Goal: Information Seeking & Learning: Learn about a topic

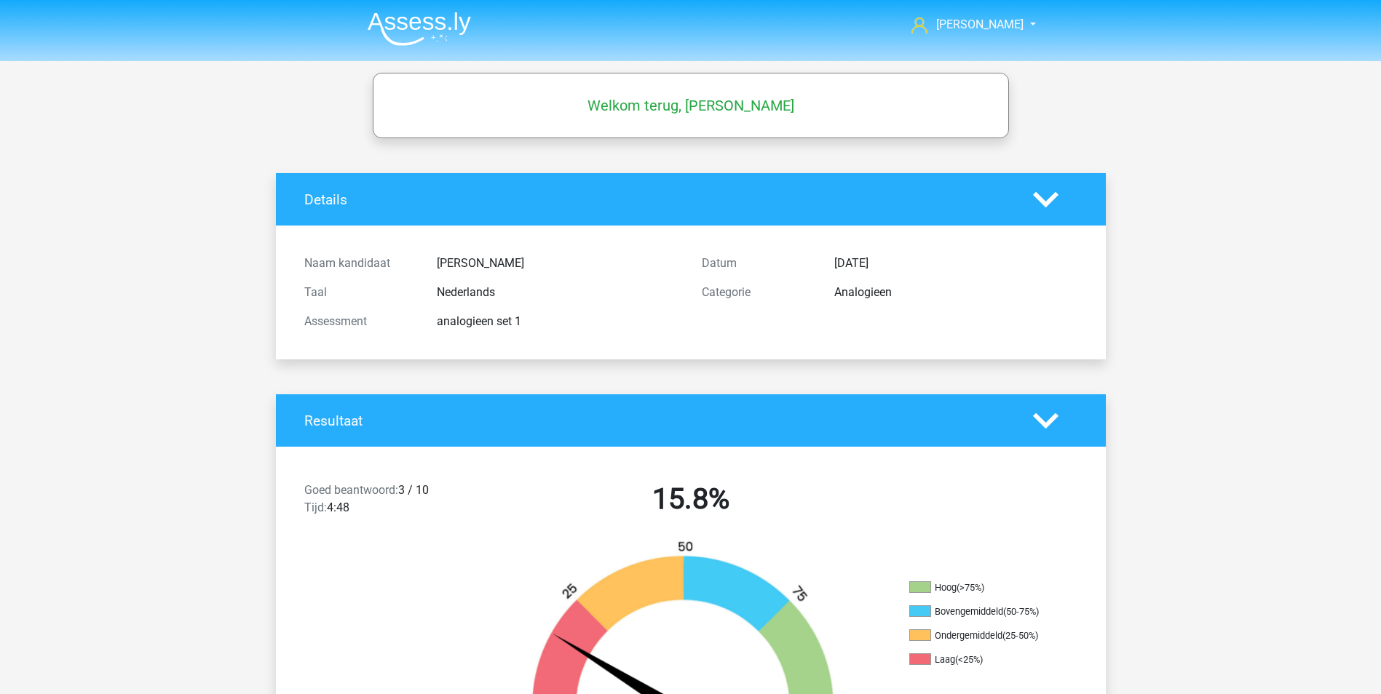
click at [1033, 405] on div "Resultaat" at bounding box center [691, 420] width 830 height 52
click at [1041, 417] on icon at bounding box center [1045, 420] width 25 height 25
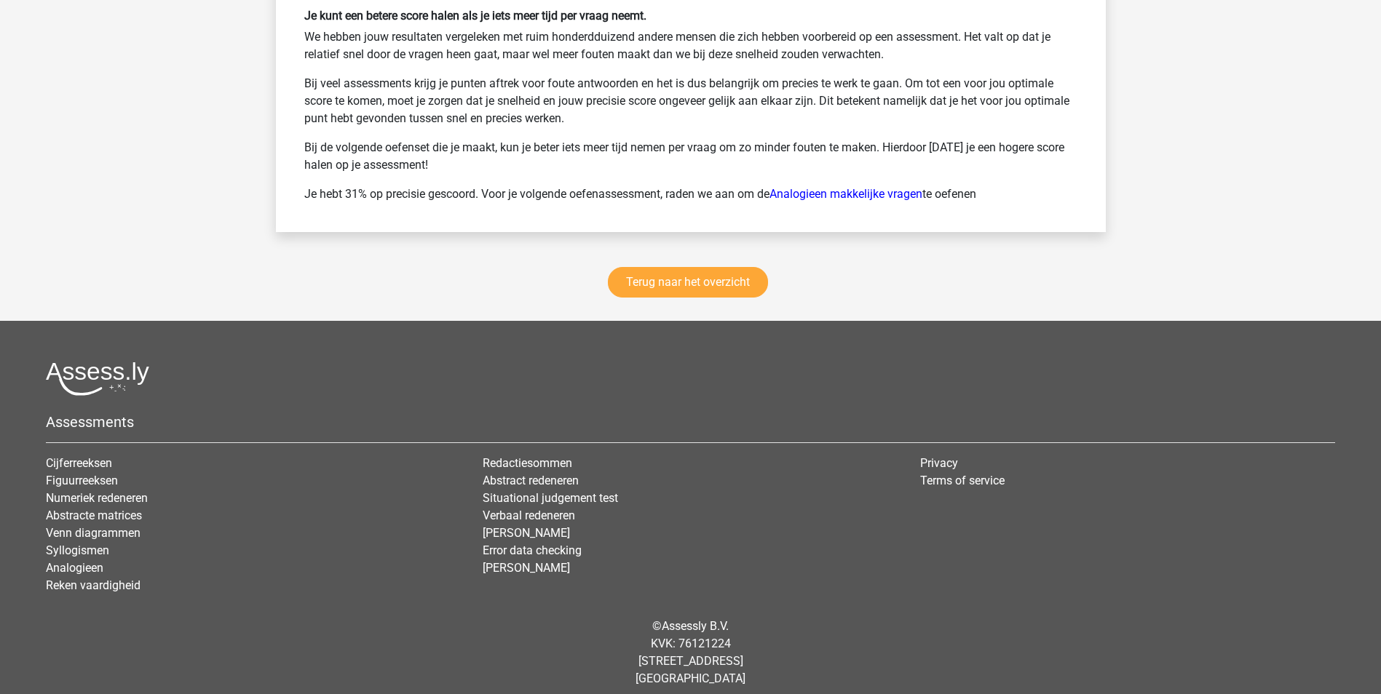
scroll to position [1674, 0]
click at [708, 284] on link "Terug naar het overzicht" at bounding box center [688, 281] width 160 height 31
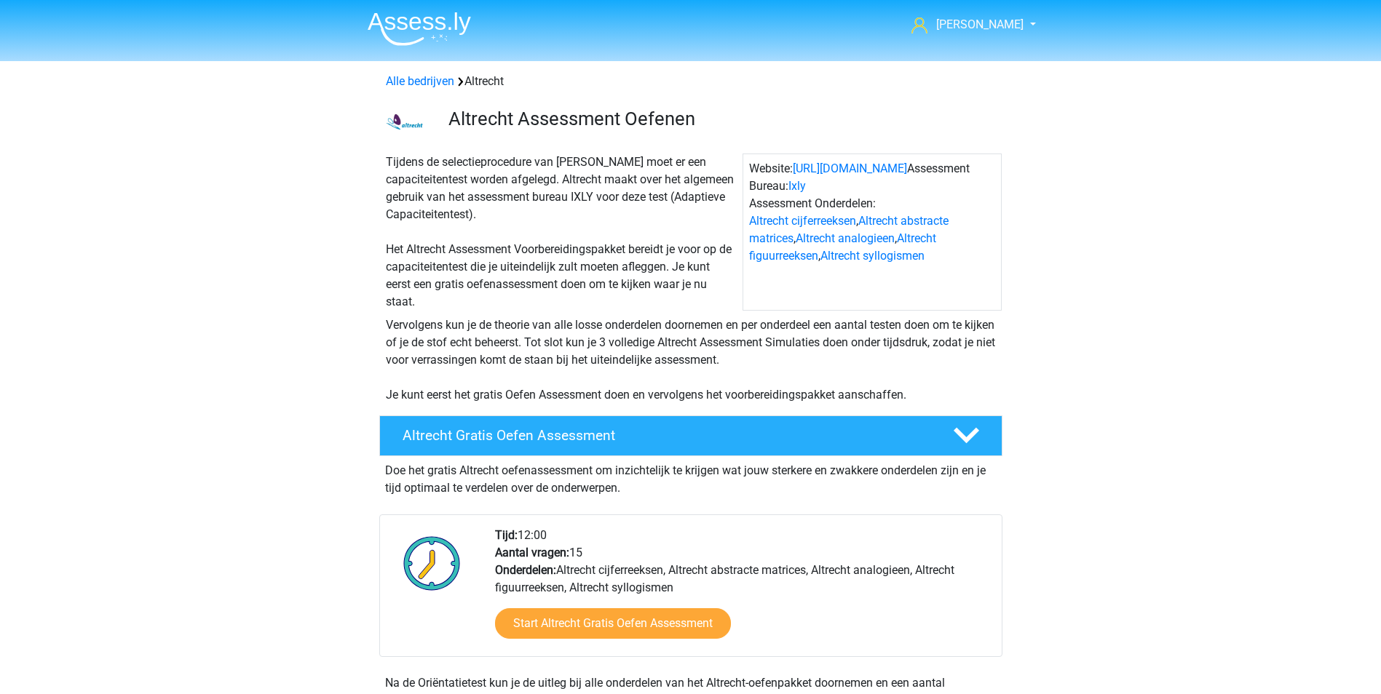
click at [420, 23] on img at bounding box center [419, 29] width 103 height 34
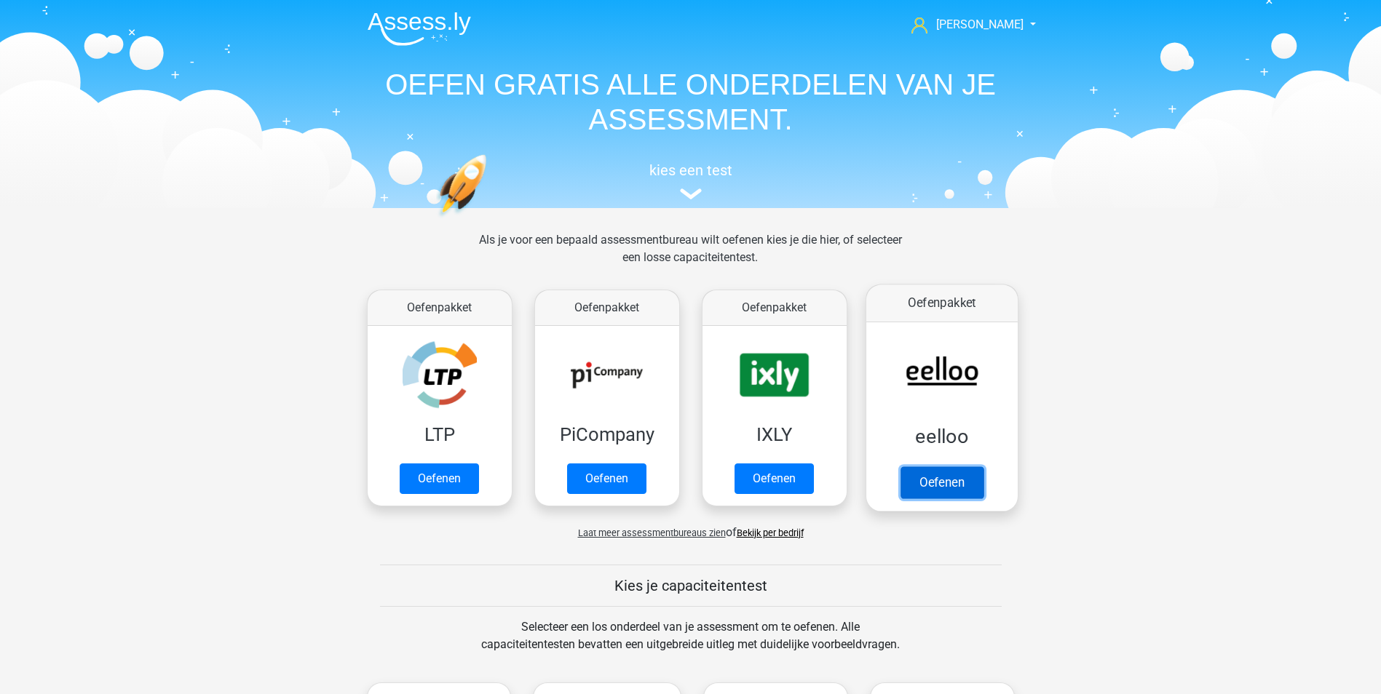
click at [940, 482] on link "Oefenen" at bounding box center [940, 482] width 83 height 32
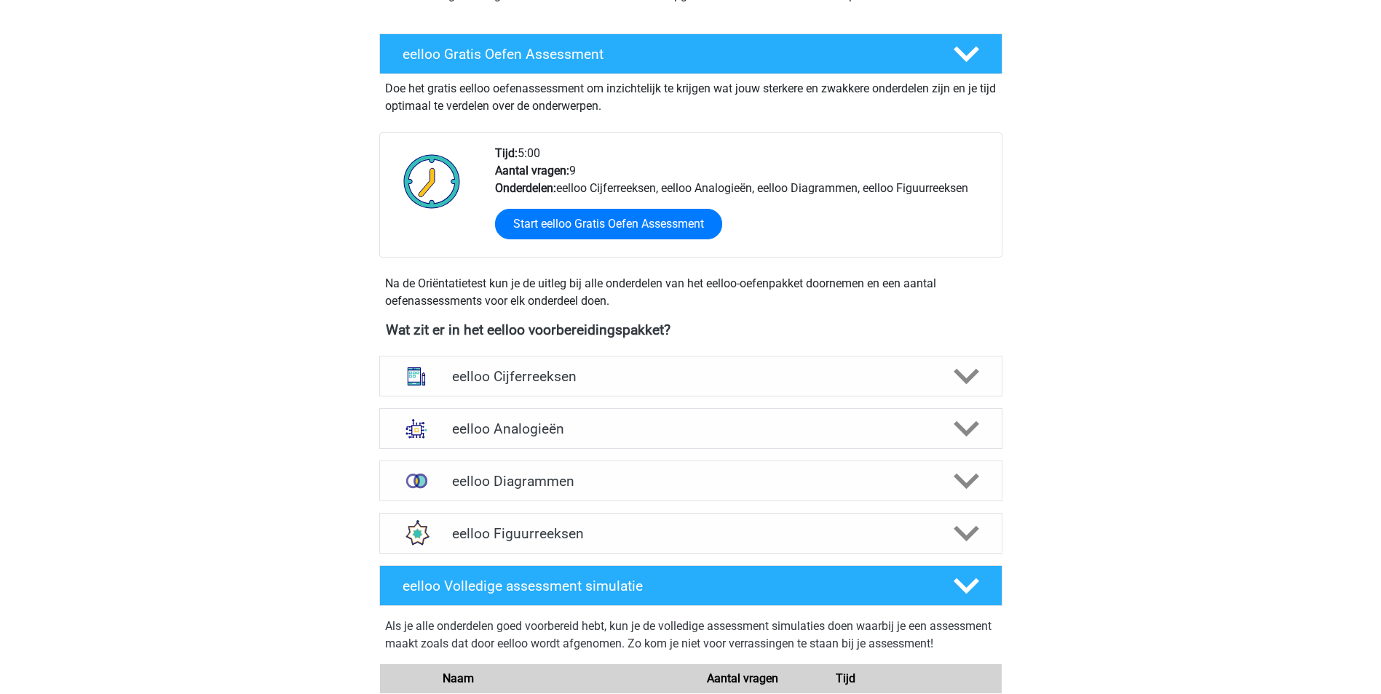
scroll to position [291, 0]
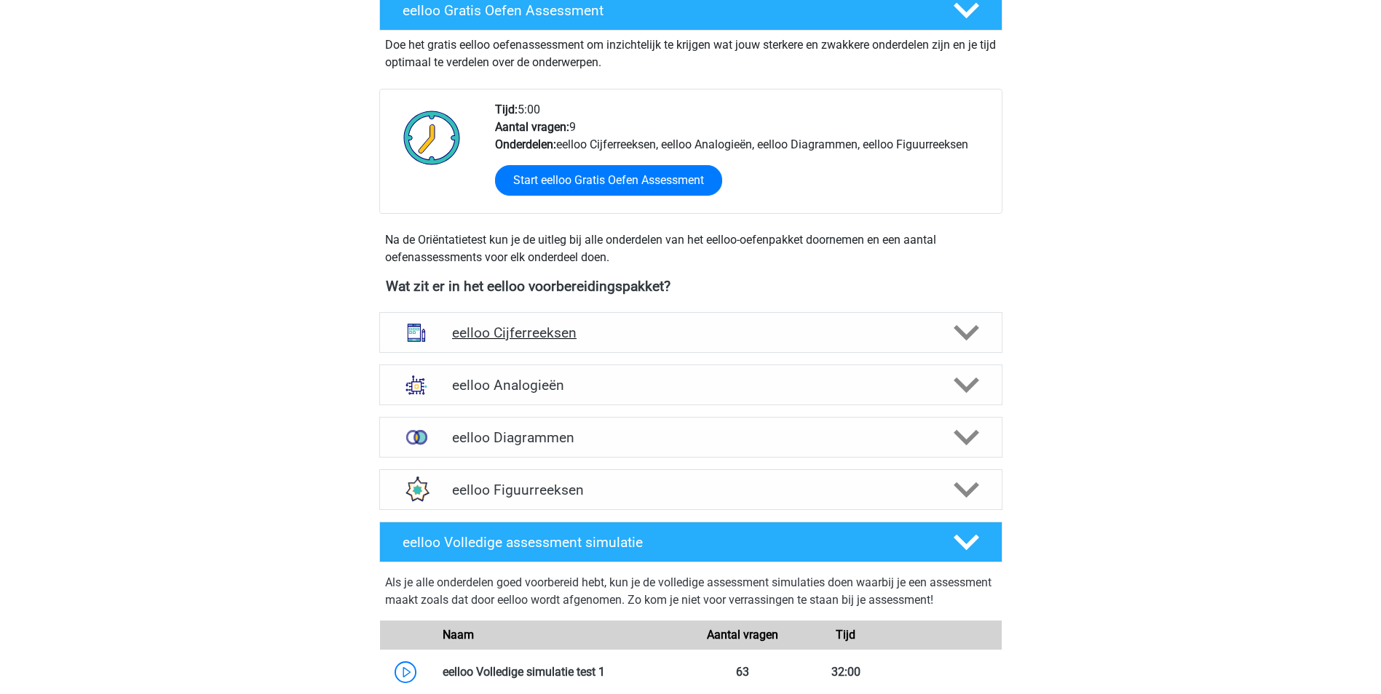
click at [556, 330] on h4 "eelloo Cijferreeksen" at bounding box center [690, 333] width 477 height 17
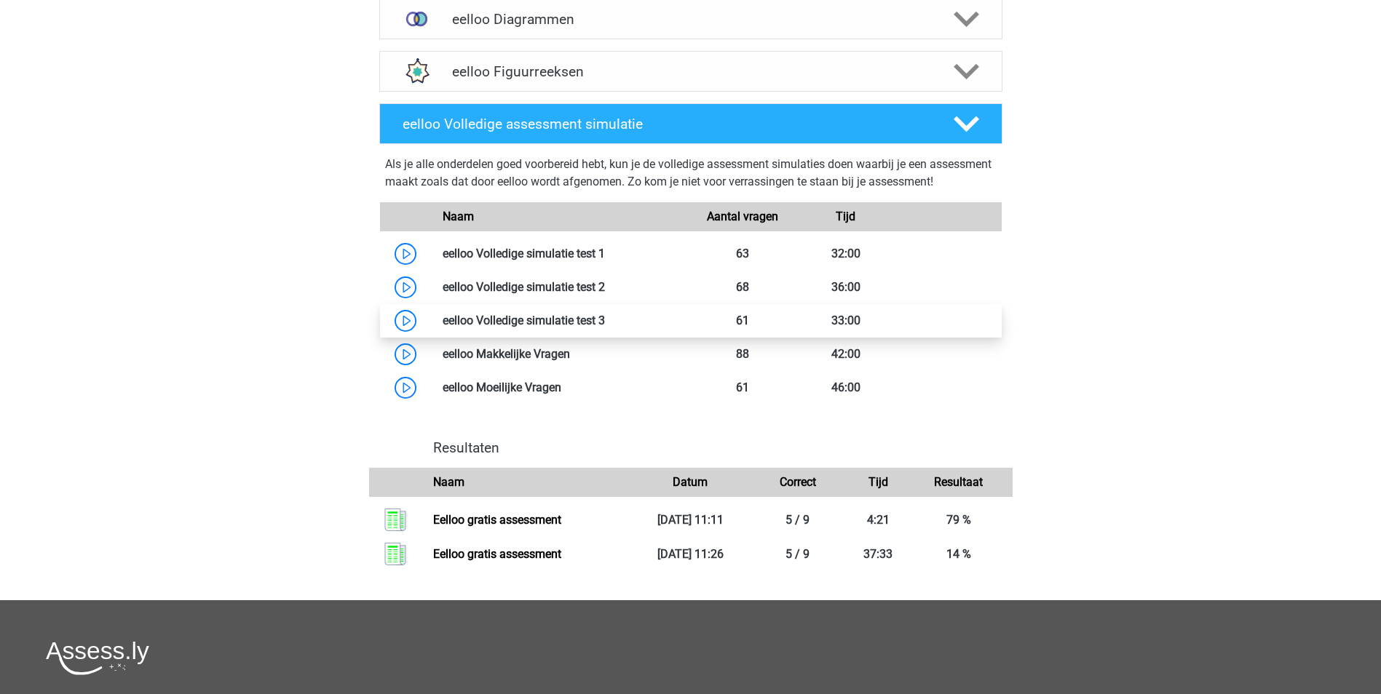
scroll to position [1674, 0]
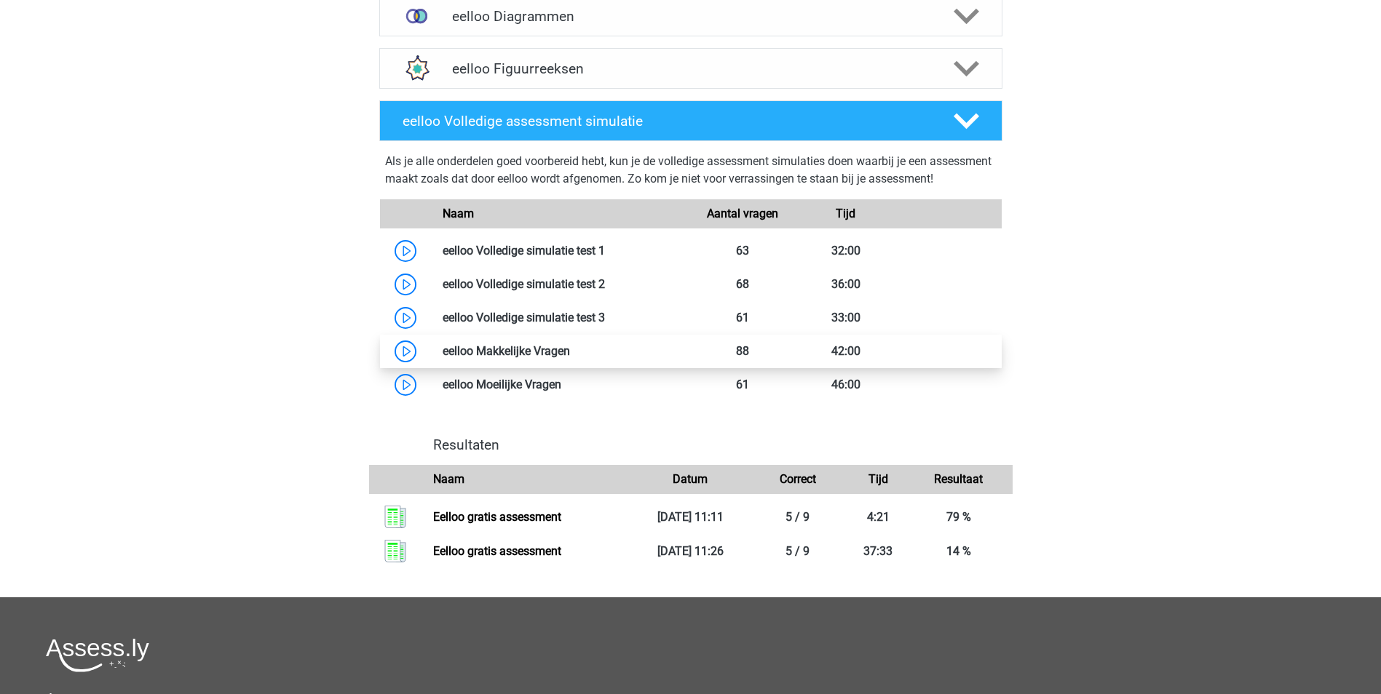
click at [570, 358] on link at bounding box center [570, 351] width 0 height 14
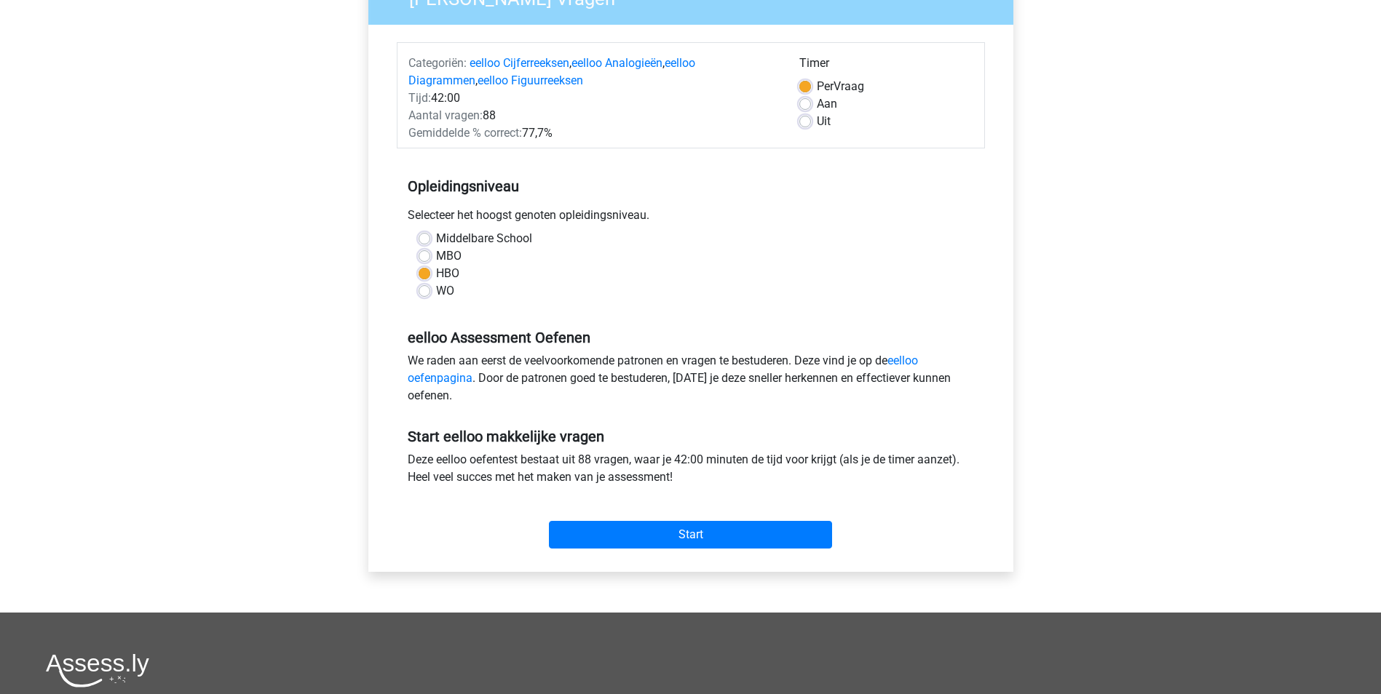
scroll to position [146, 0]
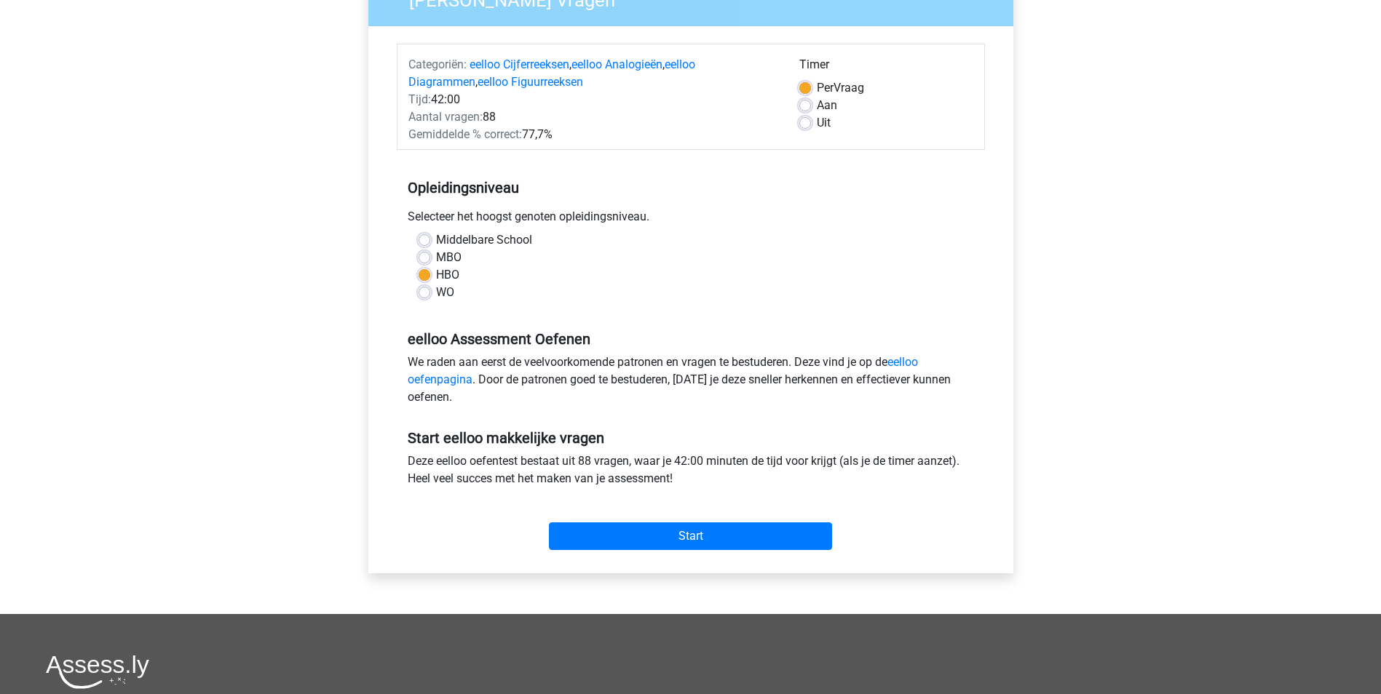
click at [817, 124] on label "Uit" at bounding box center [824, 122] width 14 height 17
click at [801, 124] on input "Uit" at bounding box center [805, 121] width 12 height 15
radio input "true"
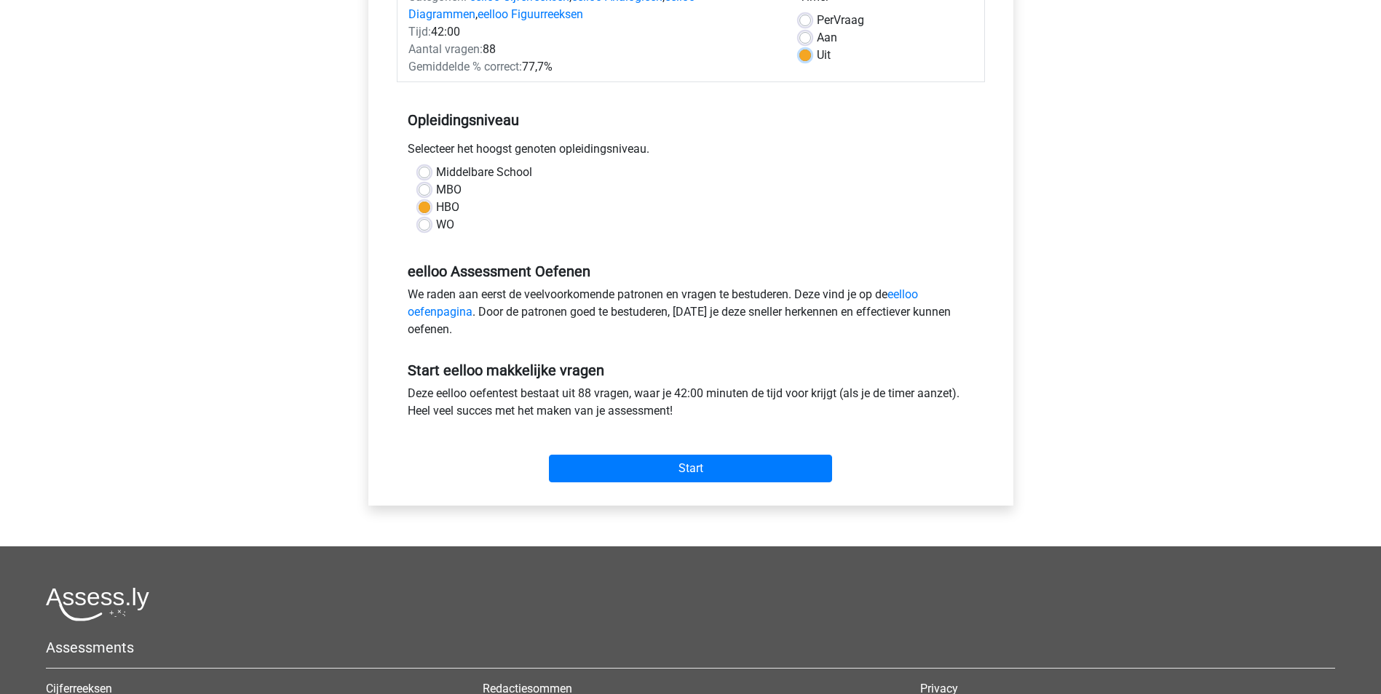
scroll to position [218, 0]
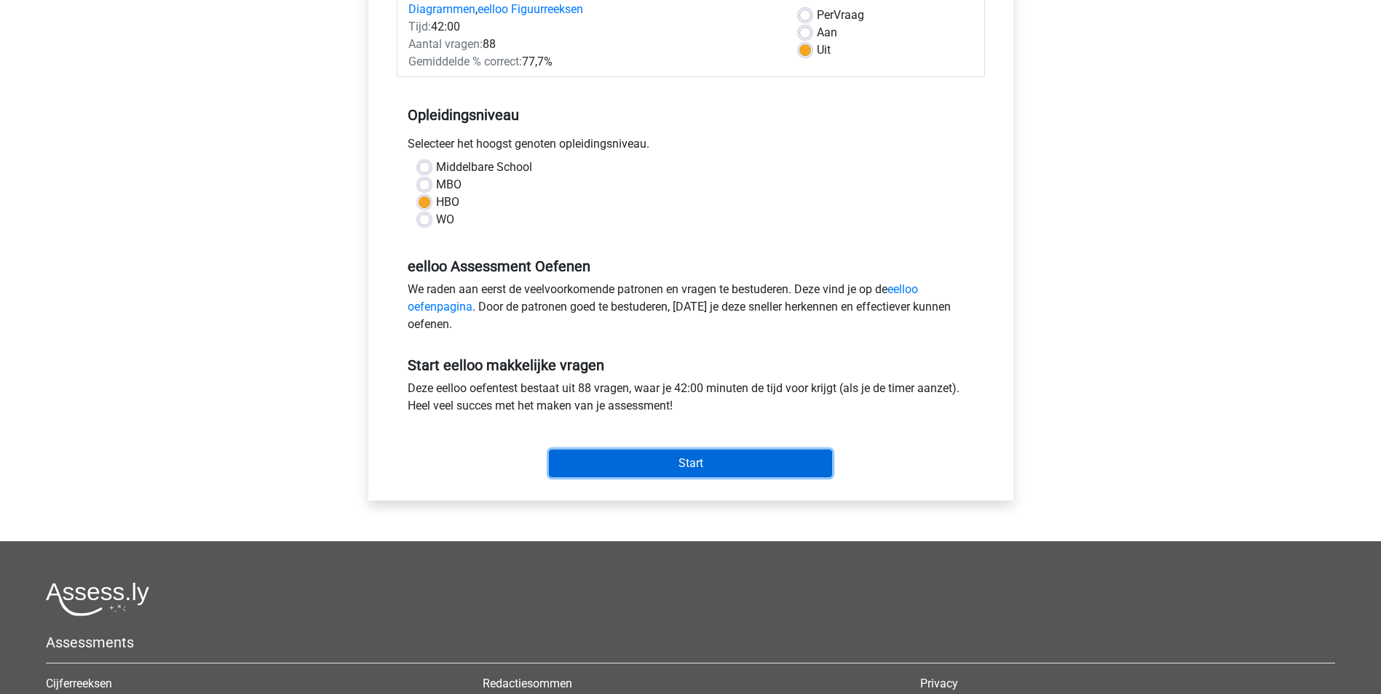
click at [693, 458] on input "Start" at bounding box center [690, 464] width 283 height 28
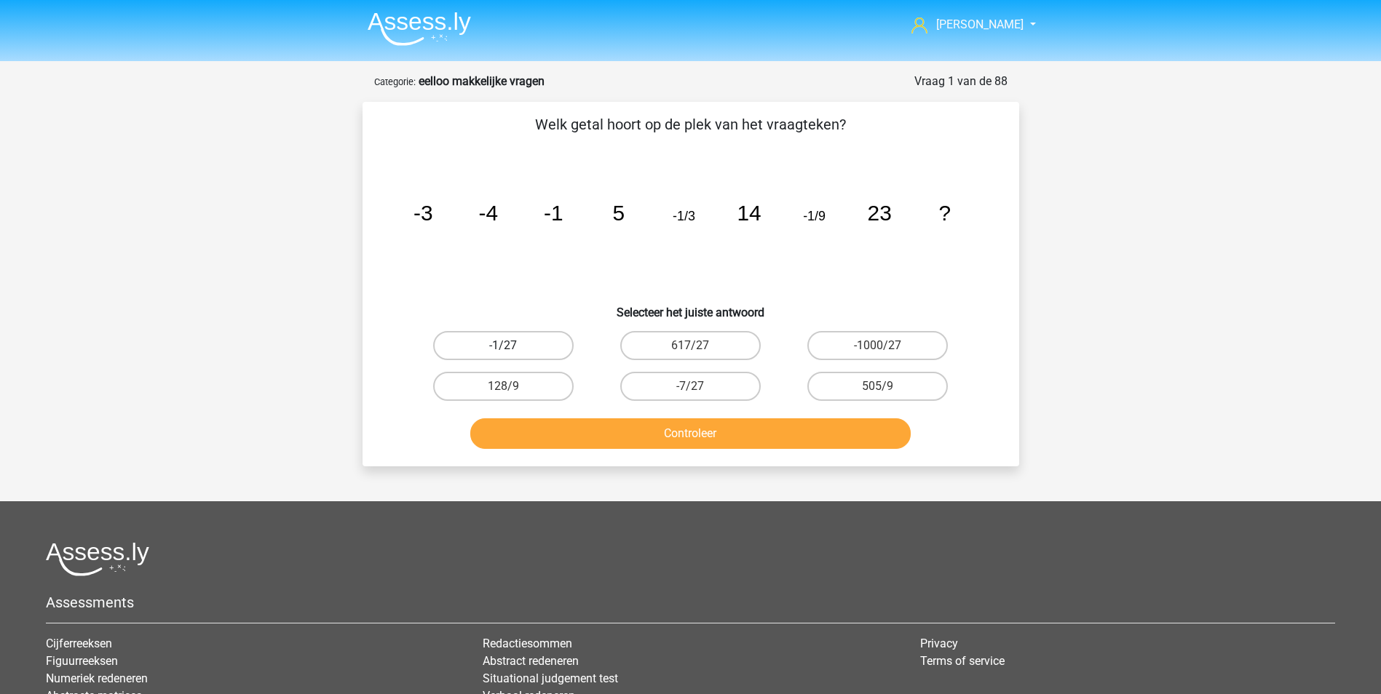
click at [546, 341] on label "-1/27" at bounding box center [503, 345] width 140 height 29
click at [512, 346] on input "-1/27" at bounding box center [507, 350] width 9 height 9
radio input "true"
click at [688, 425] on button "Controleer" at bounding box center [690, 433] width 440 height 31
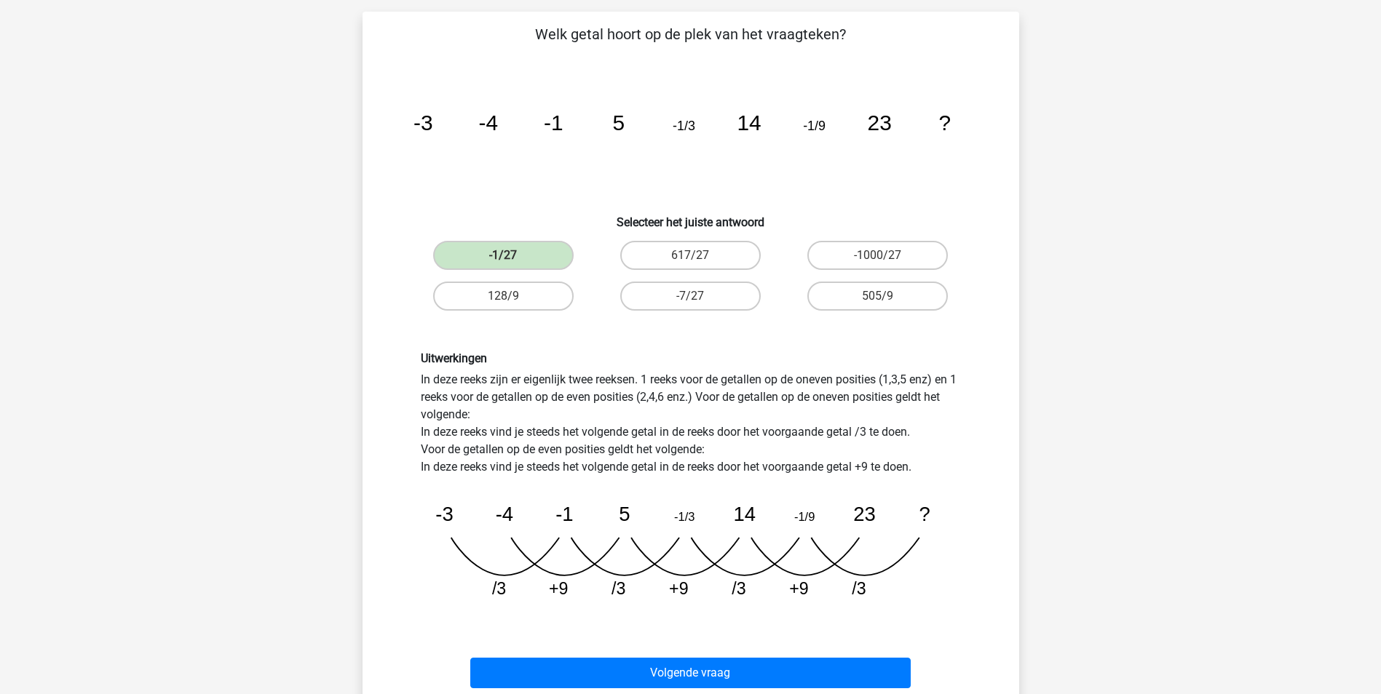
scroll to position [146, 0]
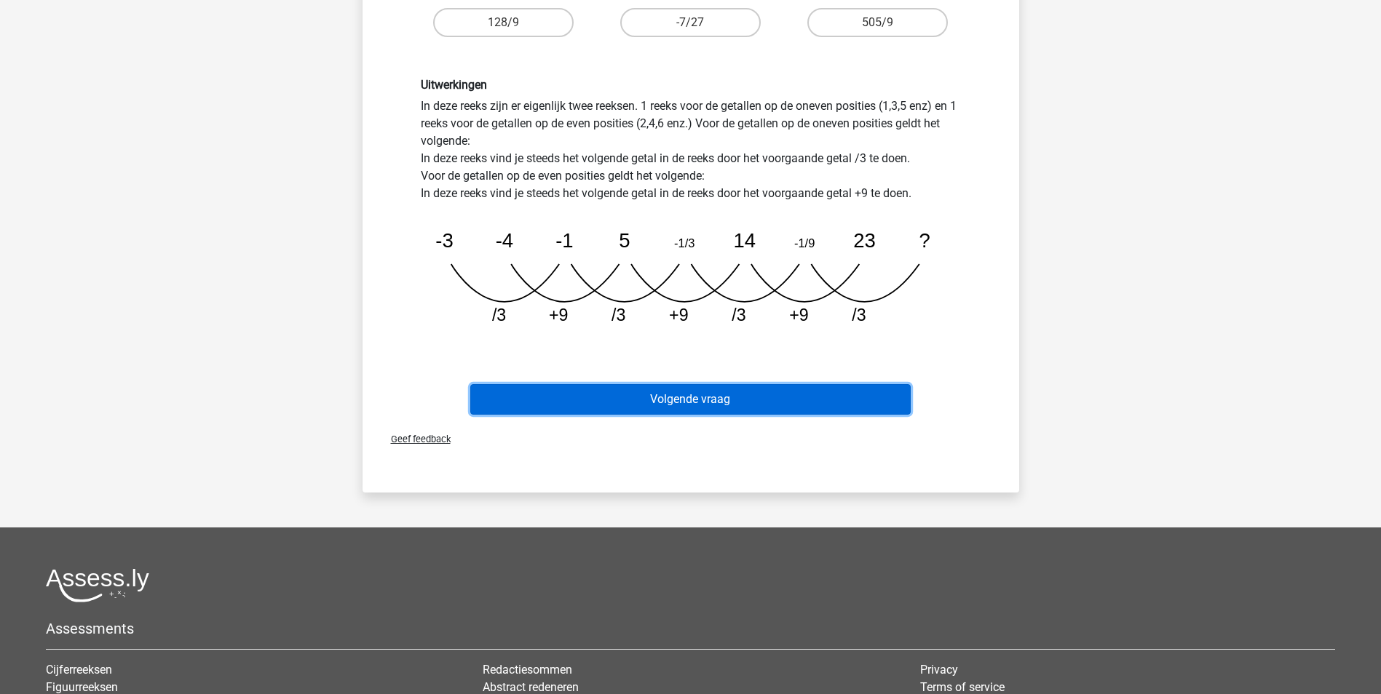
drag, startPoint x: 698, startPoint y: 401, endPoint x: 705, endPoint y: 400, distance: 7.3
click at [699, 401] on button "Volgende vraag" at bounding box center [690, 399] width 440 height 31
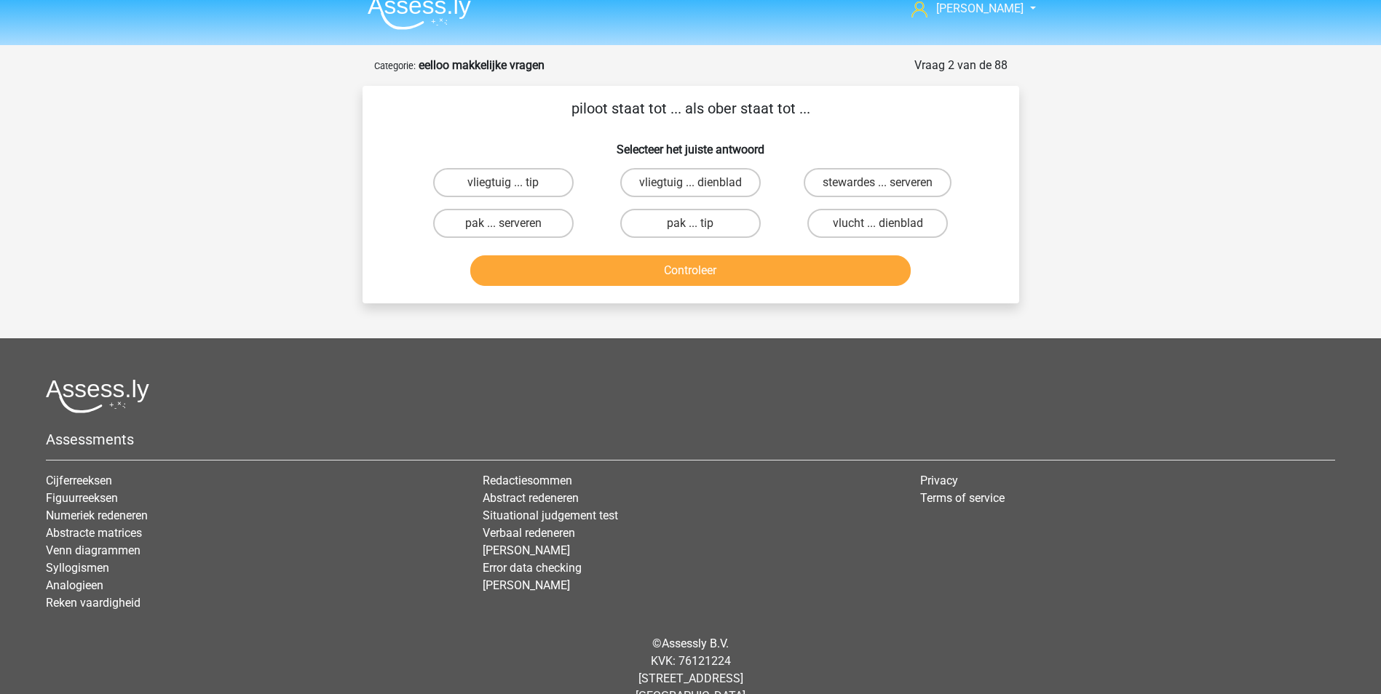
scroll to position [0, 0]
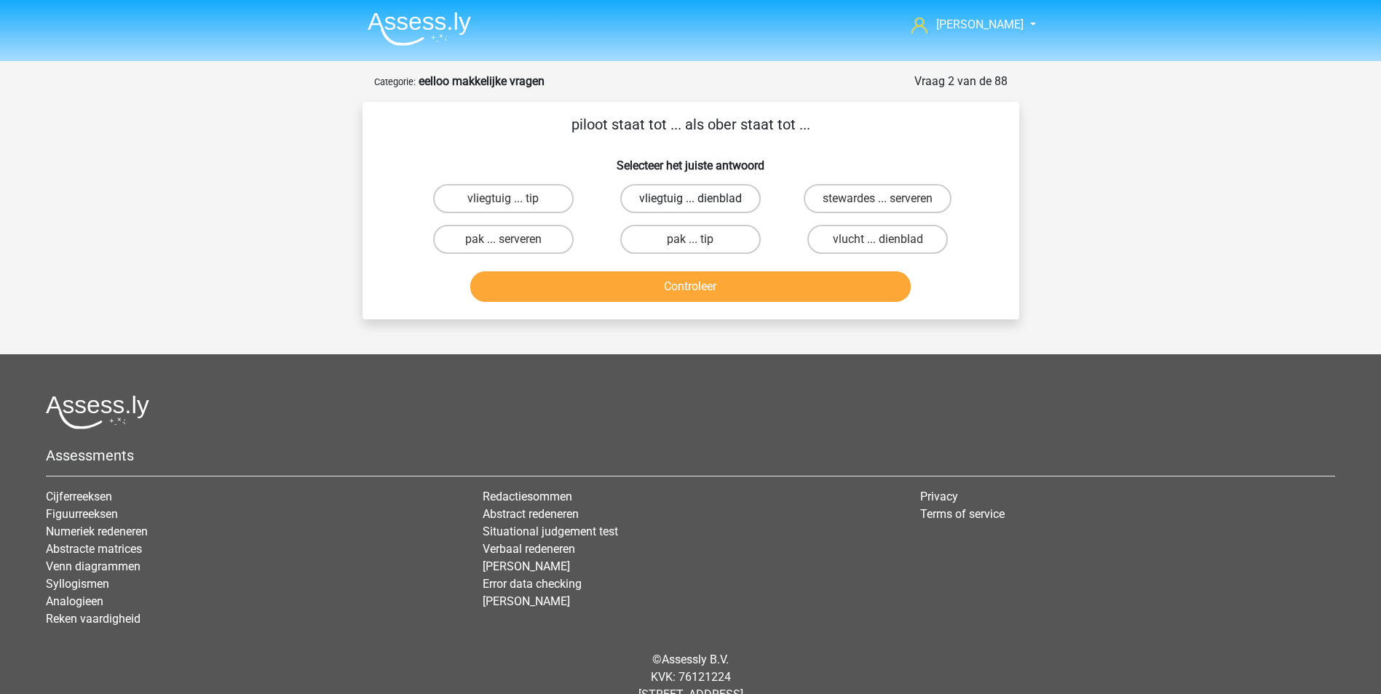
click at [694, 189] on label "vliegtuig ... dienblad" at bounding box center [690, 198] width 140 height 29
click at [694, 199] on input "vliegtuig ... dienblad" at bounding box center [694, 203] width 9 height 9
radio input "true"
click at [699, 290] on button "Controleer" at bounding box center [690, 286] width 440 height 31
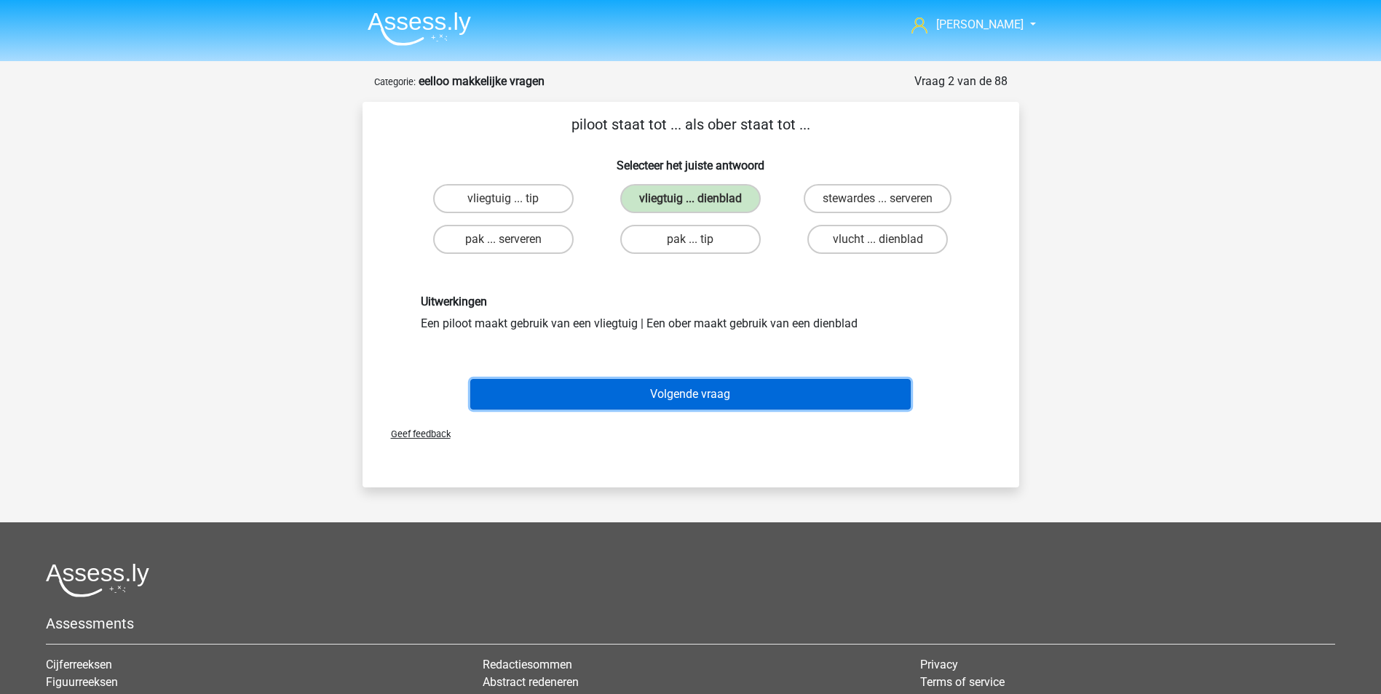
click at [689, 389] on button "Volgende vraag" at bounding box center [690, 394] width 440 height 31
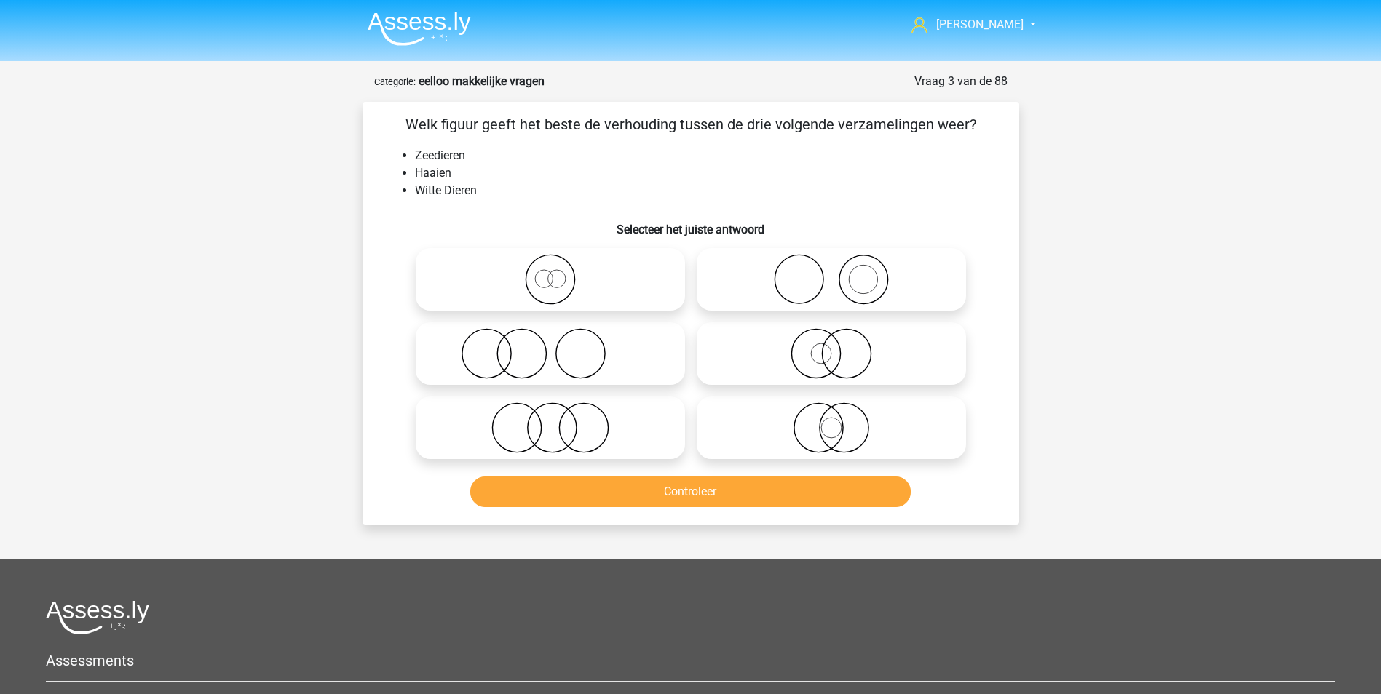
click at [846, 339] on icon at bounding box center [831, 353] width 258 height 51
click at [841, 339] on input "radio" at bounding box center [835, 341] width 9 height 9
radio input "true"
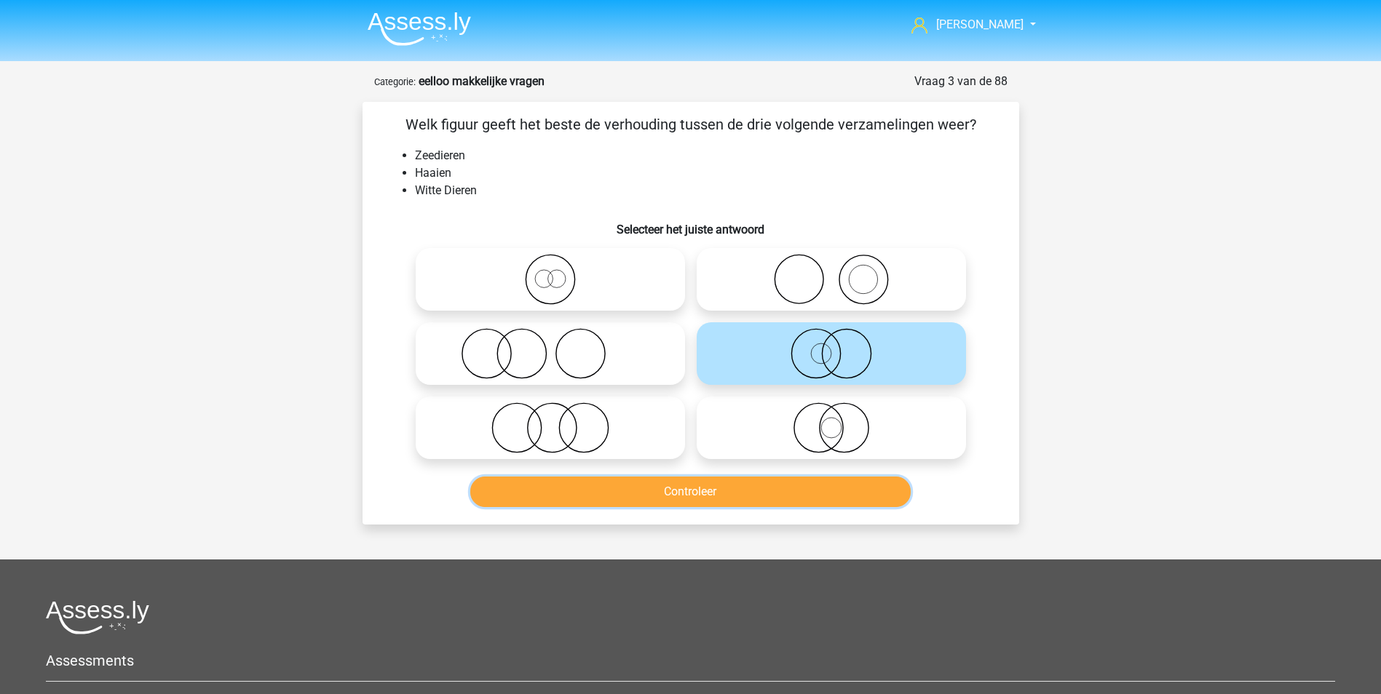
click at [747, 489] on button "Controleer" at bounding box center [690, 492] width 440 height 31
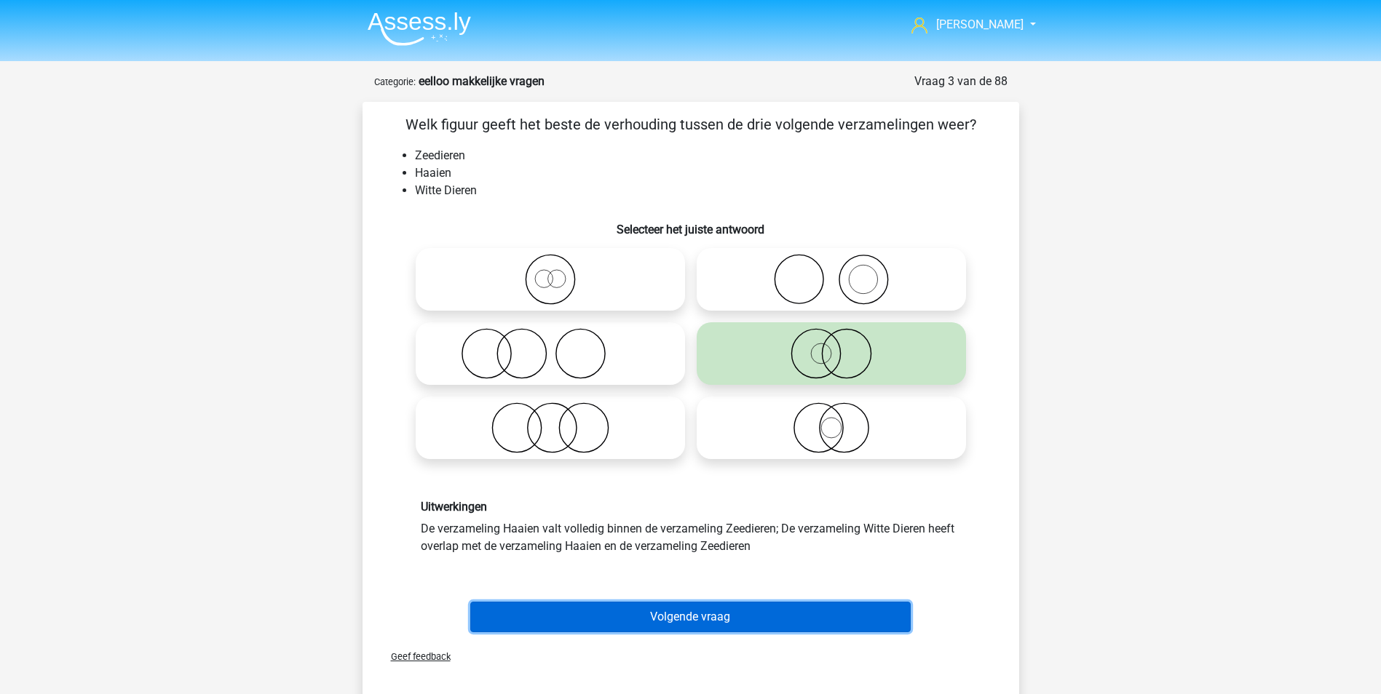
click at [696, 611] on button "Volgende vraag" at bounding box center [690, 617] width 440 height 31
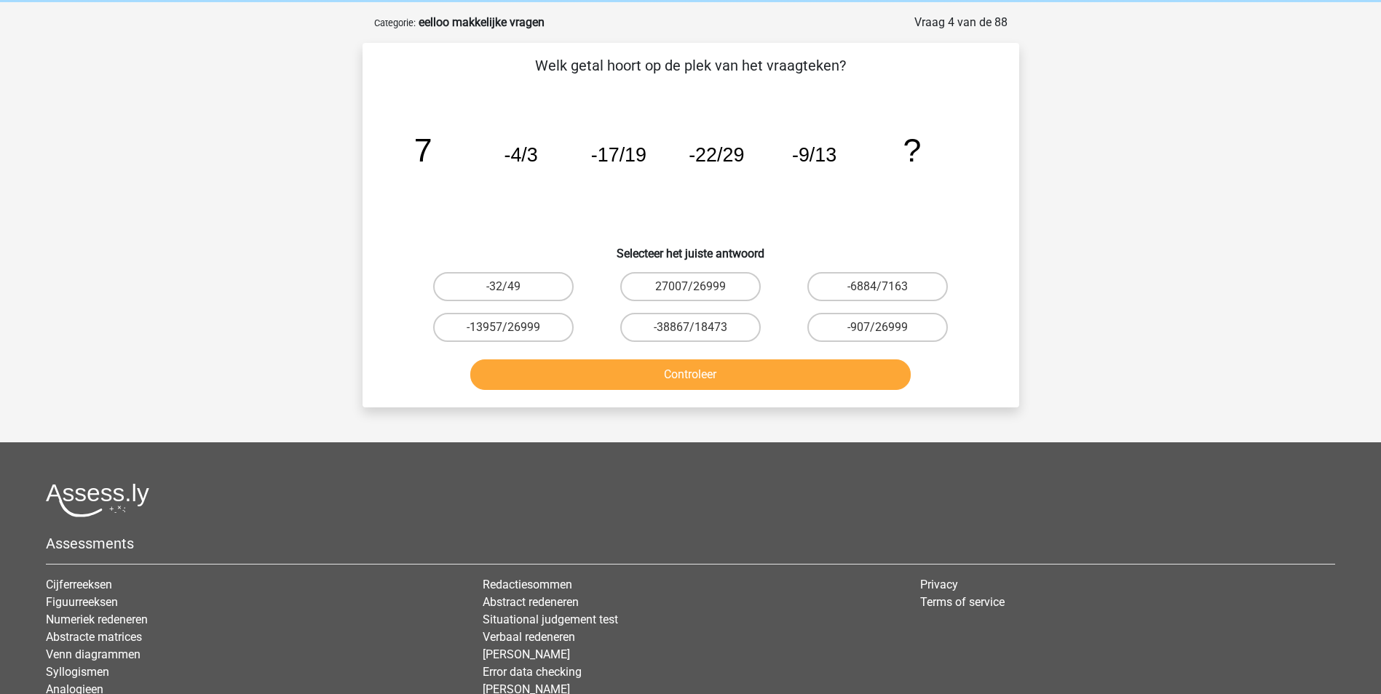
scroll to position [73, 0]
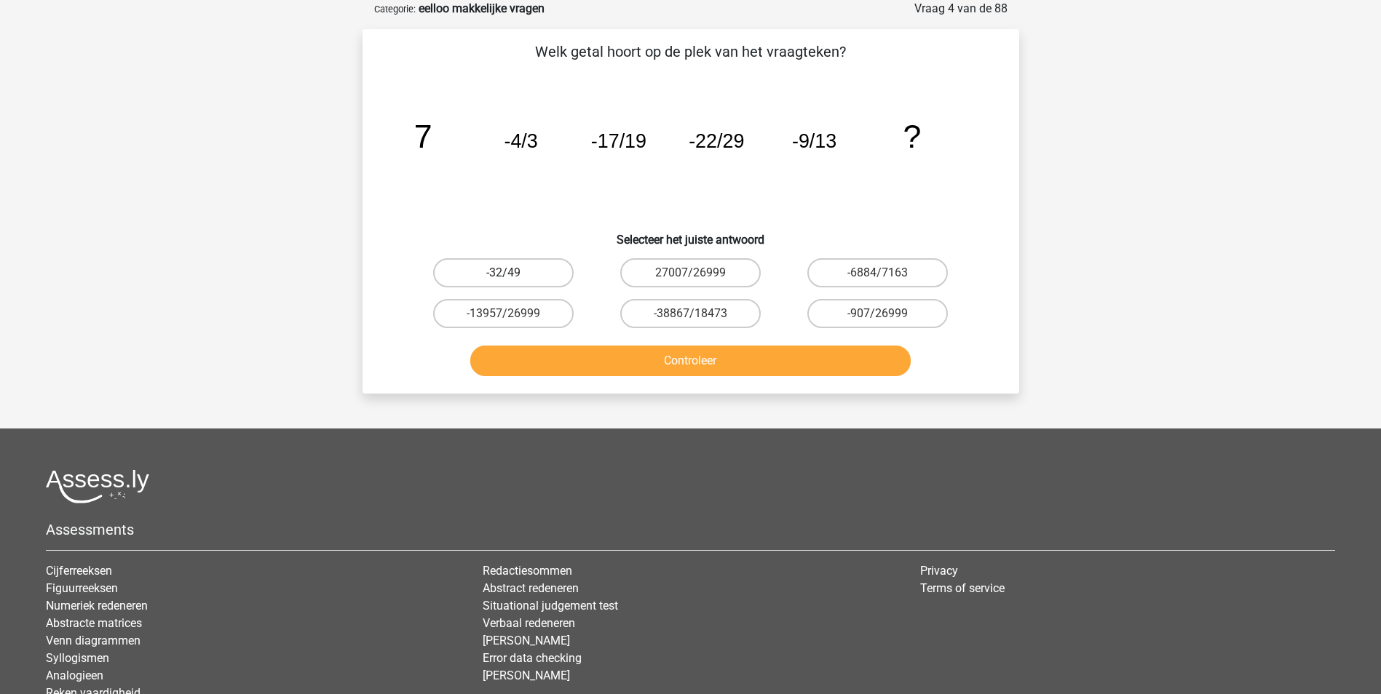
click at [546, 269] on label "-32/49" at bounding box center [503, 272] width 140 height 29
click at [512, 273] on input "-32/49" at bounding box center [507, 277] width 9 height 9
radio input "true"
click at [679, 357] on button "Controleer" at bounding box center [690, 361] width 440 height 31
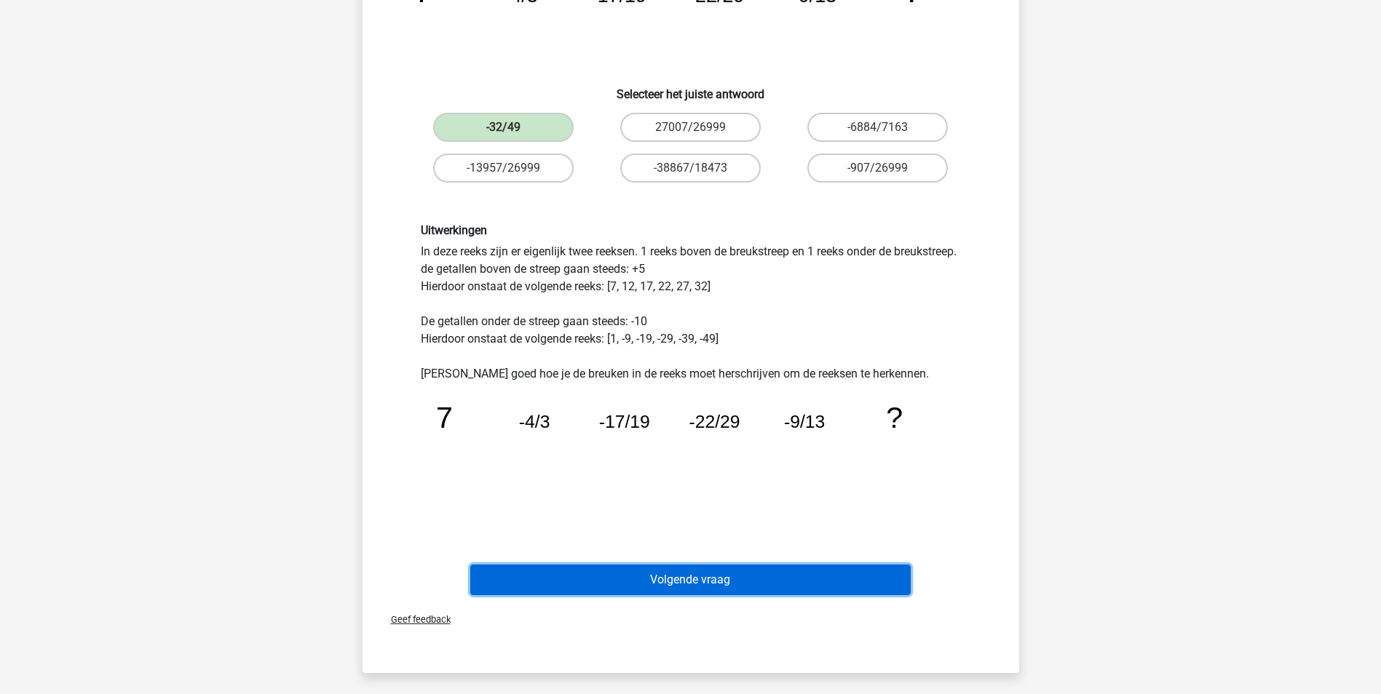
click at [699, 579] on button "Volgende vraag" at bounding box center [690, 580] width 440 height 31
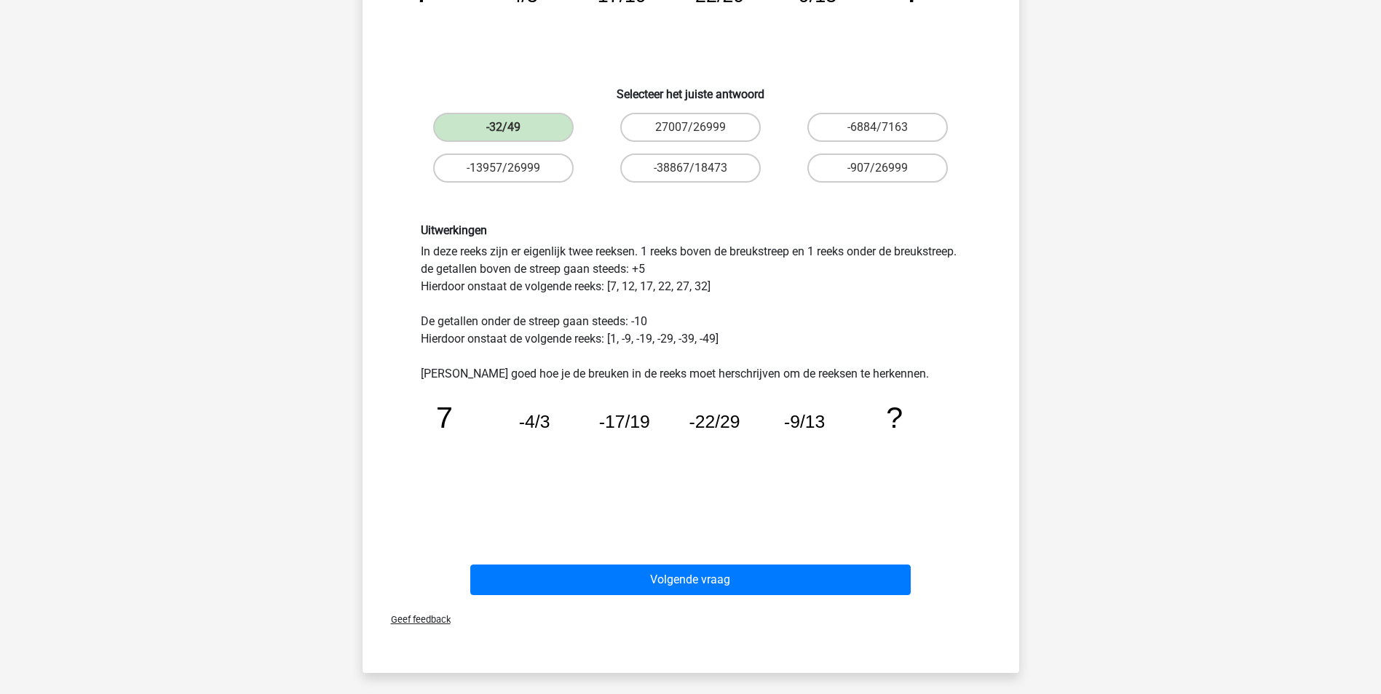
scroll to position [44, 0]
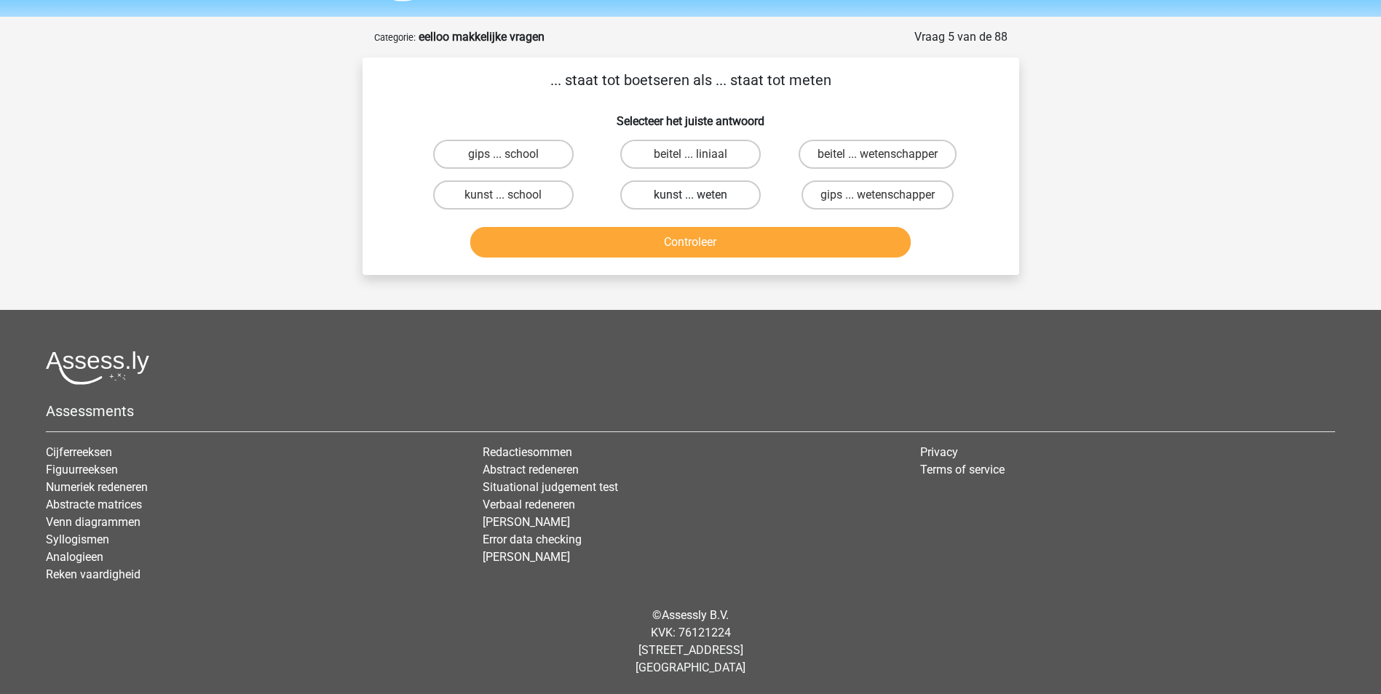
click at [690, 188] on label "kunst ... weten" at bounding box center [690, 194] width 140 height 29
click at [690, 195] on input "kunst ... weten" at bounding box center [694, 199] width 9 height 9
radio input "true"
click at [683, 241] on button "Controleer" at bounding box center [690, 242] width 440 height 31
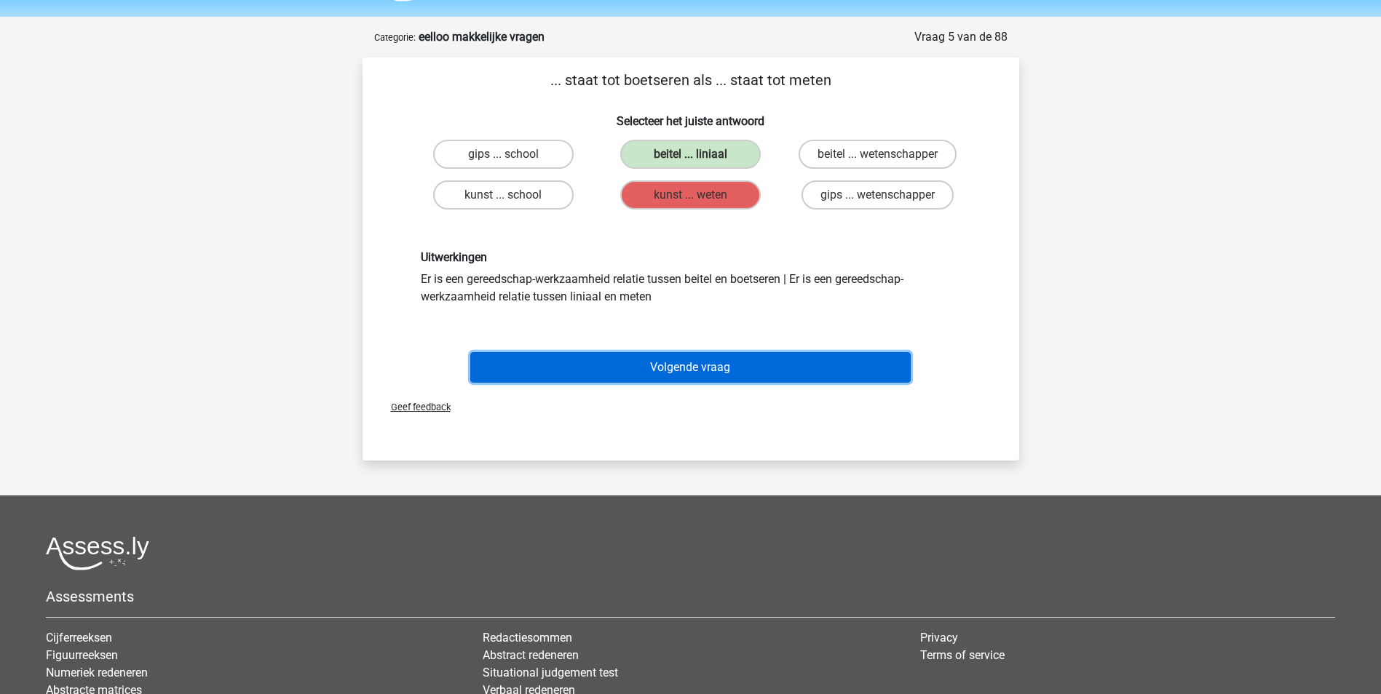
click at [713, 364] on button "Volgende vraag" at bounding box center [690, 367] width 440 height 31
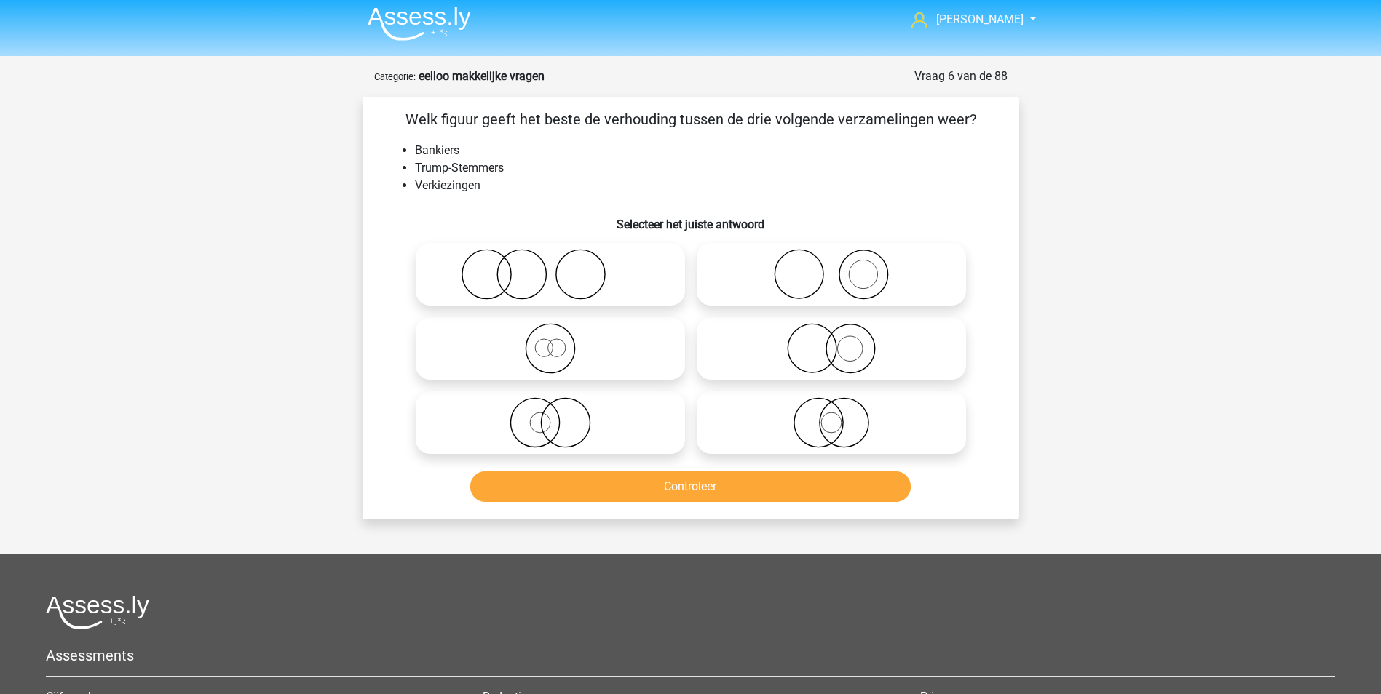
scroll to position [0, 0]
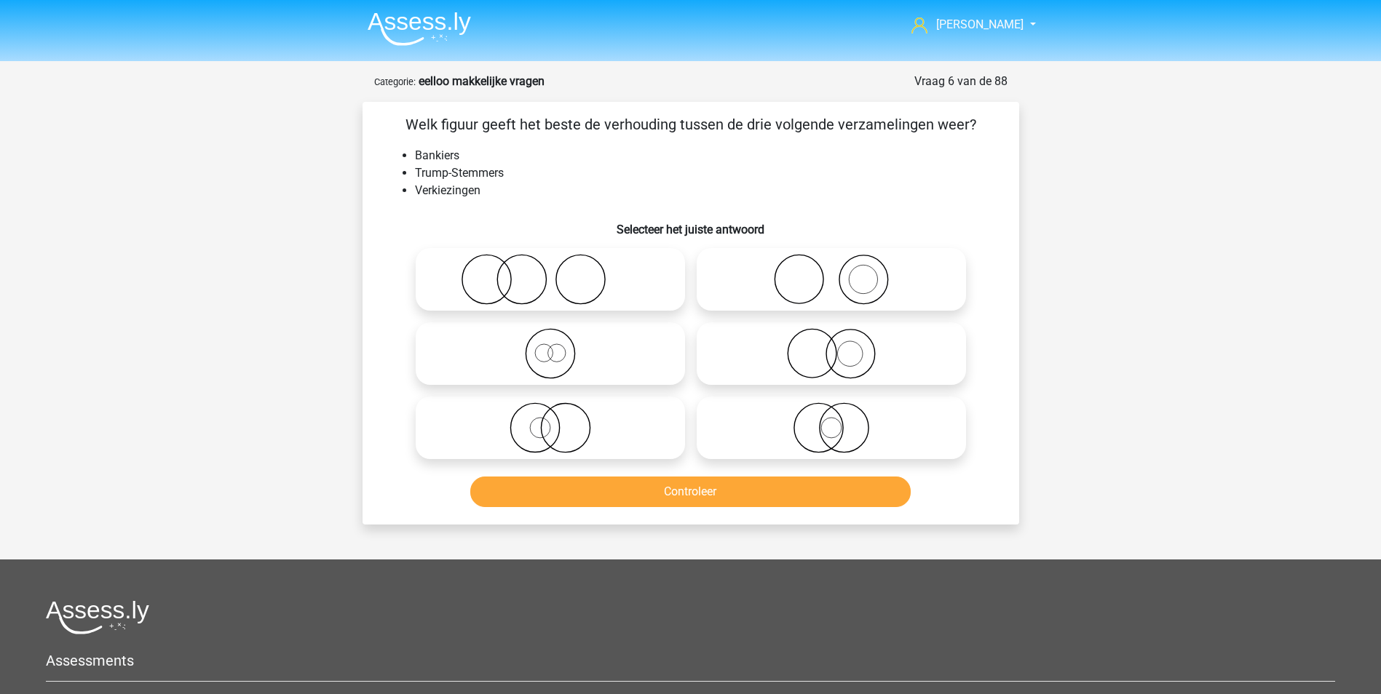
click at [526, 266] on icon at bounding box center [550, 279] width 258 height 51
click at [550, 266] on input "radio" at bounding box center [554, 267] width 9 height 9
radio input "true"
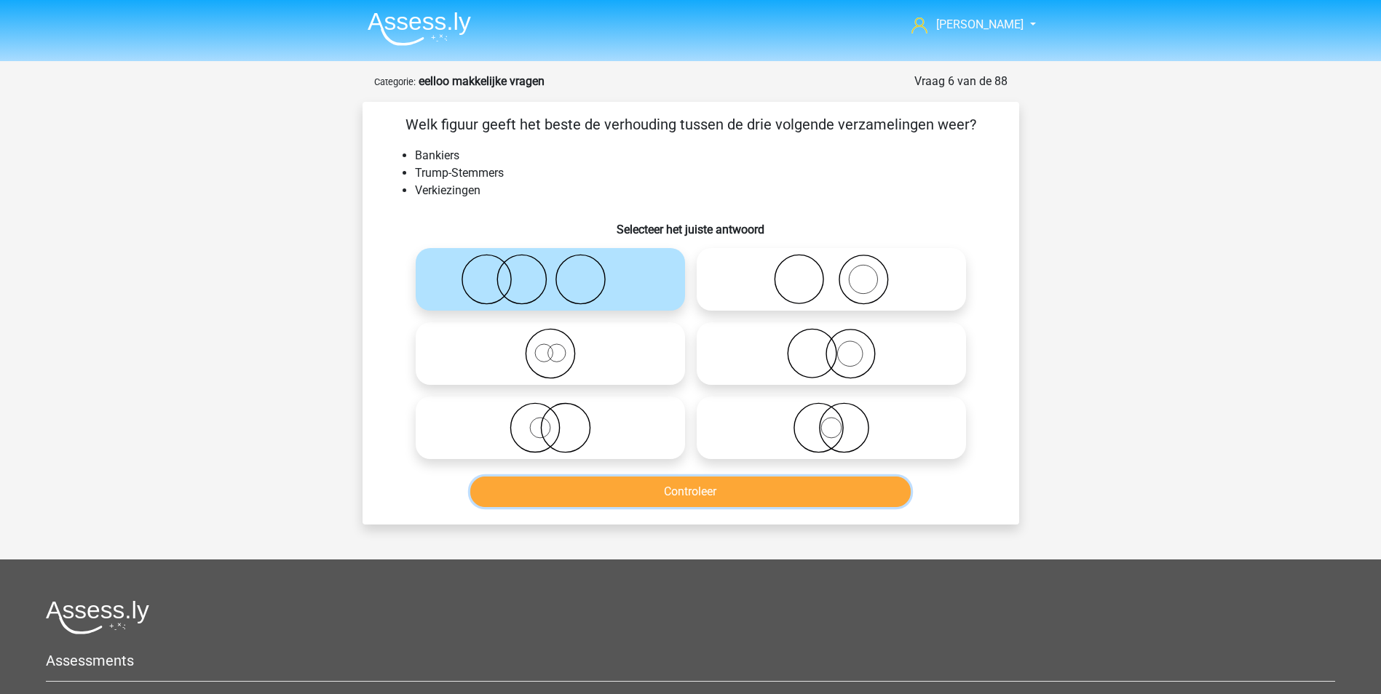
click at [697, 494] on button "Controleer" at bounding box center [690, 492] width 440 height 31
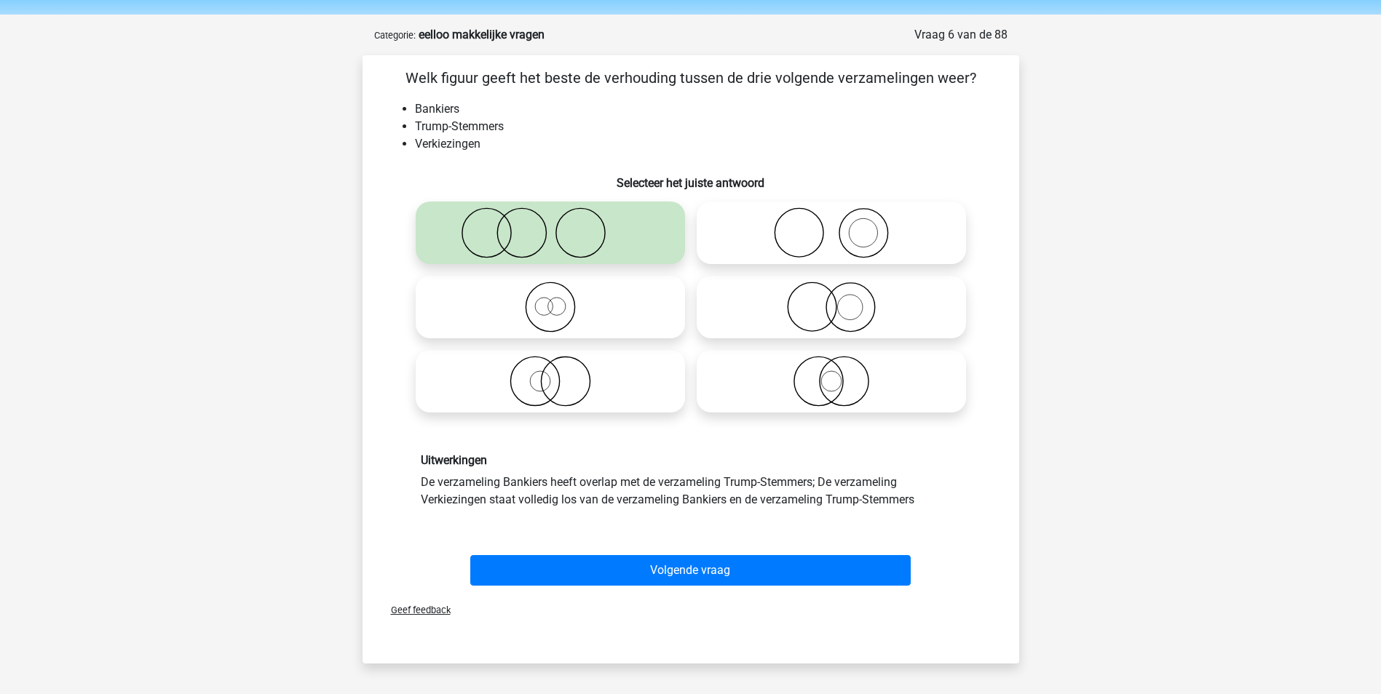
scroll to position [73, 0]
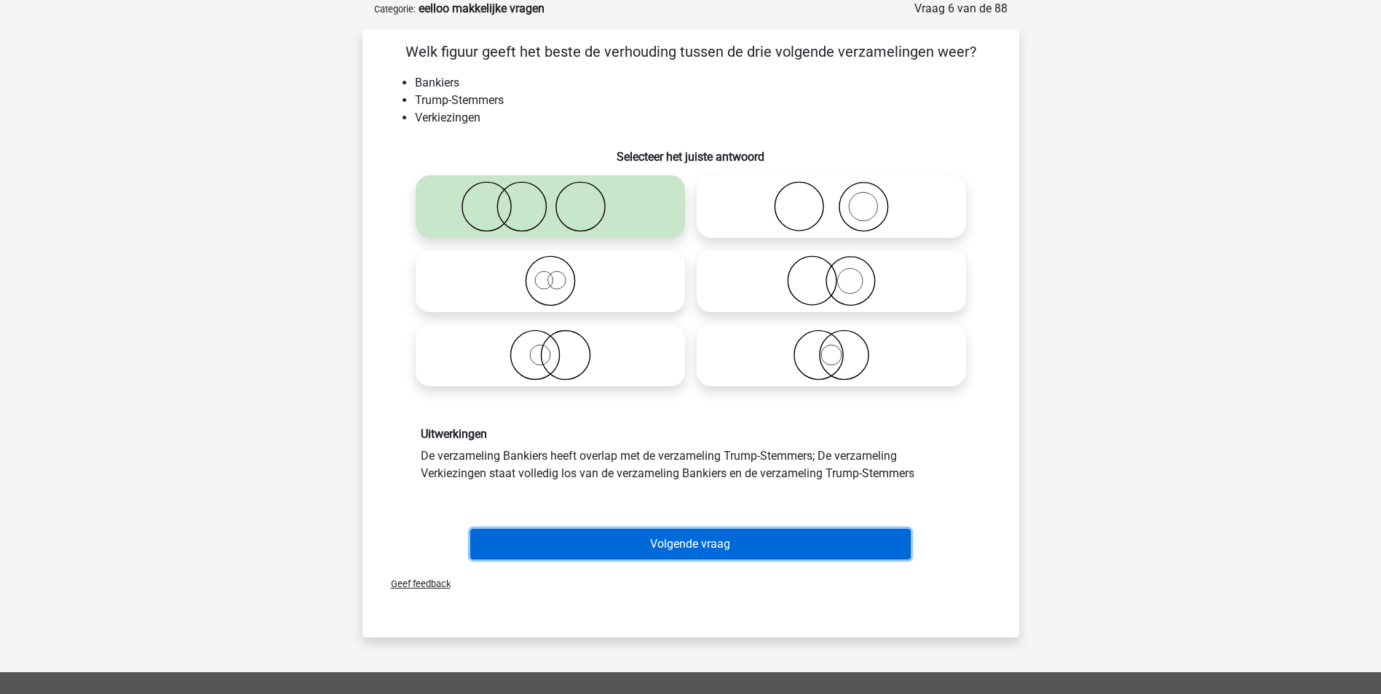
click at [697, 543] on button "Volgende vraag" at bounding box center [690, 544] width 440 height 31
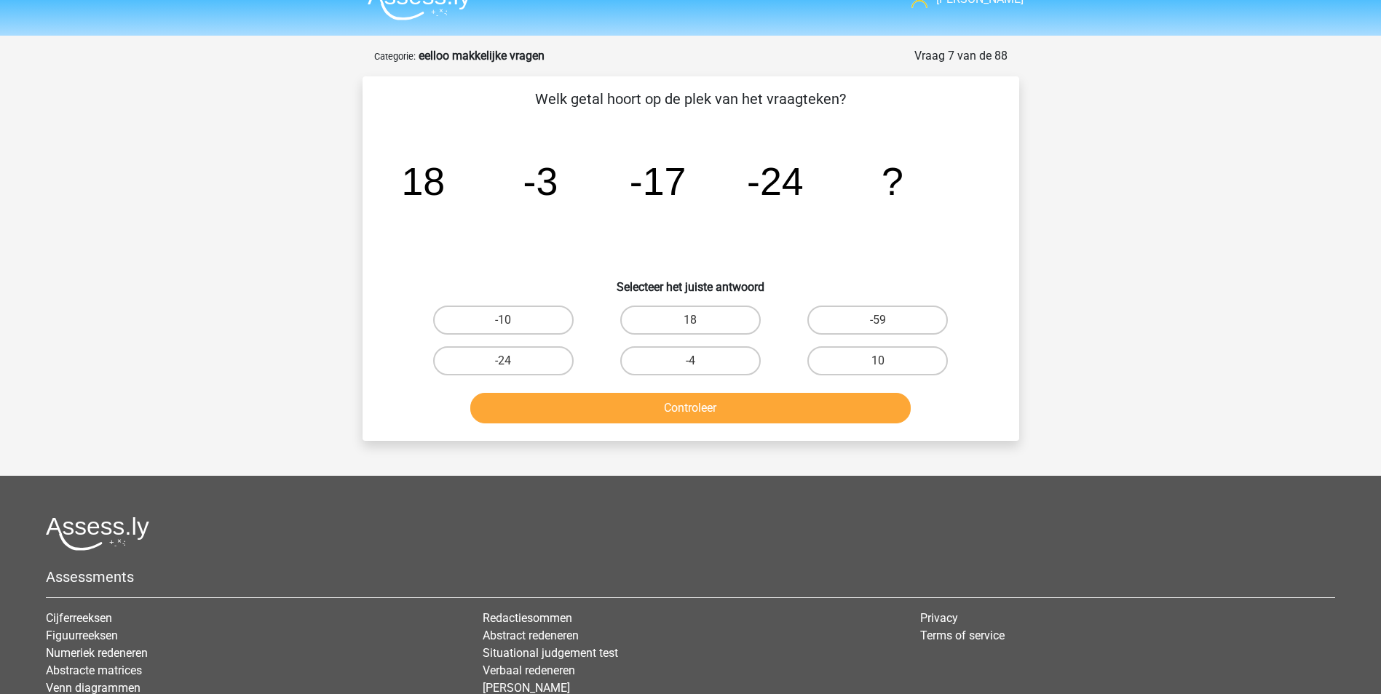
scroll to position [0, 0]
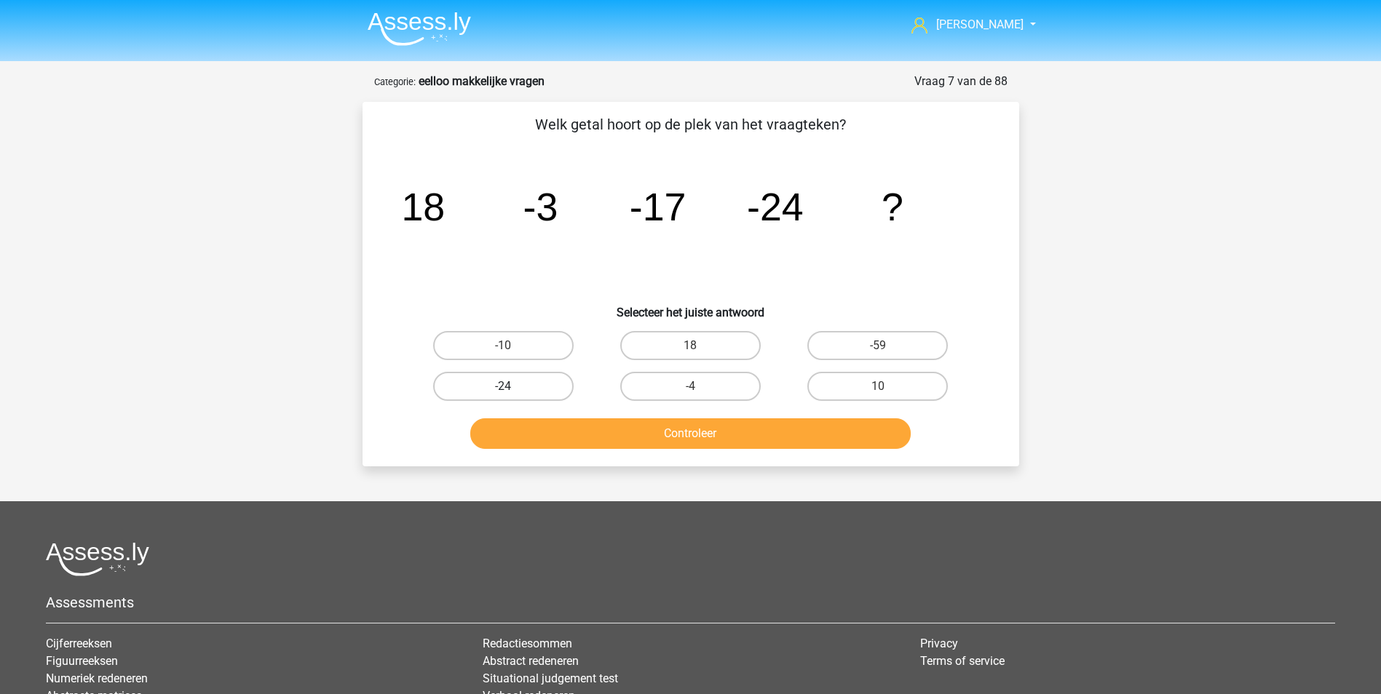
click at [518, 380] on label "-24" at bounding box center [503, 386] width 140 height 29
click at [512, 386] on input "-24" at bounding box center [507, 390] width 9 height 9
radio input "true"
click at [704, 432] on button "Controleer" at bounding box center [690, 433] width 440 height 31
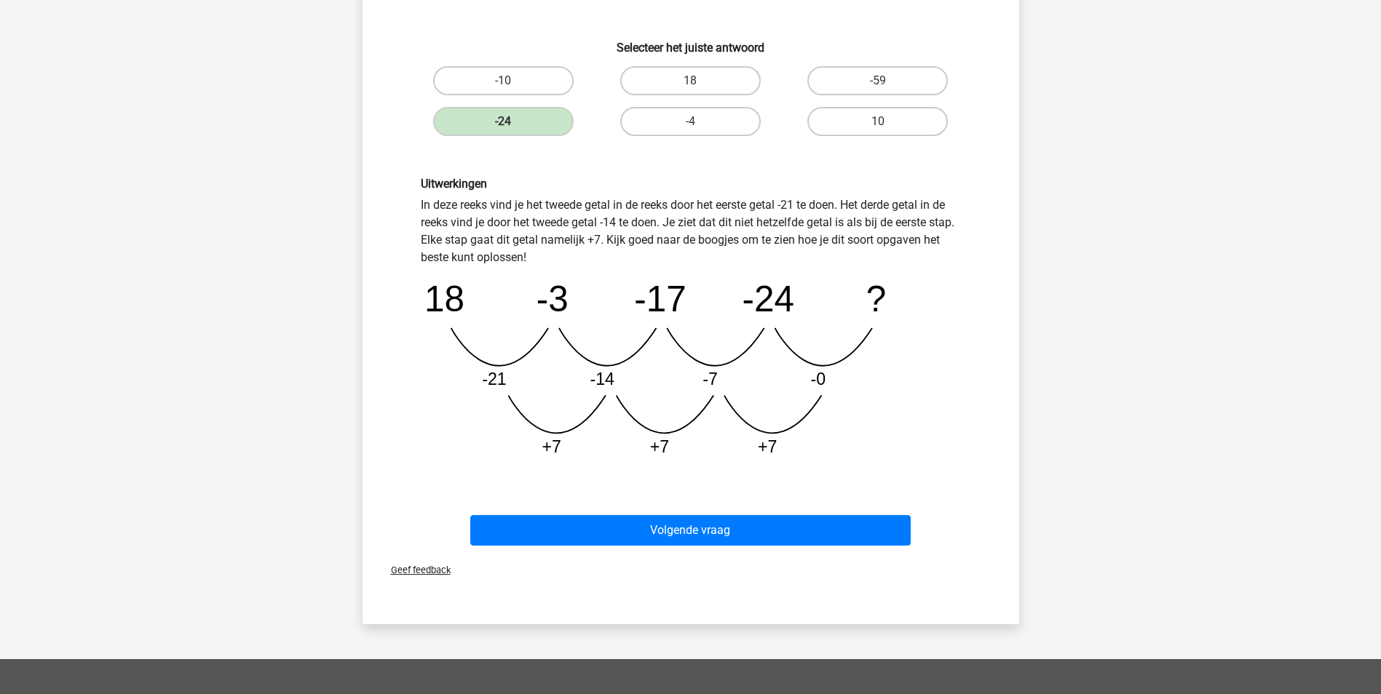
scroll to position [291, 0]
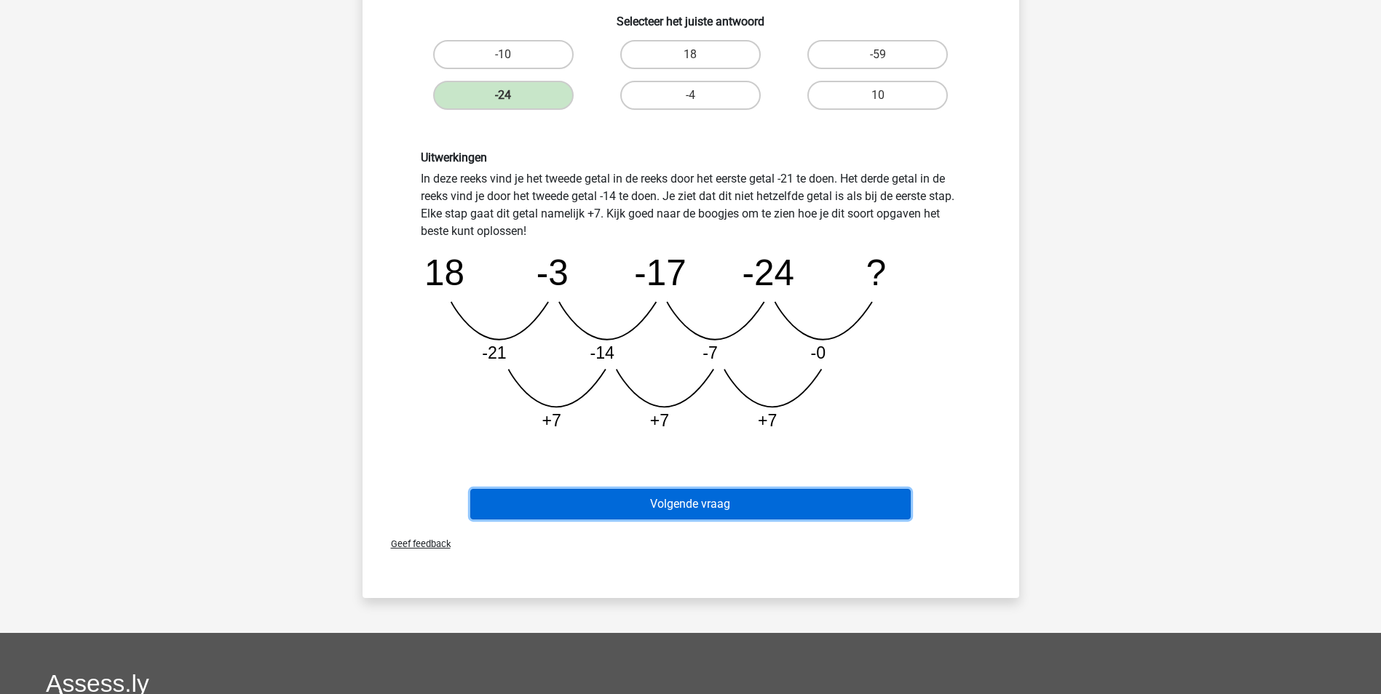
click at [719, 499] on button "Volgende vraag" at bounding box center [690, 504] width 440 height 31
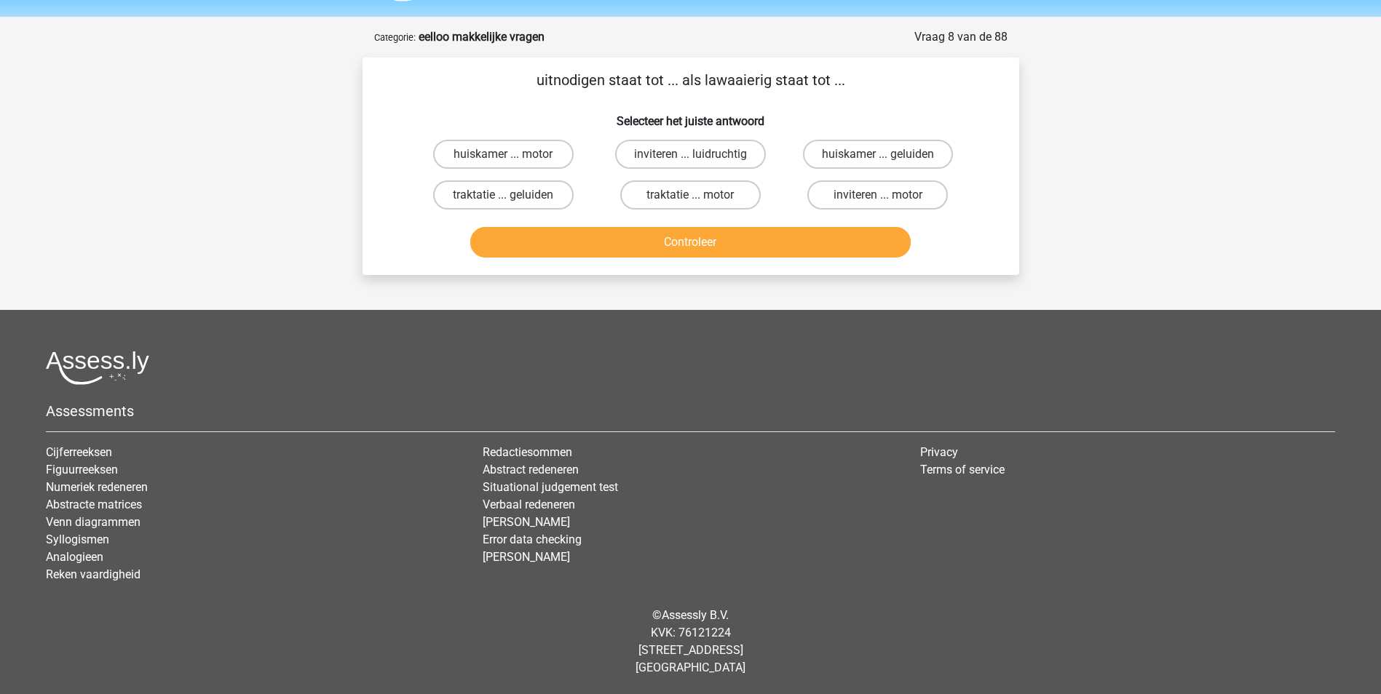
scroll to position [0, 0]
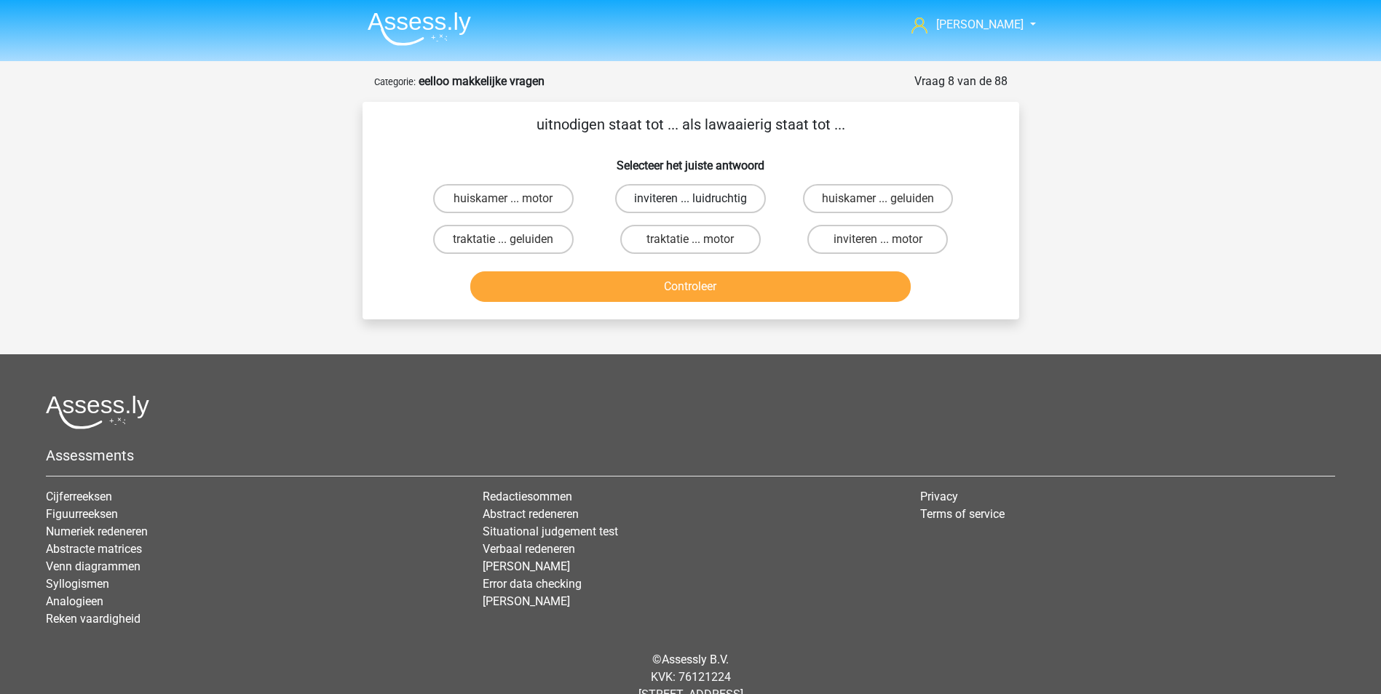
click at [695, 196] on label "inviteren ... luidruchtig" at bounding box center [690, 198] width 151 height 29
click at [695, 199] on input "inviteren ... luidruchtig" at bounding box center [694, 203] width 9 height 9
radio input "true"
click at [694, 288] on button "Controleer" at bounding box center [690, 286] width 440 height 31
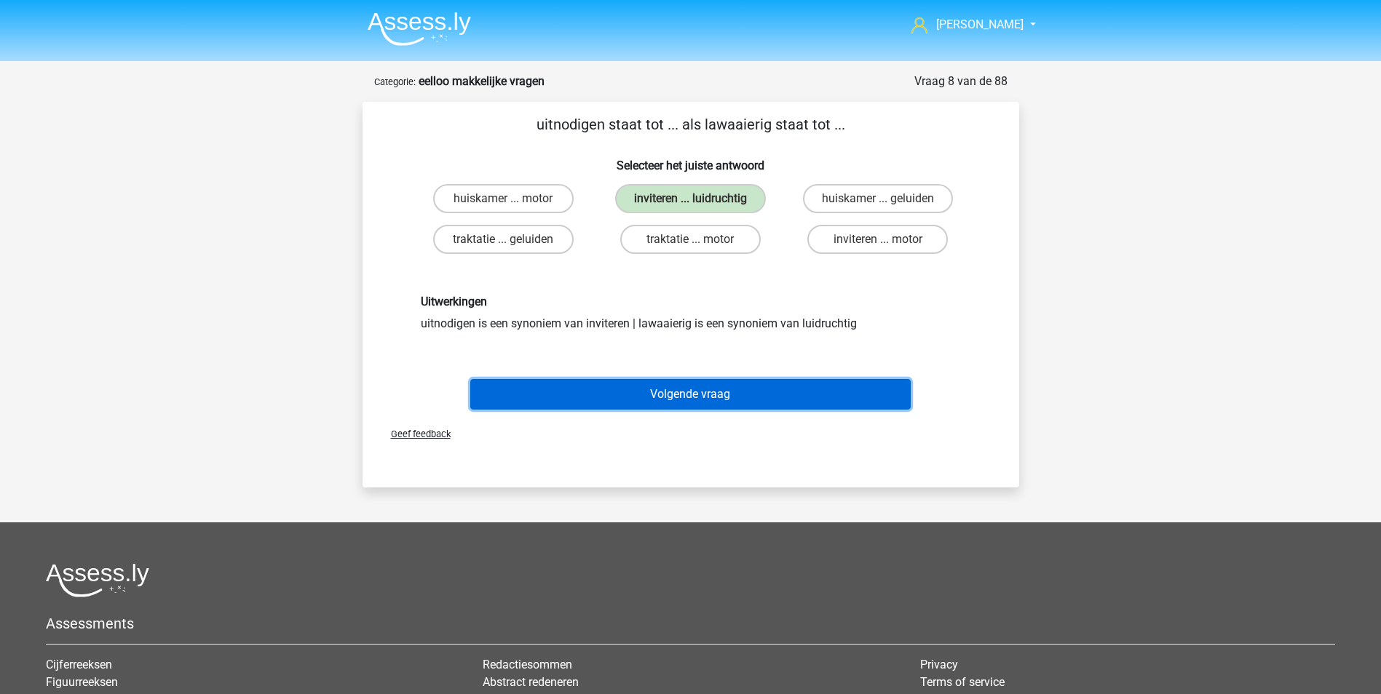
click at [683, 387] on button "Volgende vraag" at bounding box center [690, 394] width 440 height 31
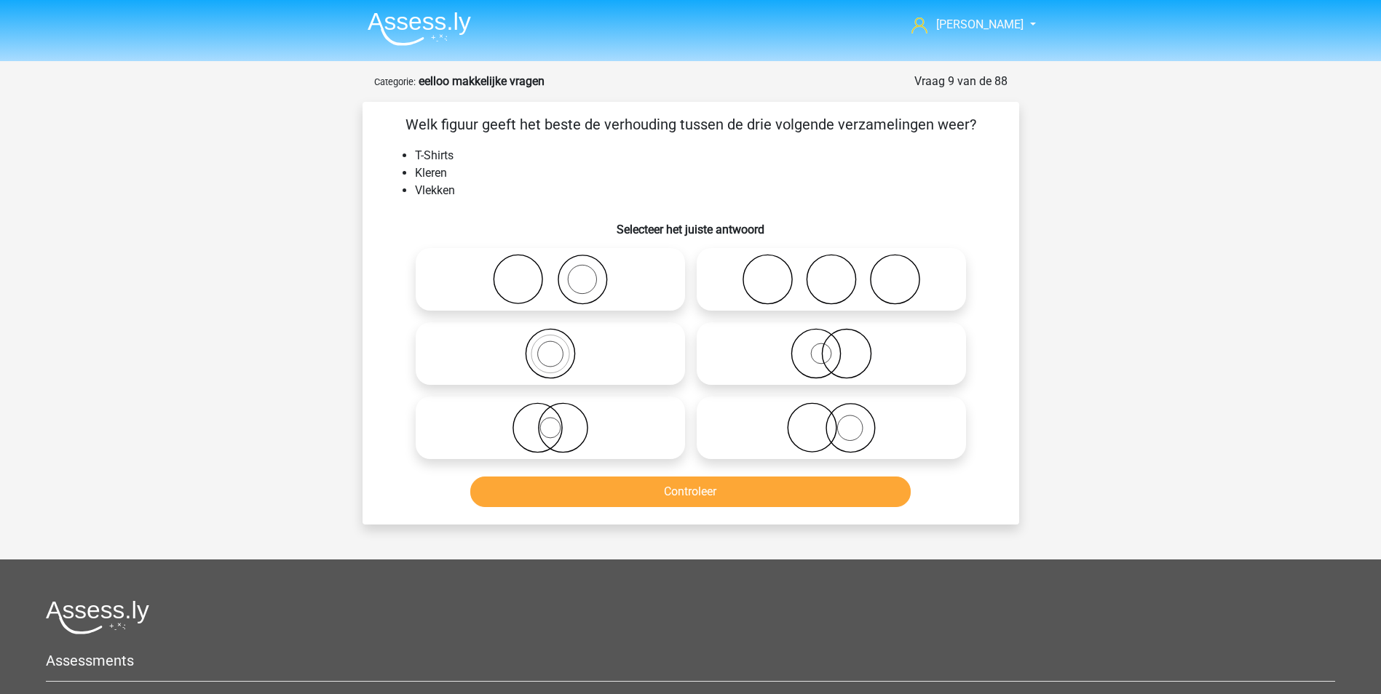
click at [605, 317] on div at bounding box center [550, 354] width 281 height 74
click at [603, 273] on icon at bounding box center [550, 279] width 258 height 51
click at [560, 272] on input "radio" at bounding box center [554, 267] width 9 height 9
radio input "true"
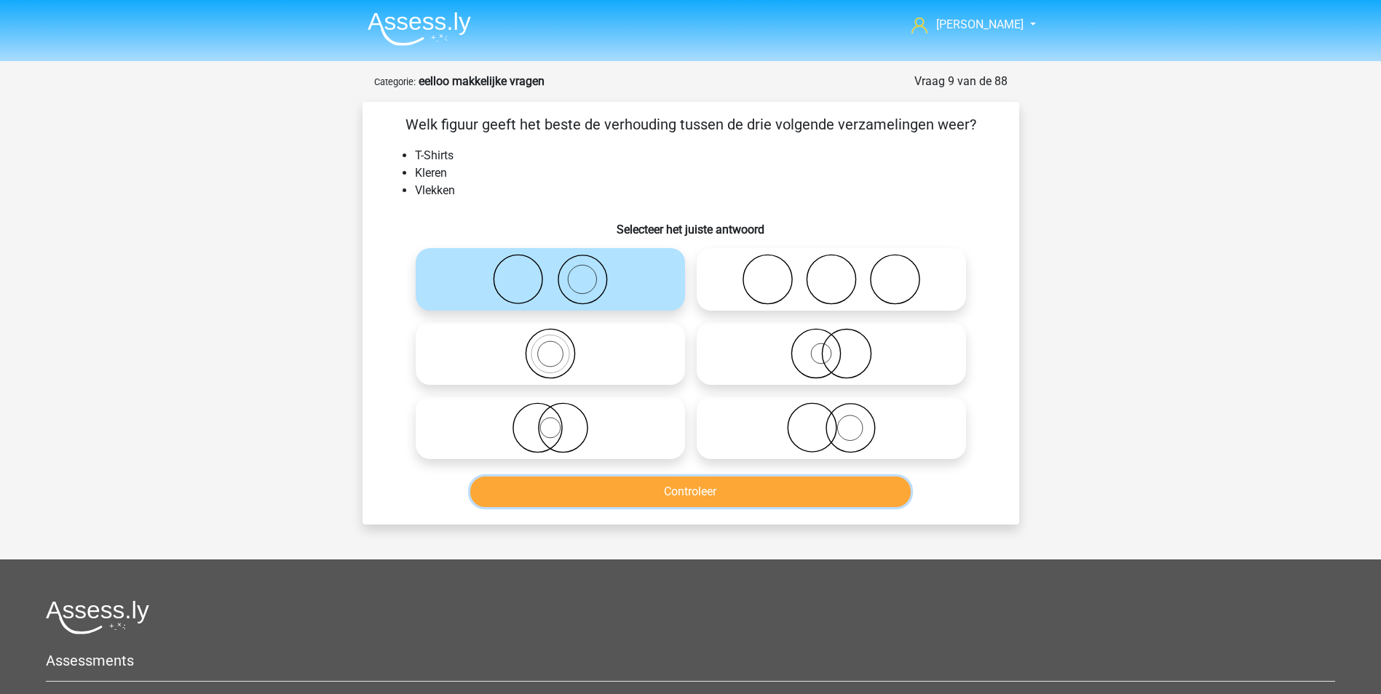
click at [745, 482] on button "Controleer" at bounding box center [690, 492] width 440 height 31
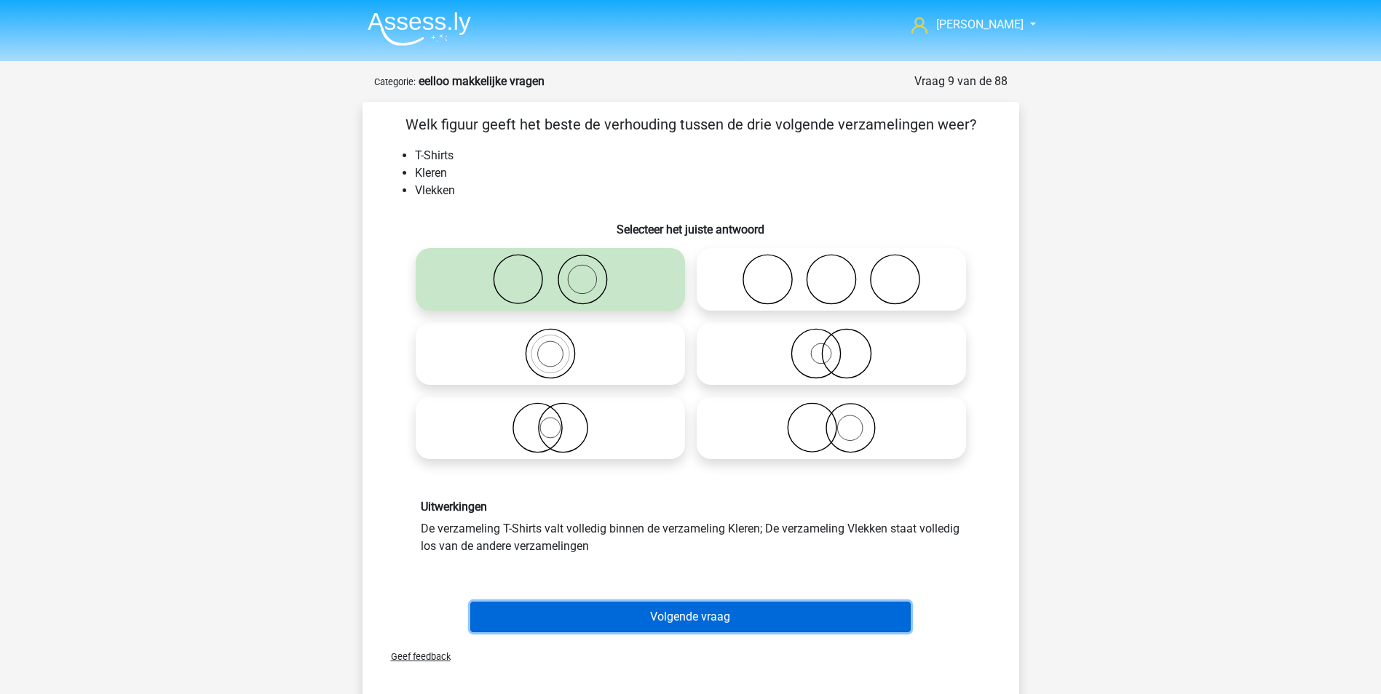
click at [702, 622] on button "Volgende vraag" at bounding box center [690, 617] width 440 height 31
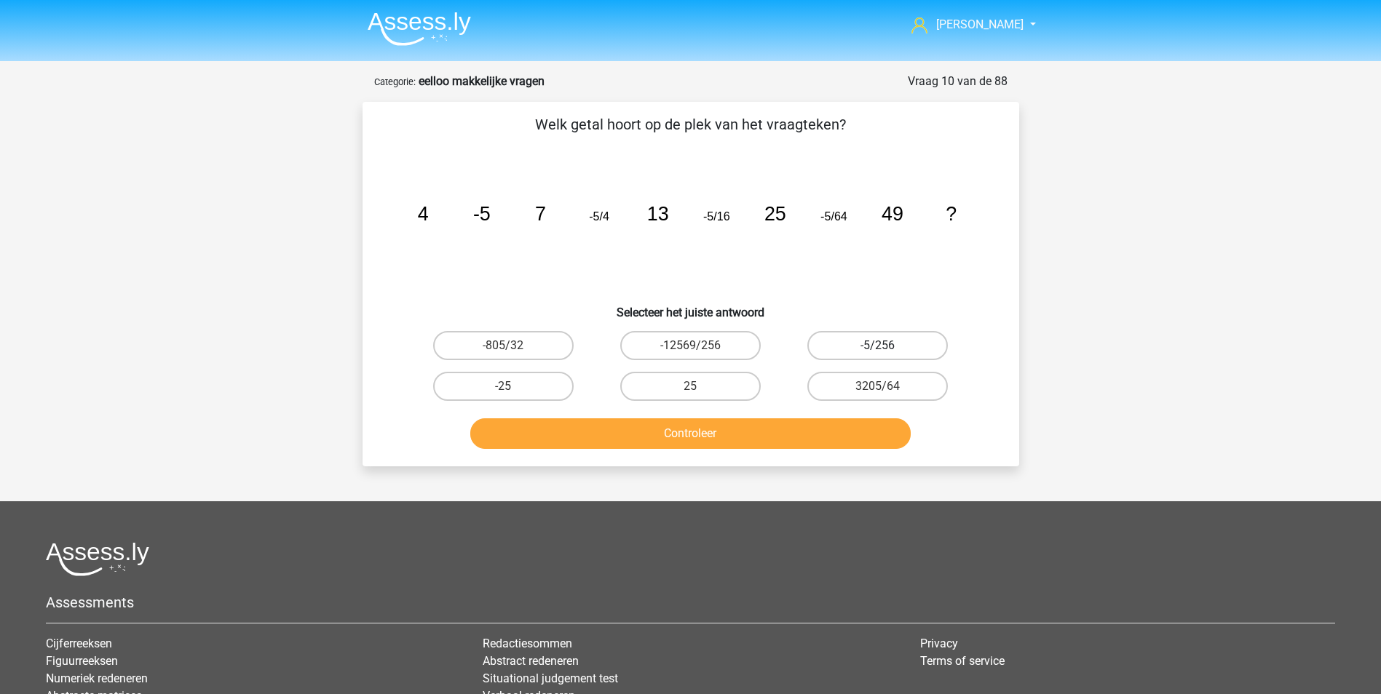
click at [872, 343] on label "-5/256" at bounding box center [877, 345] width 140 height 29
click at [878, 346] on input "-5/256" at bounding box center [882, 350] width 9 height 9
radio input "true"
click at [755, 427] on button "Controleer" at bounding box center [690, 433] width 440 height 31
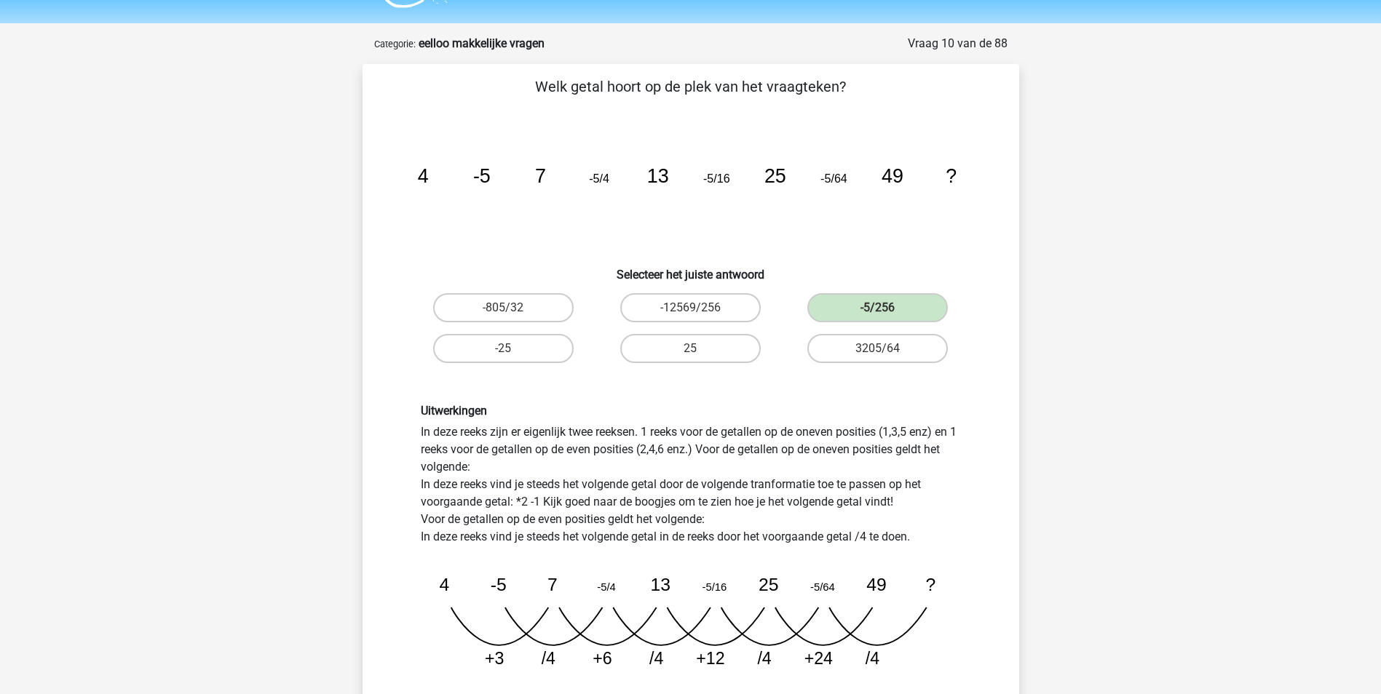
scroll to position [146, 0]
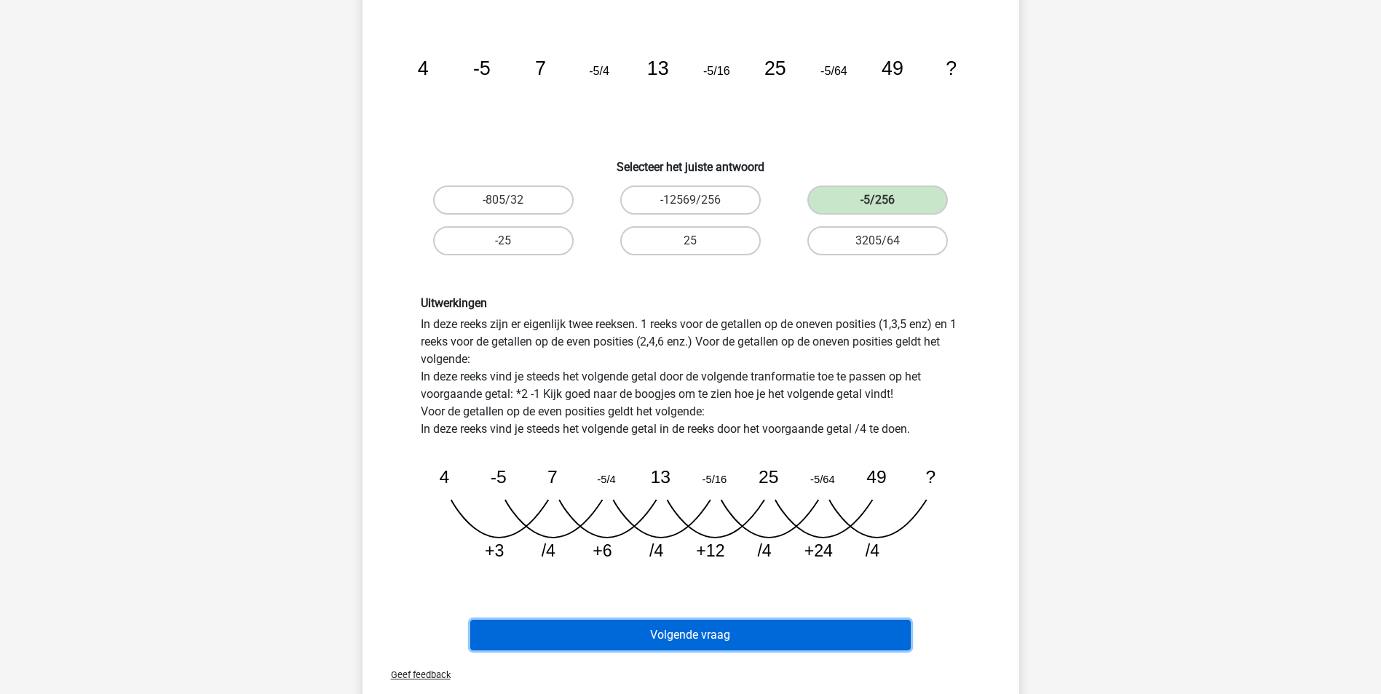
click at [732, 643] on button "Volgende vraag" at bounding box center [690, 635] width 440 height 31
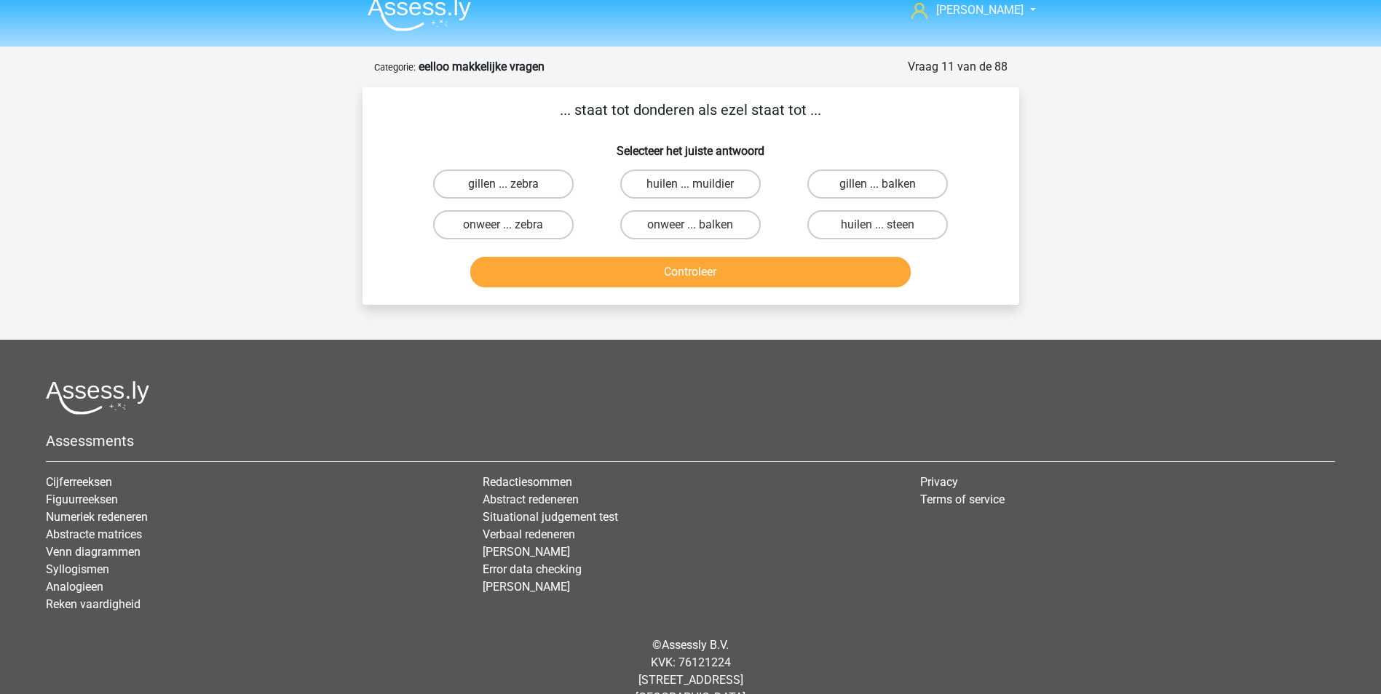
scroll to position [0, 0]
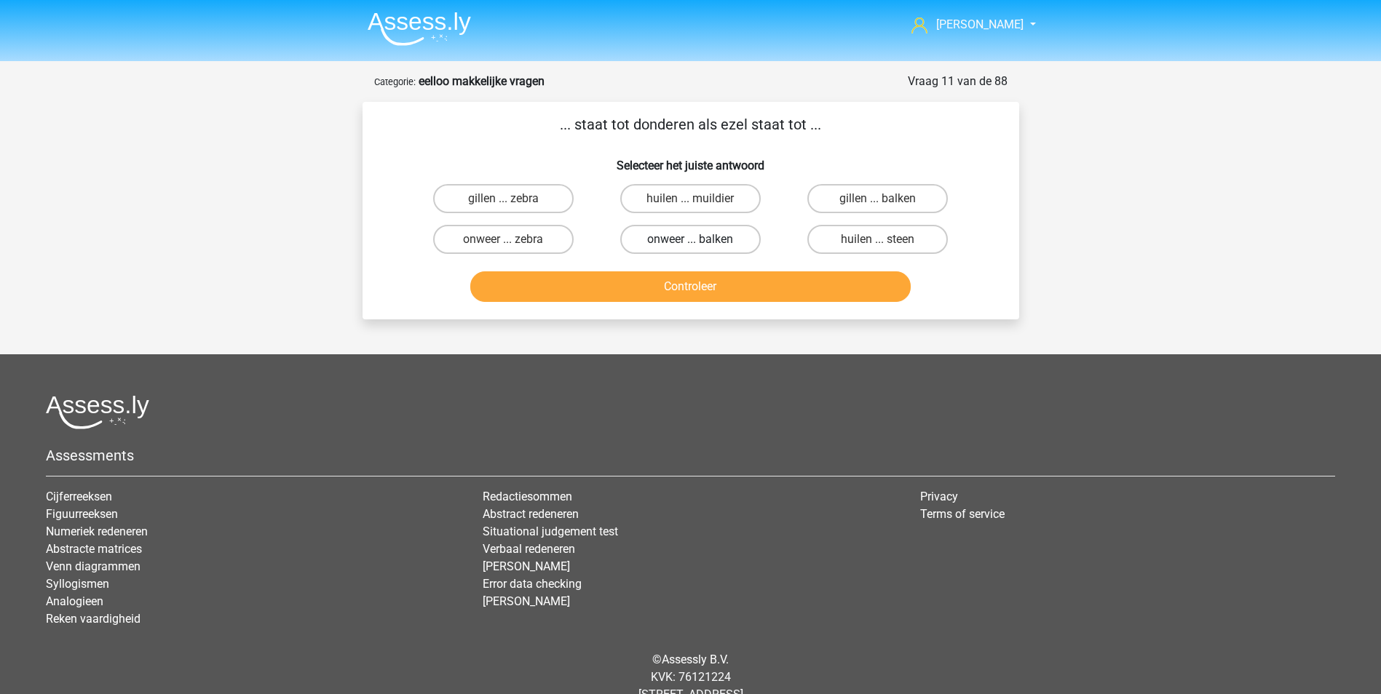
click at [665, 242] on label "onweer ... balken" at bounding box center [690, 239] width 140 height 29
click at [690, 242] on input "onweer ... balken" at bounding box center [694, 243] width 9 height 9
radio input "true"
click at [695, 287] on button "Controleer" at bounding box center [690, 286] width 440 height 31
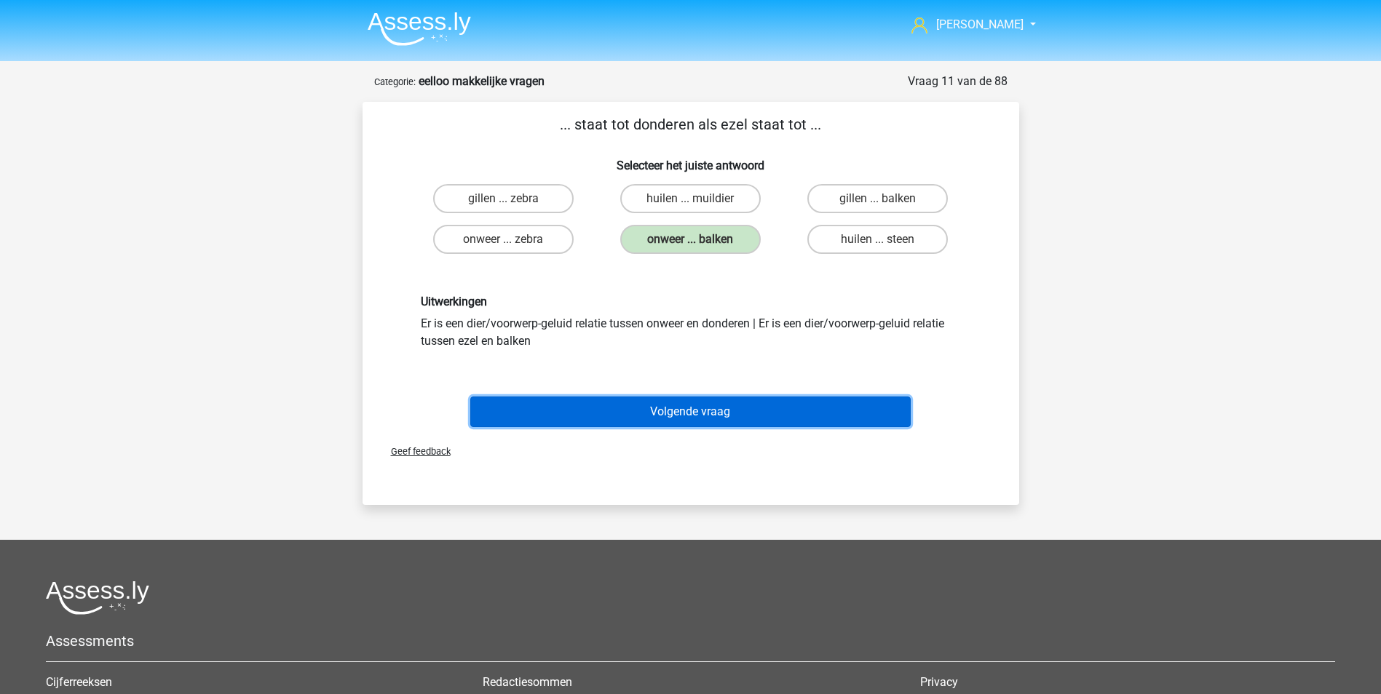
click at [727, 413] on button "Volgende vraag" at bounding box center [690, 412] width 440 height 31
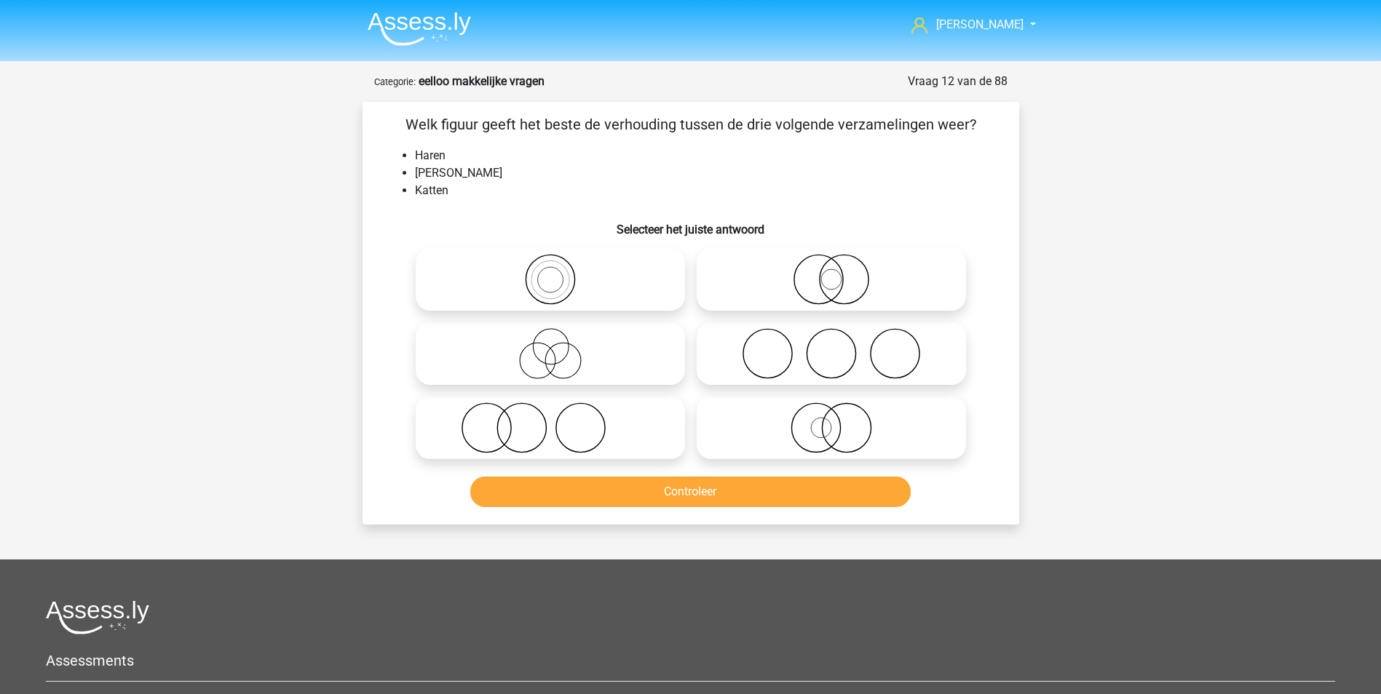
click at [562, 357] on icon at bounding box center [550, 353] width 258 height 51
click at [560, 346] on input "radio" at bounding box center [554, 341] width 9 height 9
radio input "true"
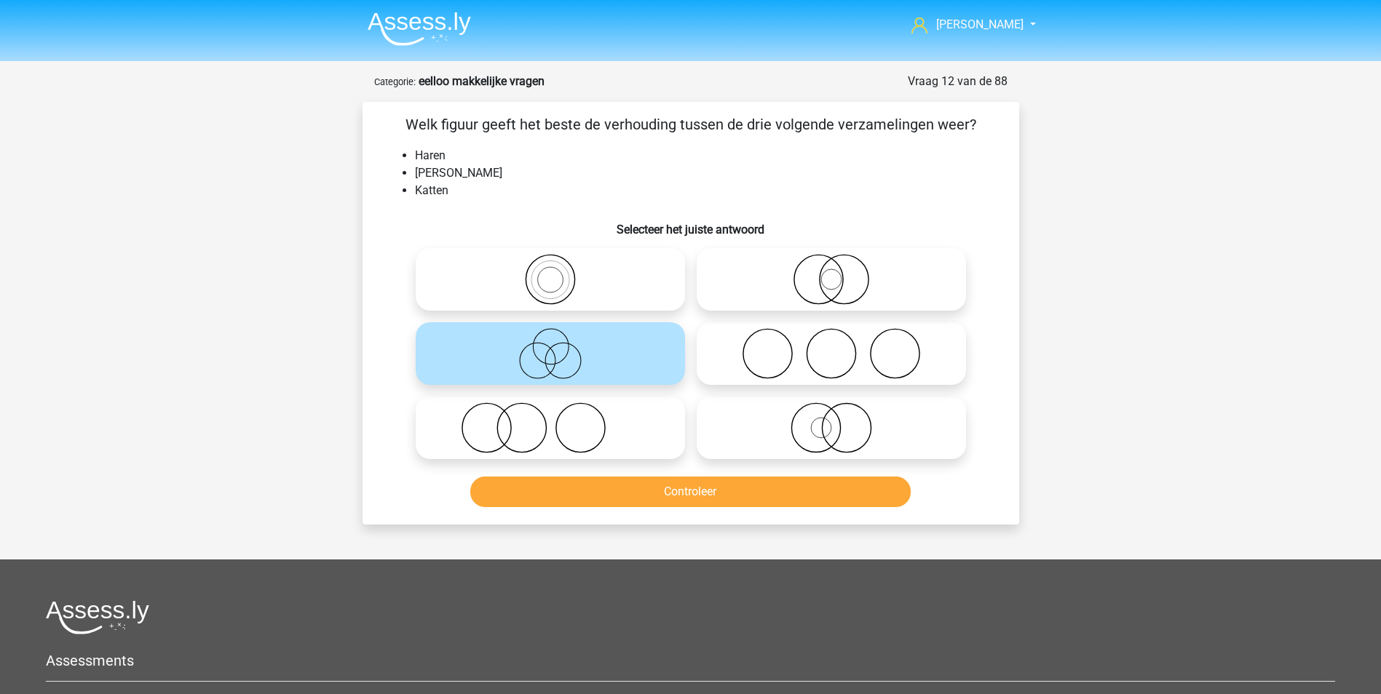
click at [579, 429] on icon at bounding box center [550, 427] width 258 height 51
click at [560, 421] on input "radio" at bounding box center [554, 415] width 9 height 9
radio input "true"
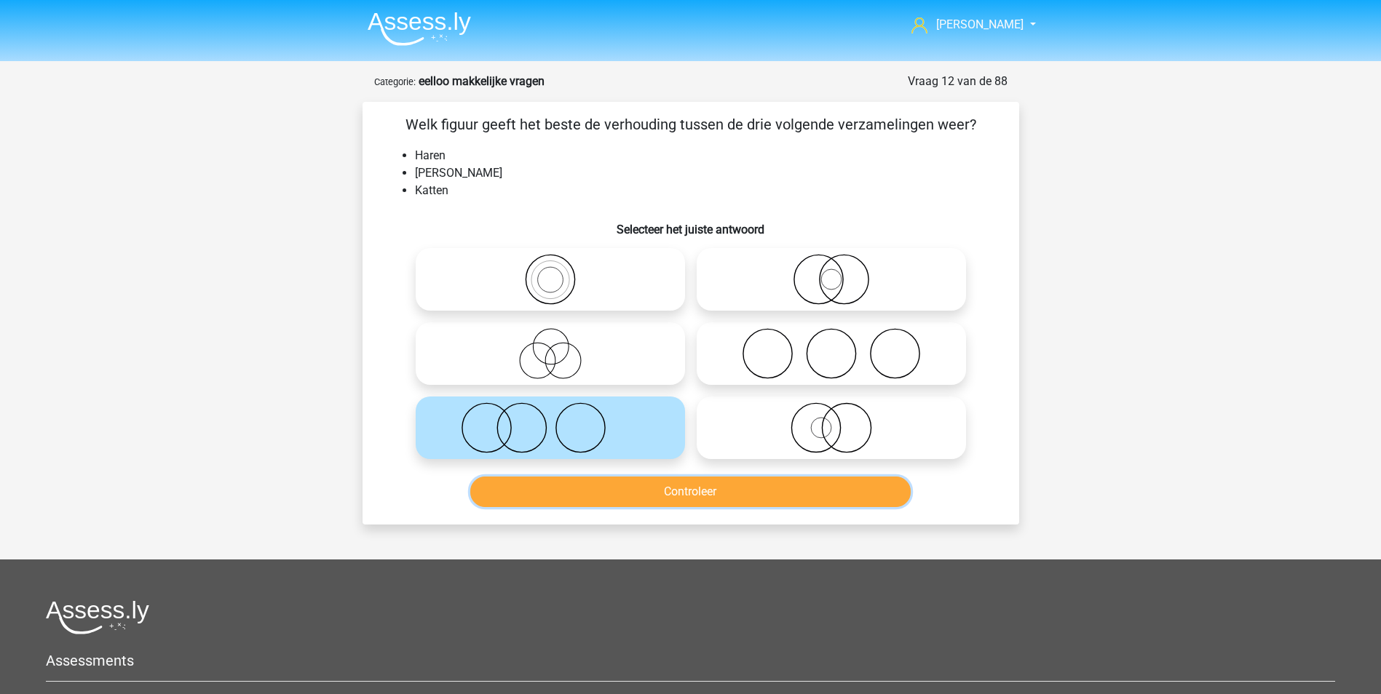
click at [691, 501] on button "Controleer" at bounding box center [690, 492] width 440 height 31
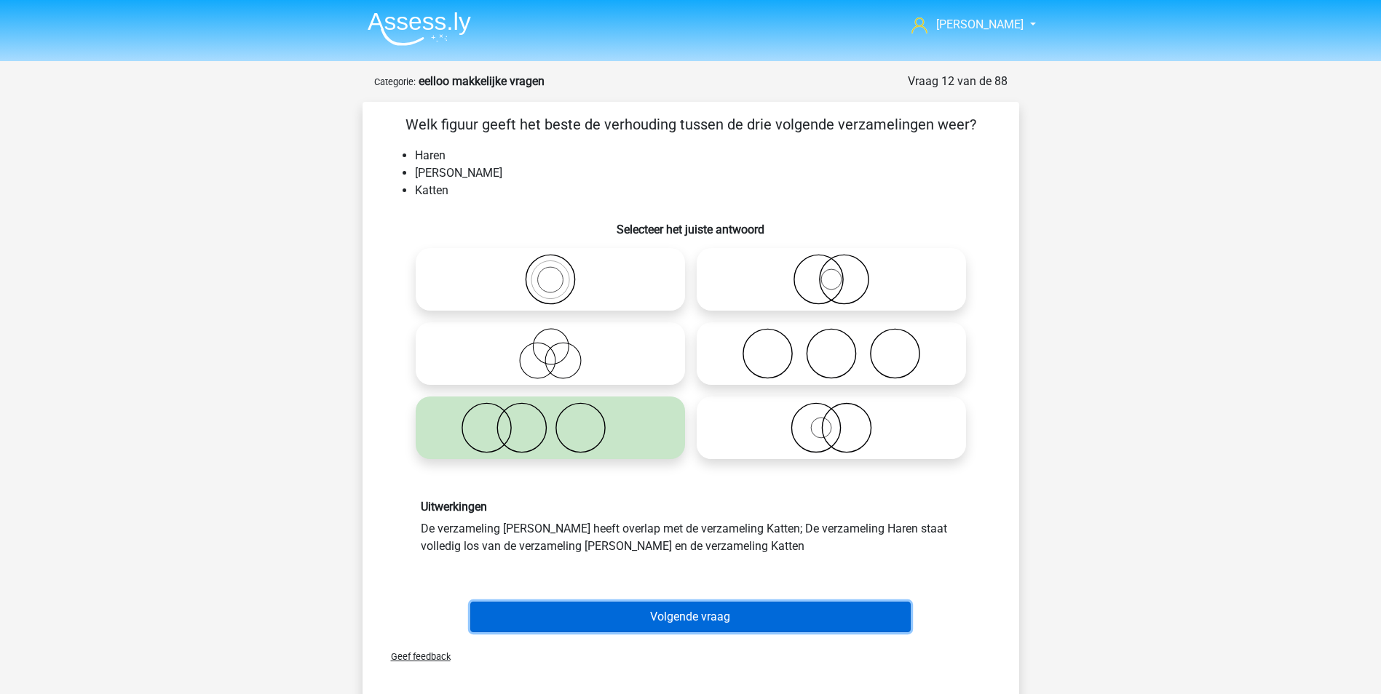
click at [727, 619] on button "Volgende vraag" at bounding box center [690, 617] width 440 height 31
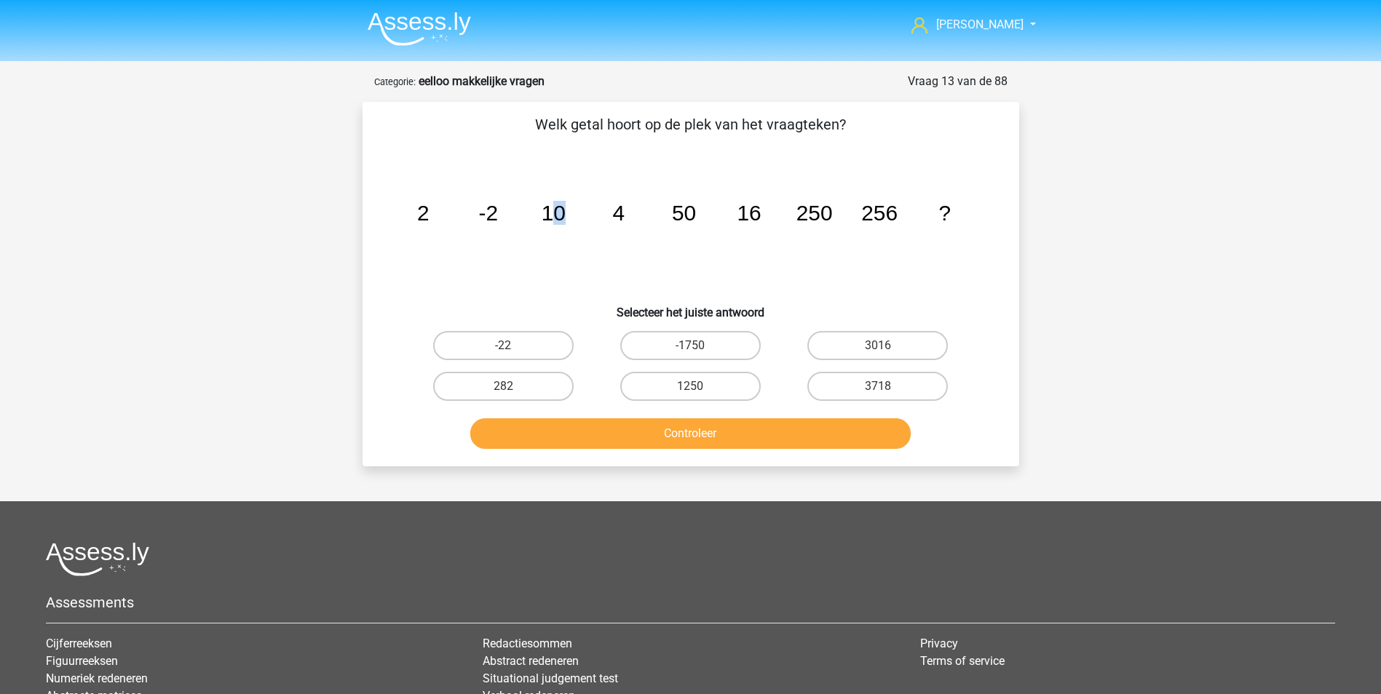
drag, startPoint x: 593, startPoint y: 270, endPoint x: 611, endPoint y: 270, distance: 18.2
click at [611, 270] on icon "image/svg+xml 2 -2 10 4 50 16 250 256 ?" at bounding box center [690, 220] width 587 height 147
drag, startPoint x: 611, startPoint y: 270, endPoint x: 688, endPoint y: 246, distance: 80.8
click at [688, 246] on icon "image/svg+xml 2 -2 10 4 50 16 250 256 ?" at bounding box center [690, 220] width 587 height 147
click at [737, 384] on label "1250" at bounding box center [690, 386] width 140 height 29
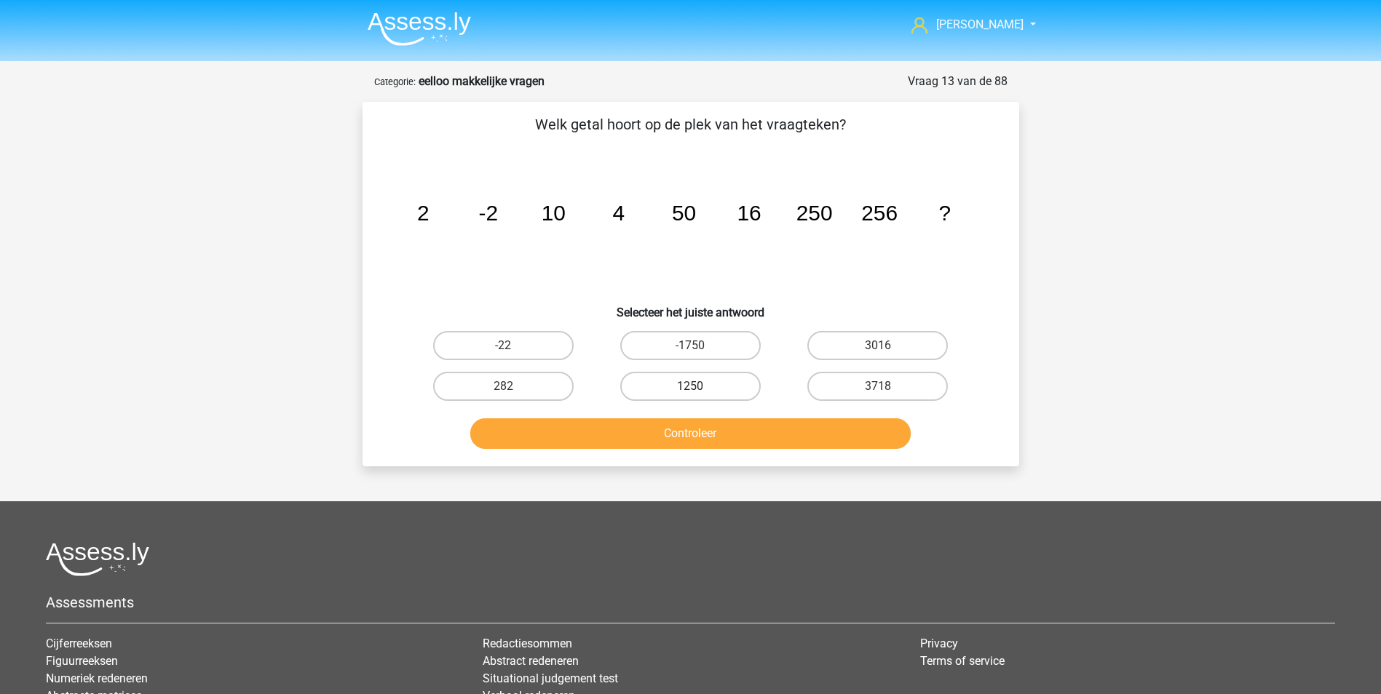
click at [699, 386] on input "1250" at bounding box center [694, 390] width 9 height 9
radio input "true"
drag, startPoint x: 747, startPoint y: 434, endPoint x: 777, endPoint y: 431, distance: 29.3
click at [751, 434] on button "Controleer" at bounding box center [690, 433] width 440 height 31
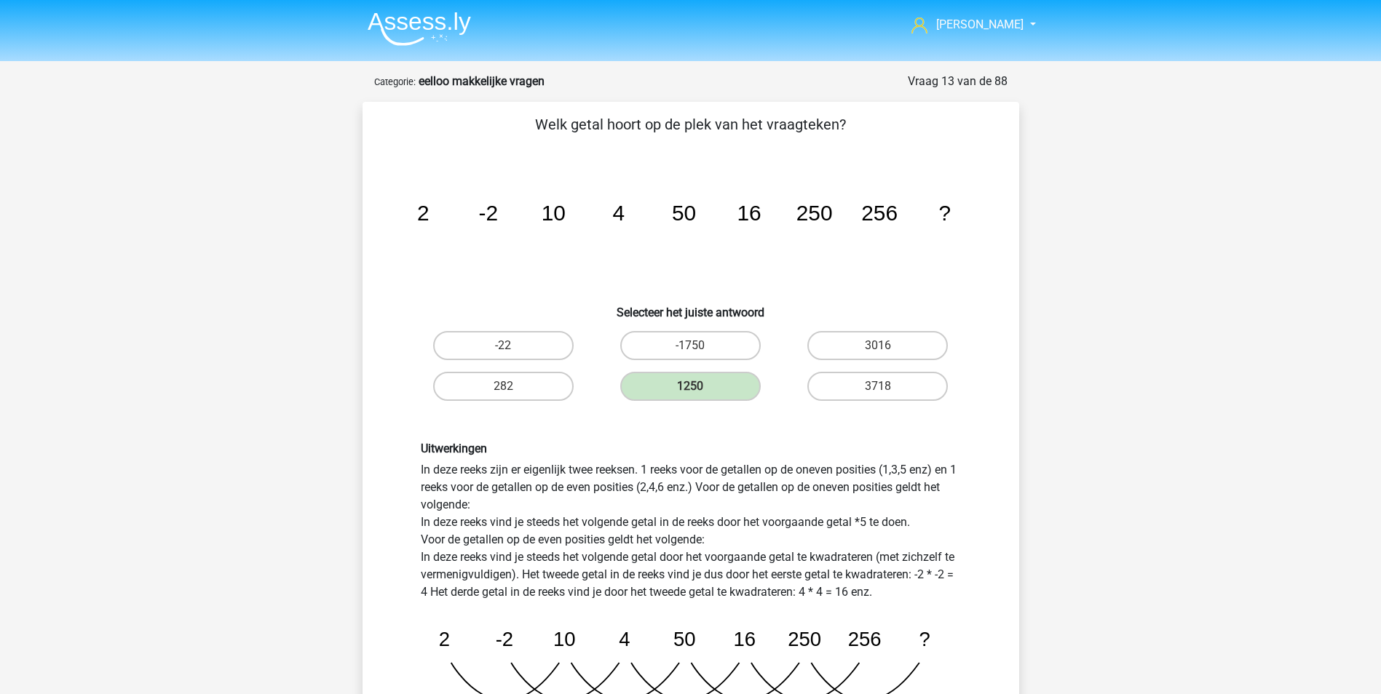
scroll to position [364, 0]
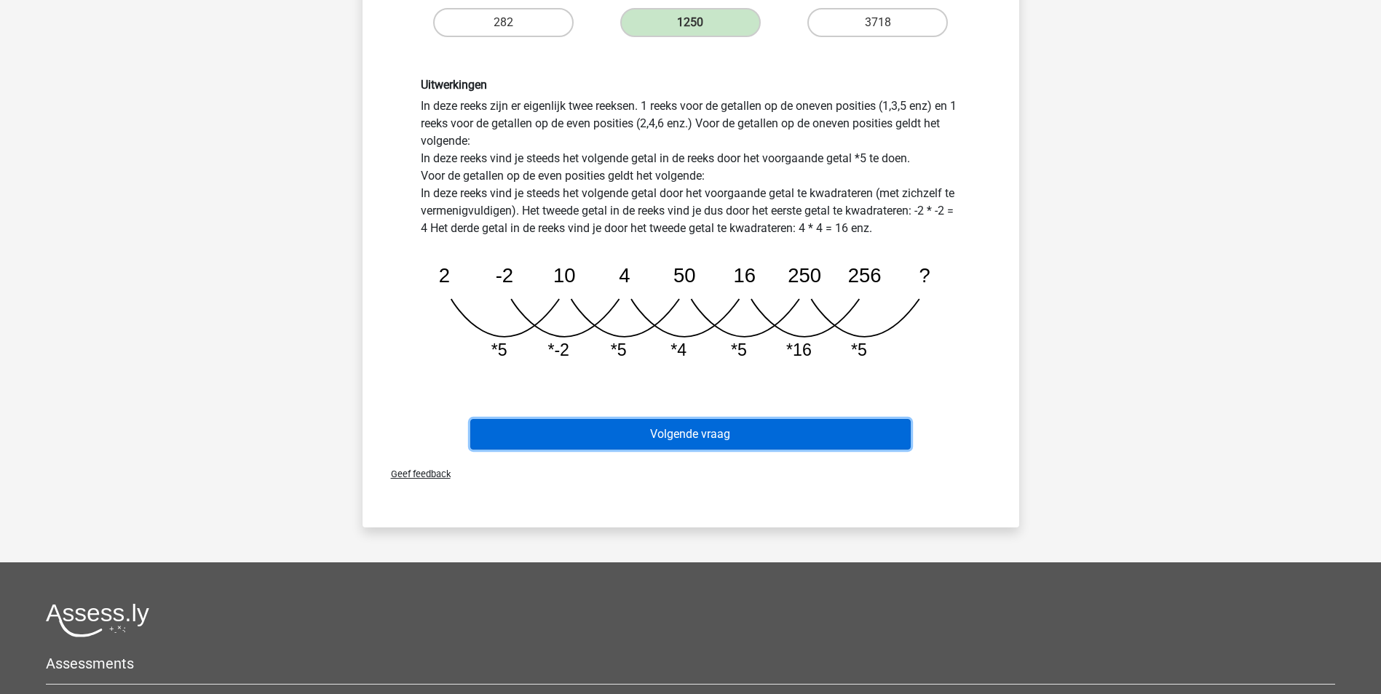
click at [736, 429] on button "Volgende vraag" at bounding box center [690, 434] width 440 height 31
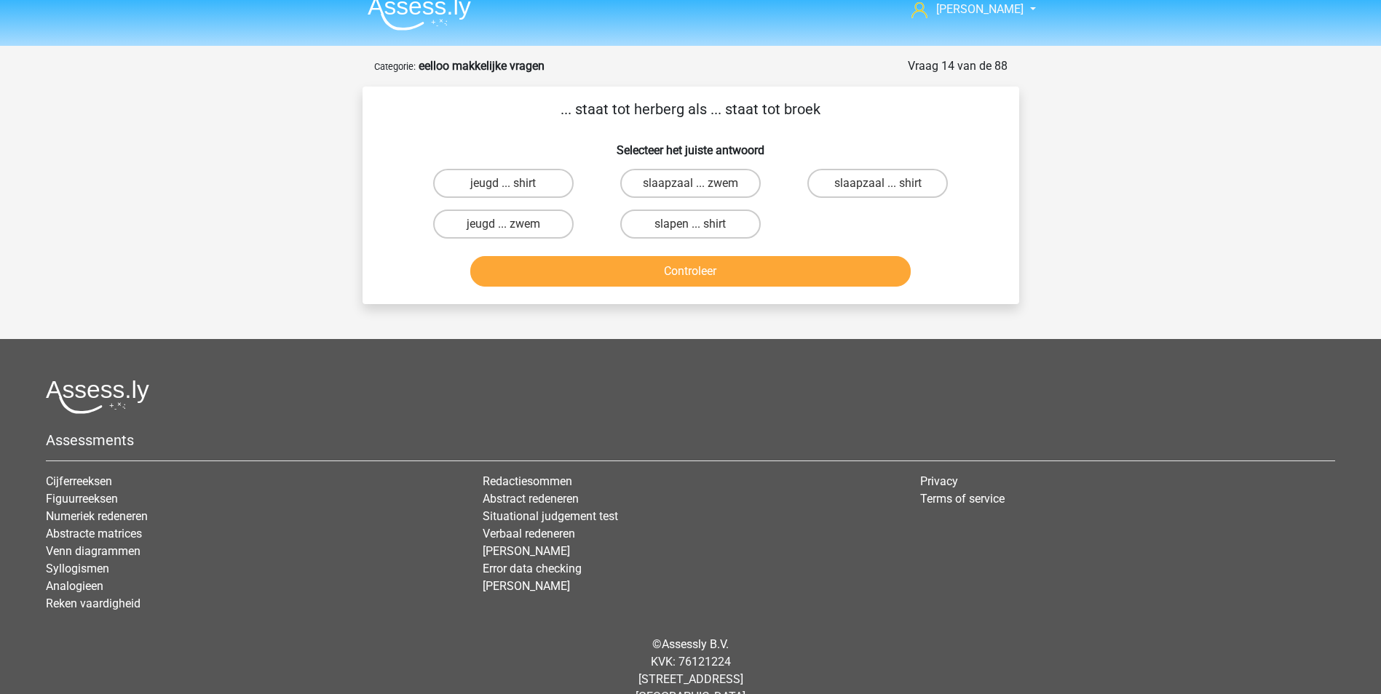
scroll to position [0, 0]
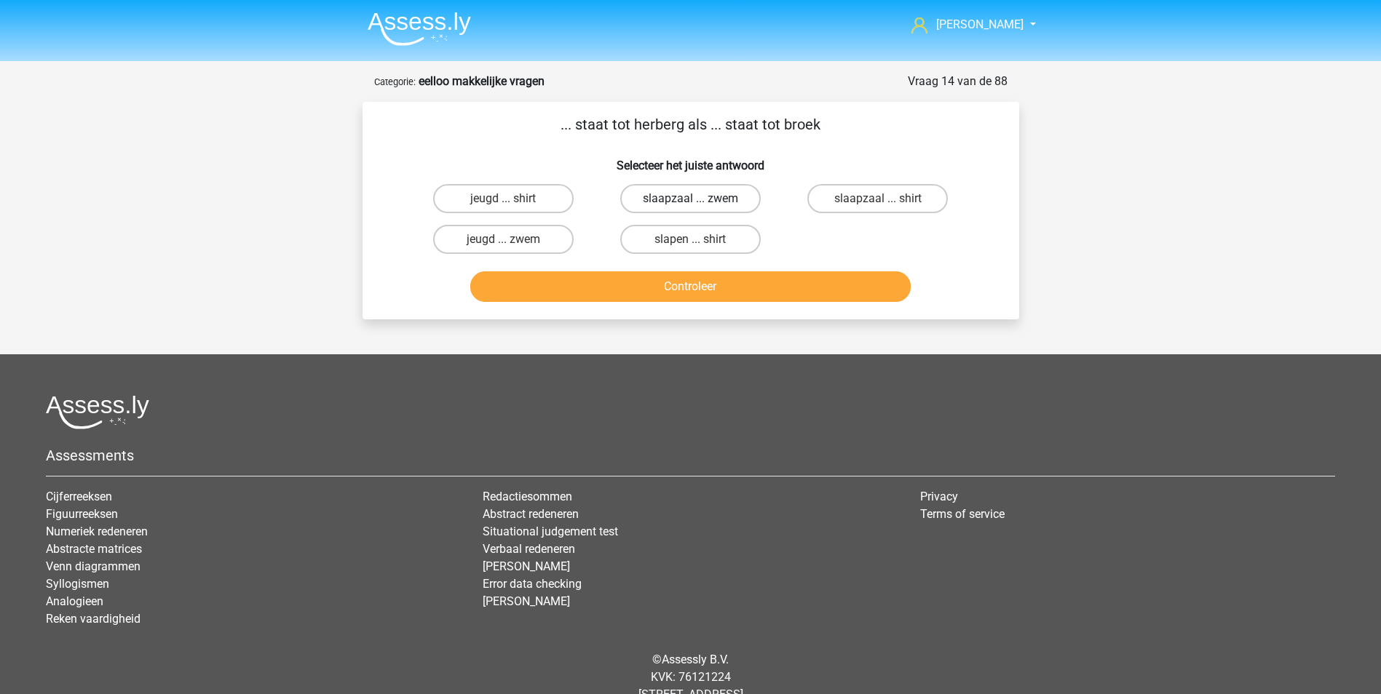
click at [662, 202] on label "slaapzaal ... zwem" at bounding box center [690, 198] width 140 height 29
click at [690, 202] on input "slaapzaal ... zwem" at bounding box center [694, 203] width 9 height 9
radio input "true"
click at [668, 235] on label "slapen ... shirt" at bounding box center [690, 239] width 140 height 29
click at [690, 239] on input "slapen ... shirt" at bounding box center [694, 243] width 9 height 9
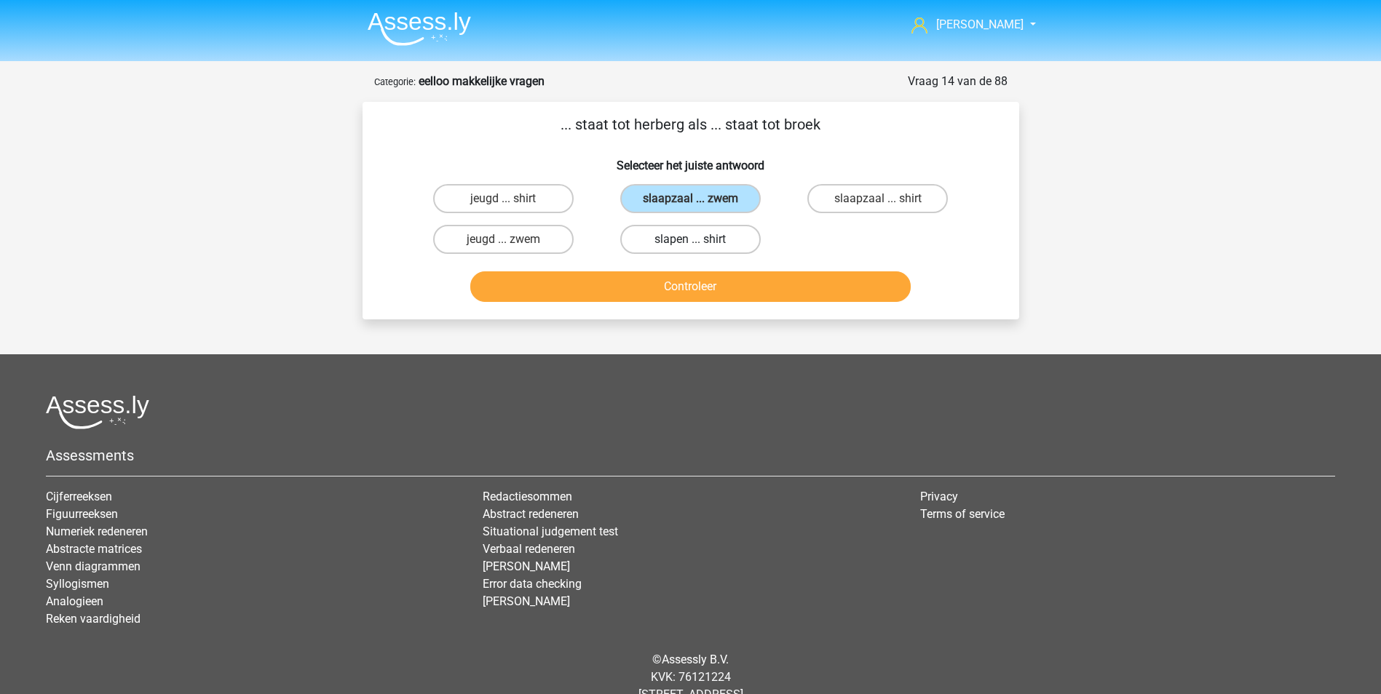
radio input "true"
click at [703, 280] on button "Controleer" at bounding box center [690, 286] width 440 height 31
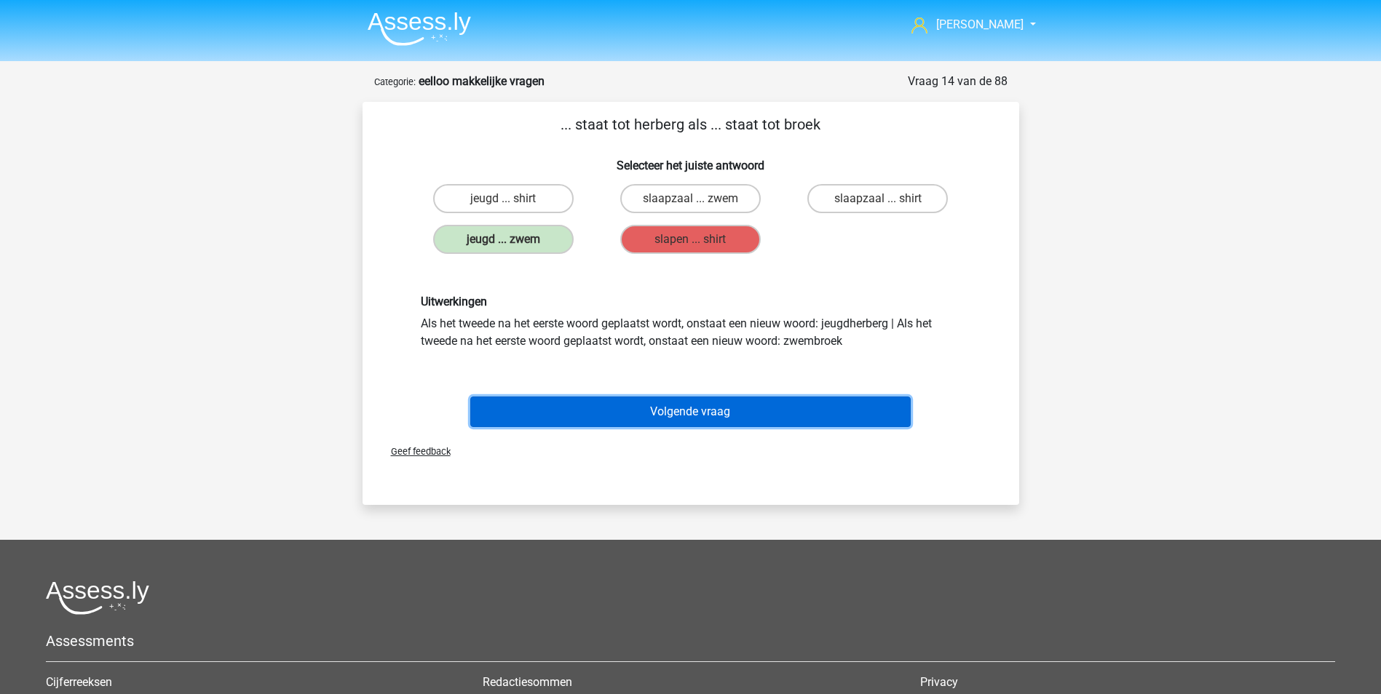
click at [666, 403] on button "Volgende vraag" at bounding box center [690, 412] width 440 height 31
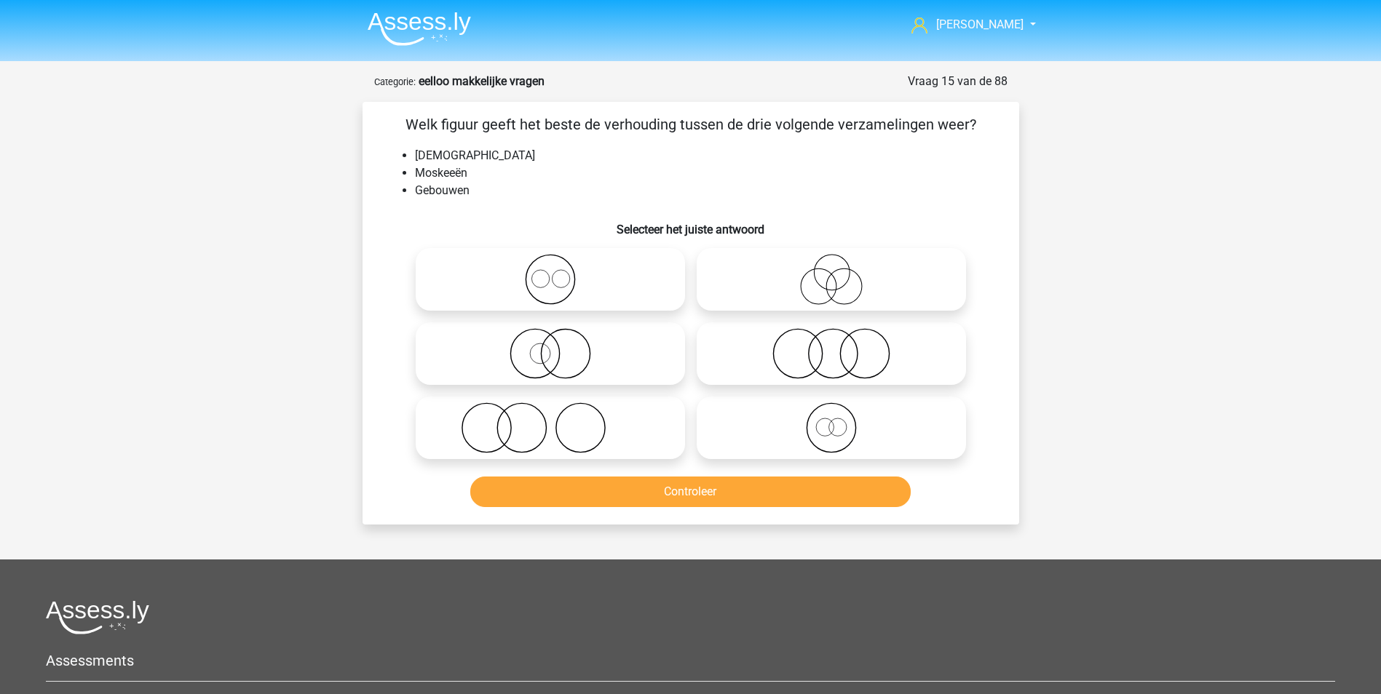
click at [833, 425] on icon at bounding box center [831, 427] width 258 height 51
click at [833, 421] on input "radio" at bounding box center [835, 415] width 9 height 9
radio input "true"
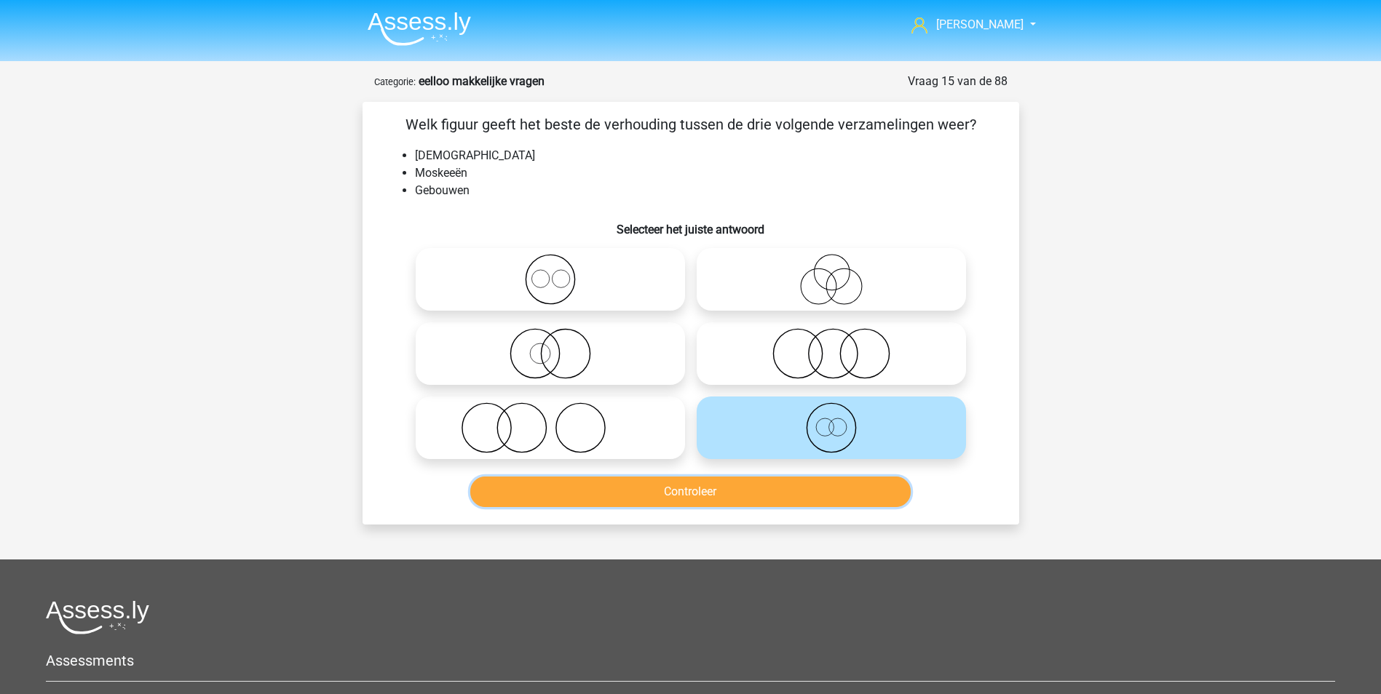
click at [771, 501] on button "Controleer" at bounding box center [690, 492] width 440 height 31
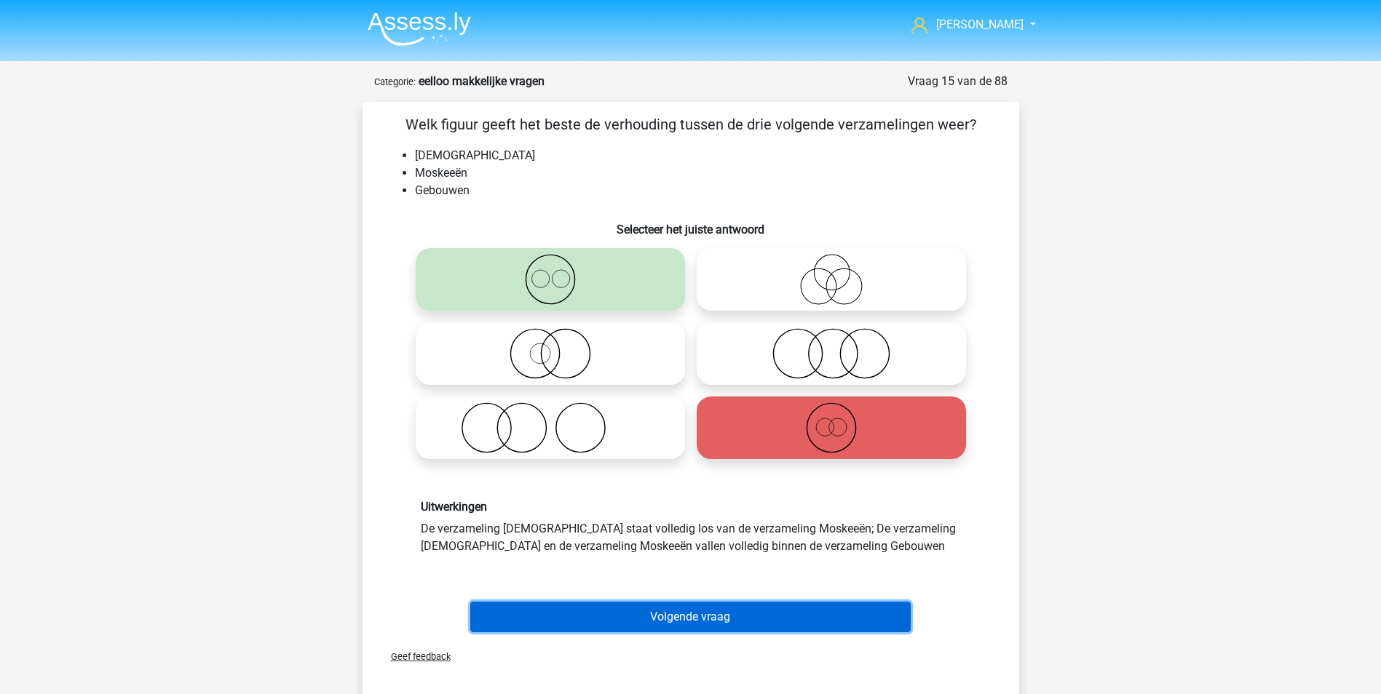
click at [702, 615] on button "Volgende vraag" at bounding box center [690, 617] width 440 height 31
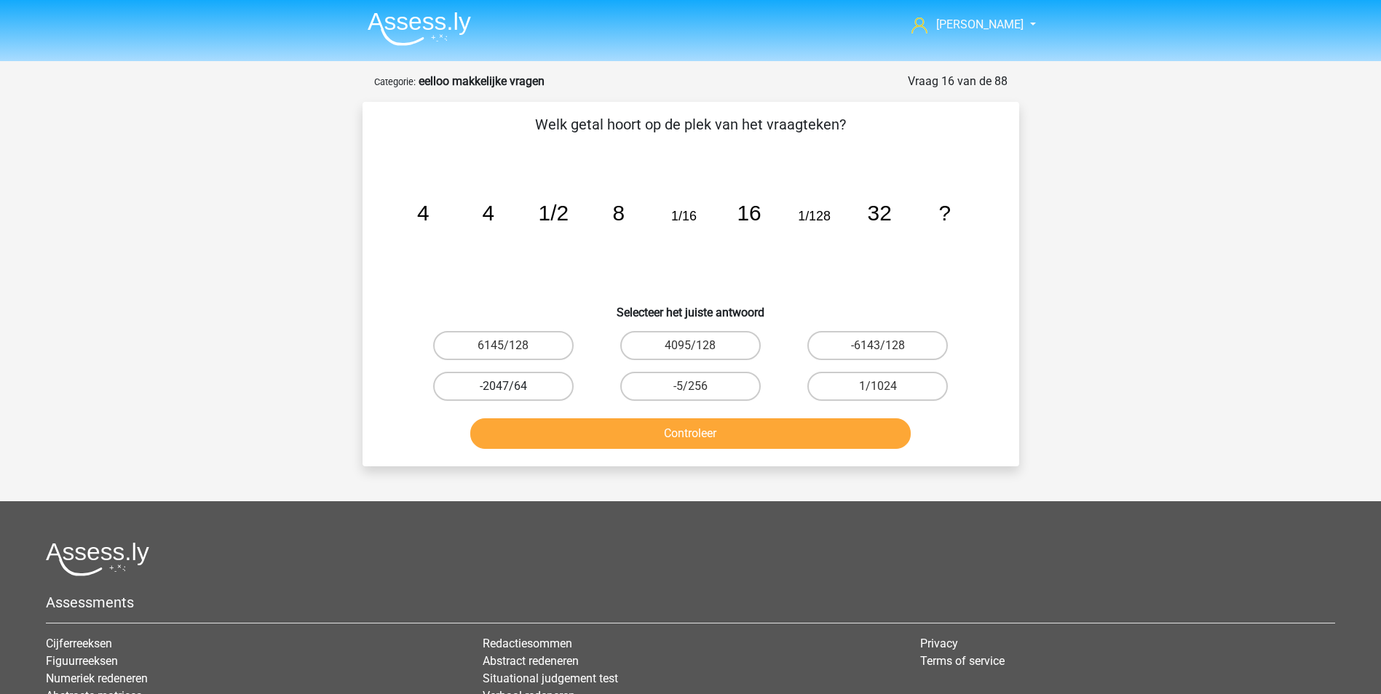
click at [513, 381] on label "-2047/64" at bounding box center [503, 386] width 140 height 29
click at [512, 386] on input "-2047/64" at bounding box center [507, 390] width 9 height 9
radio input "true"
click at [724, 432] on button "Controleer" at bounding box center [690, 433] width 440 height 31
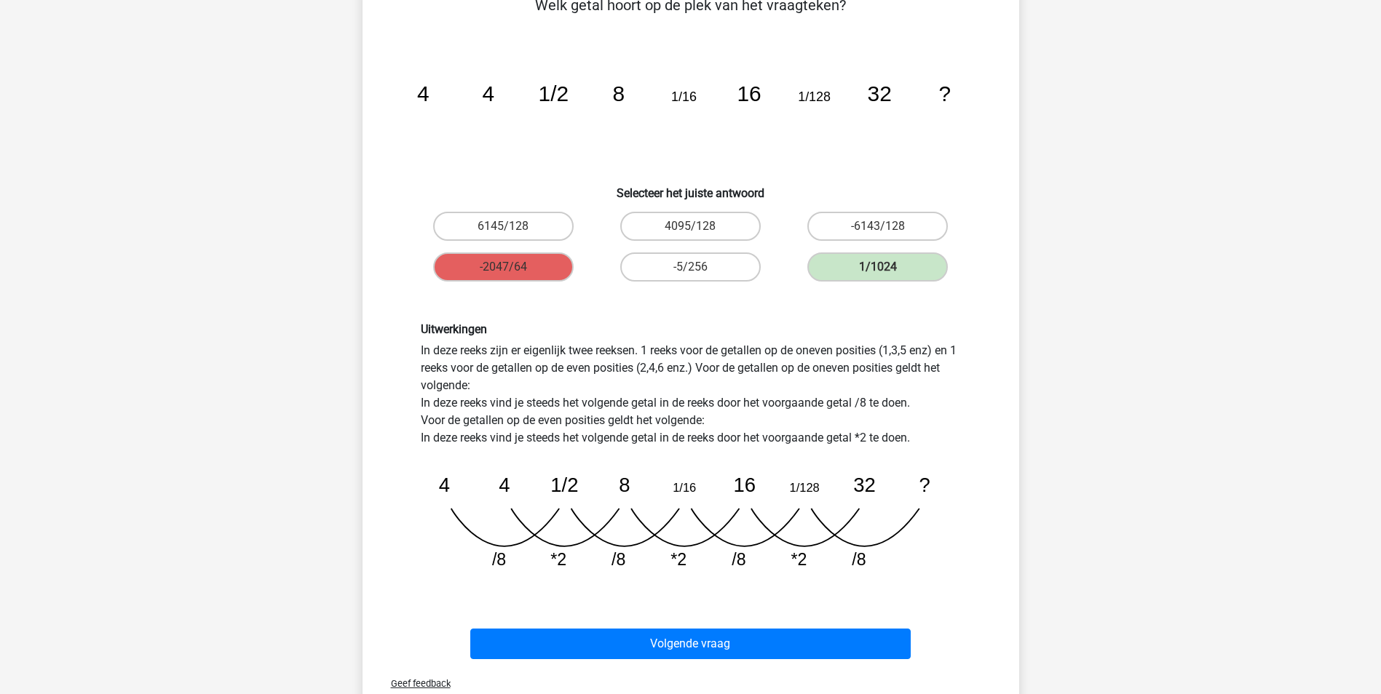
scroll to position [146, 0]
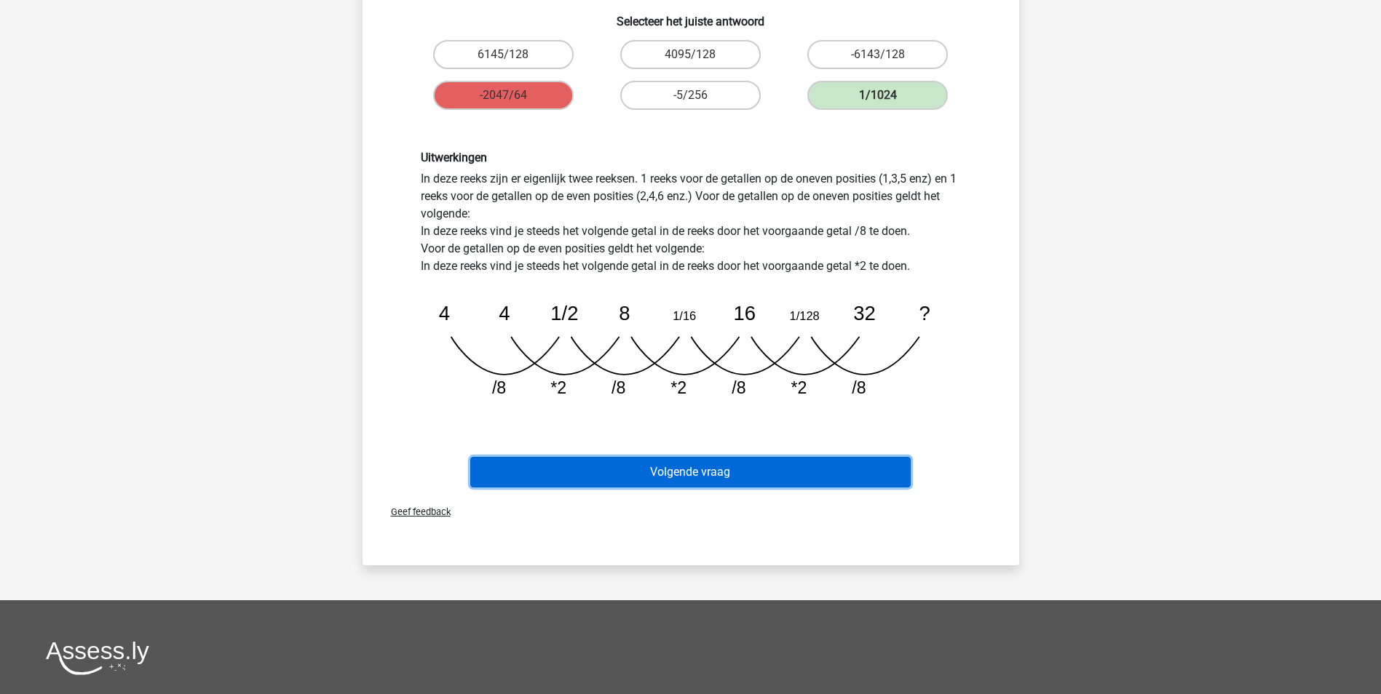
click at [685, 464] on button "Volgende vraag" at bounding box center [690, 472] width 440 height 31
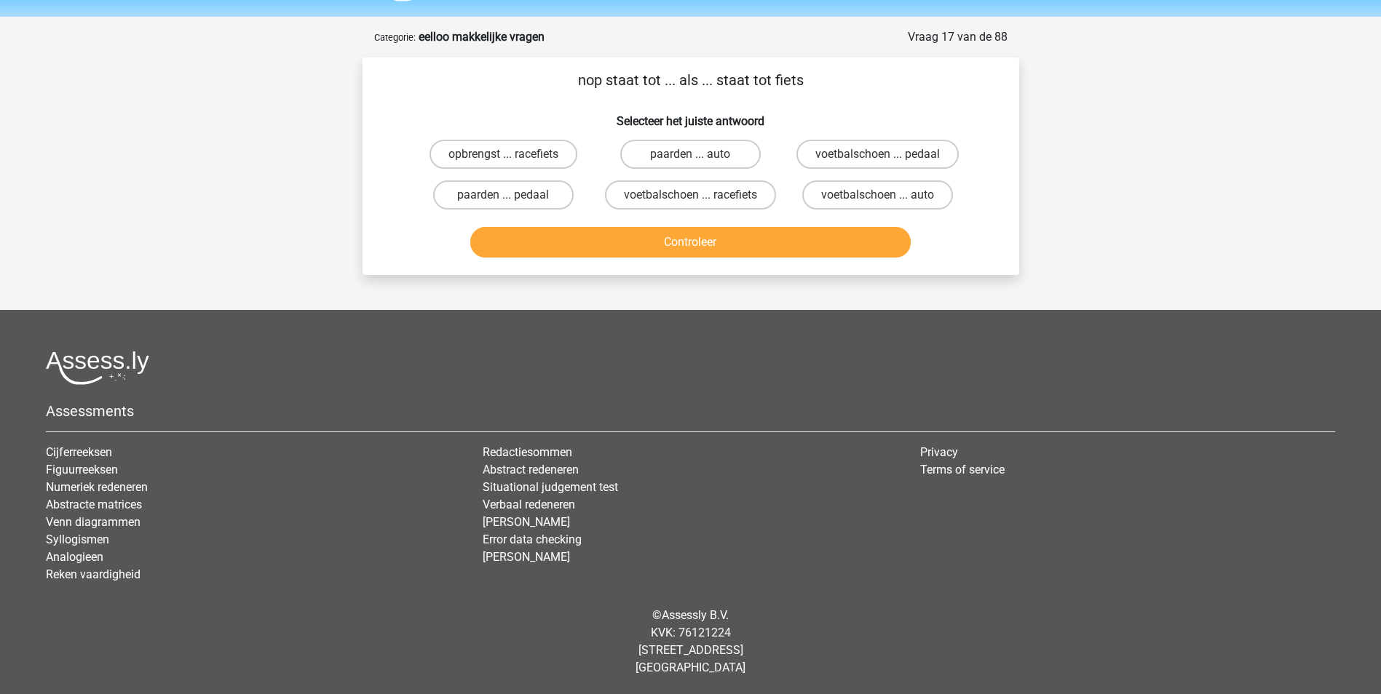
scroll to position [44, 0]
click at [843, 156] on label "voetbalschoen ... pedaal" at bounding box center [877, 154] width 162 height 29
click at [878, 156] on input "voetbalschoen ... pedaal" at bounding box center [882, 158] width 9 height 9
radio input "true"
click at [678, 243] on button "Controleer" at bounding box center [690, 242] width 440 height 31
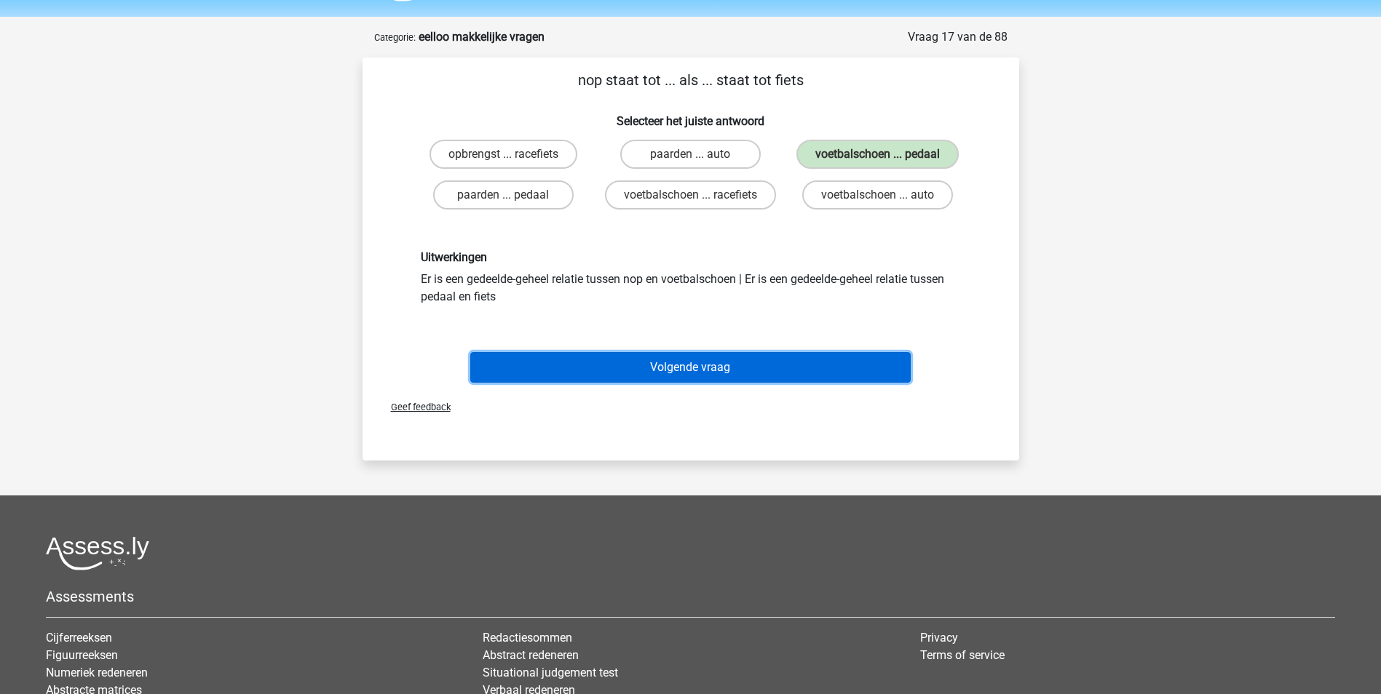
click at [712, 357] on button "Volgende vraag" at bounding box center [690, 367] width 440 height 31
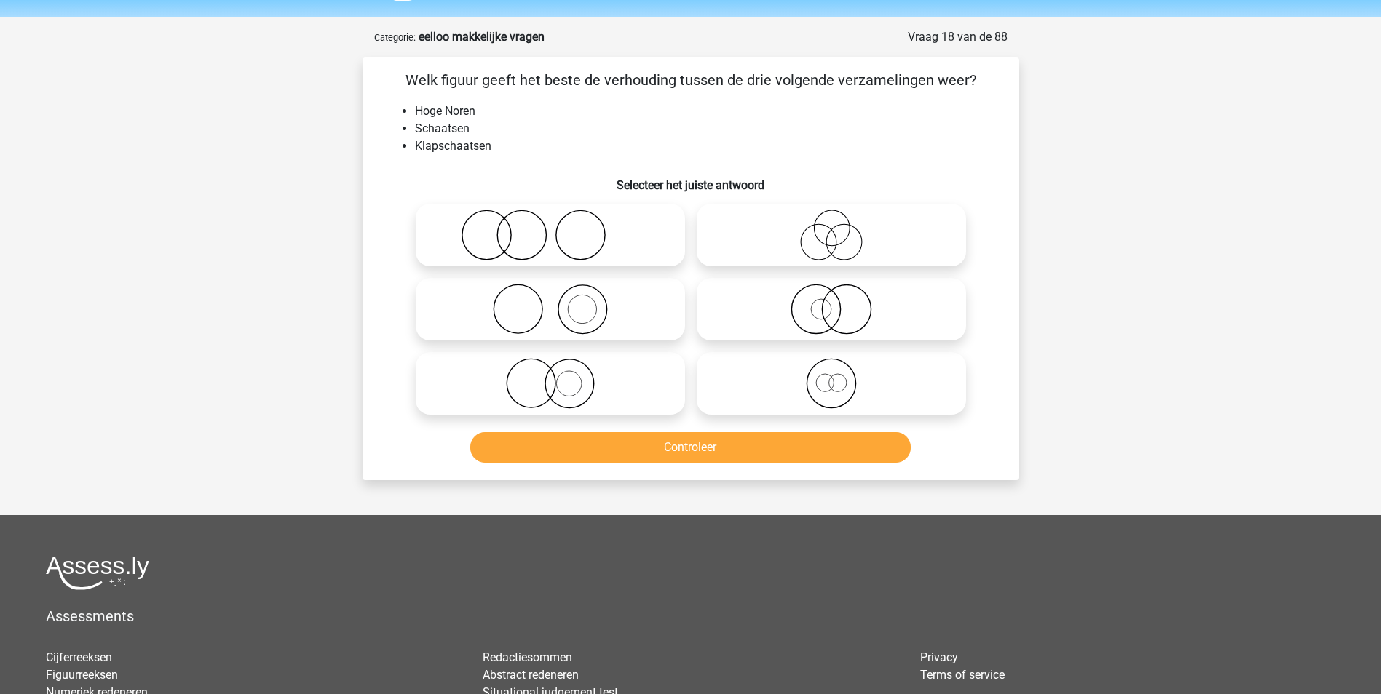
scroll to position [73, 0]
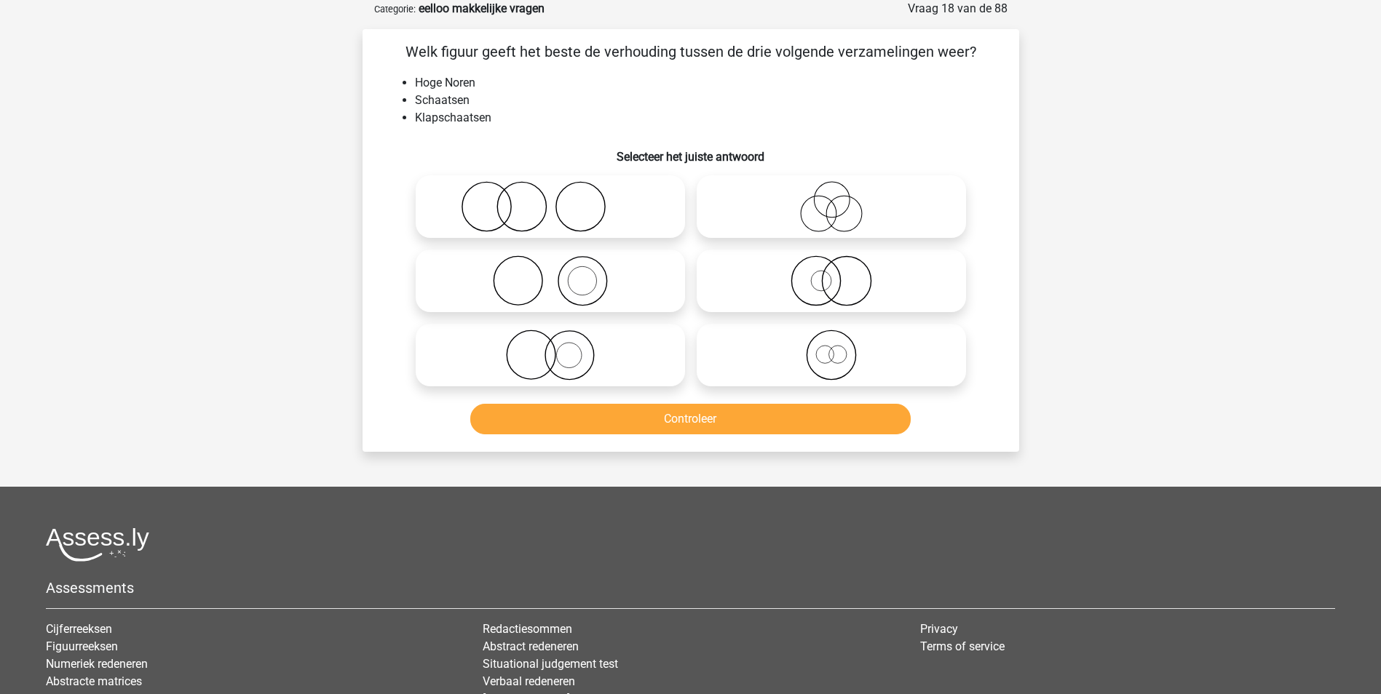
click at [842, 366] on icon at bounding box center [831, 355] width 258 height 51
click at [841, 348] on input "radio" at bounding box center [835, 342] width 9 height 9
radio input "true"
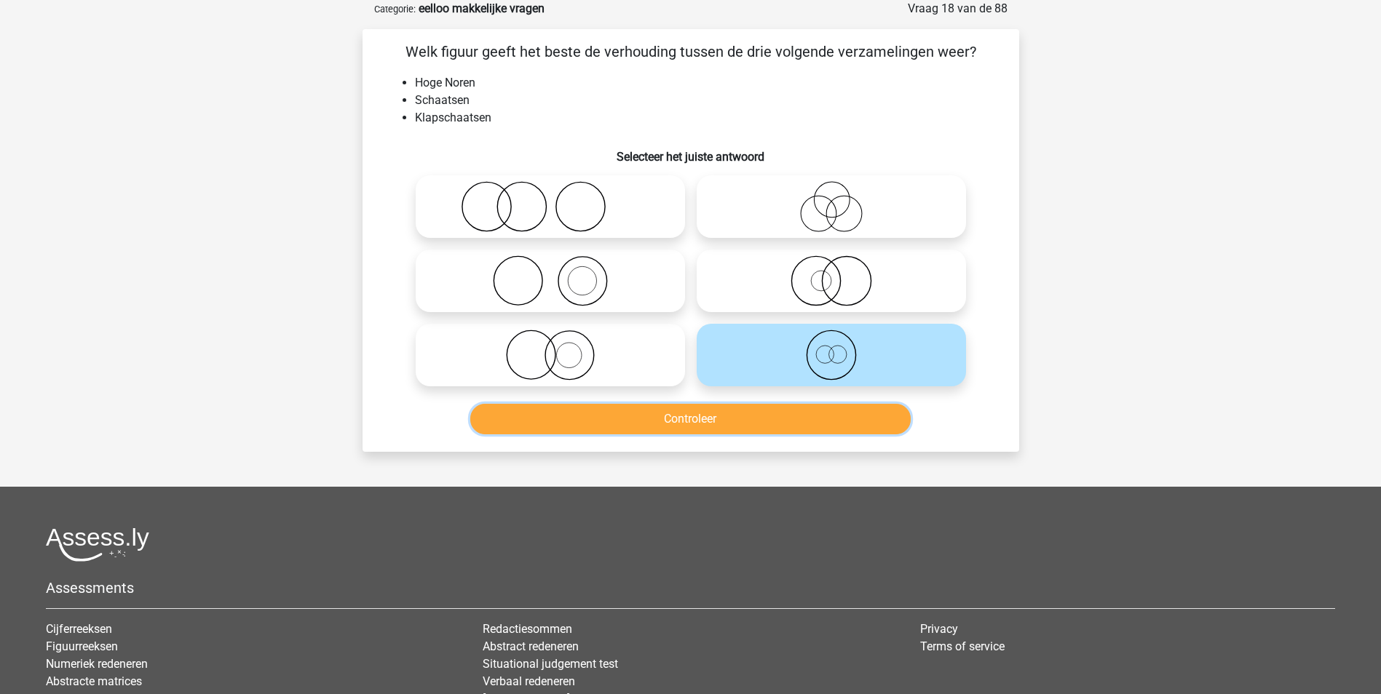
click at [698, 414] on button "Controleer" at bounding box center [690, 419] width 440 height 31
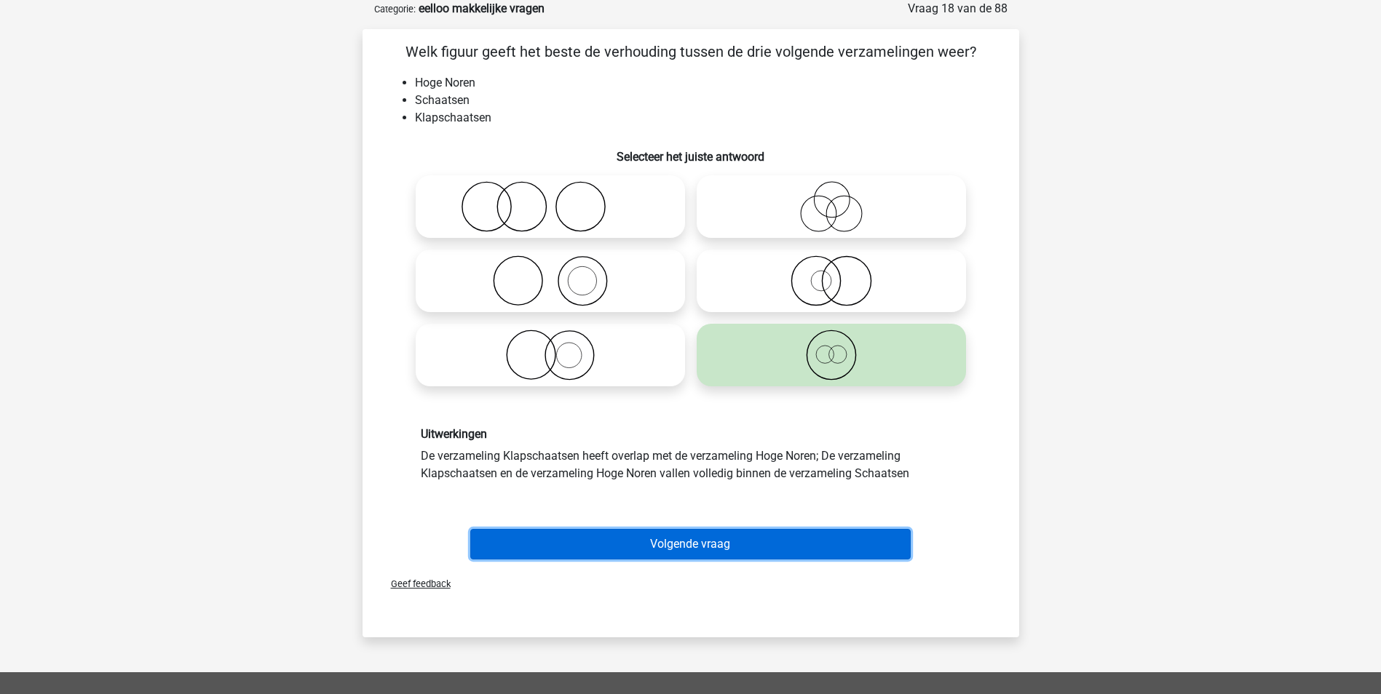
click at [721, 539] on button "Volgende vraag" at bounding box center [690, 544] width 440 height 31
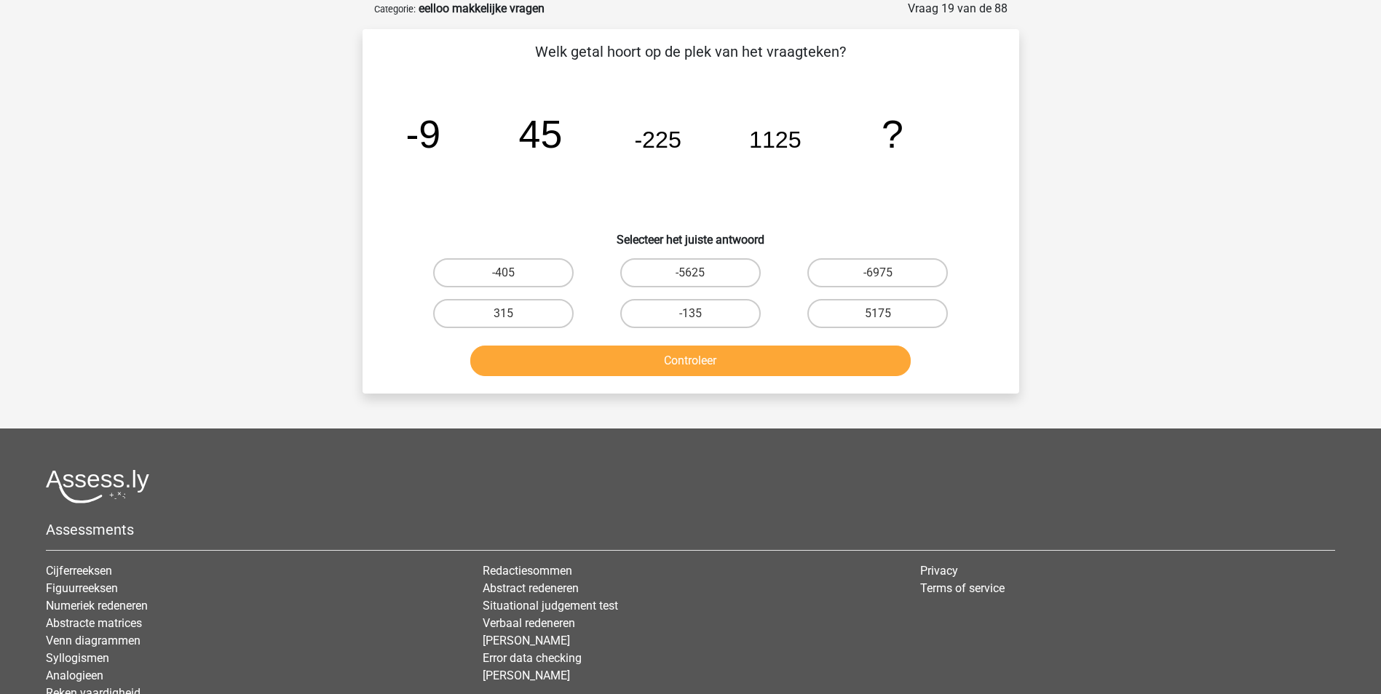
scroll to position [0, 0]
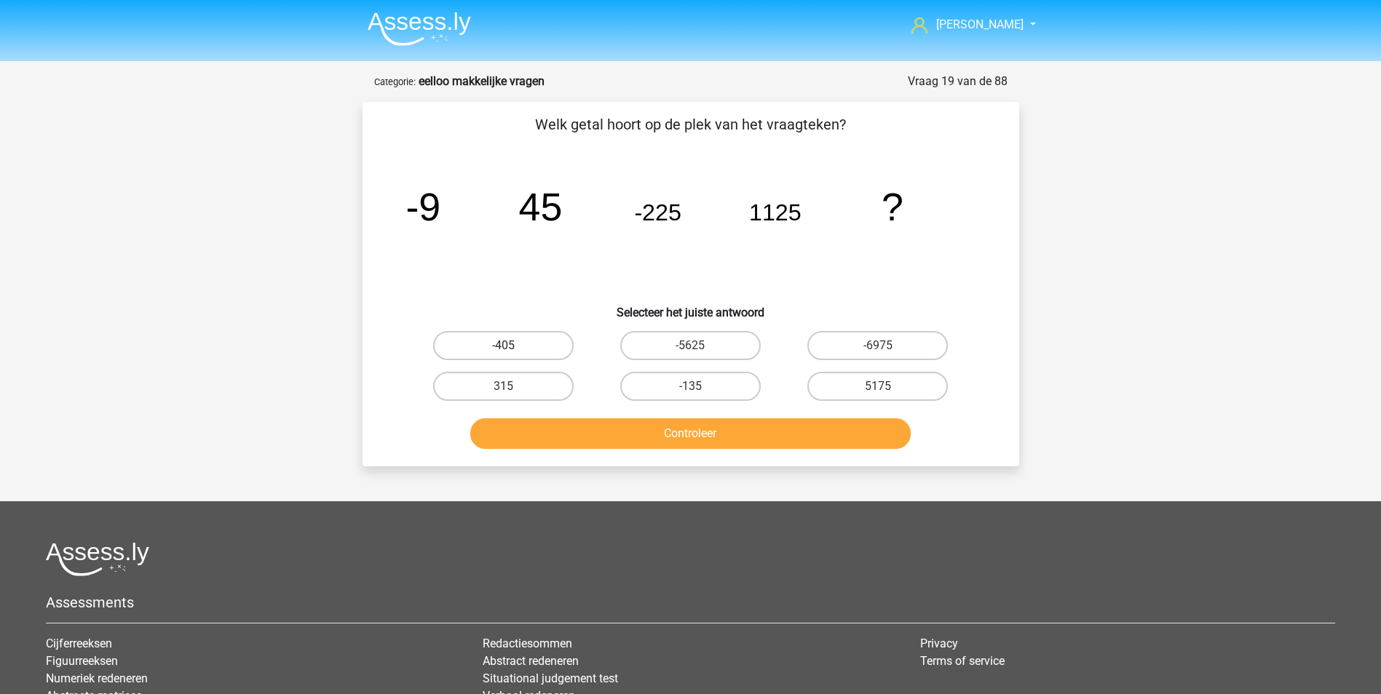
click at [520, 341] on label "-405" at bounding box center [503, 345] width 140 height 29
click at [512, 346] on input "-405" at bounding box center [507, 350] width 9 height 9
radio input "true"
click at [710, 429] on button "Controleer" at bounding box center [690, 433] width 440 height 31
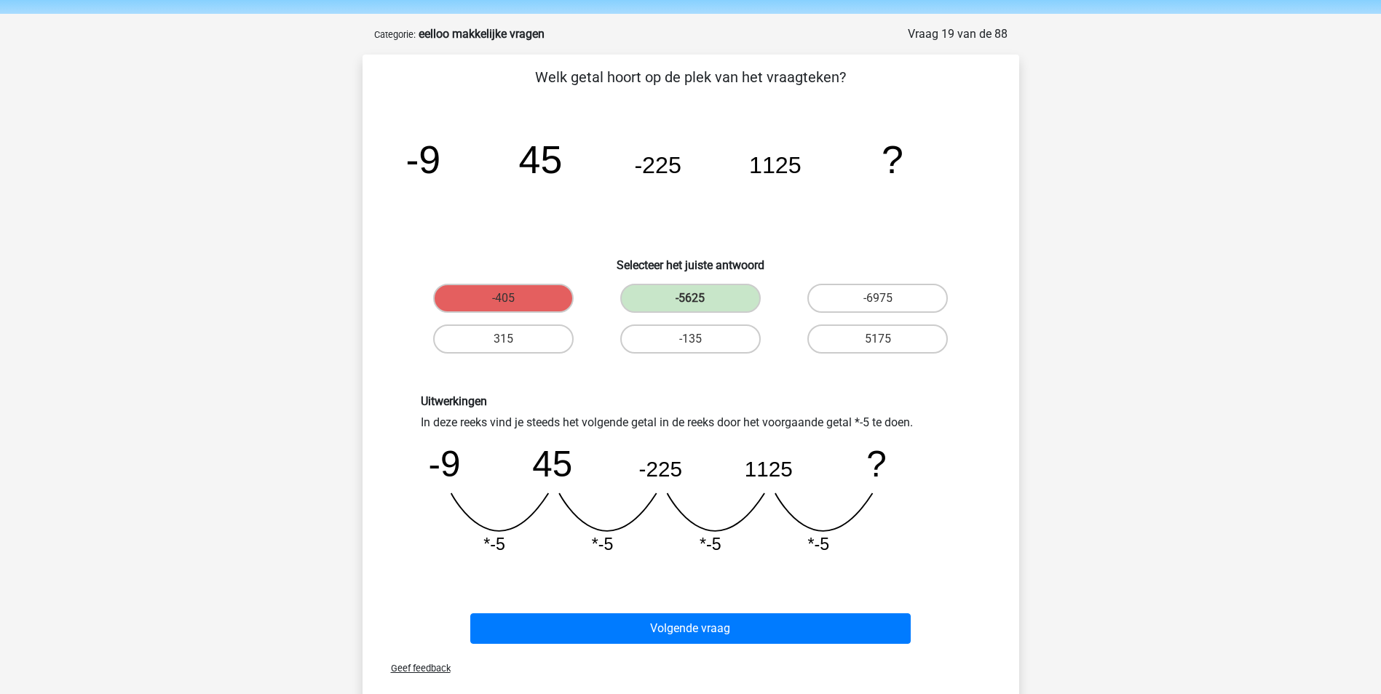
scroll to position [73, 0]
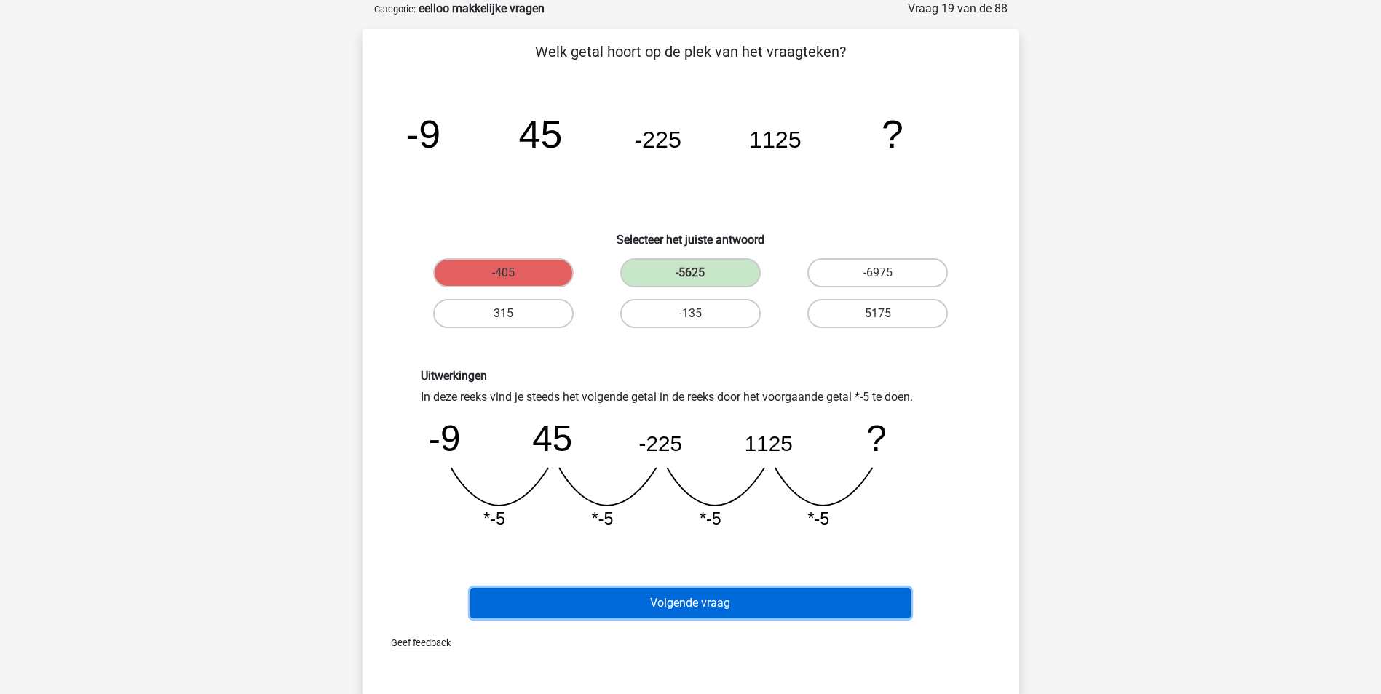
click at [706, 607] on button "Volgende vraag" at bounding box center [690, 603] width 440 height 31
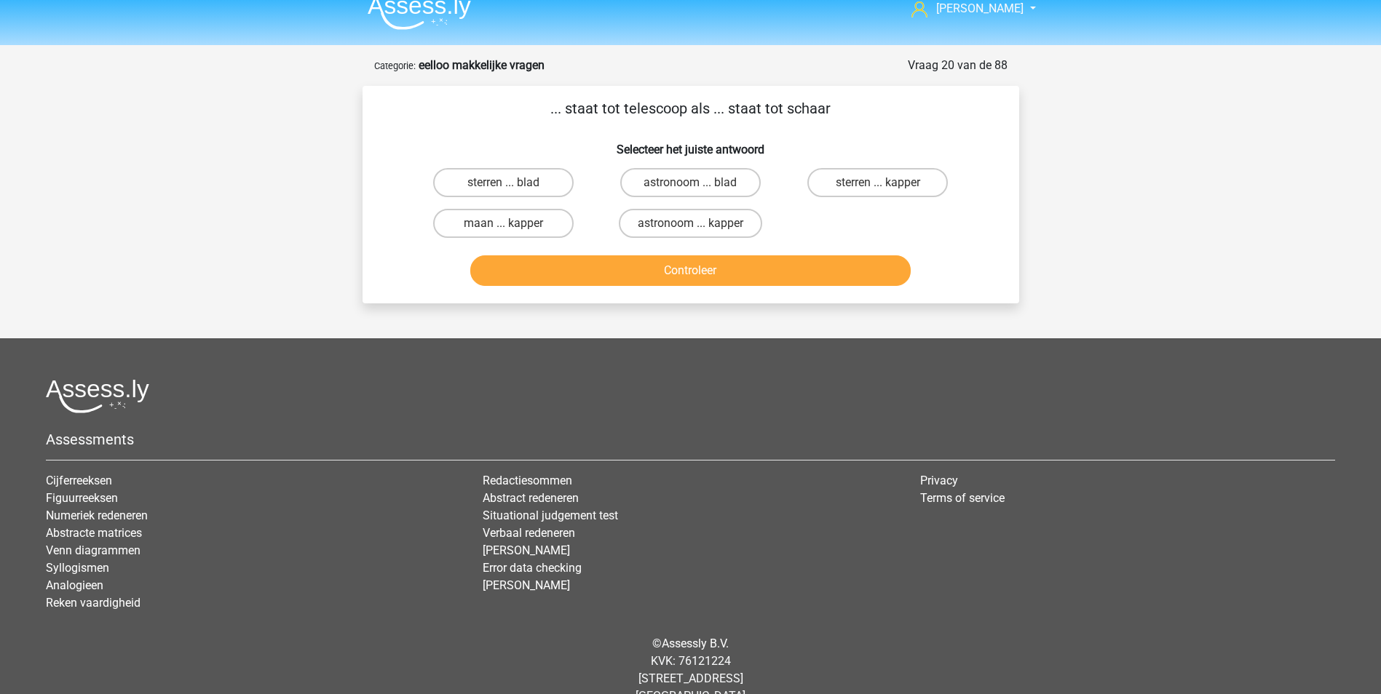
scroll to position [0, 0]
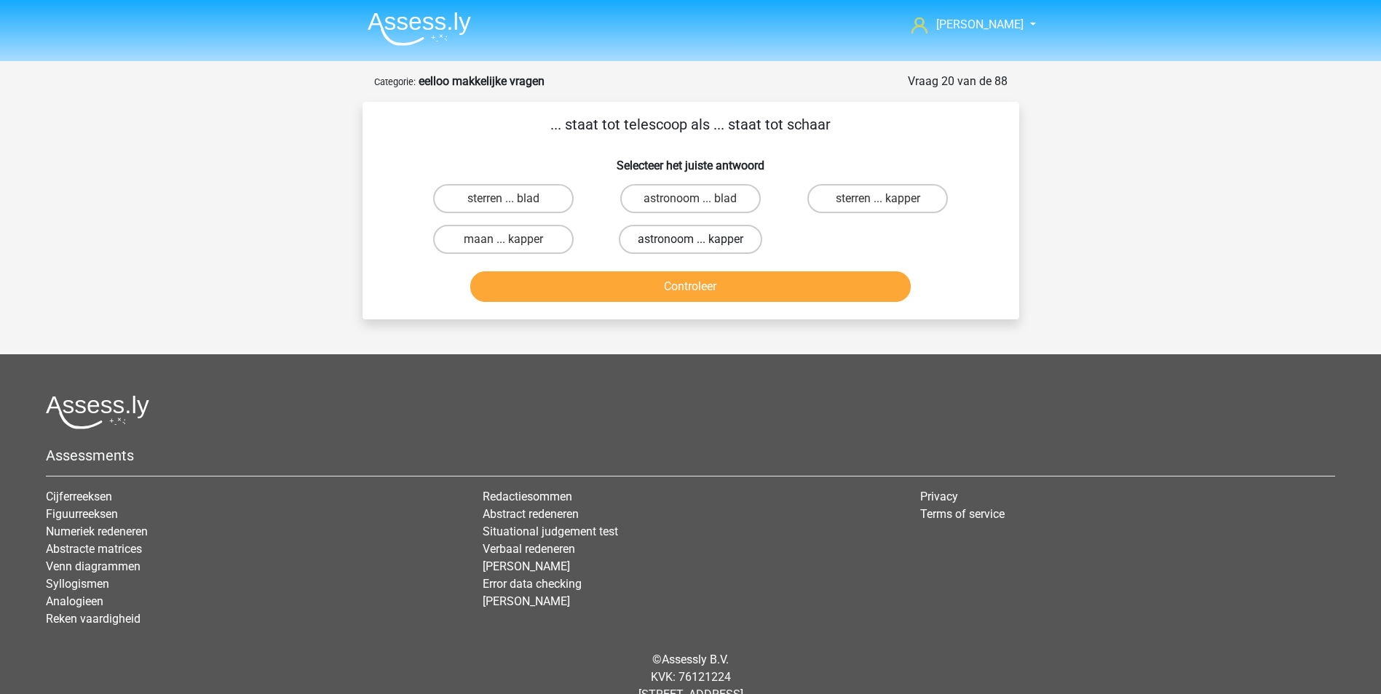
click at [671, 238] on label "astronoom ... kapper" at bounding box center [690, 239] width 143 height 29
click at [690, 239] on input "astronoom ... kapper" at bounding box center [694, 243] width 9 height 9
radio input "true"
click at [682, 285] on button "Controleer" at bounding box center [690, 286] width 440 height 31
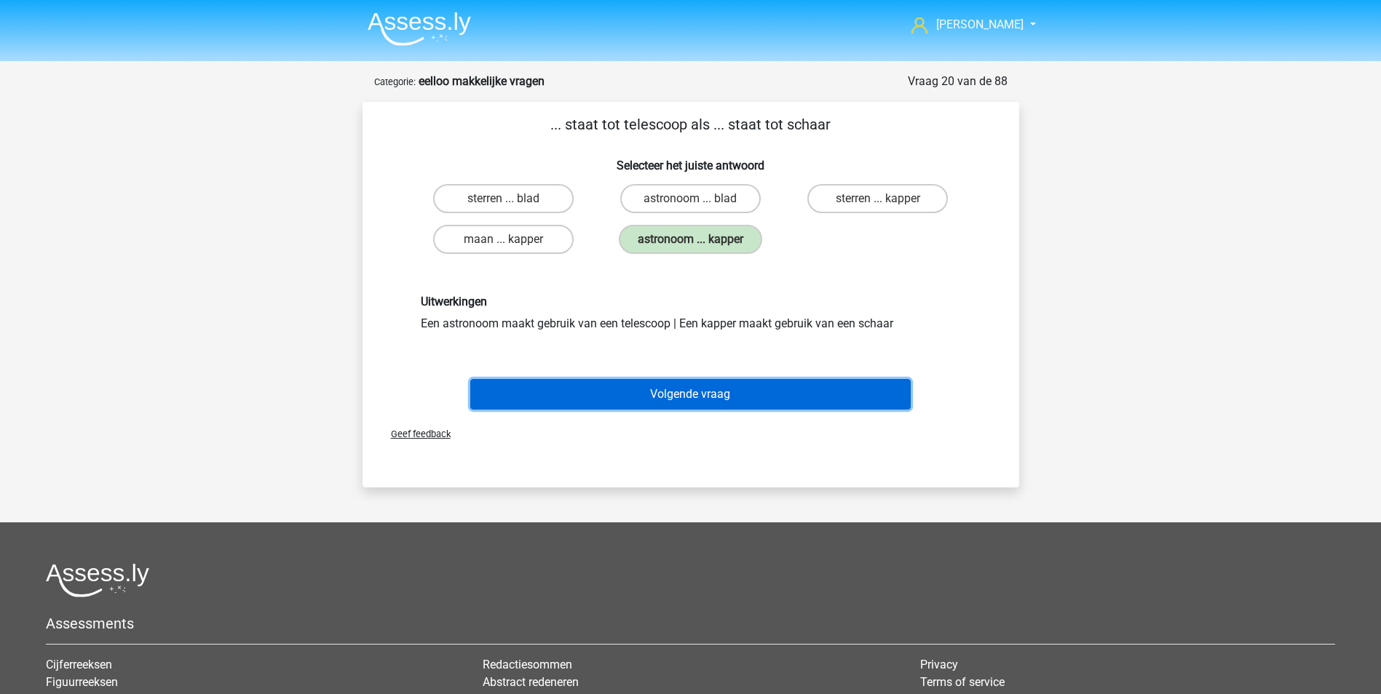
click at [693, 402] on button "Volgende vraag" at bounding box center [690, 394] width 440 height 31
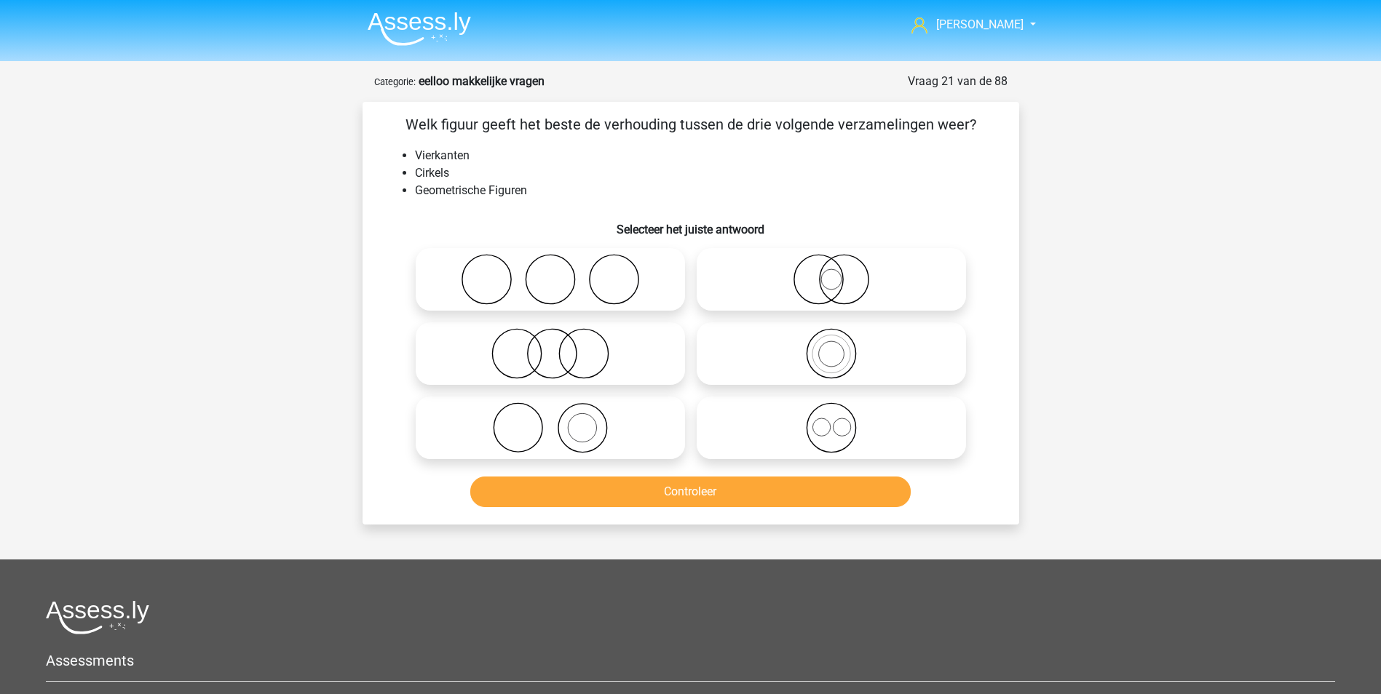
click at [825, 422] on icon at bounding box center [831, 427] width 258 height 51
click at [831, 421] on input "radio" at bounding box center [835, 415] width 9 height 9
radio input "true"
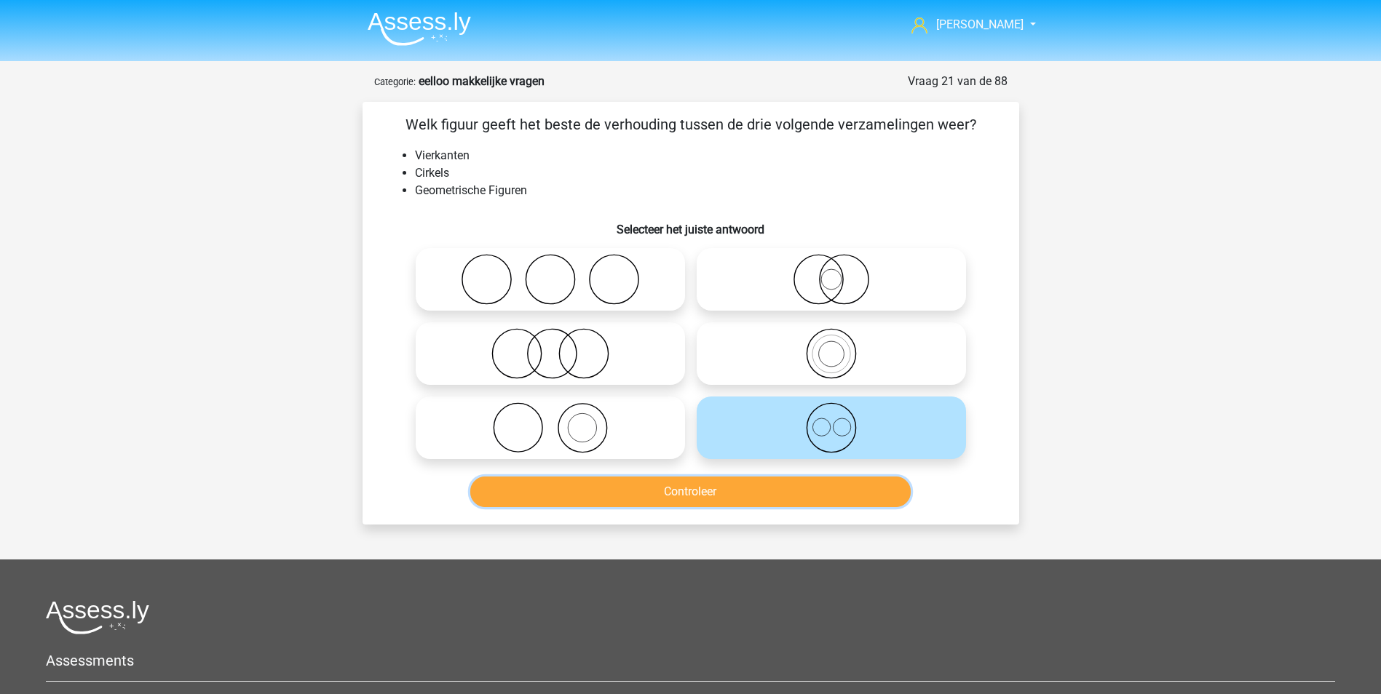
click at [763, 502] on button "Controleer" at bounding box center [690, 492] width 440 height 31
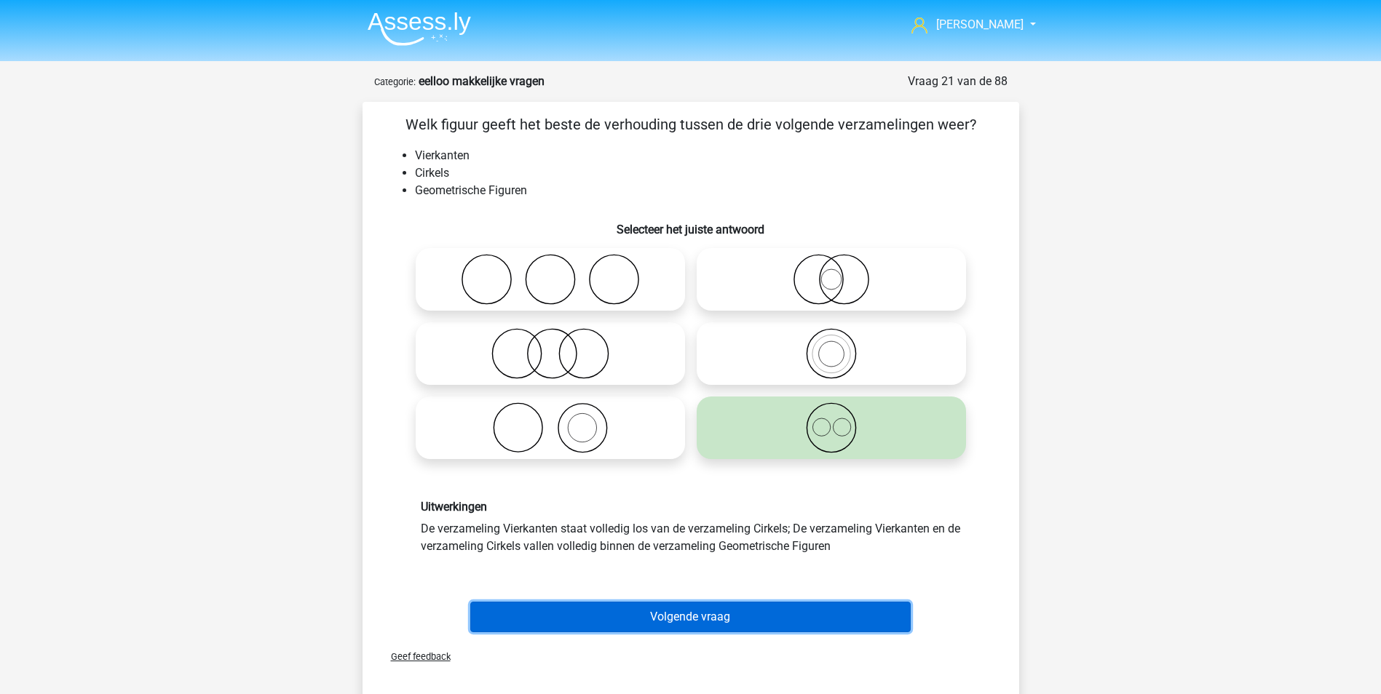
click at [684, 605] on button "Volgende vraag" at bounding box center [690, 617] width 440 height 31
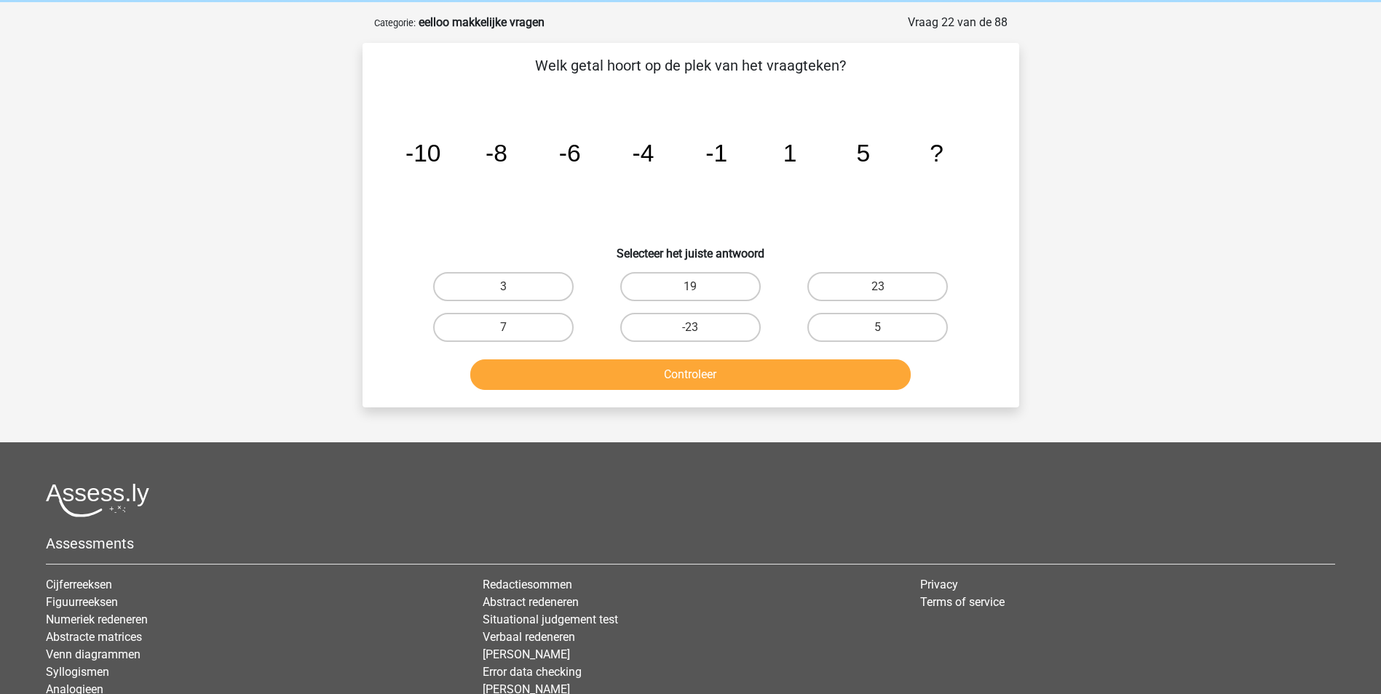
scroll to position [73, 0]
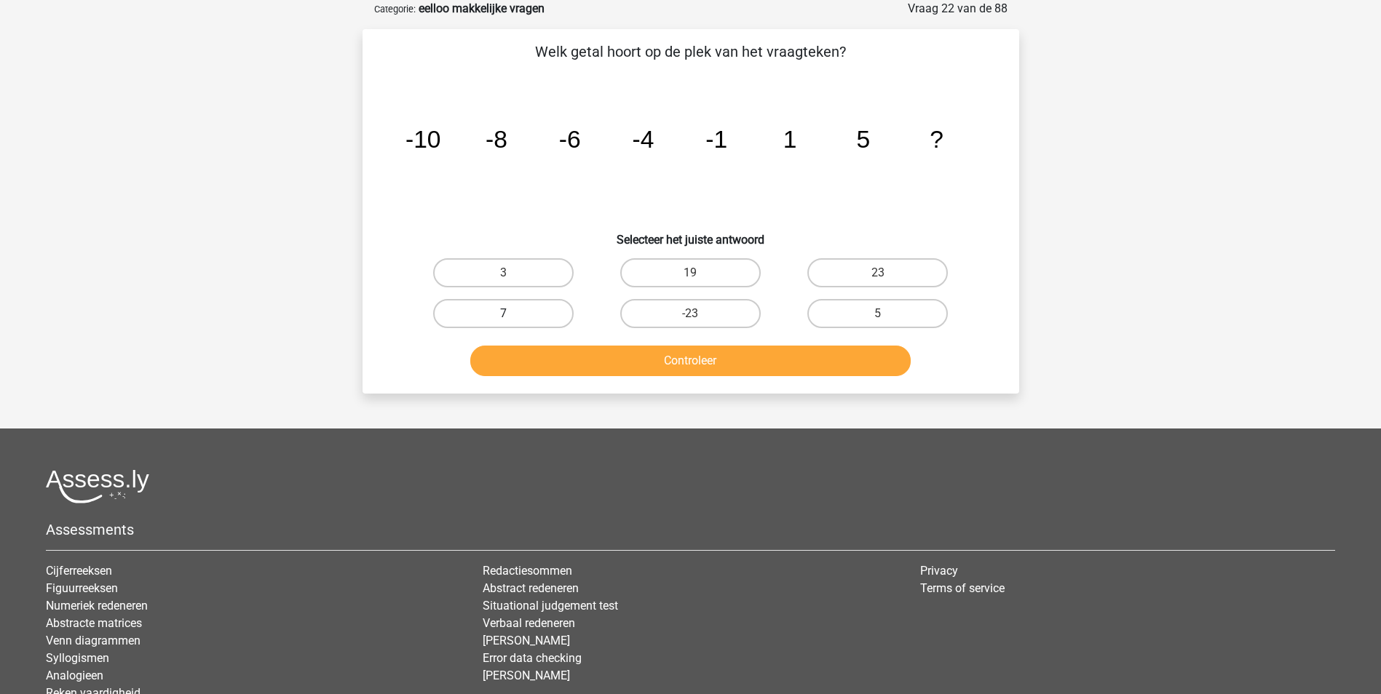
click at [517, 309] on label "7" at bounding box center [503, 313] width 140 height 29
click at [512, 314] on input "7" at bounding box center [507, 318] width 9 height 9
radio input "true"
click at [672, 358] on button "Controleer" at bounding box center [690, 361] width 440 height 31
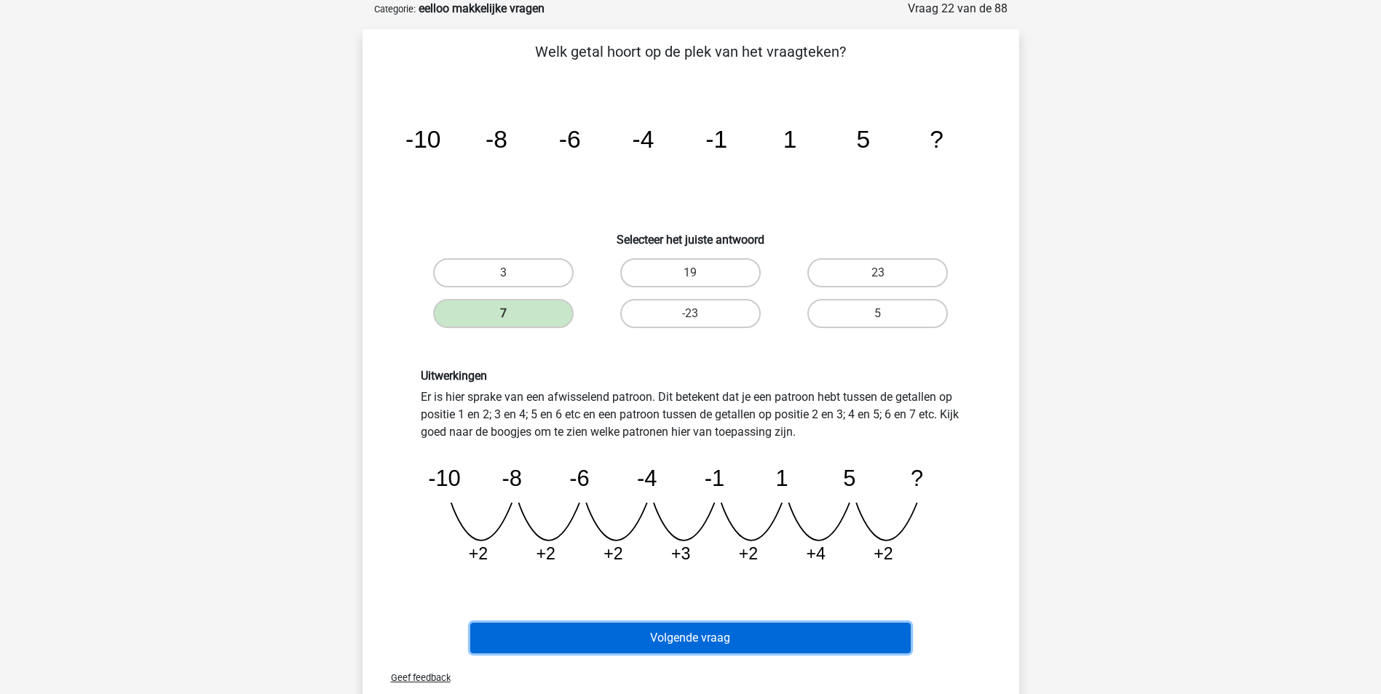
click at [731, 640] on button "Volgende vraag" at bounding box center [690, 638] width 440 height 31
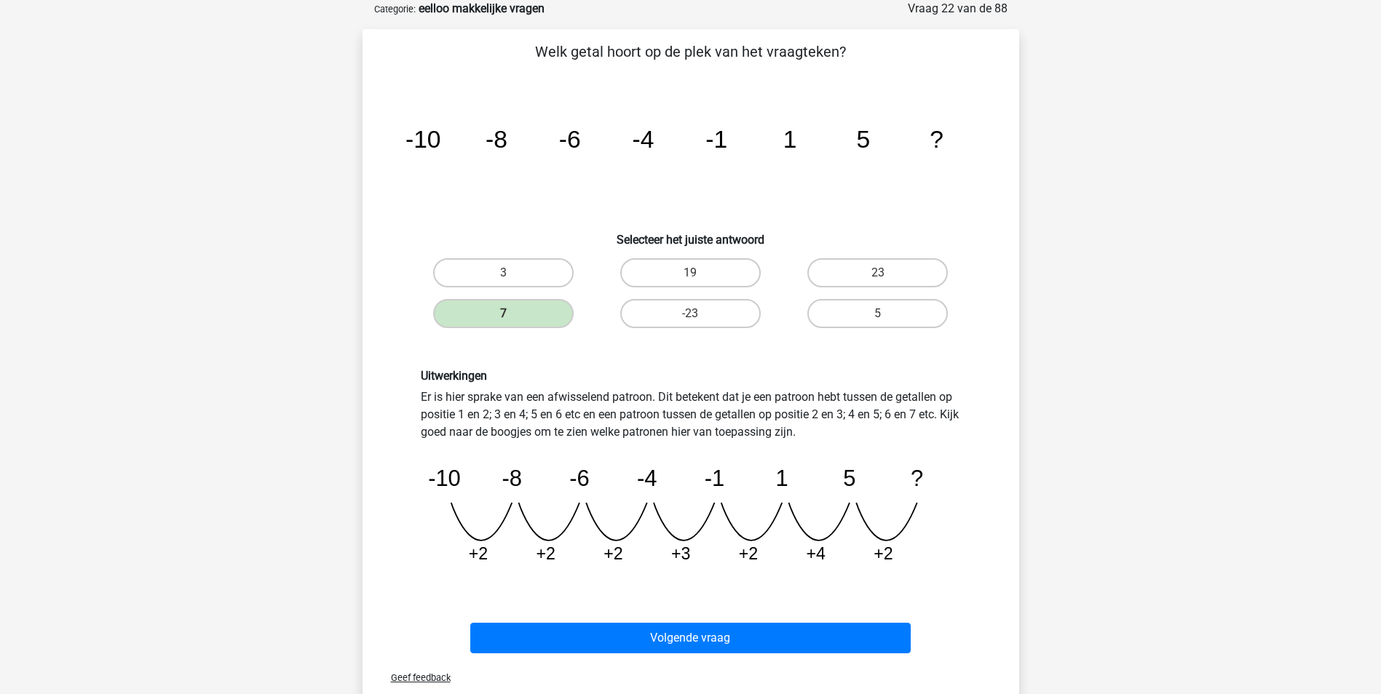
scroll to position [44, 0]
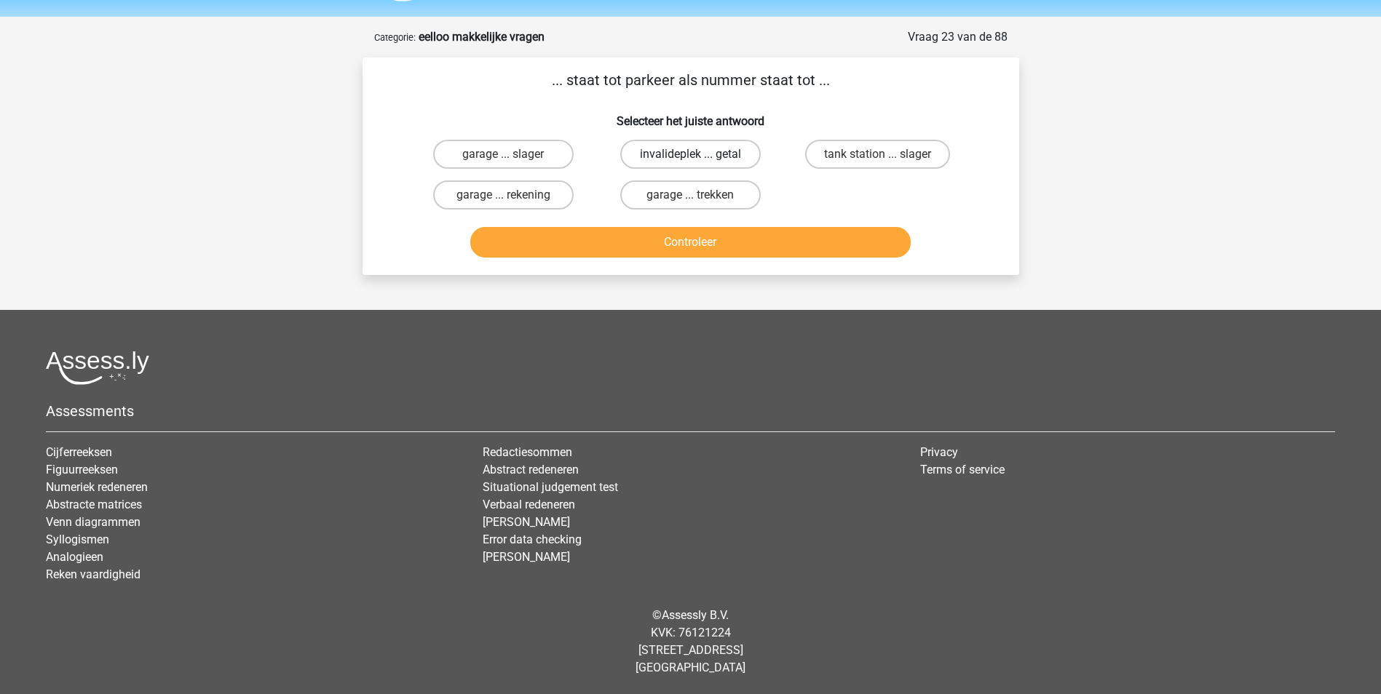
click at [660, 151] on label "invalideplek ... getal" at bounding box center [690, 154] width 140 height 29
click at [690, 154] on input "invalideplek ... getal" at bounding box center [694, 158] width 9 height 9
radio input "true"
click at [657, 245] on button "Controleer" at bounding box center [690, 242] width 440 height 31
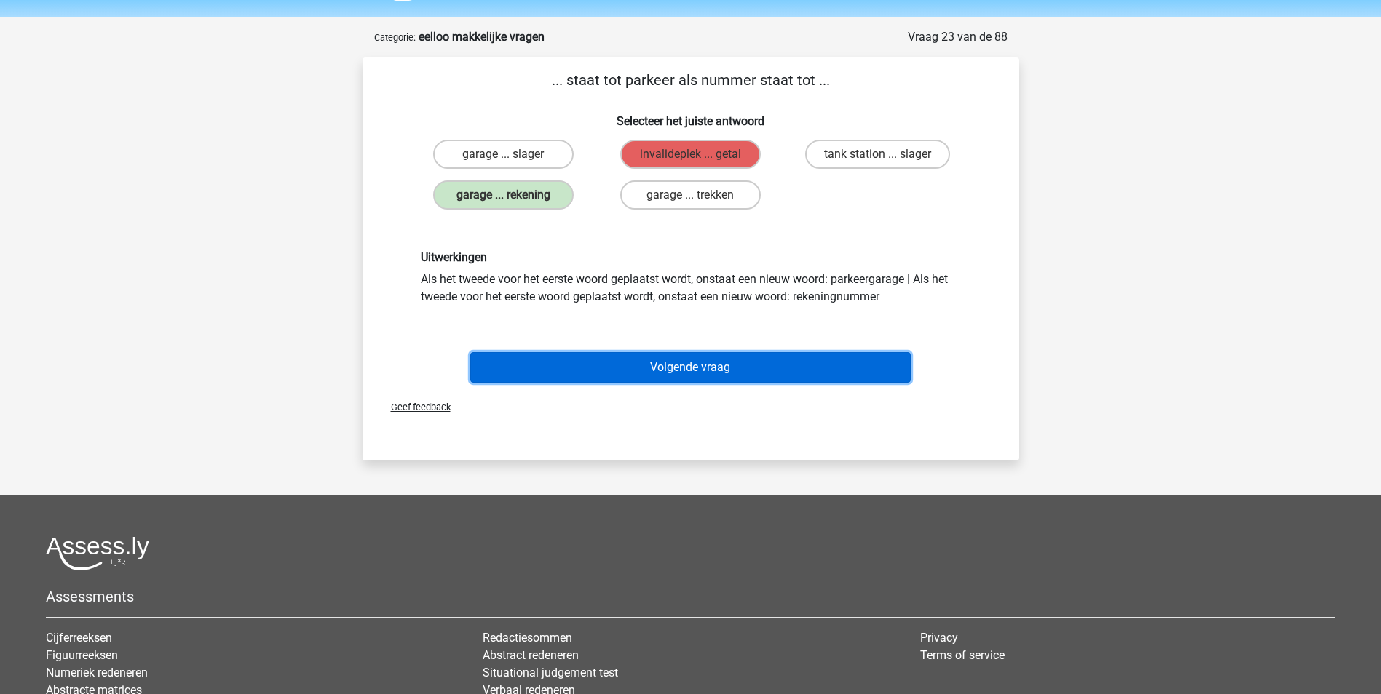
click at [681, 369] on button "Volgende vraag" at bounding box center [690, 367] width 440 height 31
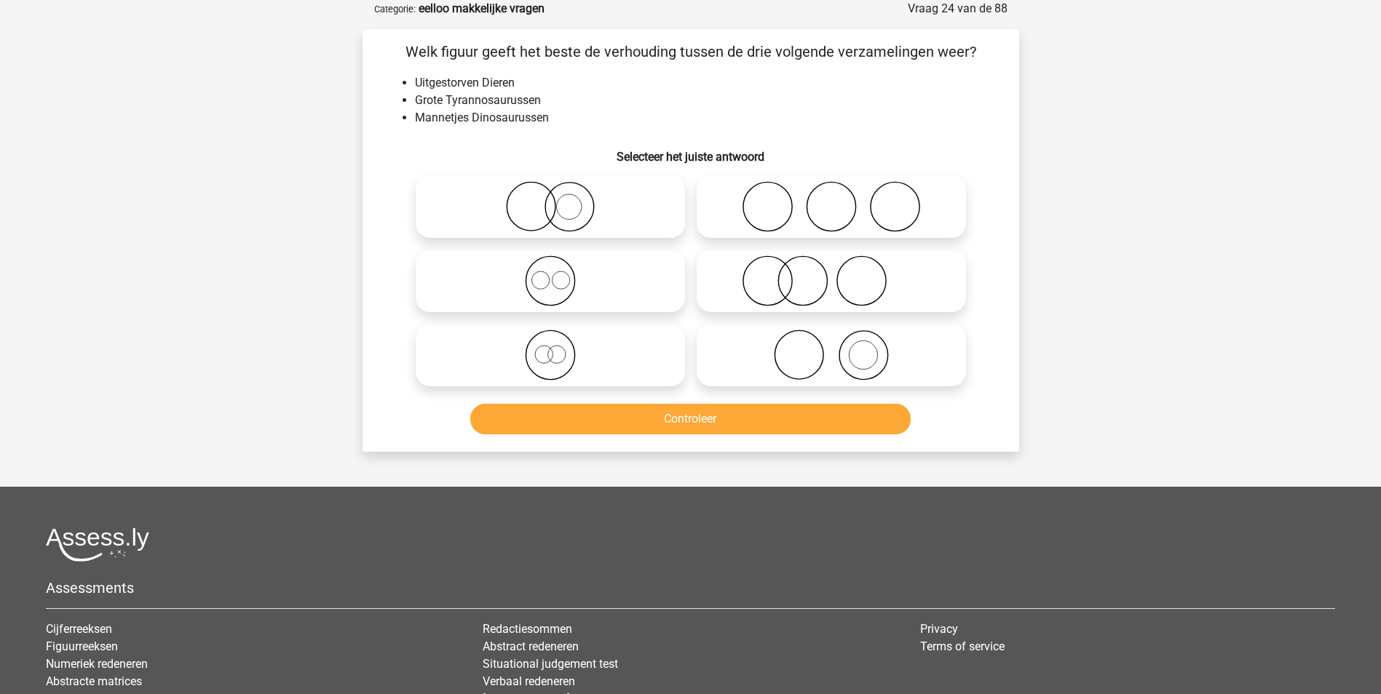
click at [555, 355] on icon at bounding box center [550, 355] width 258 height 51
click at [555, 348] on input "radio" at bounding box center [554, 342] width 9 height 9
radio input "true"
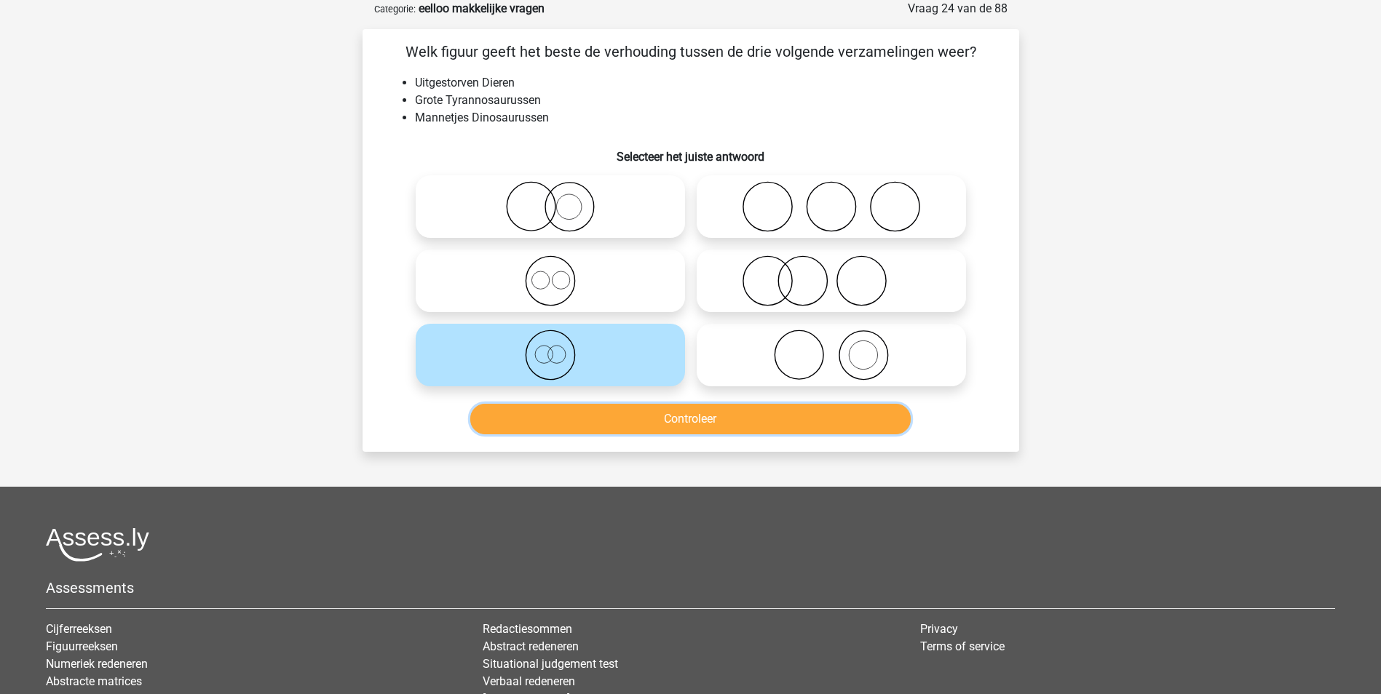
click at [672, 417] on button "Controleer" at bounding box center [690, 419] width 440 height 31
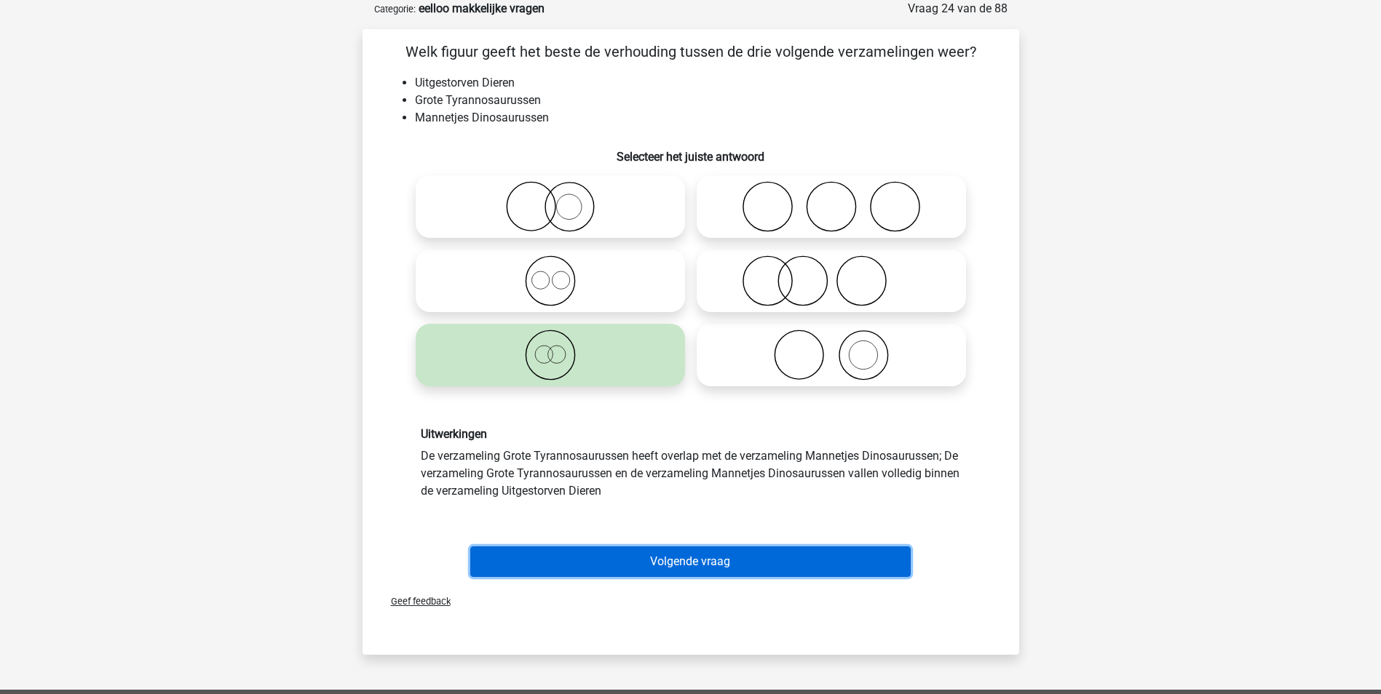
click at [717, 552] on button "Volgende vraag" at bounding box center [690, 562] width 440 height 31
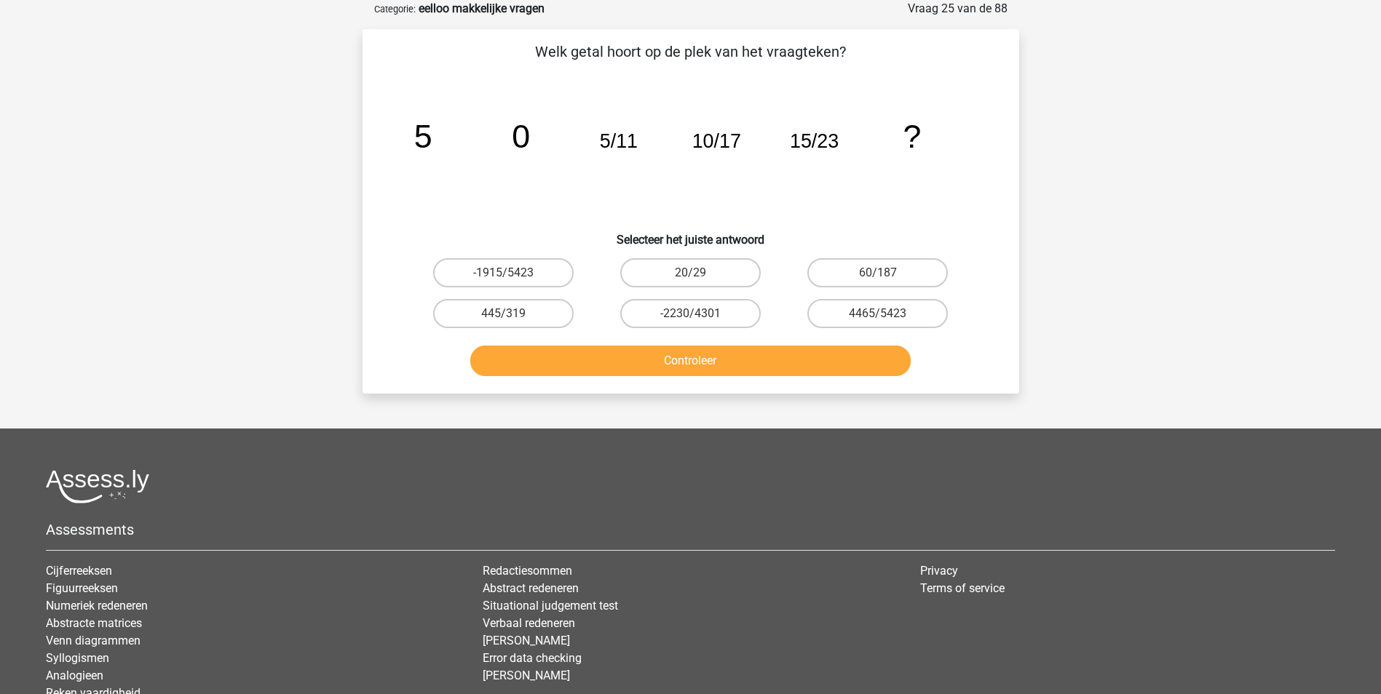
click at [692, 277] on input "20/29" at bounding box center [694, 277] width 9 height 9
radio input "true"
click at [669, 362] on button "Controleer" at bounding box center [690, 361] width 440 height 31
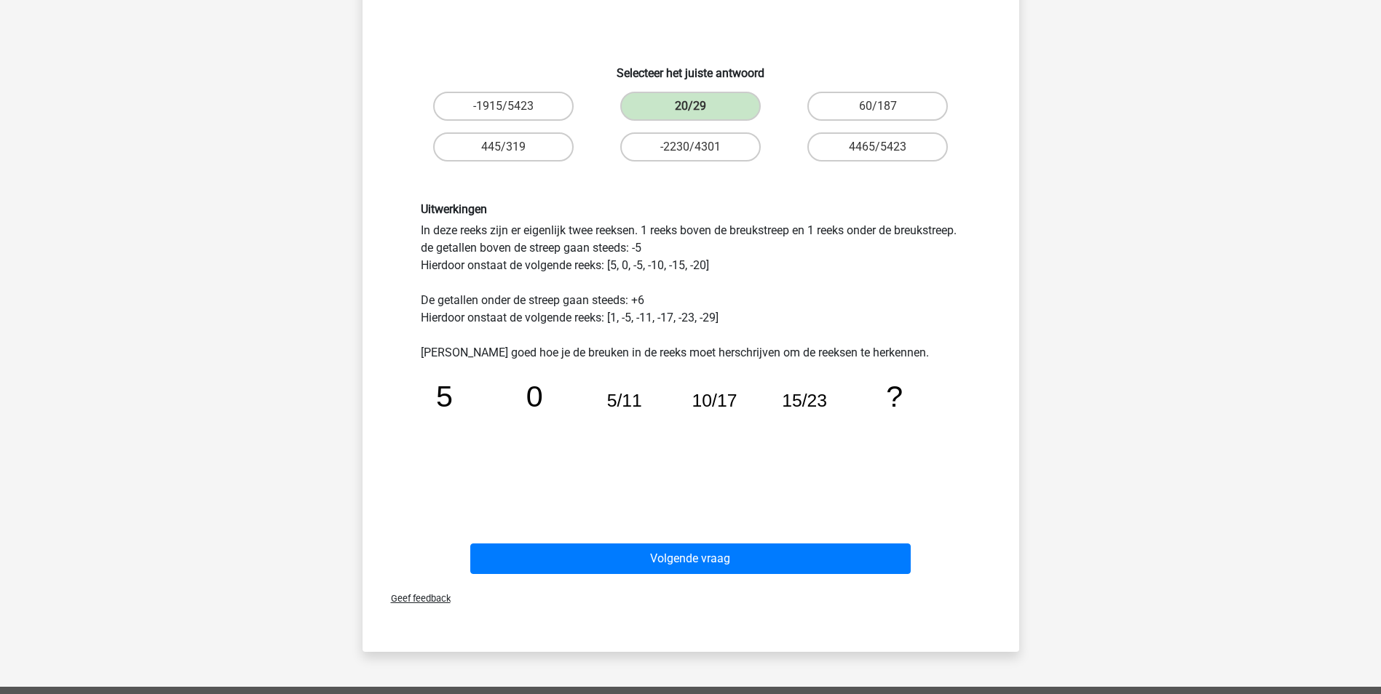
scroll to position [291, 0]
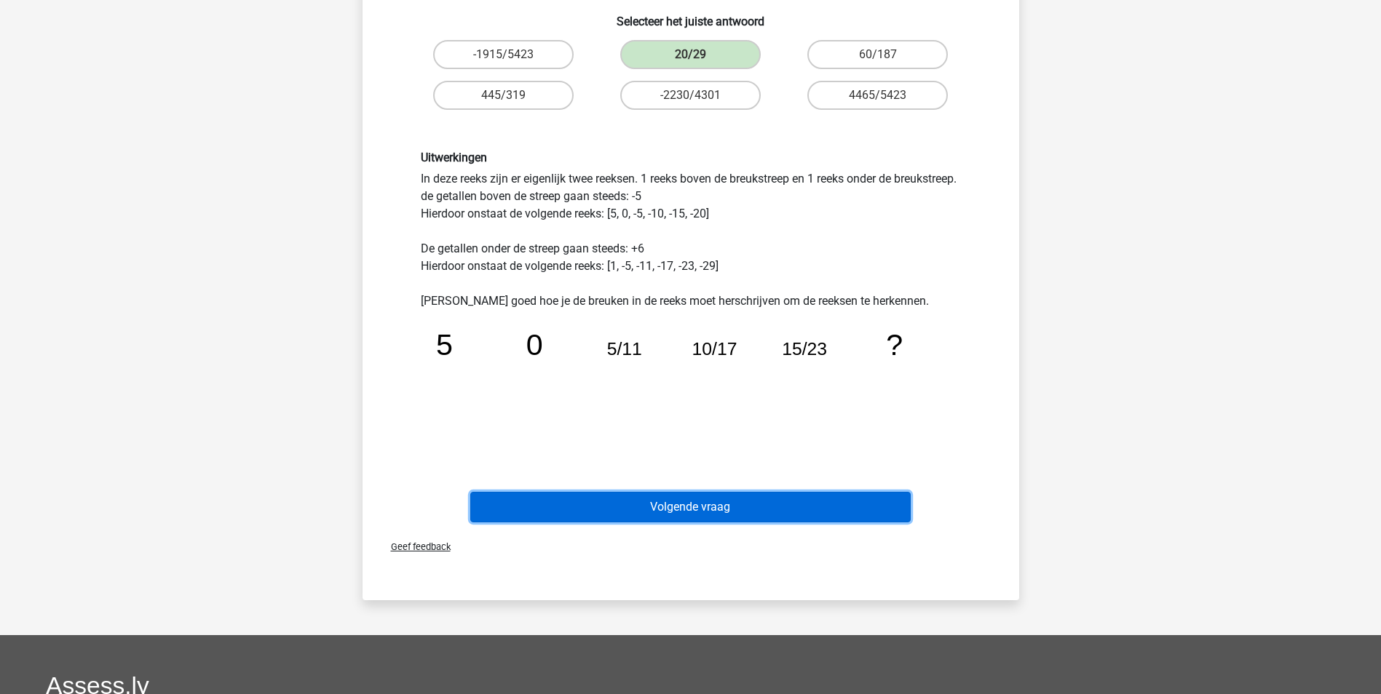
click at [715, 504] on button "Volgende vraag" at bounding box center [690, 507] width 440 height 31
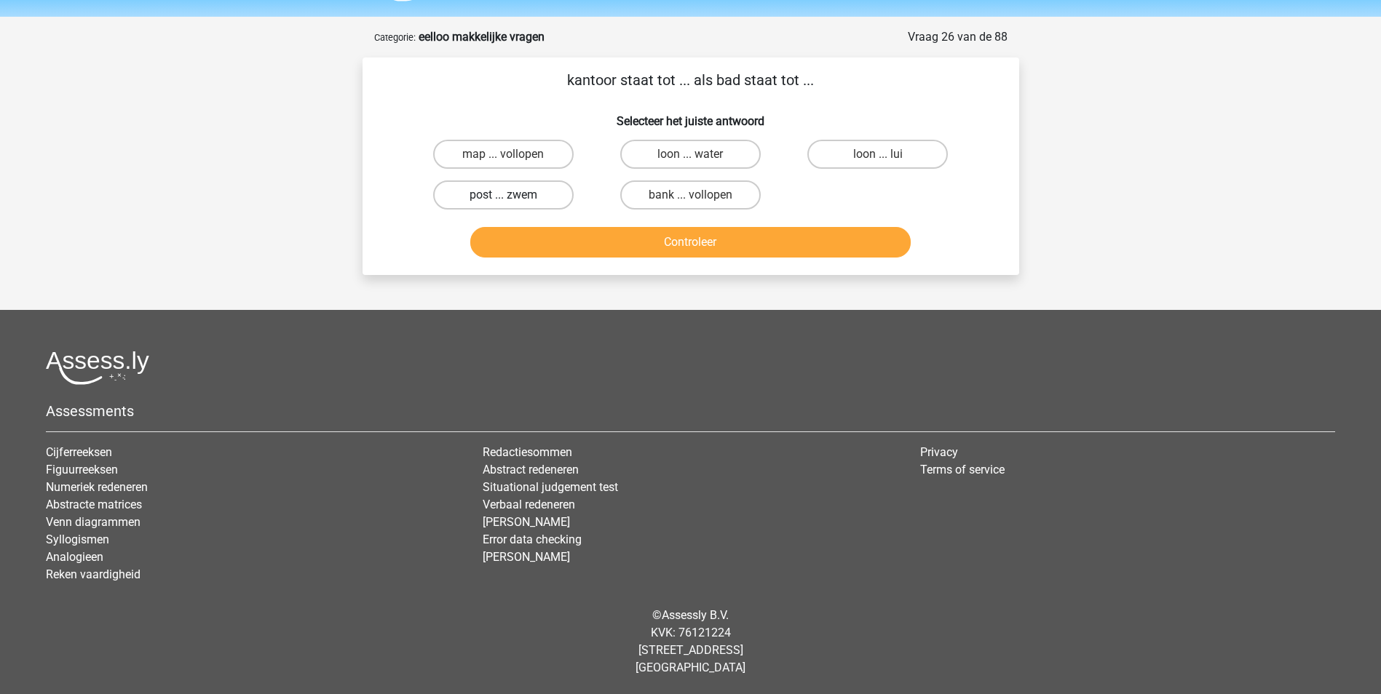
click at [542, 195] on label "post ... zwem" at bounding box center [503, 194] width 140 height 29
click at [512, 195] on input "post ... zwem" at bounding box center [507, 199] width 9 height 9
radio input "true"
drag, startPoint x: 628, startPoint y: 233, endPoint x: 620, endPoint y: 213, distance: 21.9
click at [626, 224] on div "Controleer" at bounding box center [691, 239] width 610 height 48
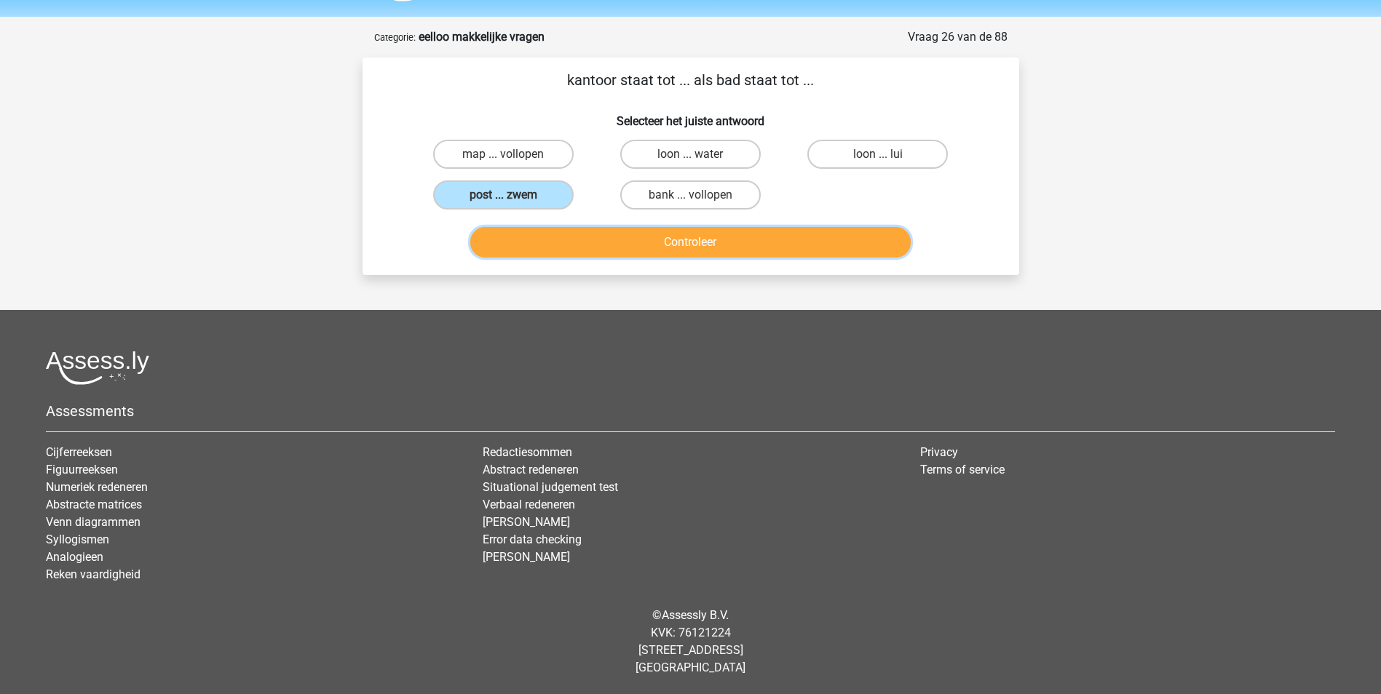
click at [620, 241] on button "Controleer" at bounding box center [690, 242] width 440 height 31
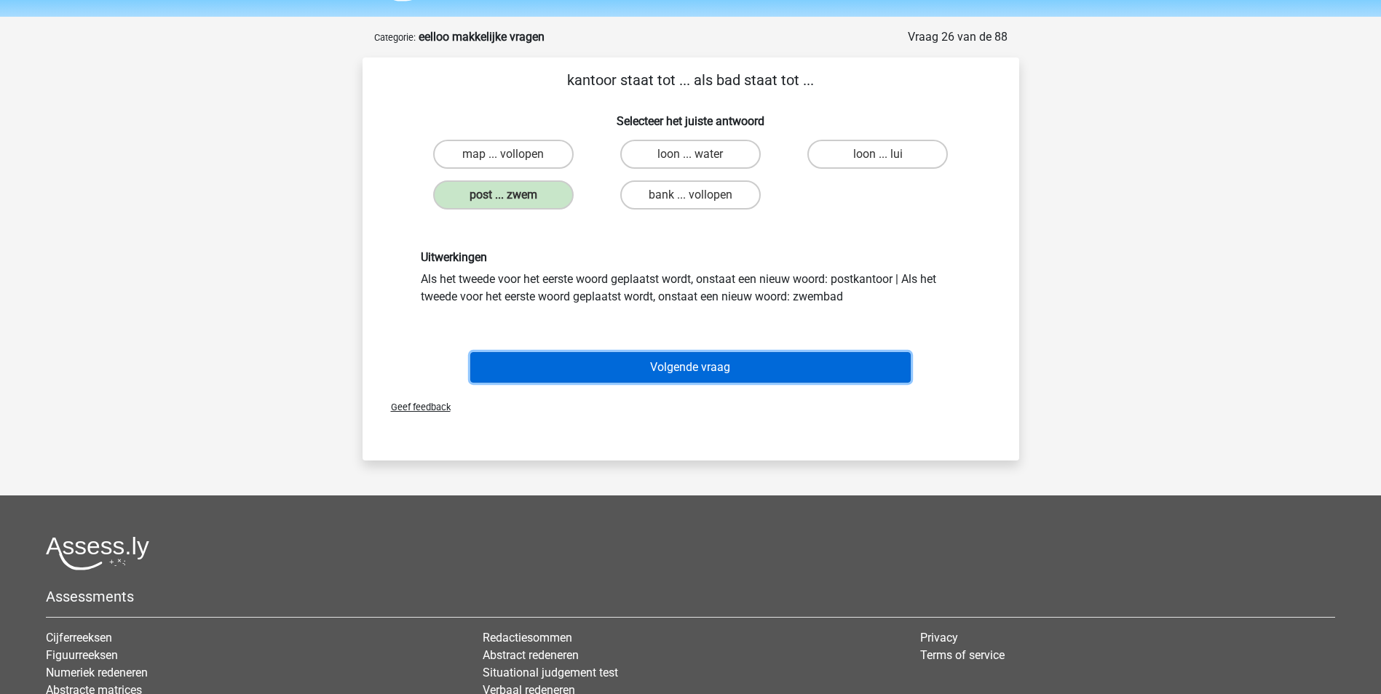
click at [686, 367] on button "Volgende vraag" at bounding box center [690, 367] width 440 height 31
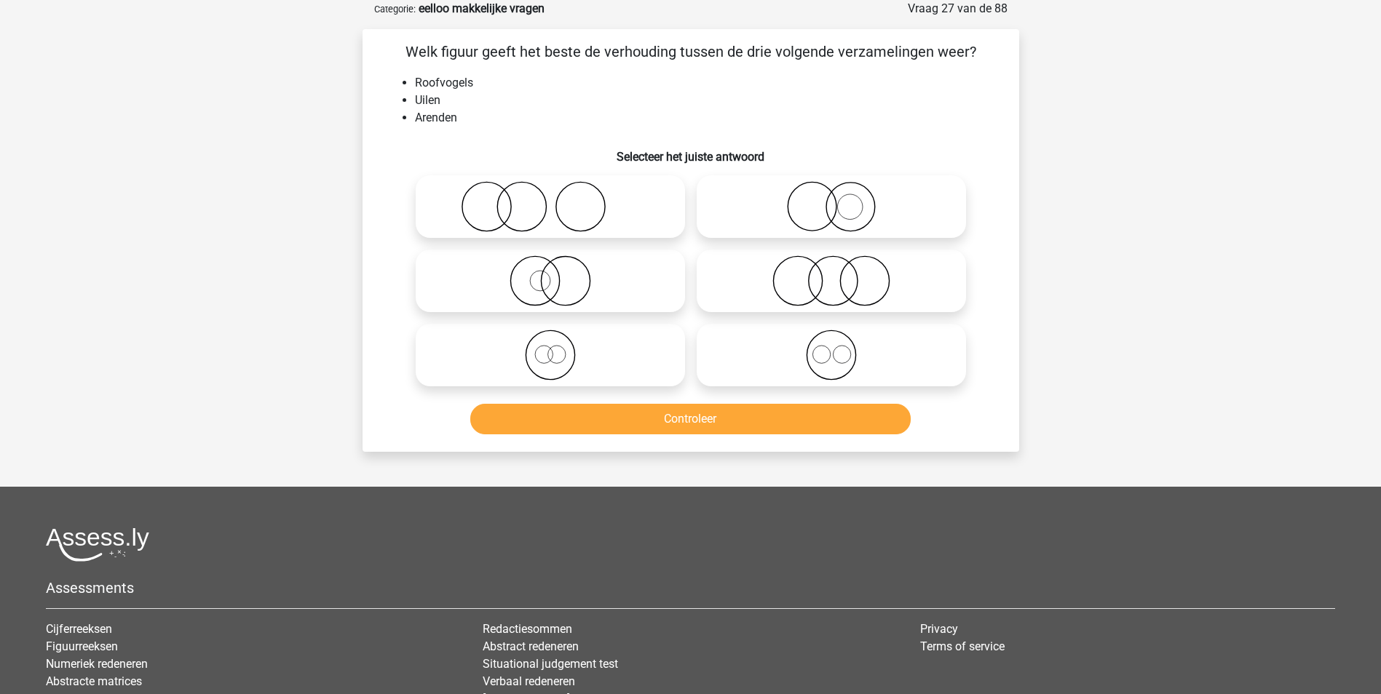
click at [841, 362] on icon at bounding box center [831, 355] width 258 height 51
click at [841, 348] on input "radio" at bounding box center [835, 342] width 9 height 9
radio input "true"
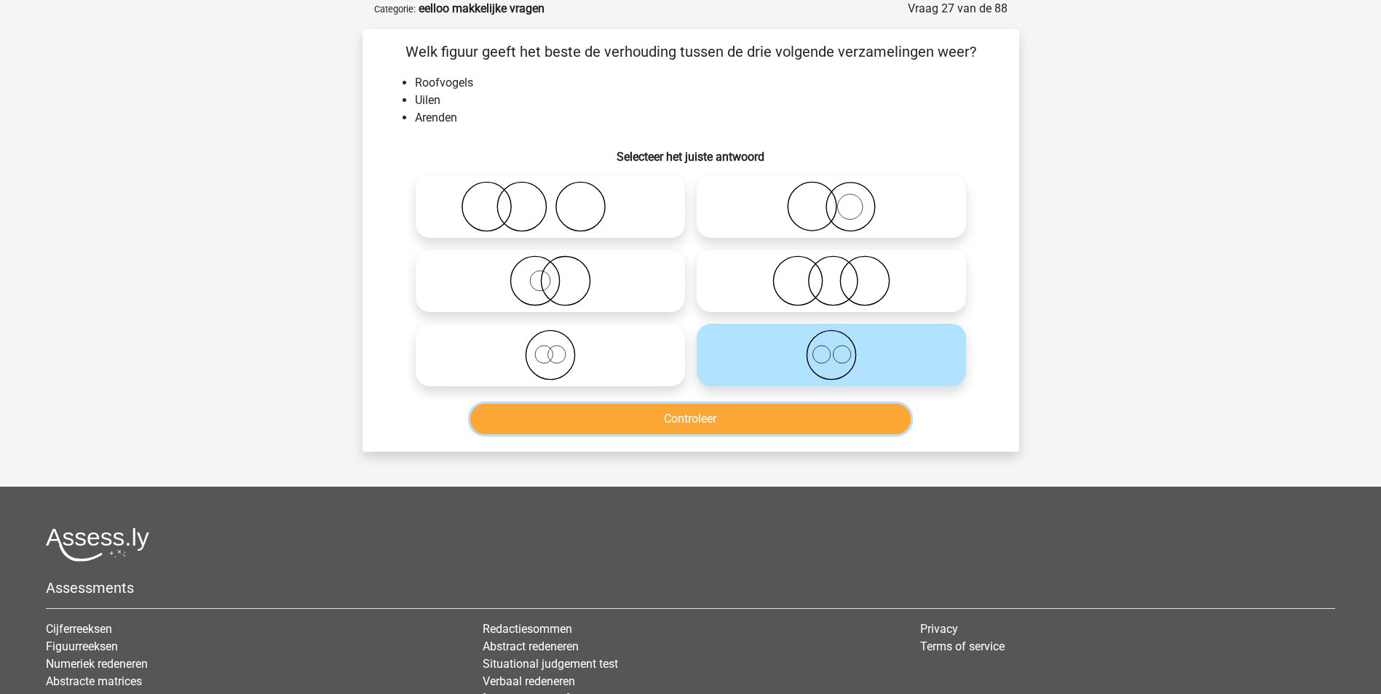
click at [789, 429] on button "Controleer" at bounding box center [690, 419] width 440 height 31
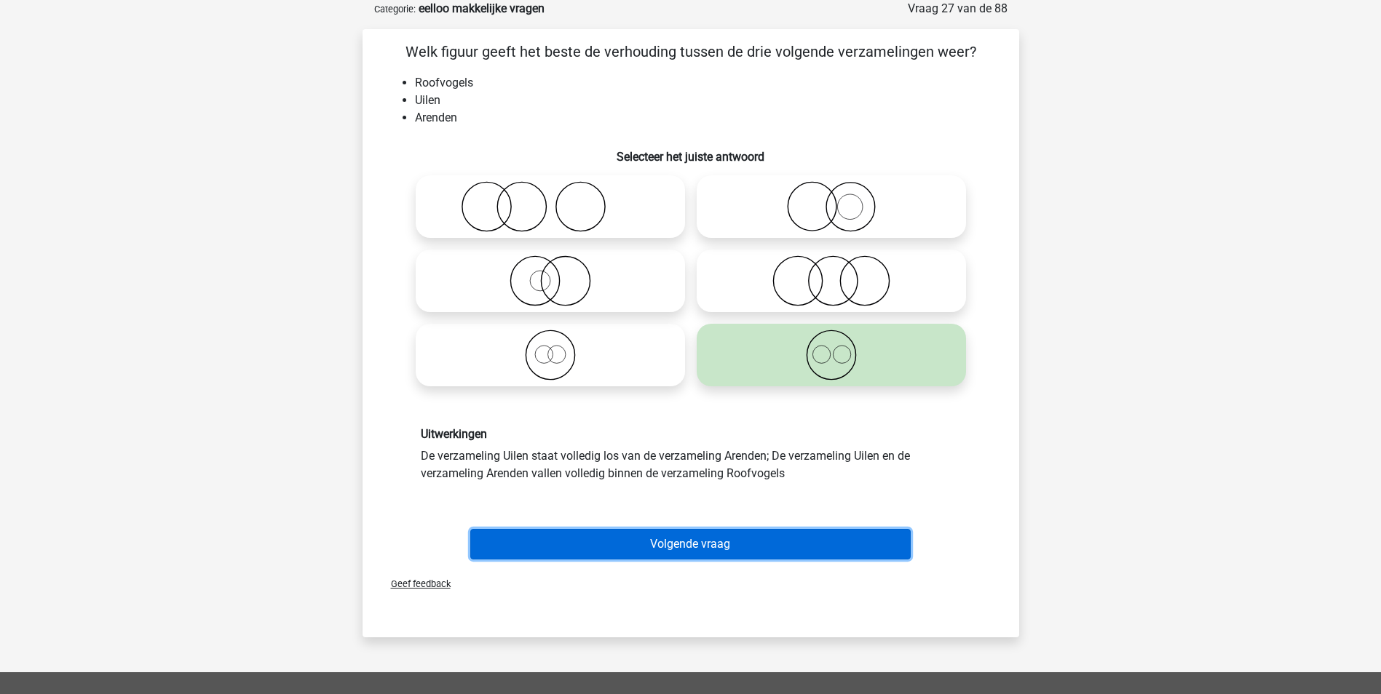
click at [666, 552] on button "Volgende vraag" at bounding box center [690, 544] width 440 height 31
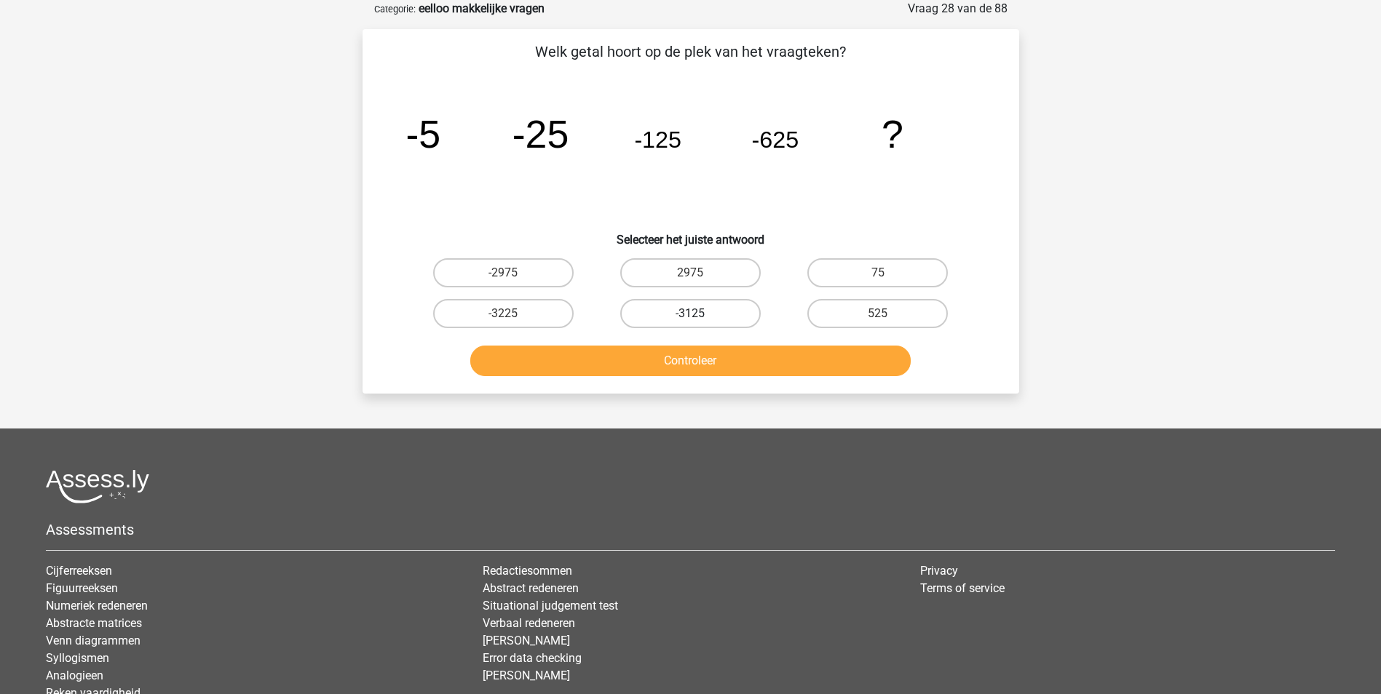
click at [706, 310] on label "-3125" at bounding box center [690, 313] width 140 height 29
click at [699, 314] on input "-3125" at bounding box center [694, 318] width 9 height 9
radio input "true"
click at [710, 356] on button "Controleer" at bounding box center [690, 361] width 440 height 31
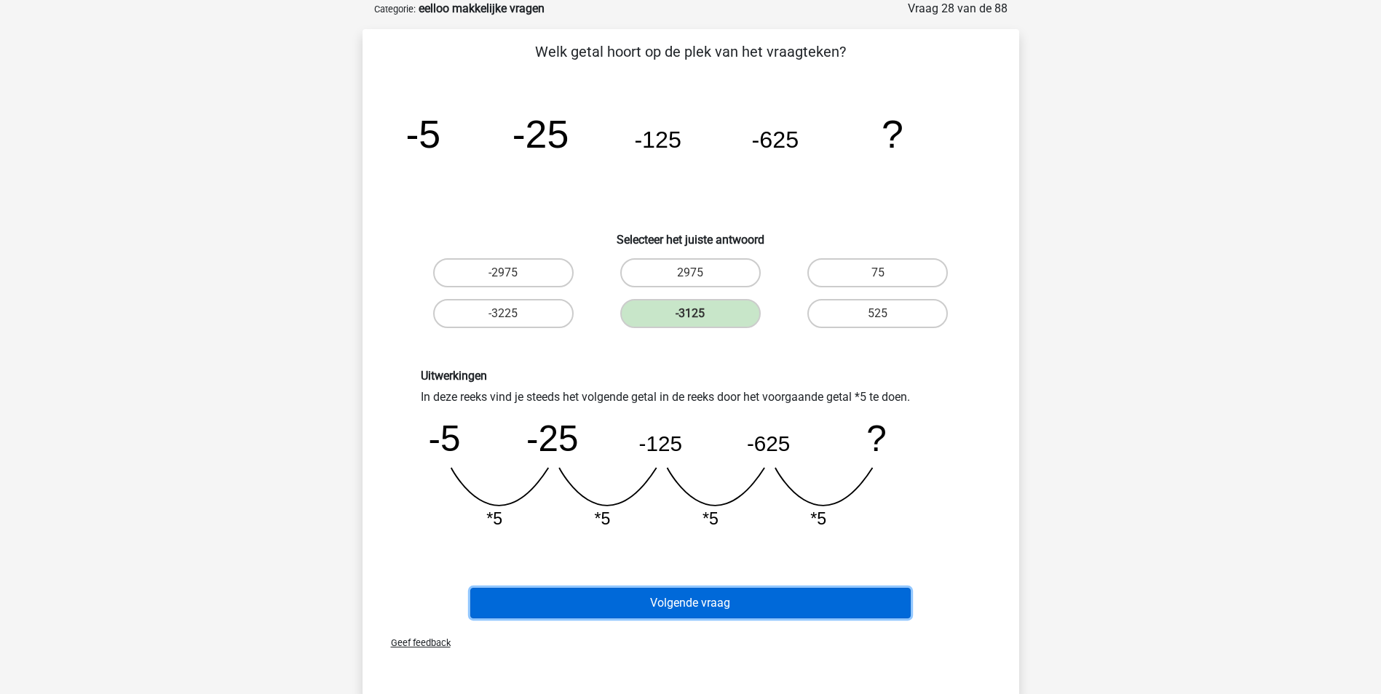
click at [720, 616] on button "Volgende vraag" at bounding box center [690, 603] width 440 height 31
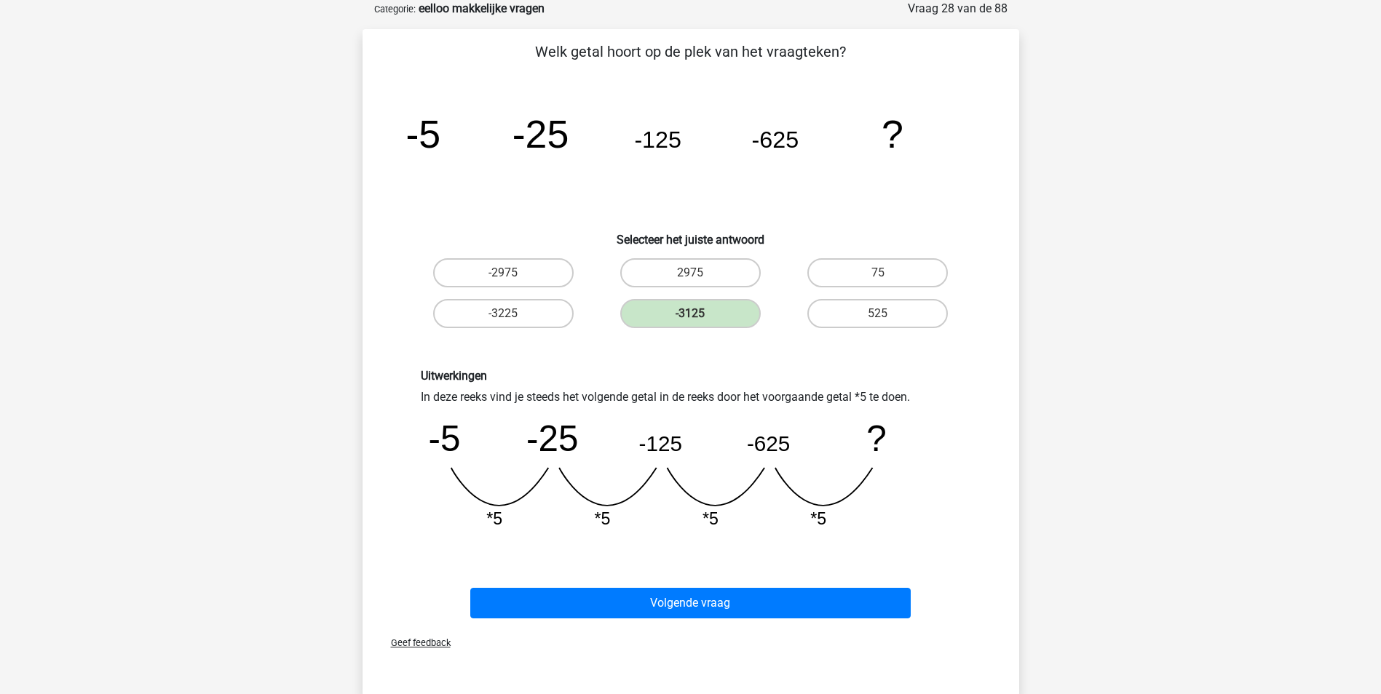
scroll to position [44, 0]
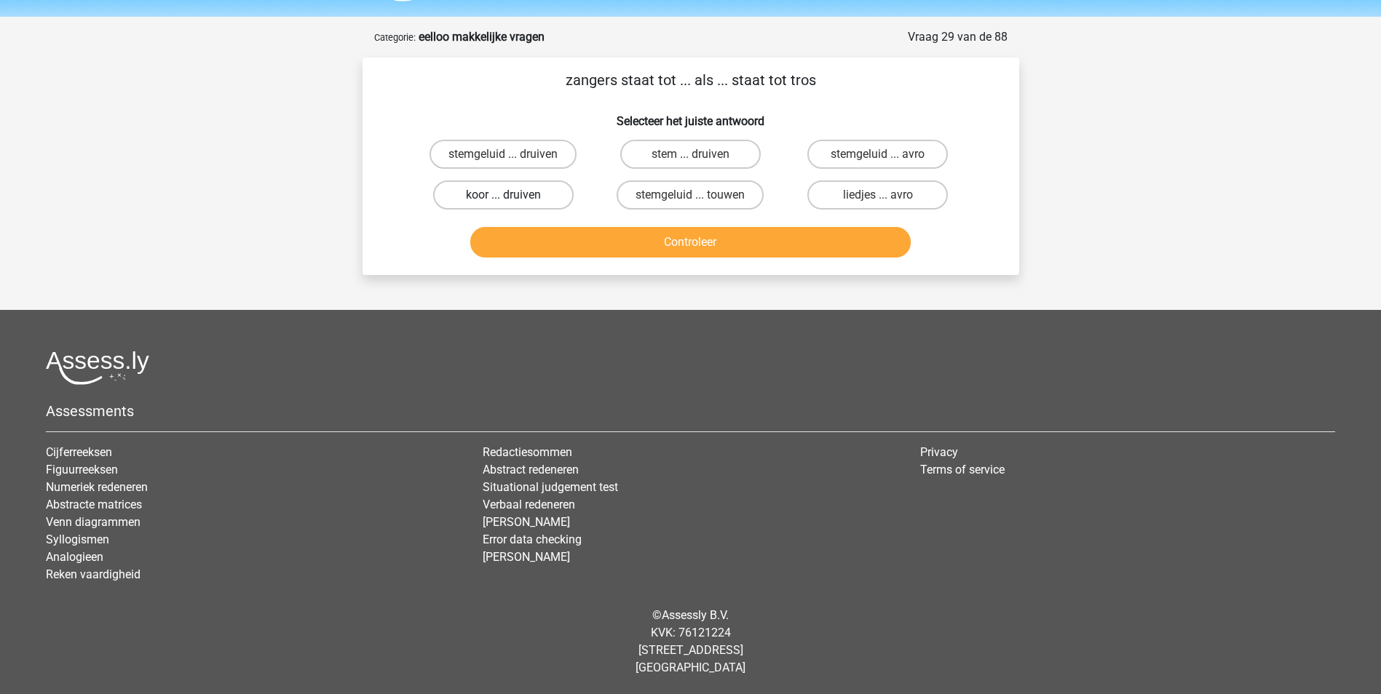
click at [515, 196] on label "koor ... druiven" at bounding box center [503, 194] width 140 height 29
click at [512, 196] on input "koor ... druiven" at bounding box center [507, 199] width 9 height 9
radio input "true"
click at [676, 233] on button "Controleer" at bounding box center [690, 242] width 440 height 31
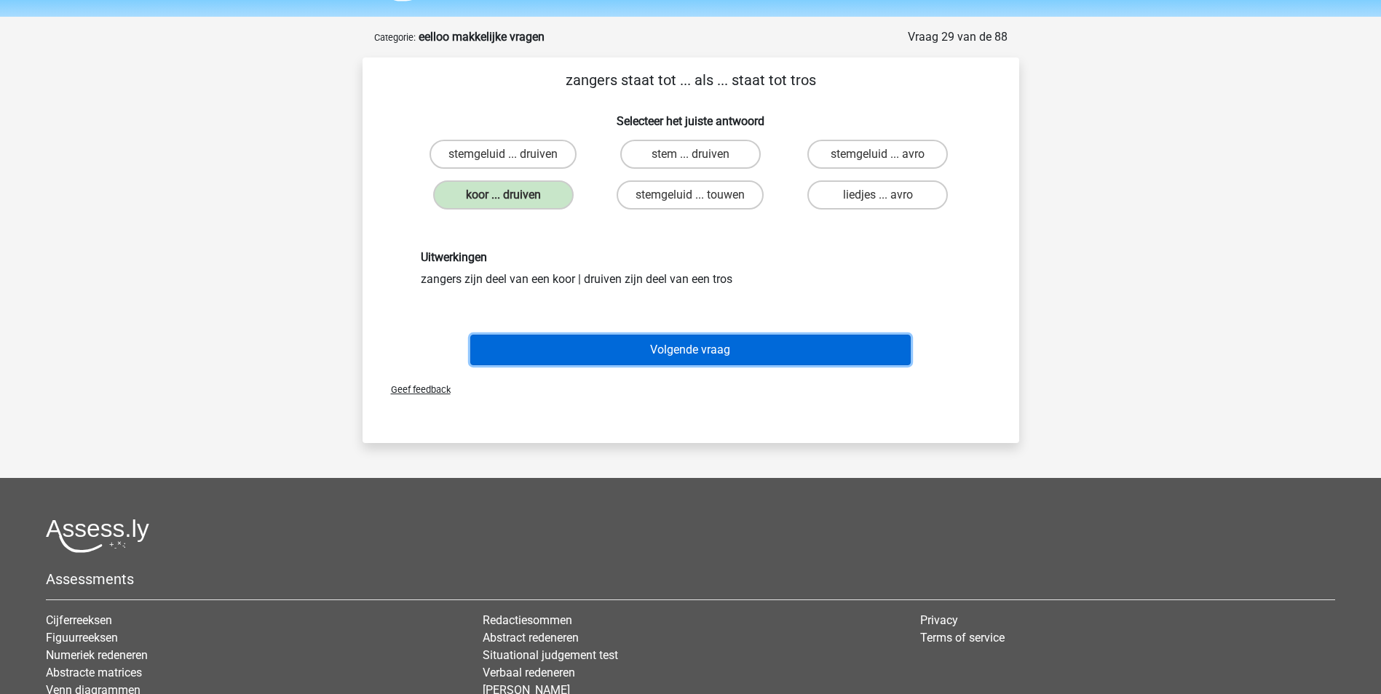
click at [705, 349] on button "Volgende vraag" at bounding box center [690, 350] width 440 height 31
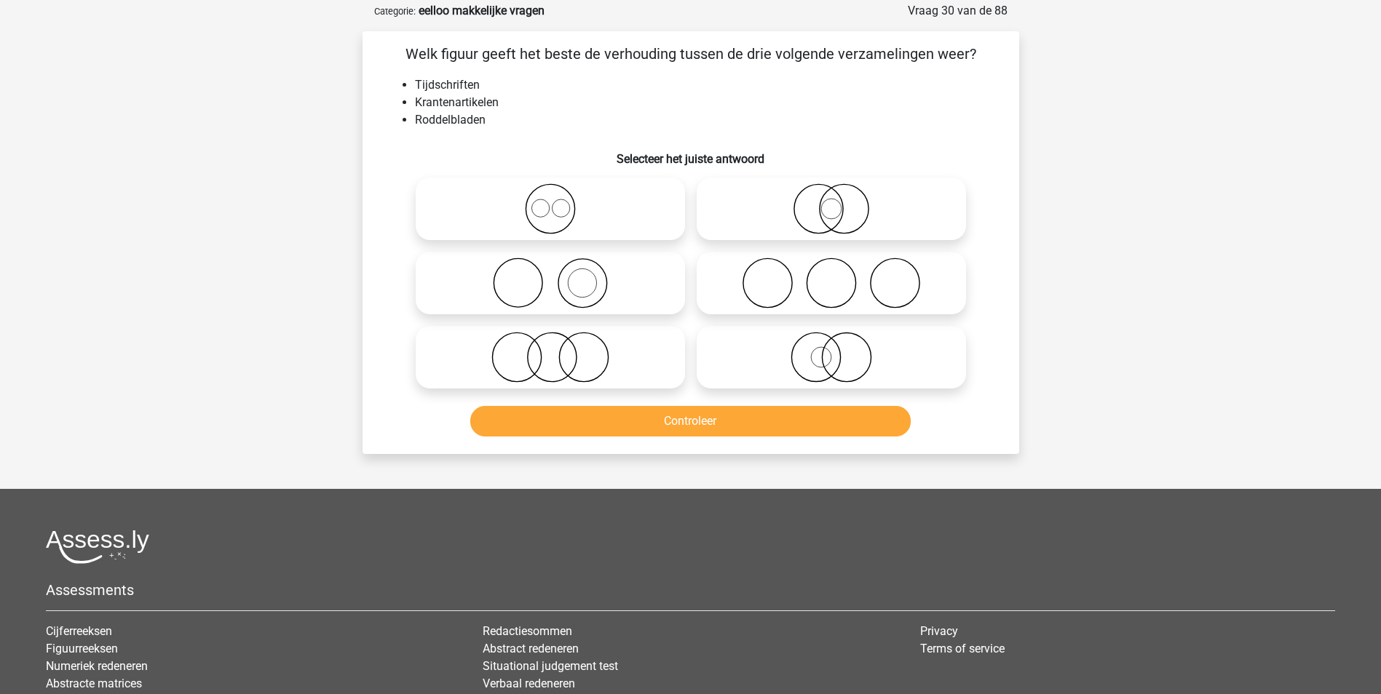
scroll to position [73, 0]
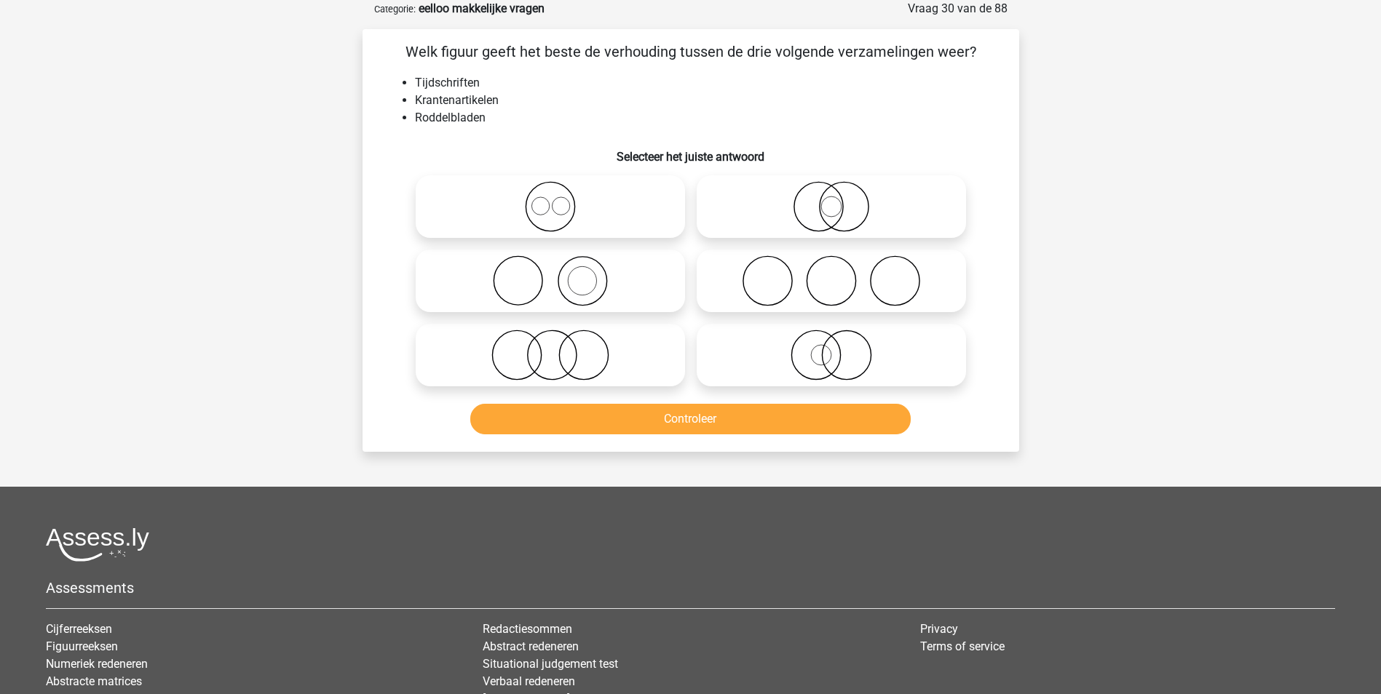
click at [608, 278] on icon at bounding box center [550, 280] width 258 height 51
click at [560, 274] on input "radio" at bounding box center [554, 268] width 9 height 9
radio input "true"
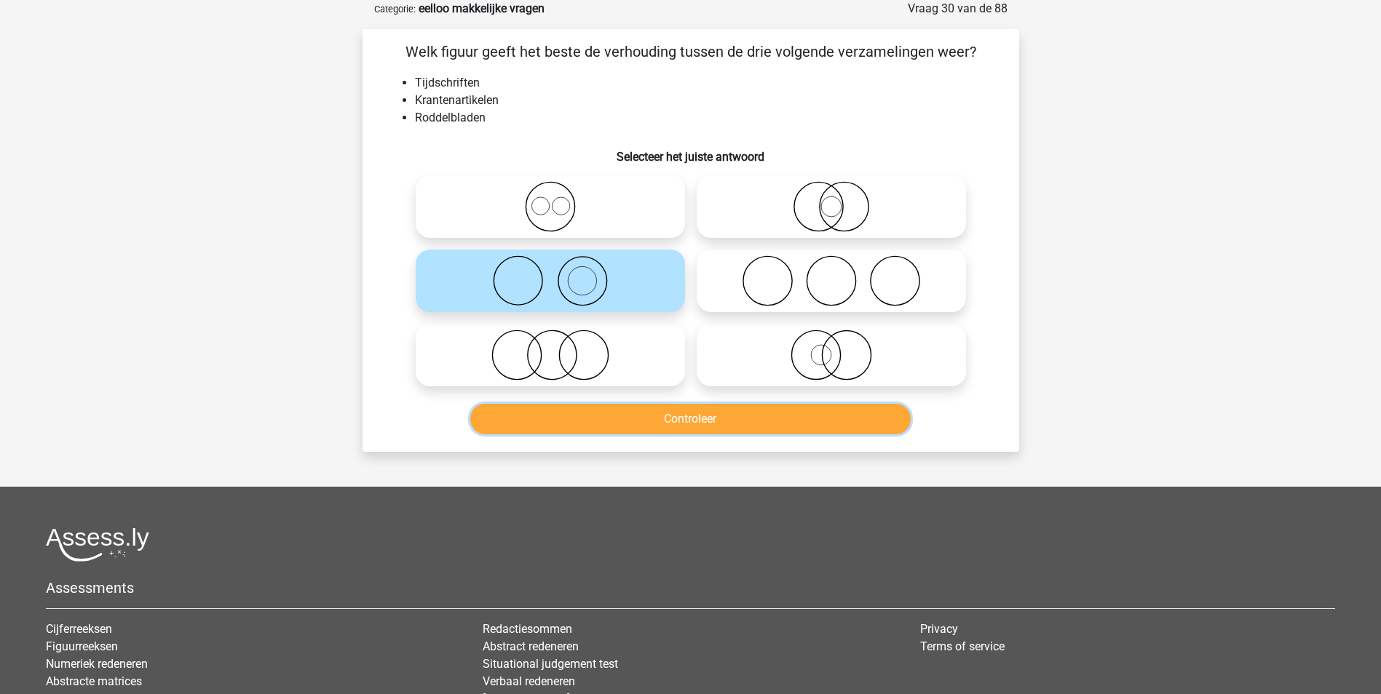
click at [711, 428] on button "Controleer" at bounding box center [690, 419] width 440 height 31
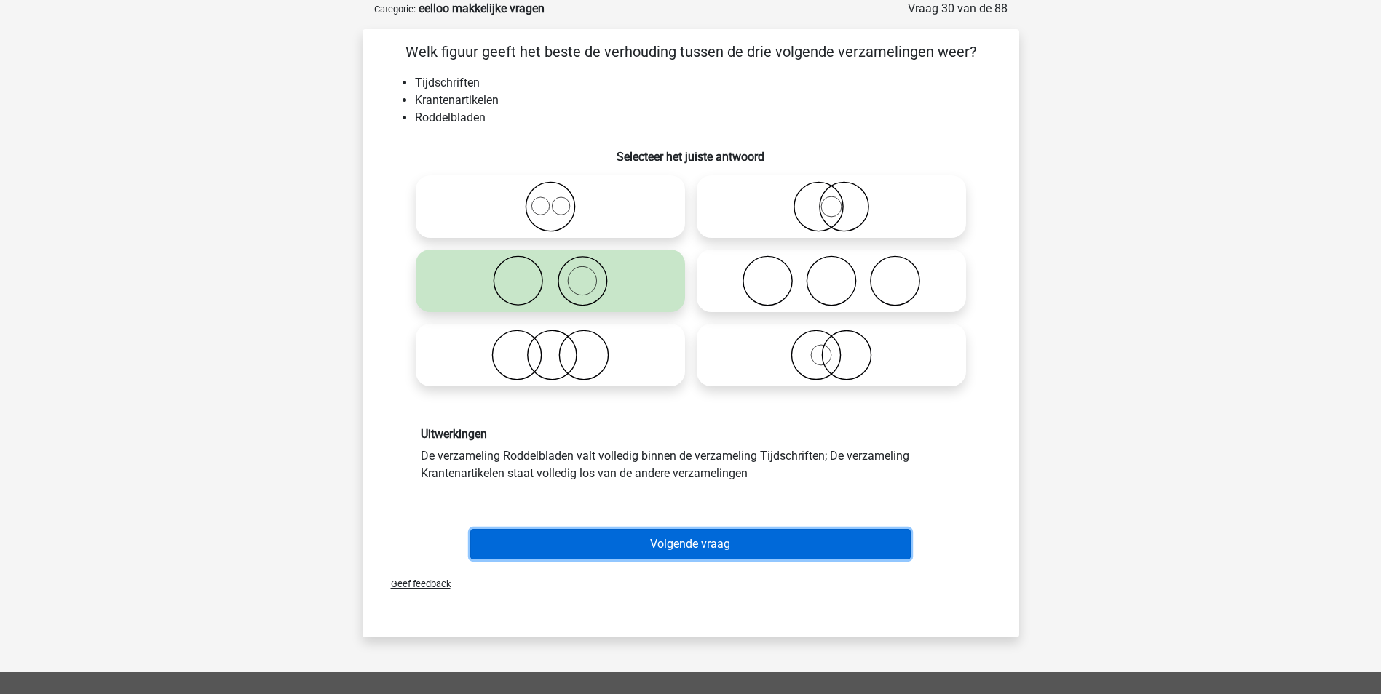
click at [728, 547] on button "Volgende vraag" at bounding box center [690, 544] width 440 height 31
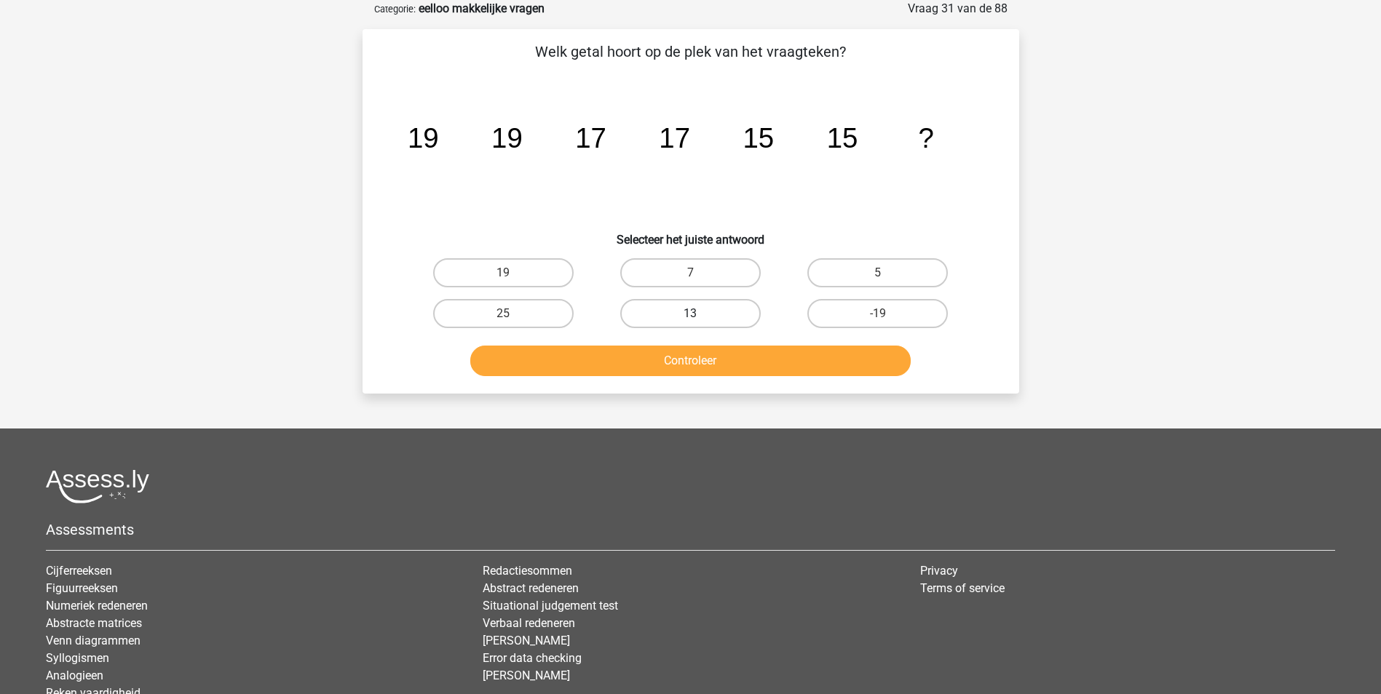
click at [717, 311] on label "13" at bounding box center [690, 313] width 140 height 29
click at [699, 314] on input "13" at bounding box center [694, 318] width 9 height 9
radio input "true"
click at [710, 369] on button "Controleer" at bounding box center [690, 361] width 440 height 31
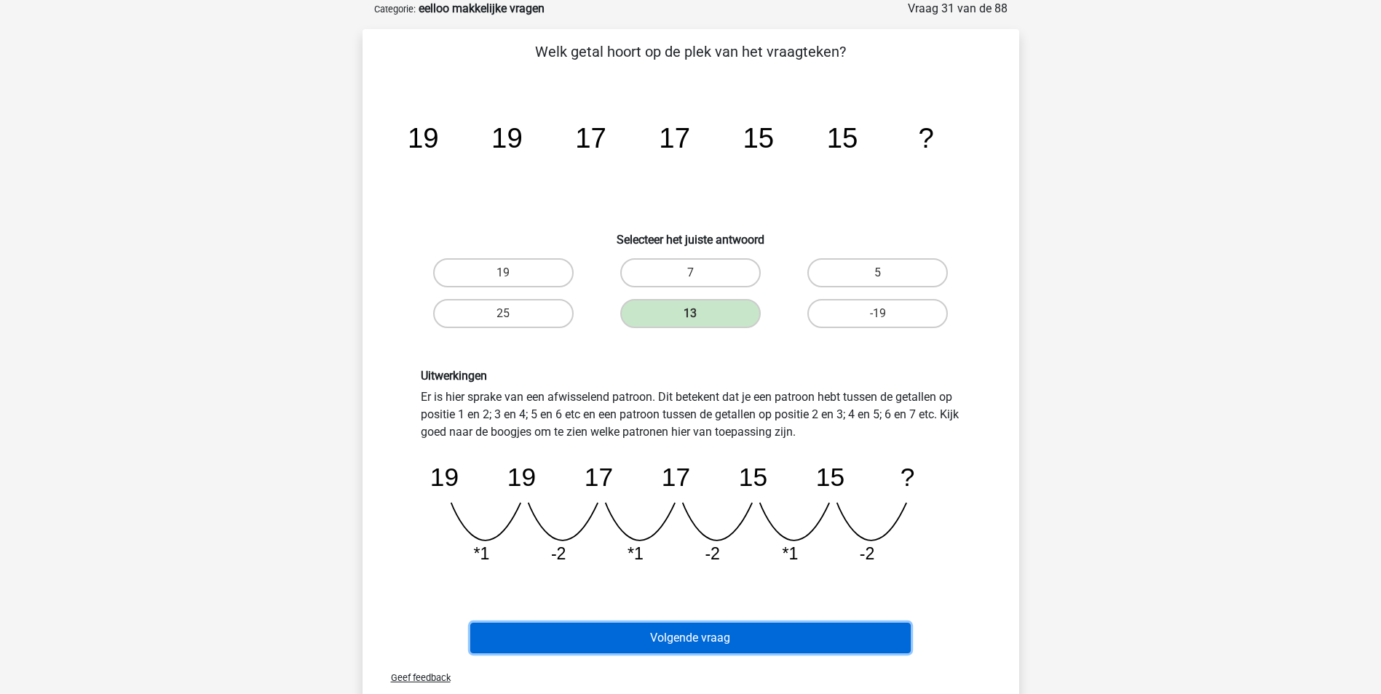
click at [682, 635] on button "Volgende vraag" at bounding box center [690, 638] width 440 height 31
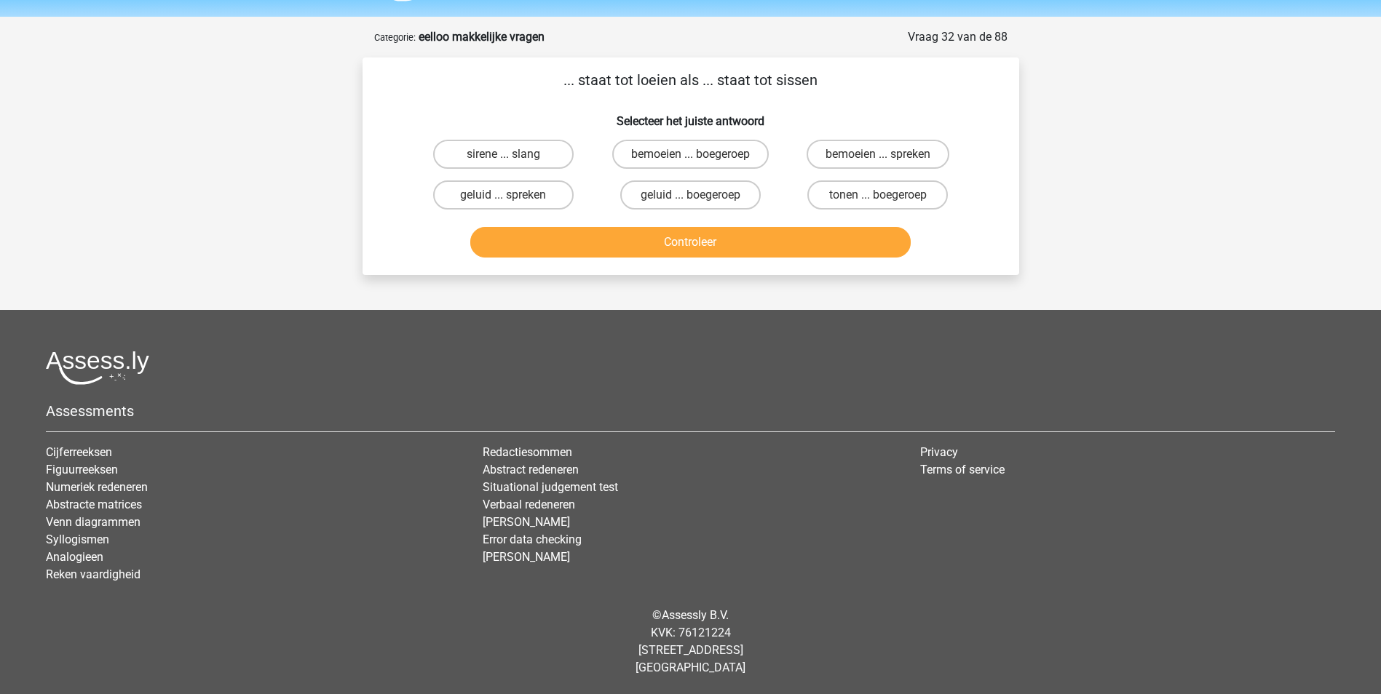
scroll to position [44, 0]
click at [539, 152] on label "sirene ... slang" at bounding box center [503, 154] width 140 height 29
click at [512, 154] on input "sirene ... slang" at bounding box center [507, 158] width 9 height 9
radio input "true"
click at [702, 241] on button "Controleer" at bounding box center [690, 242] width 440 height 31
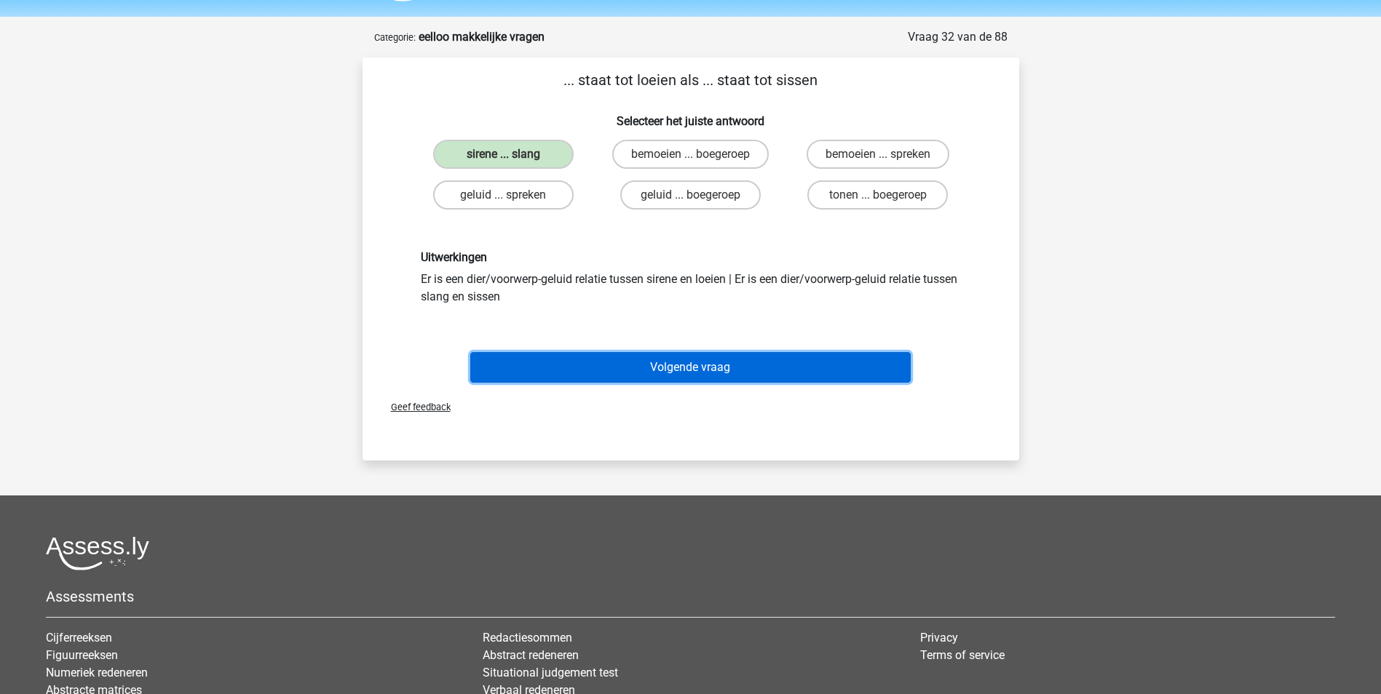
click at [722, 369] on button "Volgende vraag" at bounding box center [690, 367] width 440 height 31
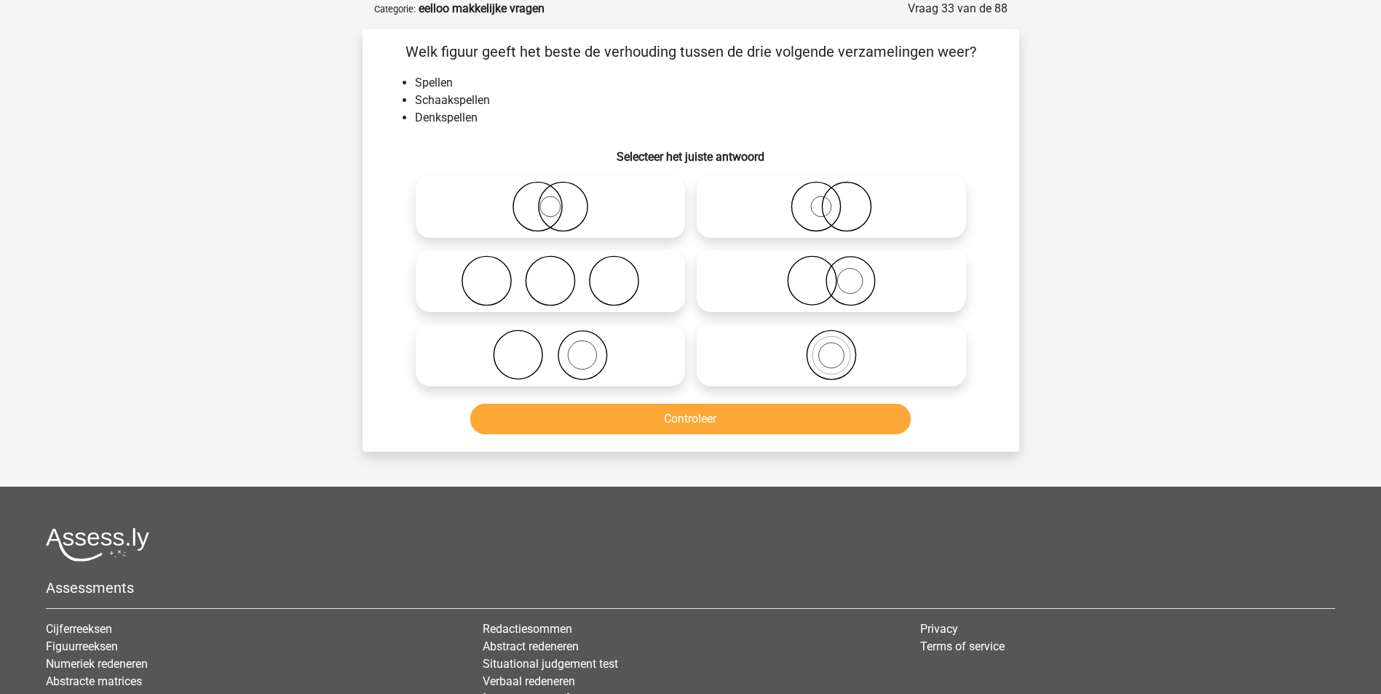
click at [843, 282] on icon at bounding box center [831, 280] width 258 height 51
click at [841, 274] on input "radio" at bounding box center [835, 268] width 9 height 9
radio input "true"
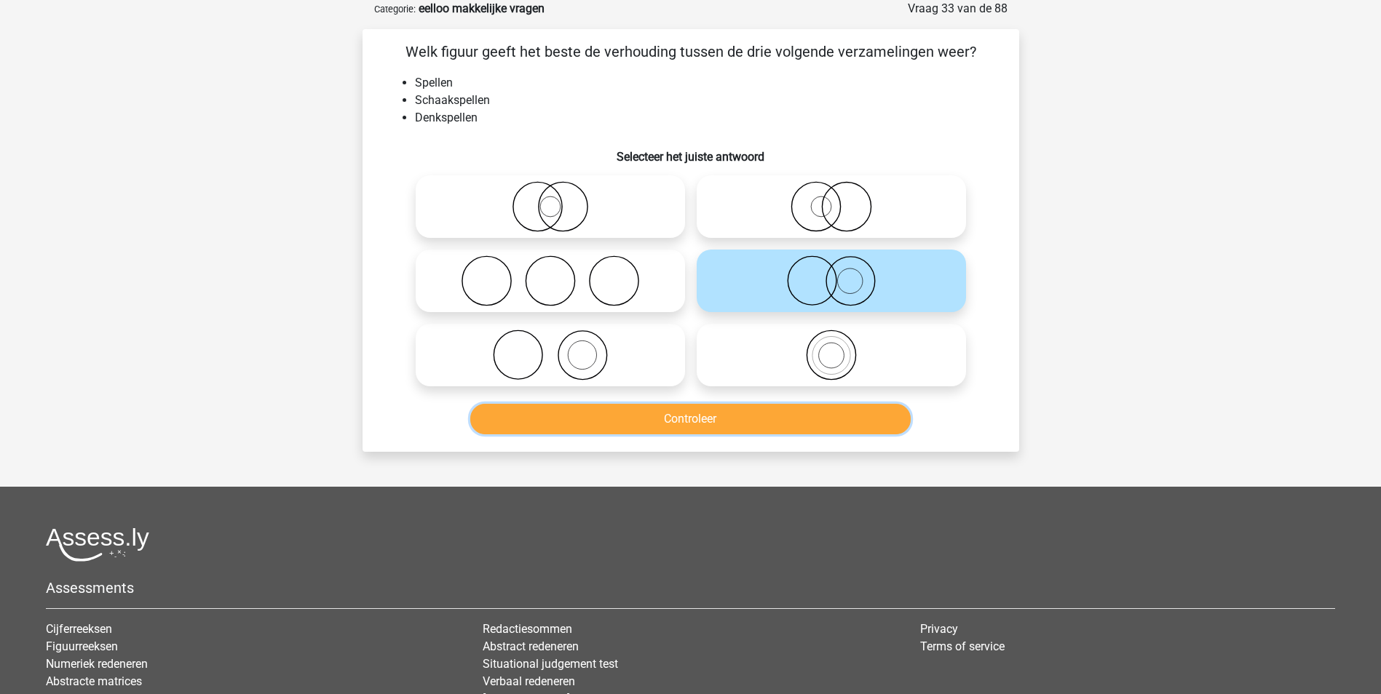
click at [799, 410] on button "Controleer" at bounding box center [690, 419] width 440 height 31
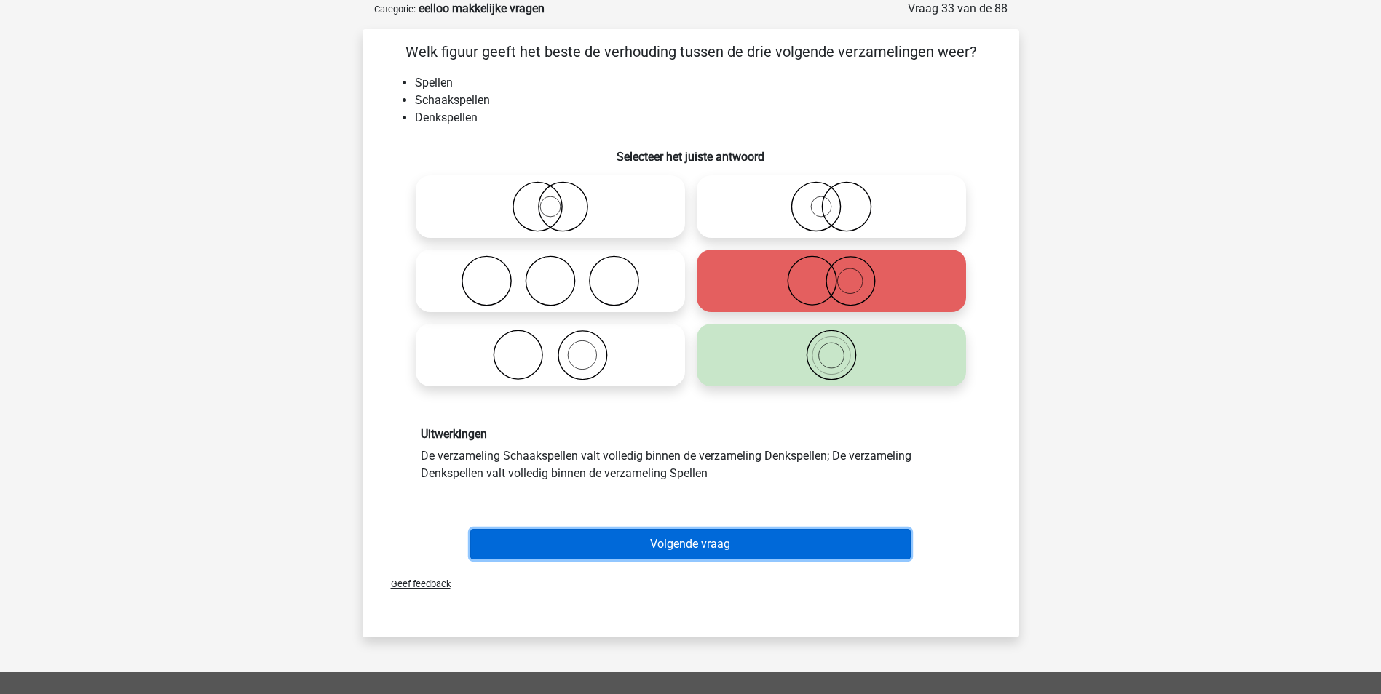
click at [706, 539] on button "Volgende vraag" at bounding box center [690, 544] width 440 height 31
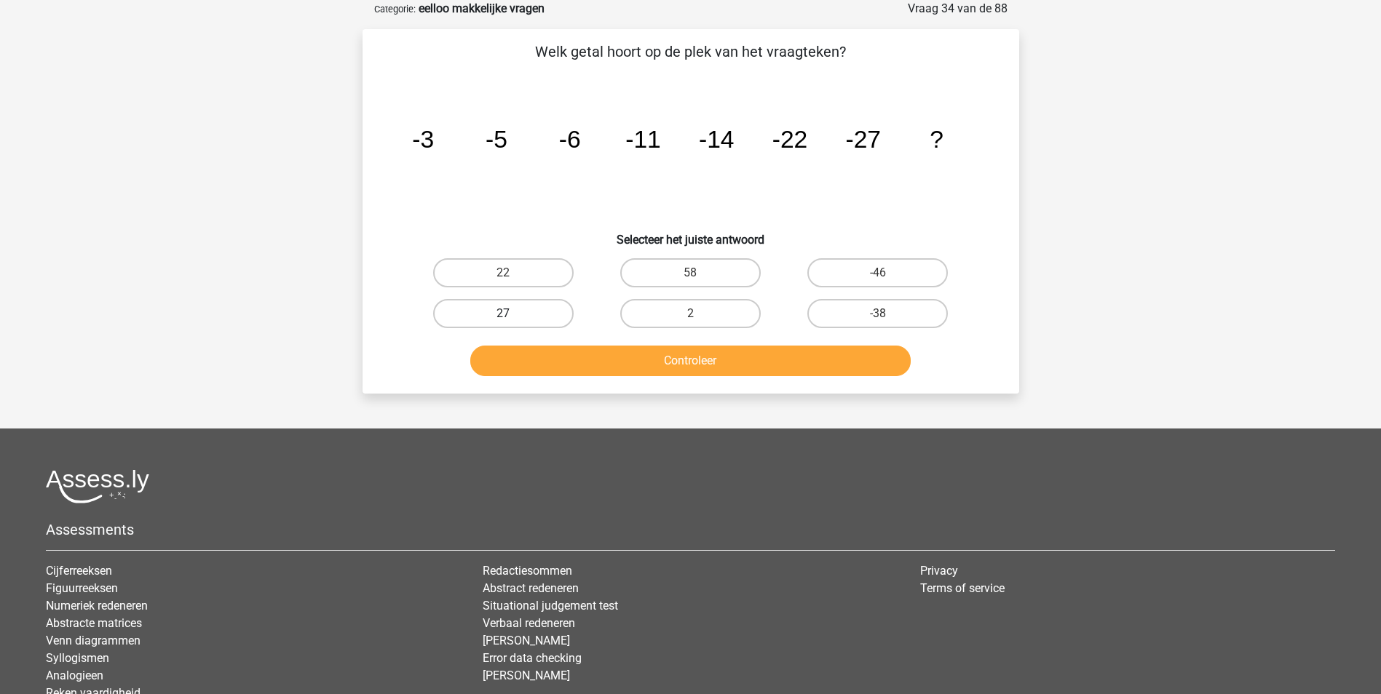
click at [527, 305] on label "27" at bounding box center [503, 313] width 140 height 29
click at [512, 314] on input "27" at bounding box center [507, 318] width 9 height 9
radio input "true"
click at [721, 363] on button "Controleer" at bounding box center [690, 361] width 440 height 31
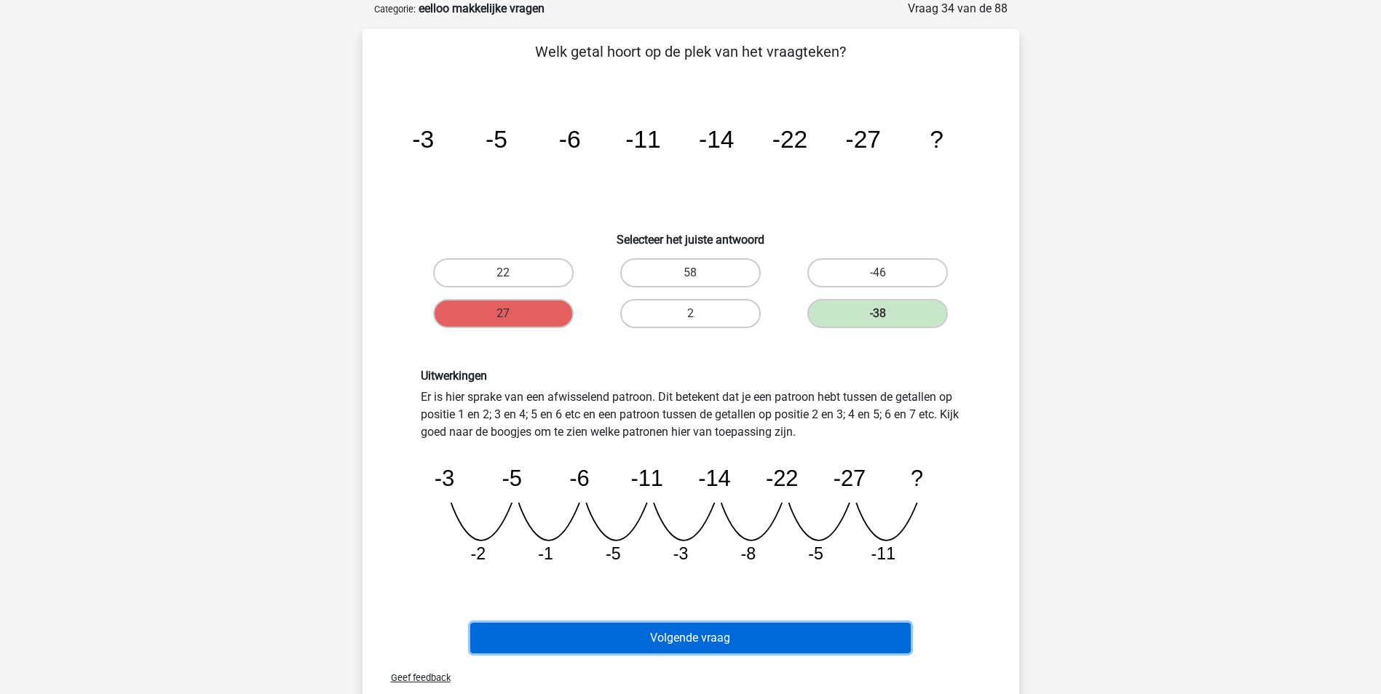
click at [699, 638] on button "Volgende vraag" at bounding box center [690, 638] width 440 height 31
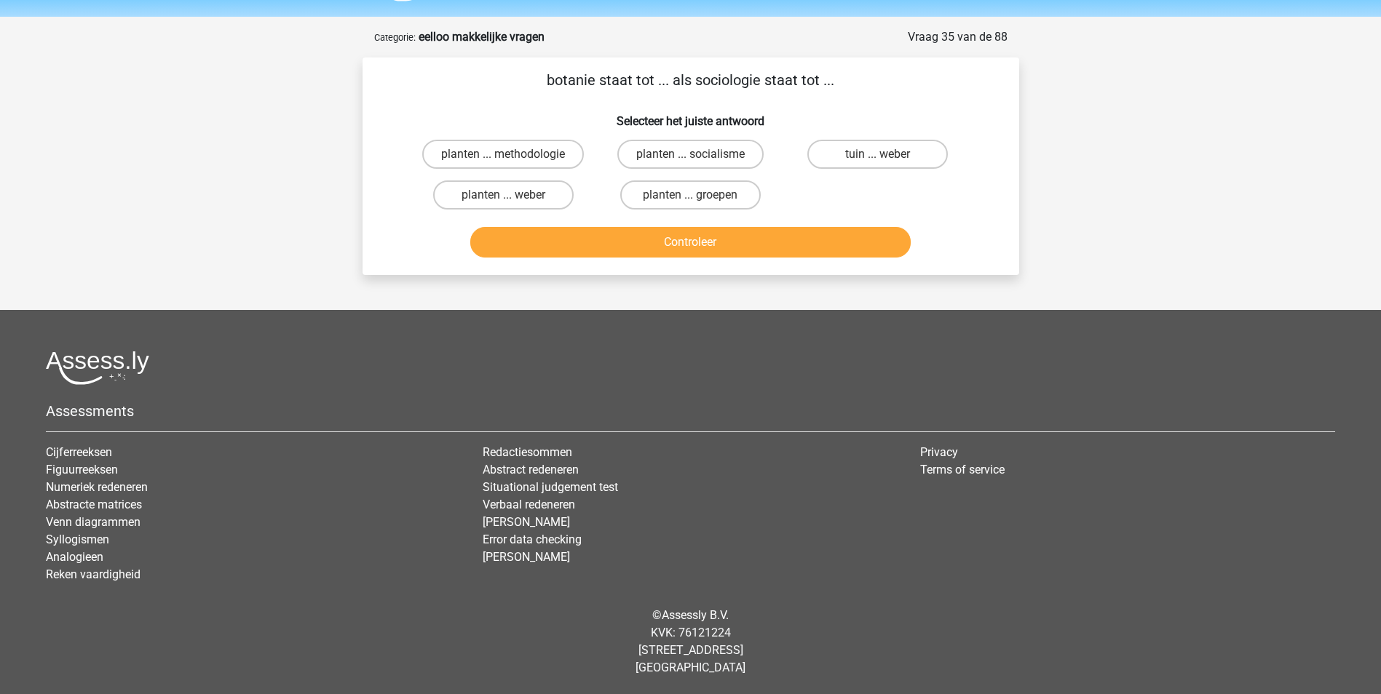
scroll to position [44, 0]
click at [512, 151] on label "planten ... methodologie" at bounding box center [503, 154] width 162 height 29
click at [512, 154] on input "planten ... methodologie" at bounding box center [507, 158] width 9 height 9
radio input "true"
click at [691, 155] on input "planten ... socialisme" at bounding box center [694, 158] width 9 height 9
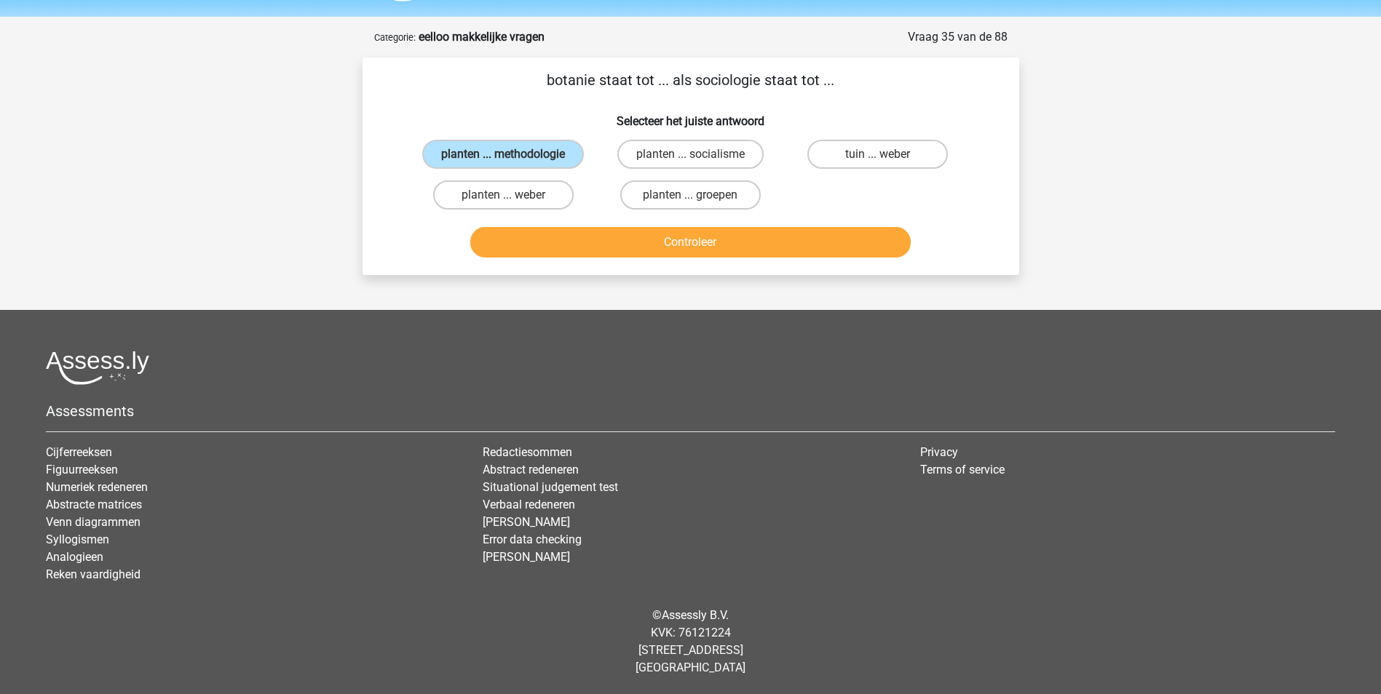
radio input "true"
click at [715, 196] on label "planten ... groepen" at bounding box center [690, 194] width 140 height 29
click at [699, 196] on input "planten ... groepen" at bounding box center [694, 199] width 9 height 9
radio input "true"
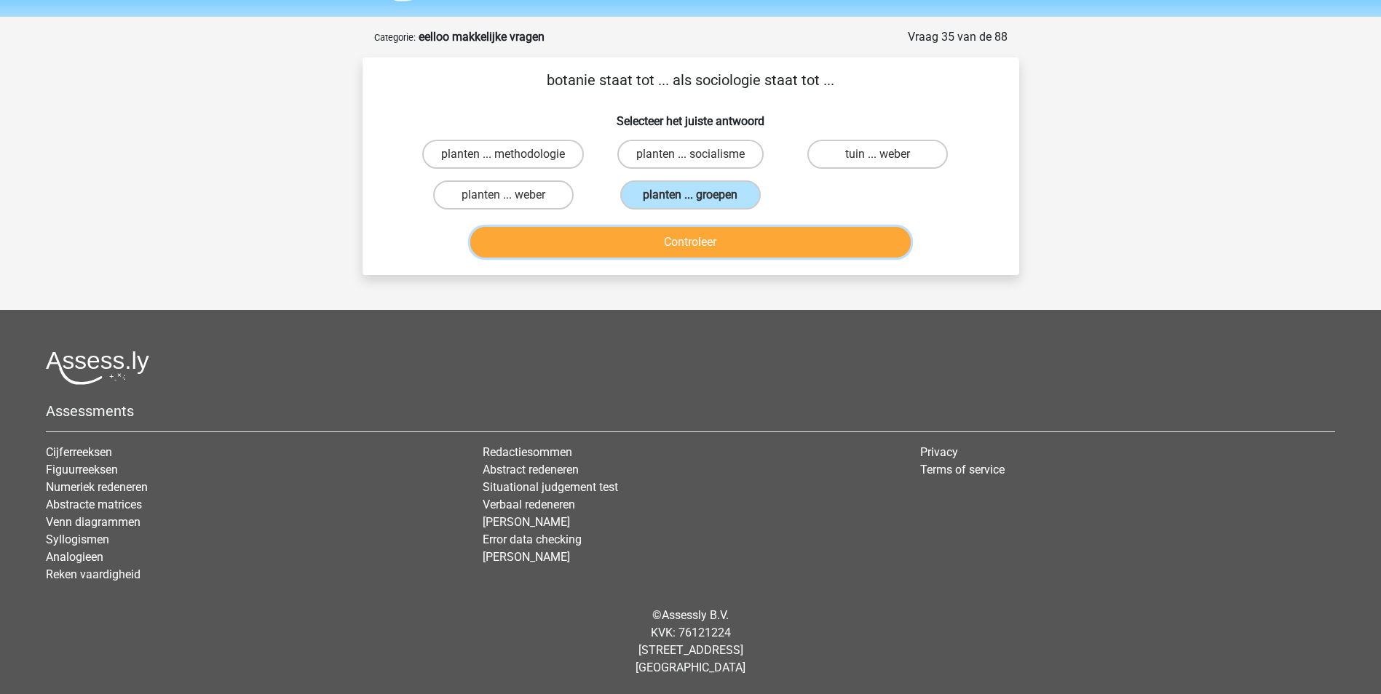
click at [702, 239] on button "Controleer" at bounding box center [690, 242] width 440 height 31
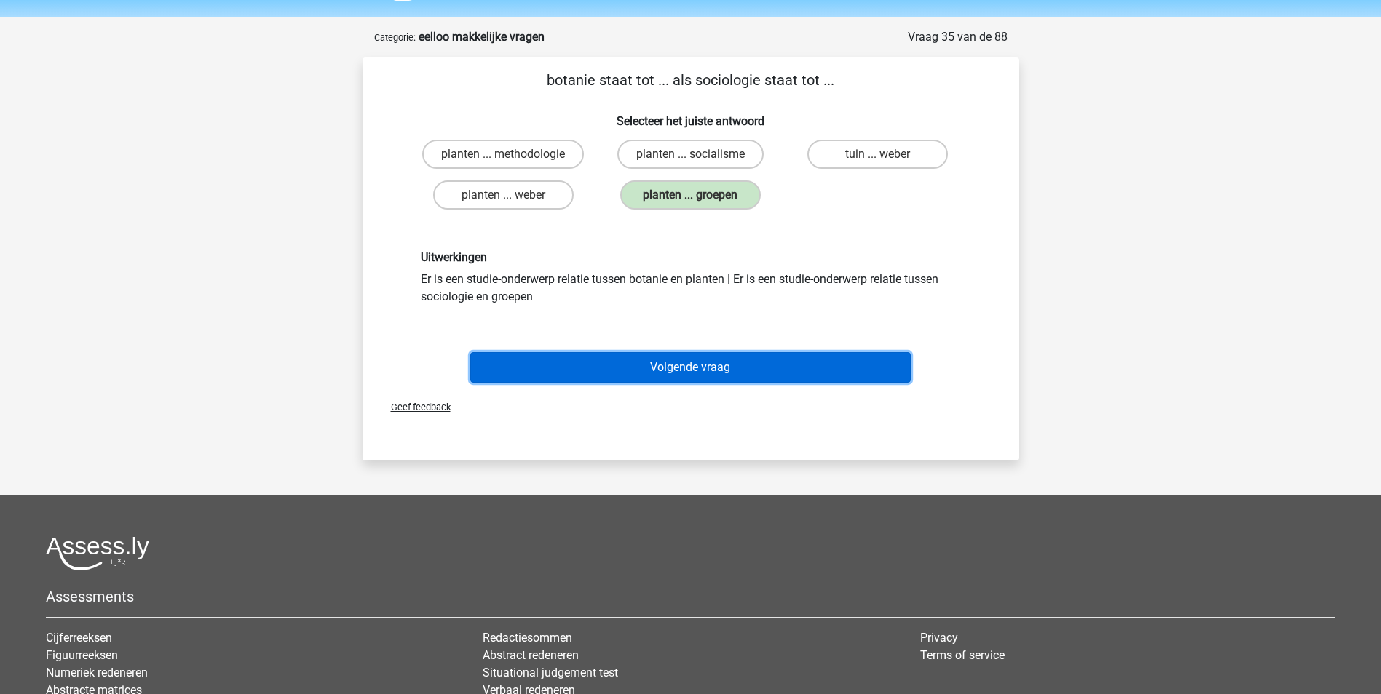
click at [681, 352] on button "Volgende vraag" at bounding box center [690, 367] width 440 height 31
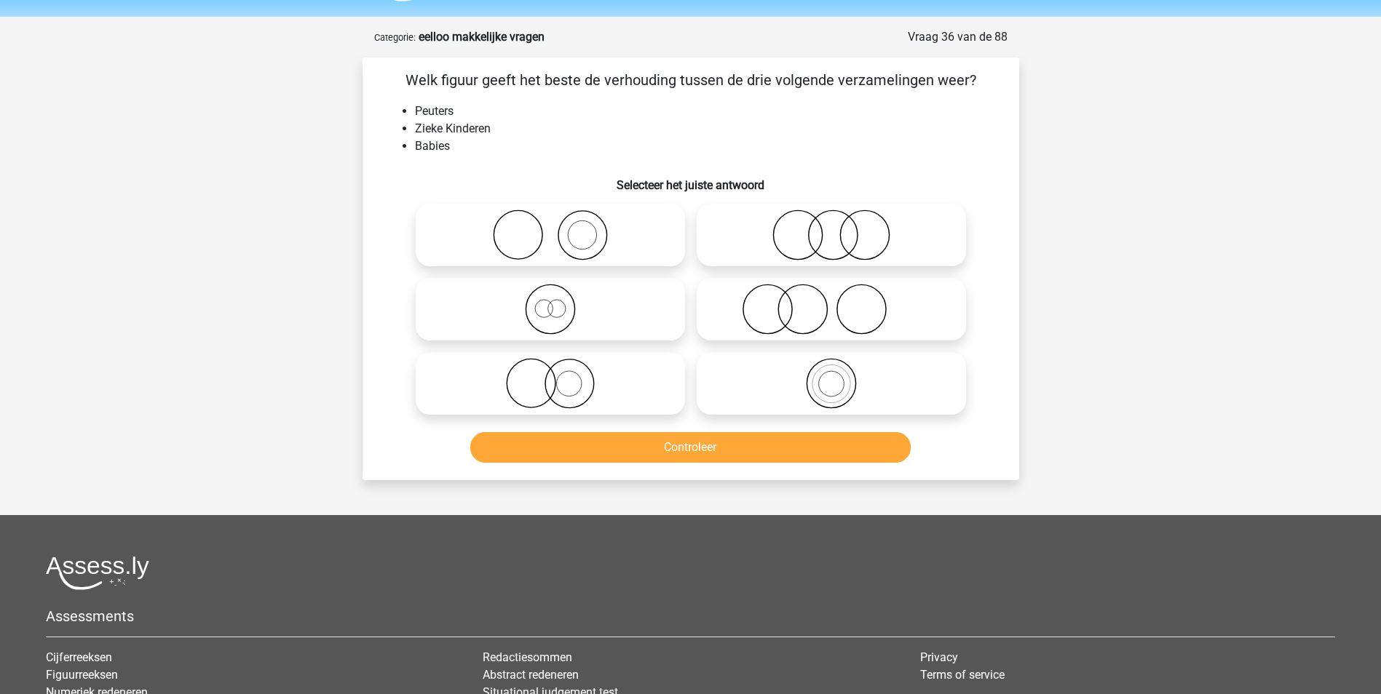
scroll to position [73, 0]
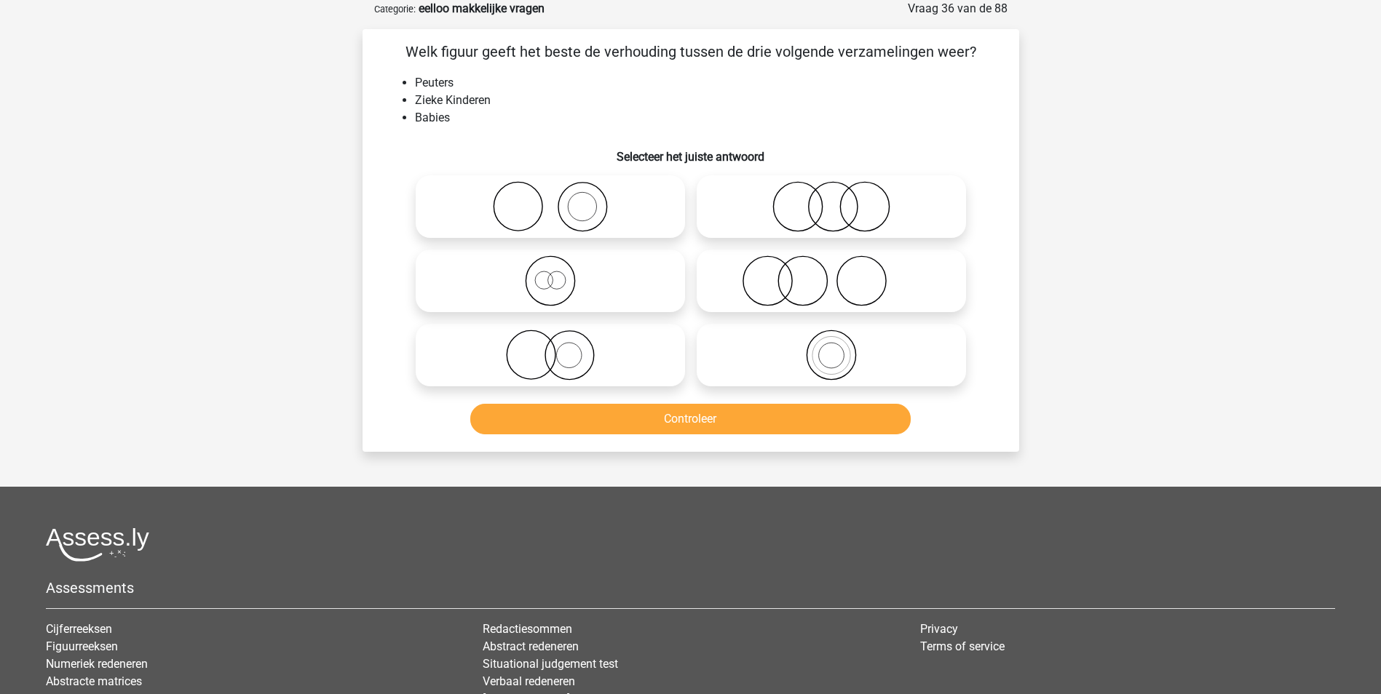
click at [850, 194] on icon at bounding box center [831, 206] width 258 height 51
click at [841, 194] on input "radio" at bounding box center [835, 194] width 9 height 9
radio input "true"
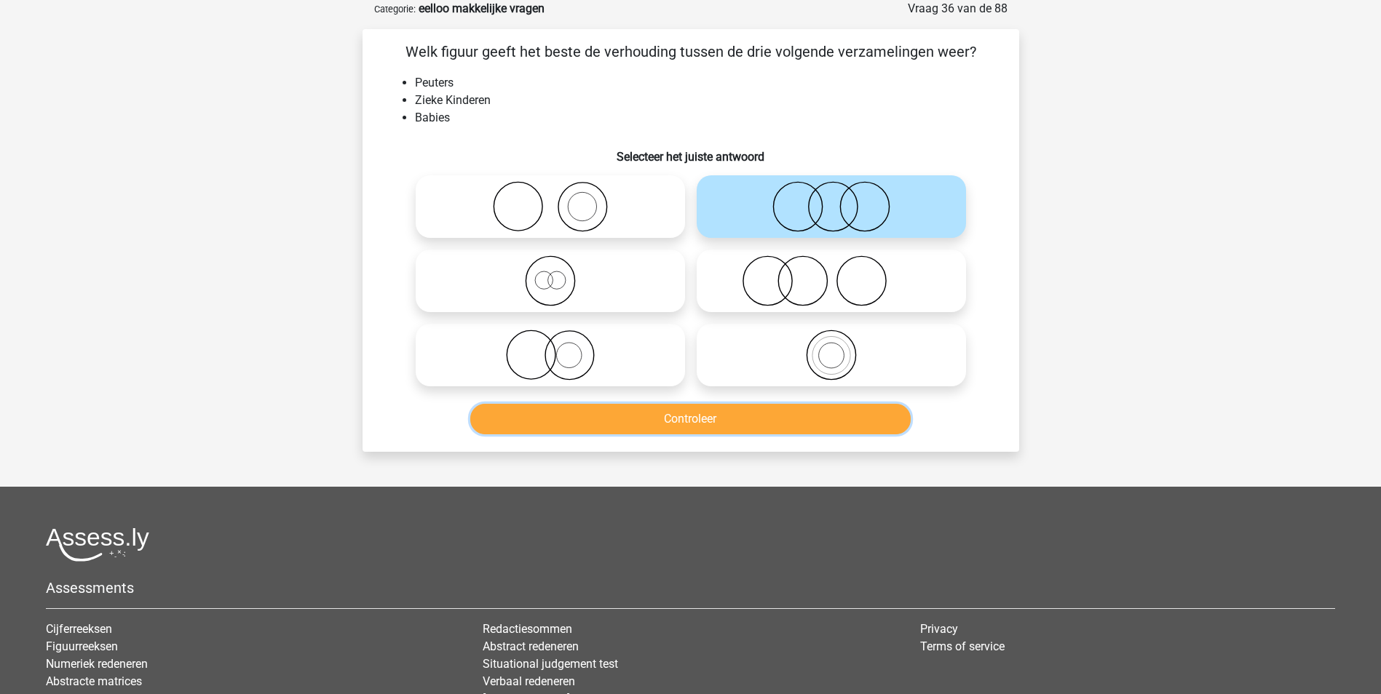
click at [702, 418] on button "Controleer" at bounding box center [690, 419] width 440 height 31
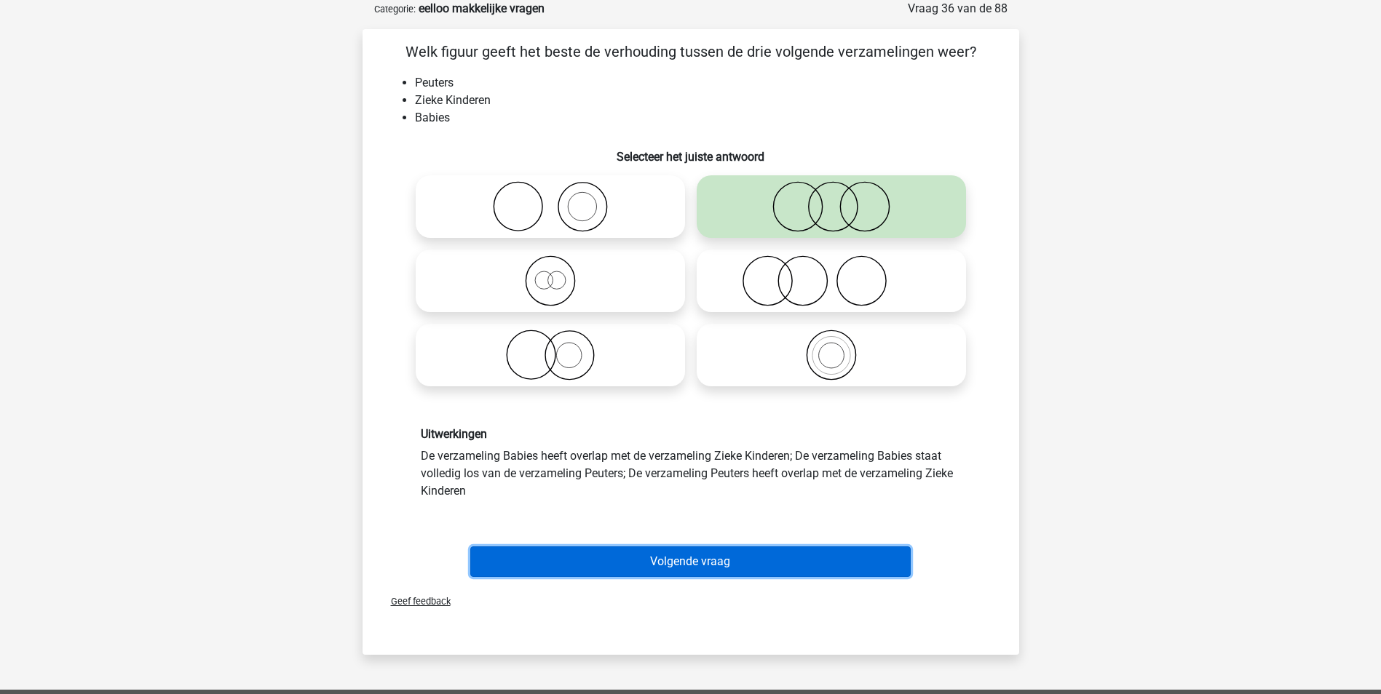
click at [718, 550] on button "Volgende vraag" at bounding box center [690, 562] width 440 height 31
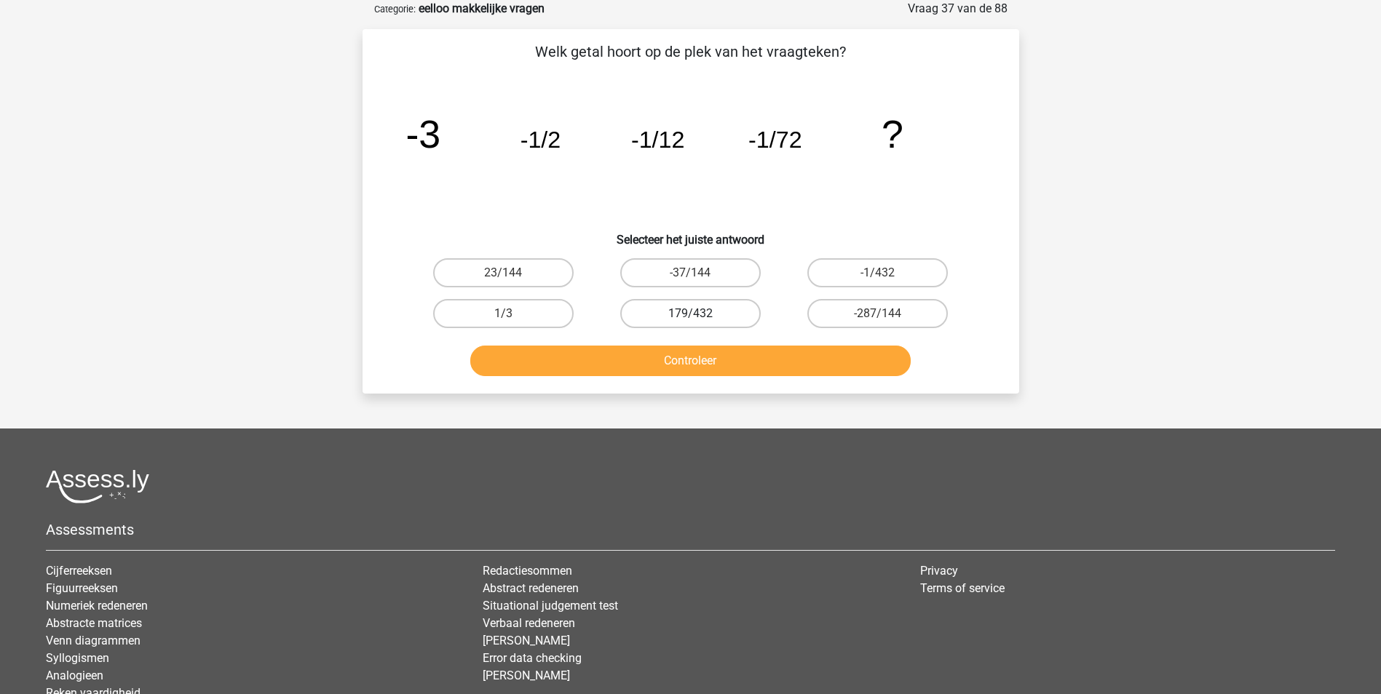
click at [725, 306] on label "179/432" at bounding box center [690, 313] width 140 height 29
click at [699, 314] on input "179/432" at bounding box center [694, 318] width 9 height 9
radio input "true"
click at [881, 266] on label "-1/432" at bounding box center [877, 272] width 140 height 29
click at [881, 273] on input "-1/432" at bounding box center [882, 277] width 9 height 9
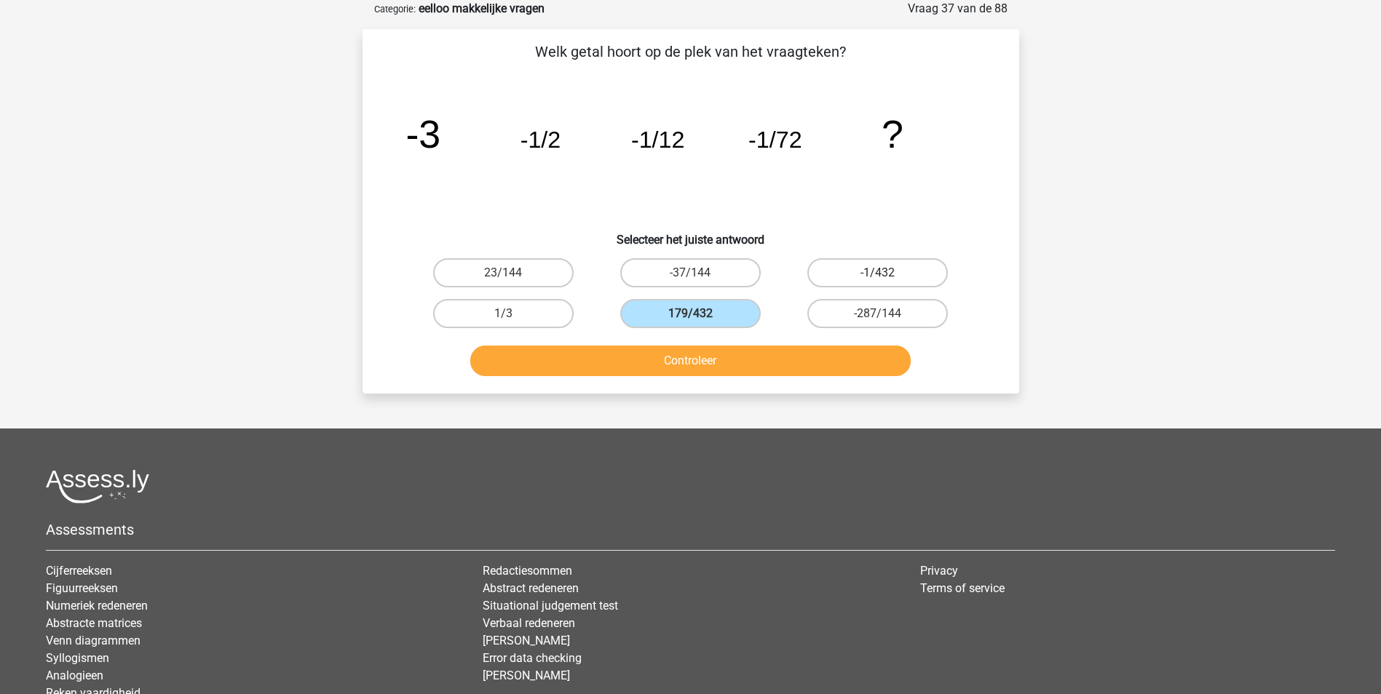
radio input "true"
click at [734, 368] on button "Controleer" at bounding box center [690, 361] width 440 height 31
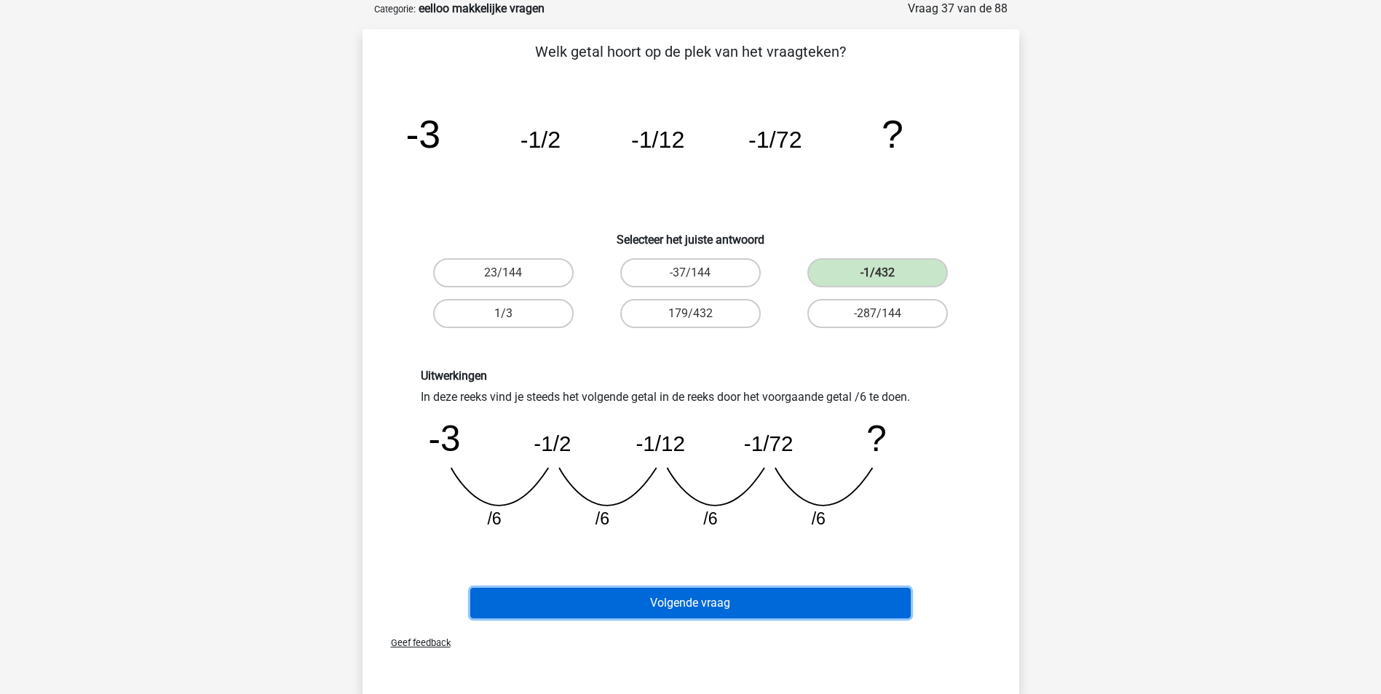
click at [685, 597] on button "Volgende vraag" at bounding box center [690, 603] width 440 height 31
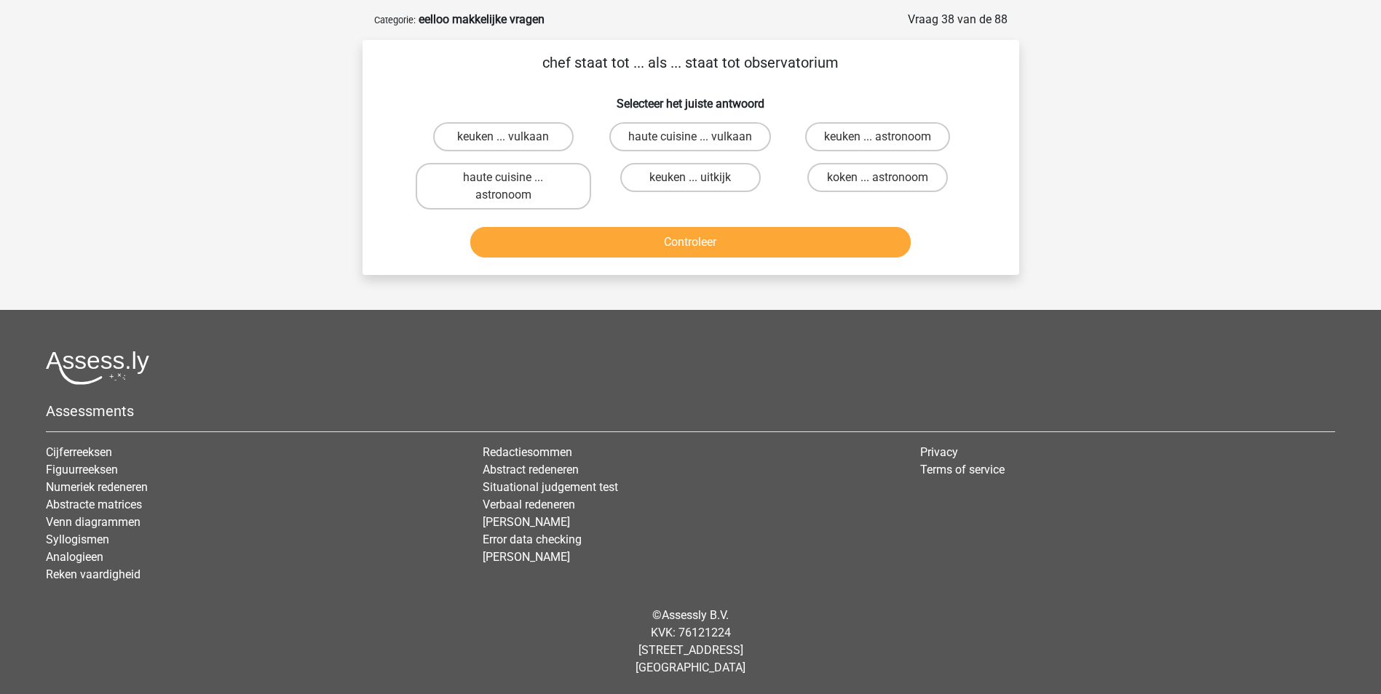
scroll to position [62, 0]
click at [667, 177] on label "keuken ... uitkijk" at bounding box center [690, 177] width 140 height 29
click at [690, 178] on input "keuken ... uitkijk" at bounding box center [694, 182] width 9 height 9
radio input "true"
click at [846, 134] on label "keuken ... astronoom" at bounding box center [877, 136] width 145 height 29
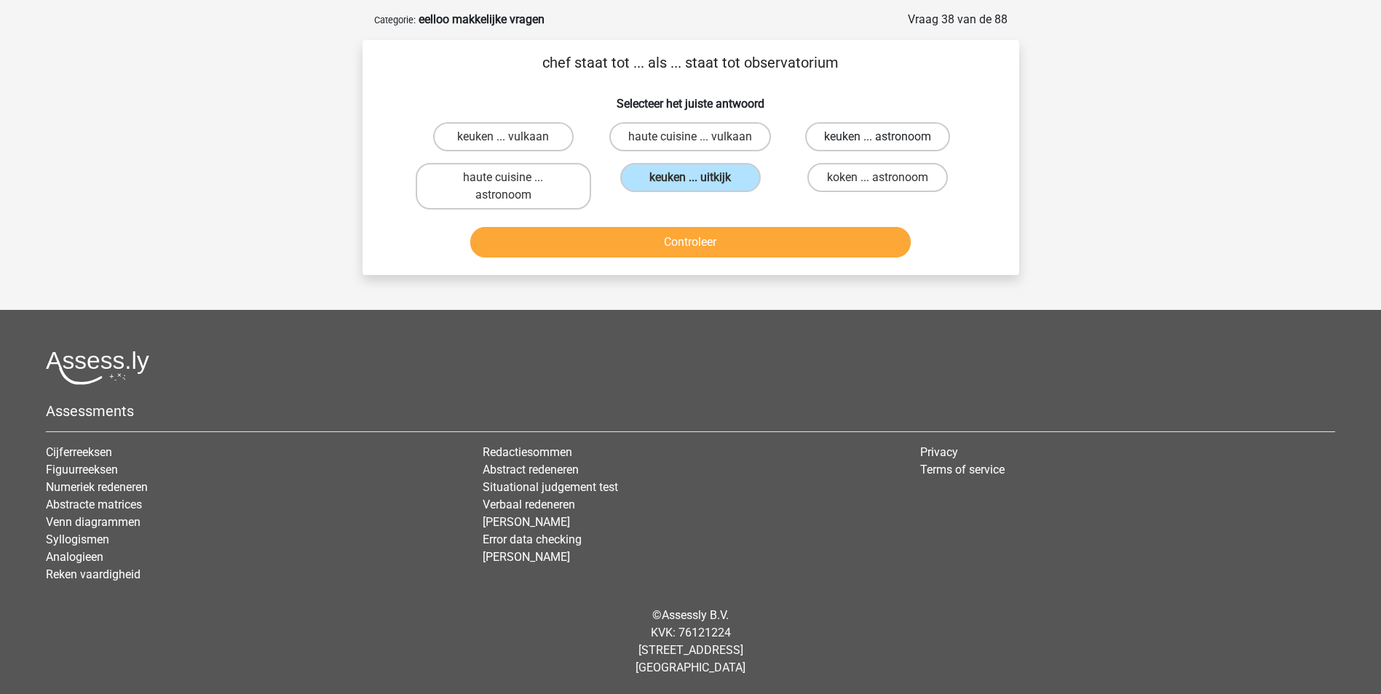
click at [878, 137] on input "keuken ... astronoom" at bounding box center [882, 141] width 9 height 9
radio input "true"
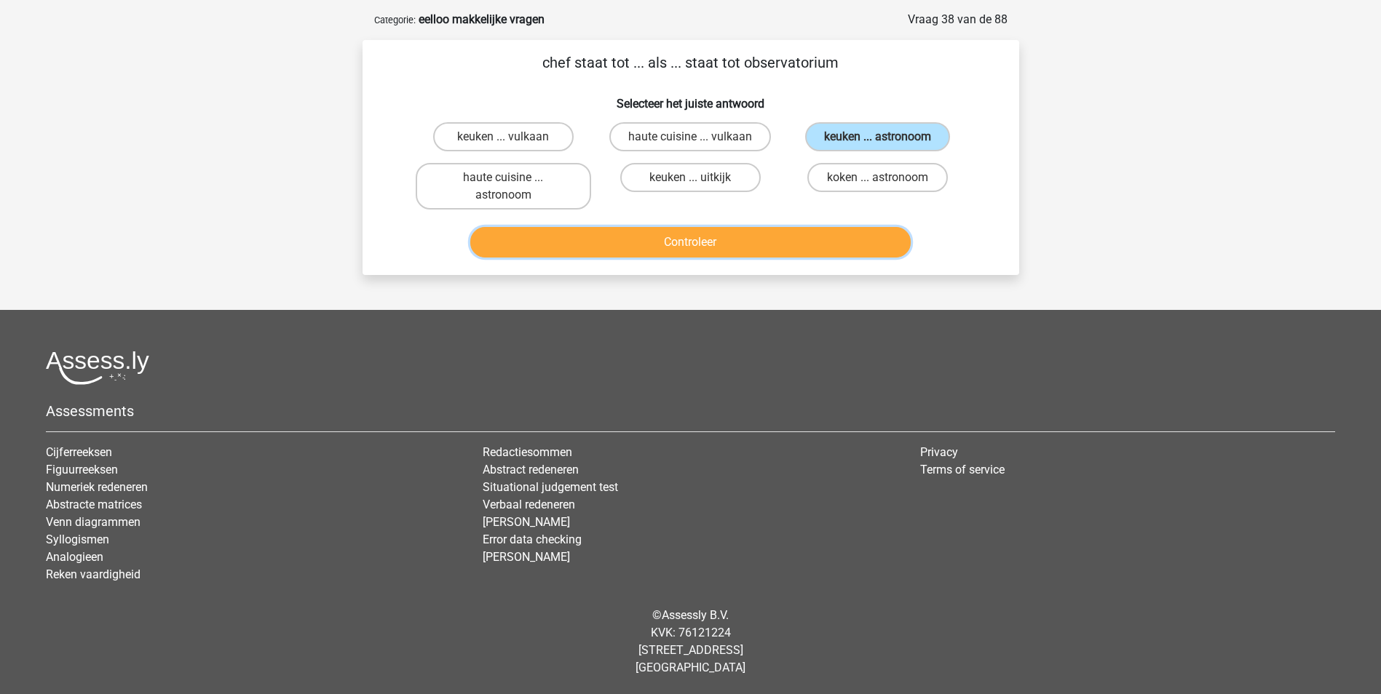
click at [671, 237] on button "Controleer" at bounding box center [690, 242] width 440 height 31
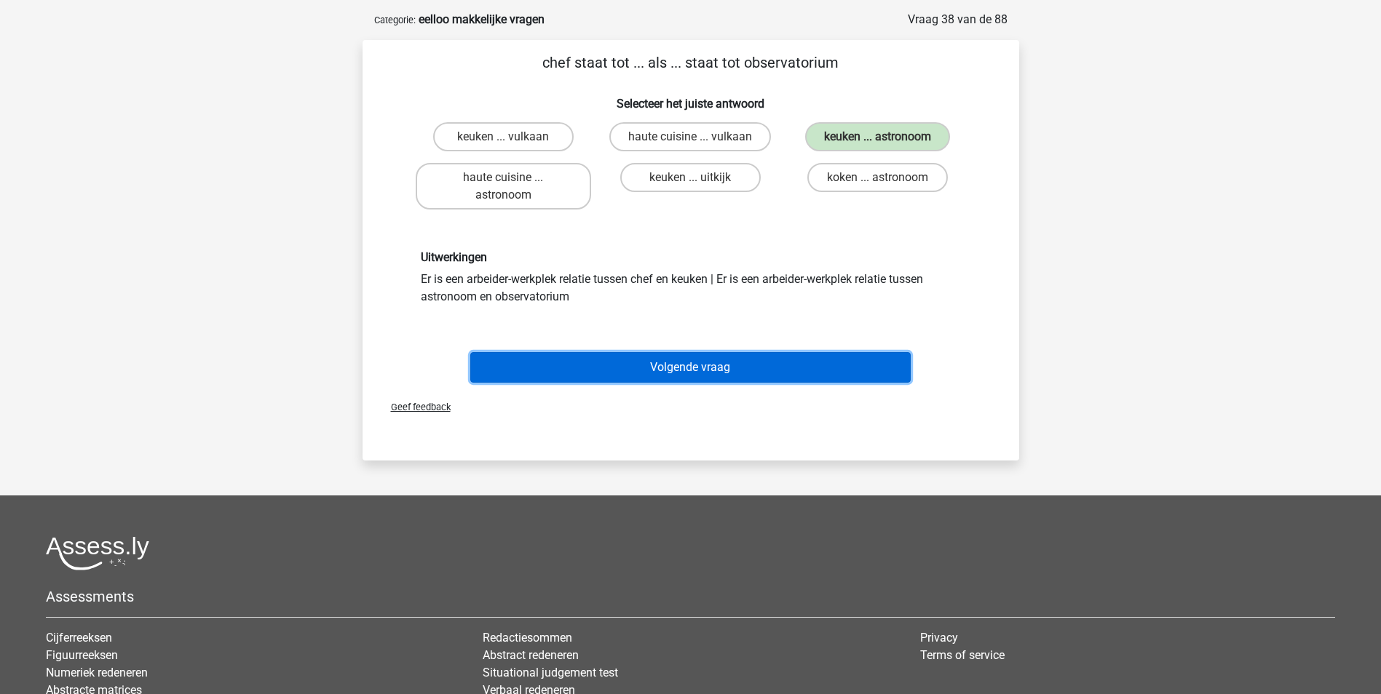
click at [699, 358] on button "Volgende vraag" at bounding box center [690, 367] width 440 height 31
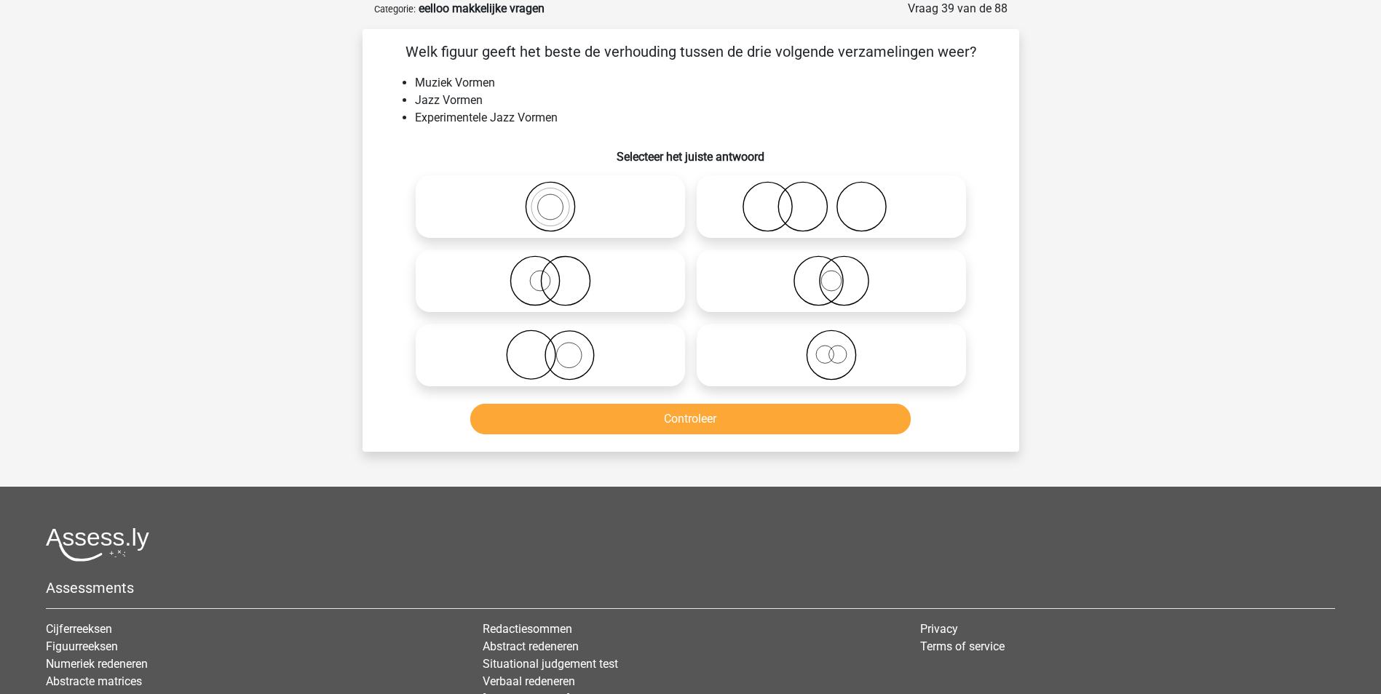
click at [569, 215] on icon at bounding box center [550, 206] width 258 height 51
click at [560, 199] on input "radio" at bounding box center [554, 194] width 9 height 9
radio input "true"
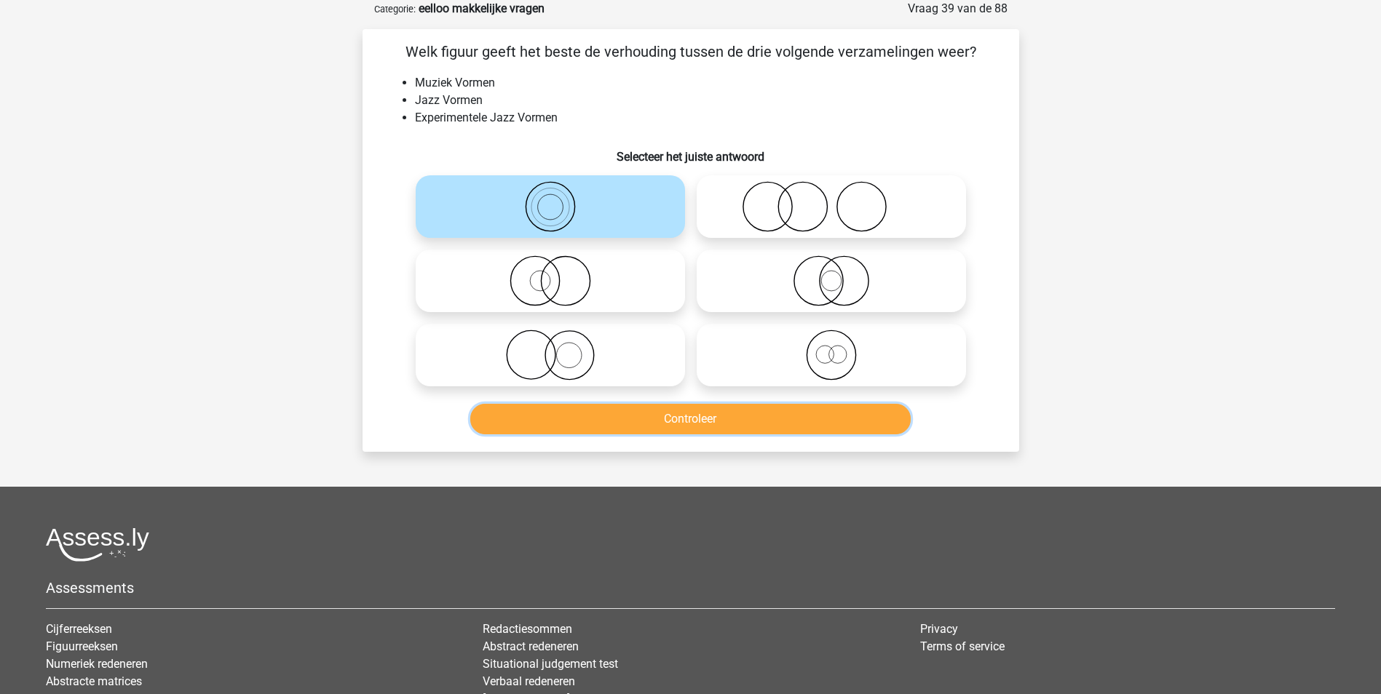
click at [686, 418] on button "Controleer" at bounding box center [690, 419] width 440 height 31
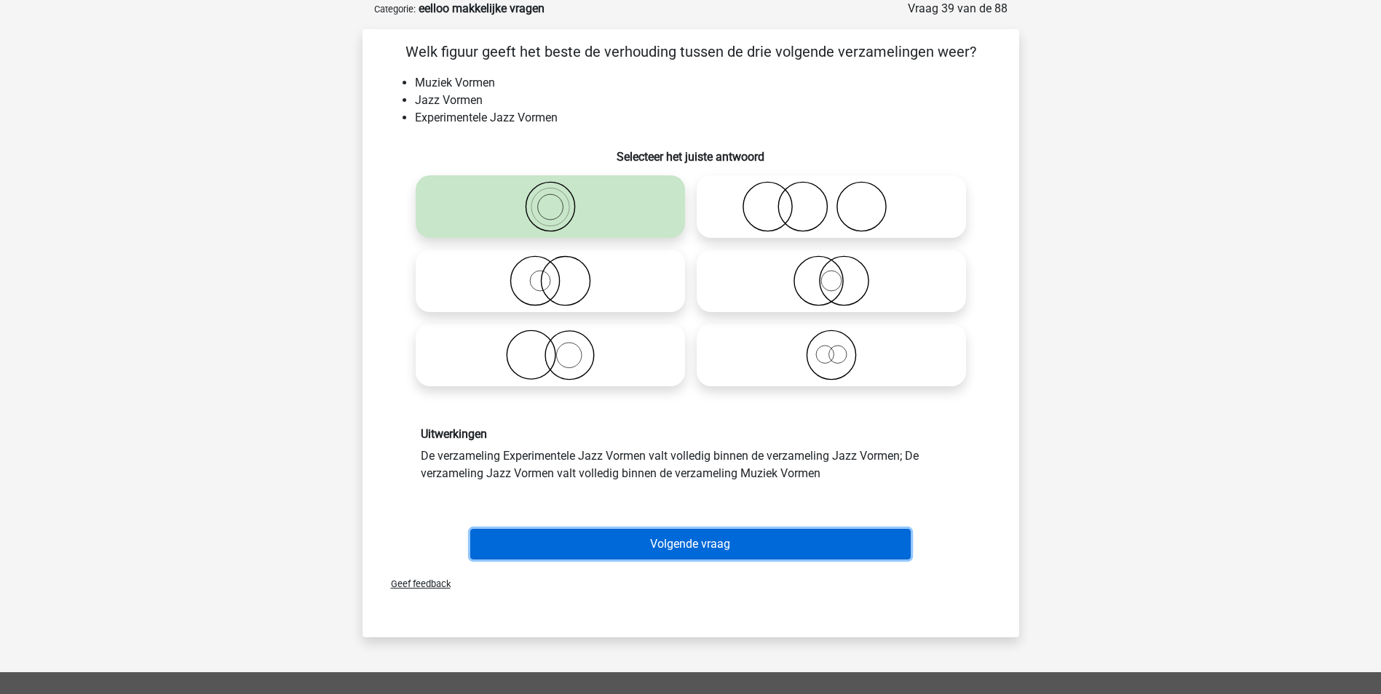
click at [671, 536] on button "Volgende vraag" at bounding box center [690, 544] width 440 height 31
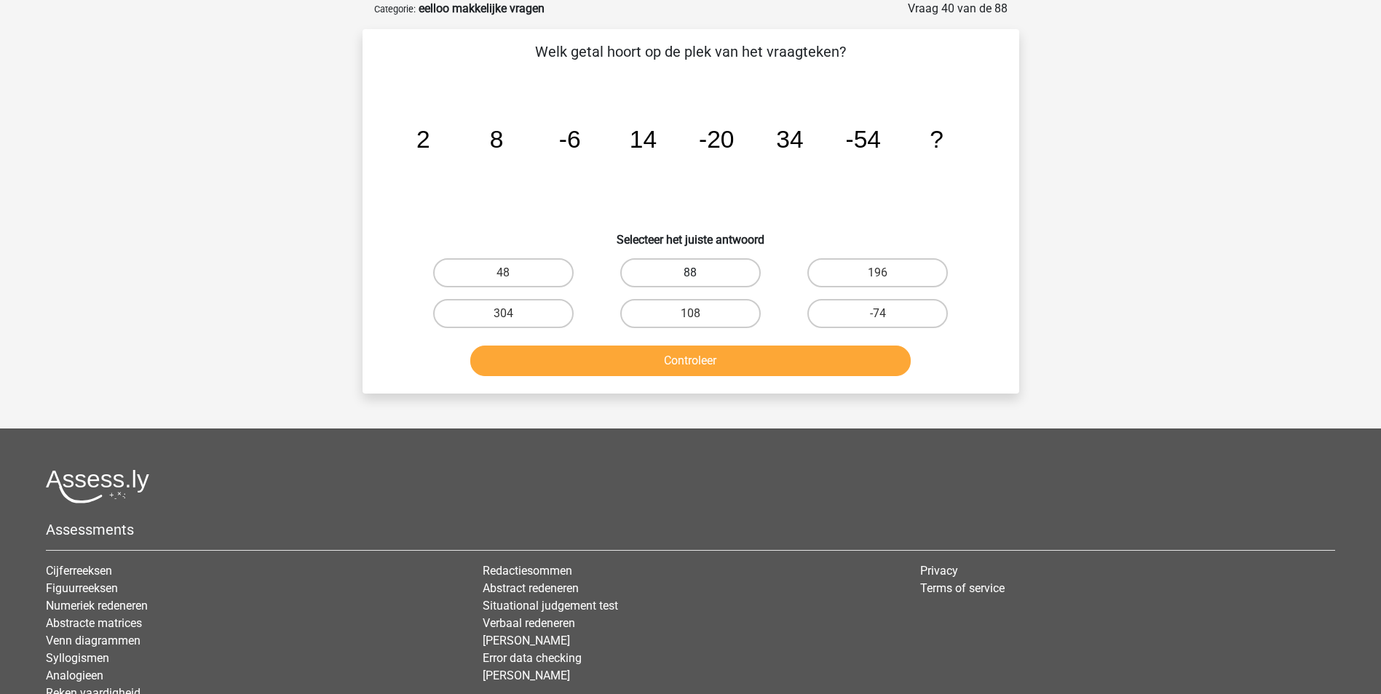
click at [728, 269] on label "88" at bounding box center [690, 272] width 140 height 29
click at [699, 273] on input "88" at bounding box center [694, 277] width 9 height 9
radio input "true"
click at [748, 353] on button "Controleer" at bounding box center [690, 361] width 440 height 31
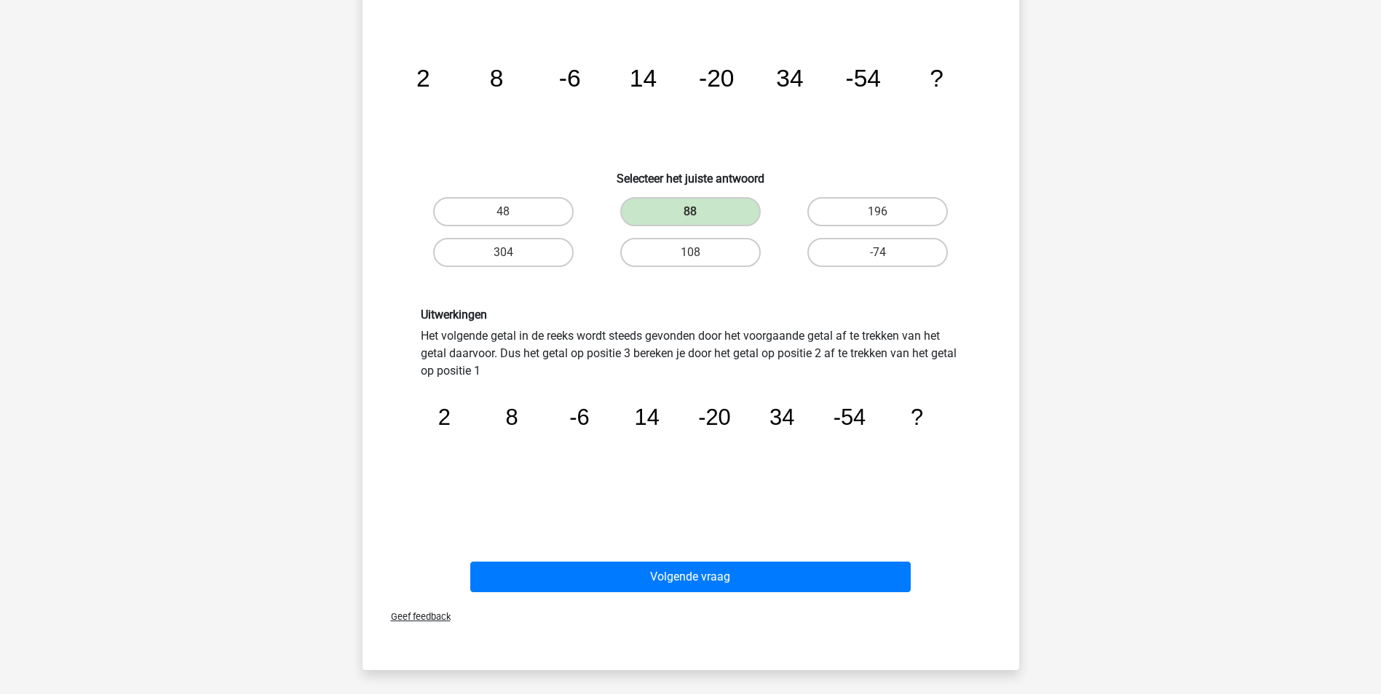
scroll to position [218, 0]
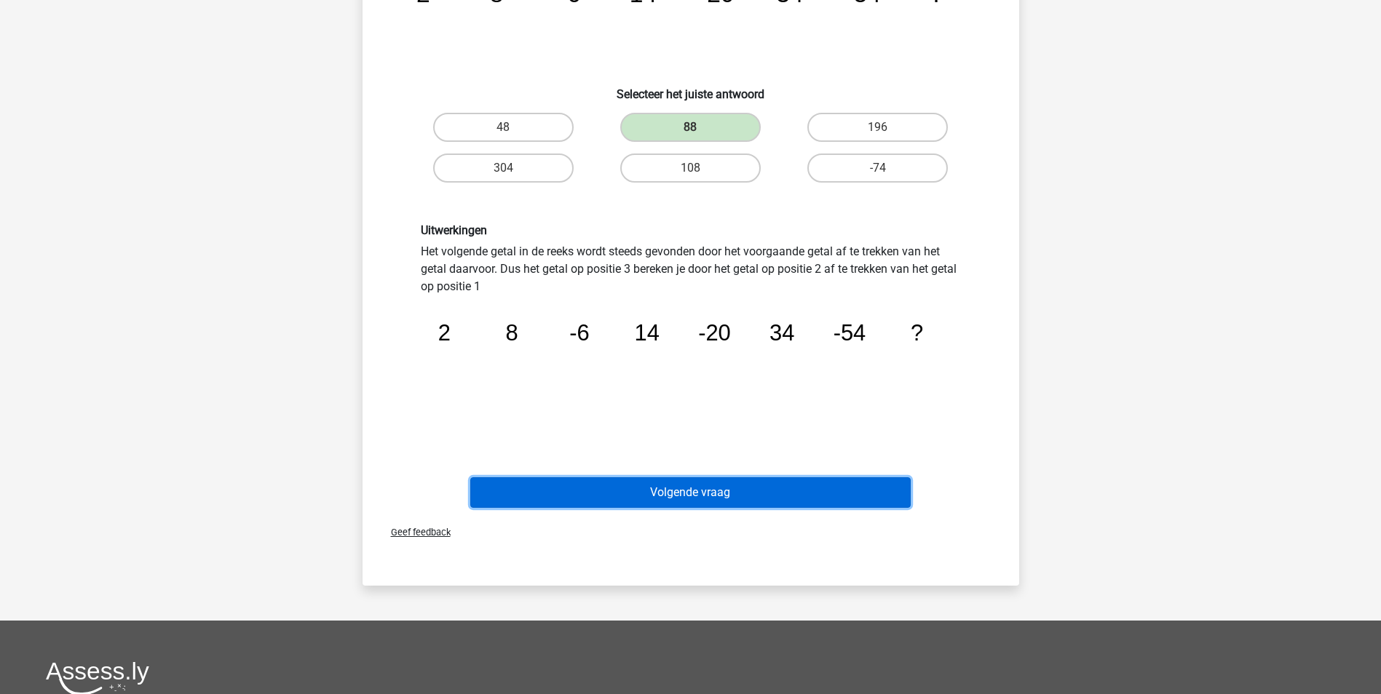
click at [703, 485] on button "Volgende vraag" at bounding box center [690, 492] width 440 height 31
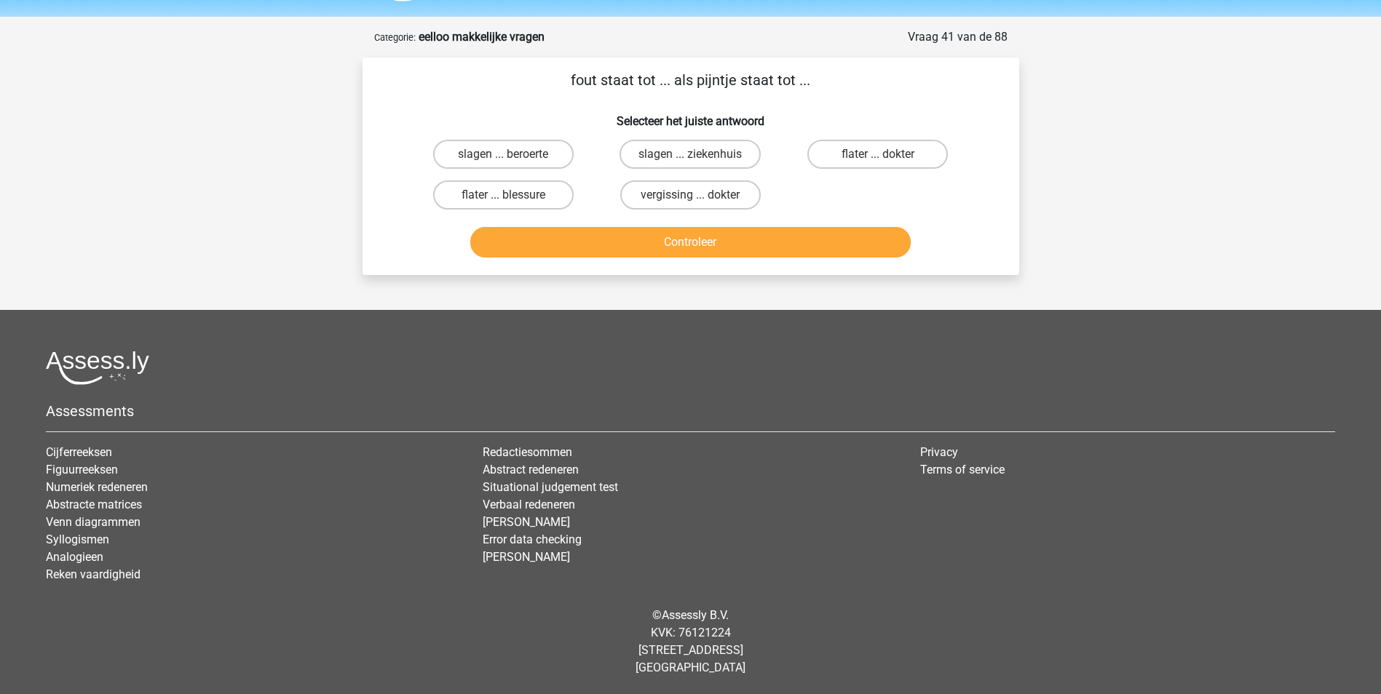
scroll to position [44, 0]
click at [504, 194] on label "flater ... blessure" at bounding box center [503, 194] width 140 height 29
click at [504, 195] on input "flater ... blessure" at bounding box center [507, 199] width 9 height 9
radio input "true"
drag, startPoint x: 711, startPoint y: 239, endPoint x: 720, endPoint y: 239, distance: 8.8
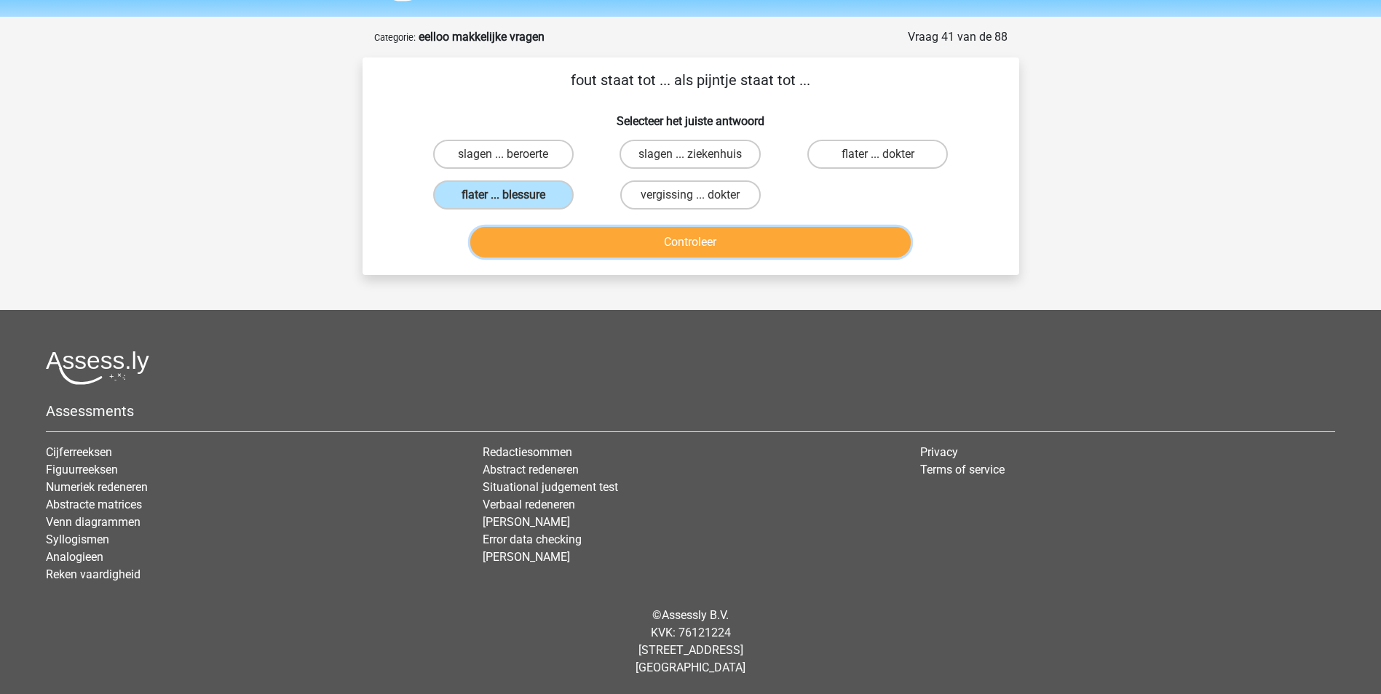
click at [712, 239] on button "Controleer" at bounding box center [690, 242] width 440 height 31
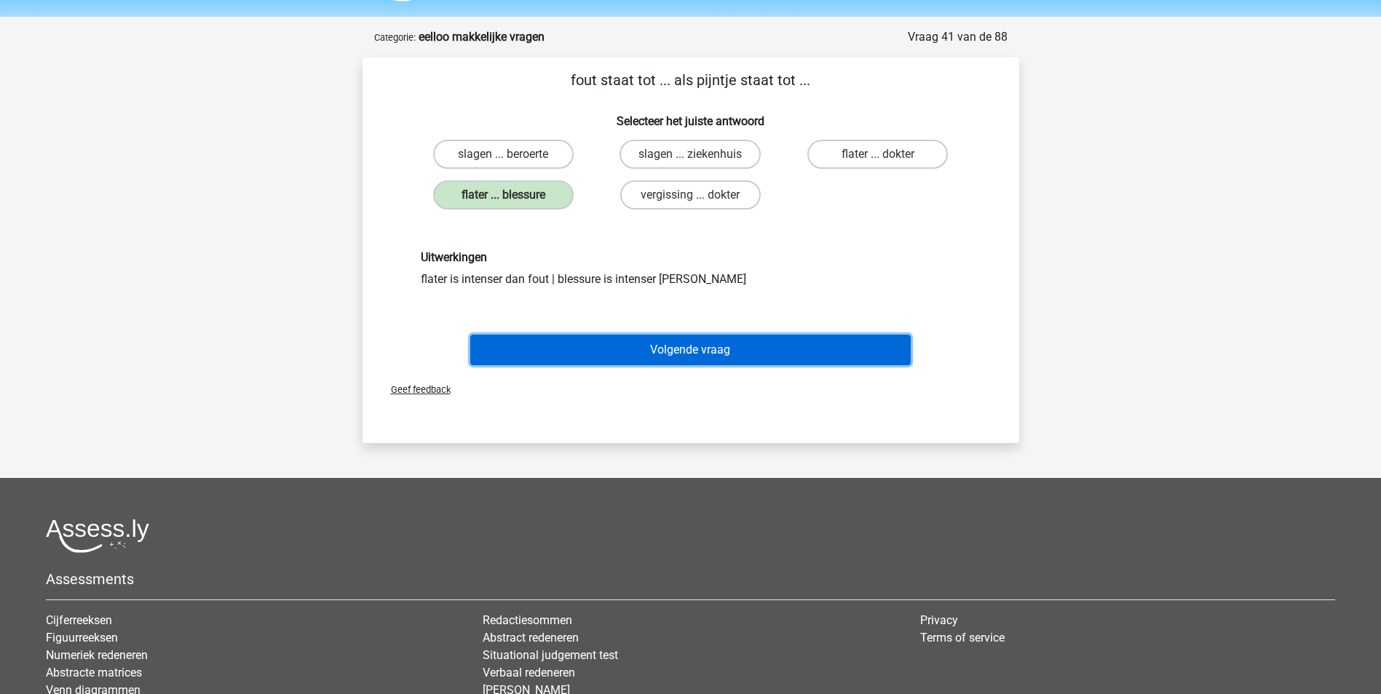
click at [731, 344] on button "Volgende vraag" at bounding box center [690, 350] width 440 height 31
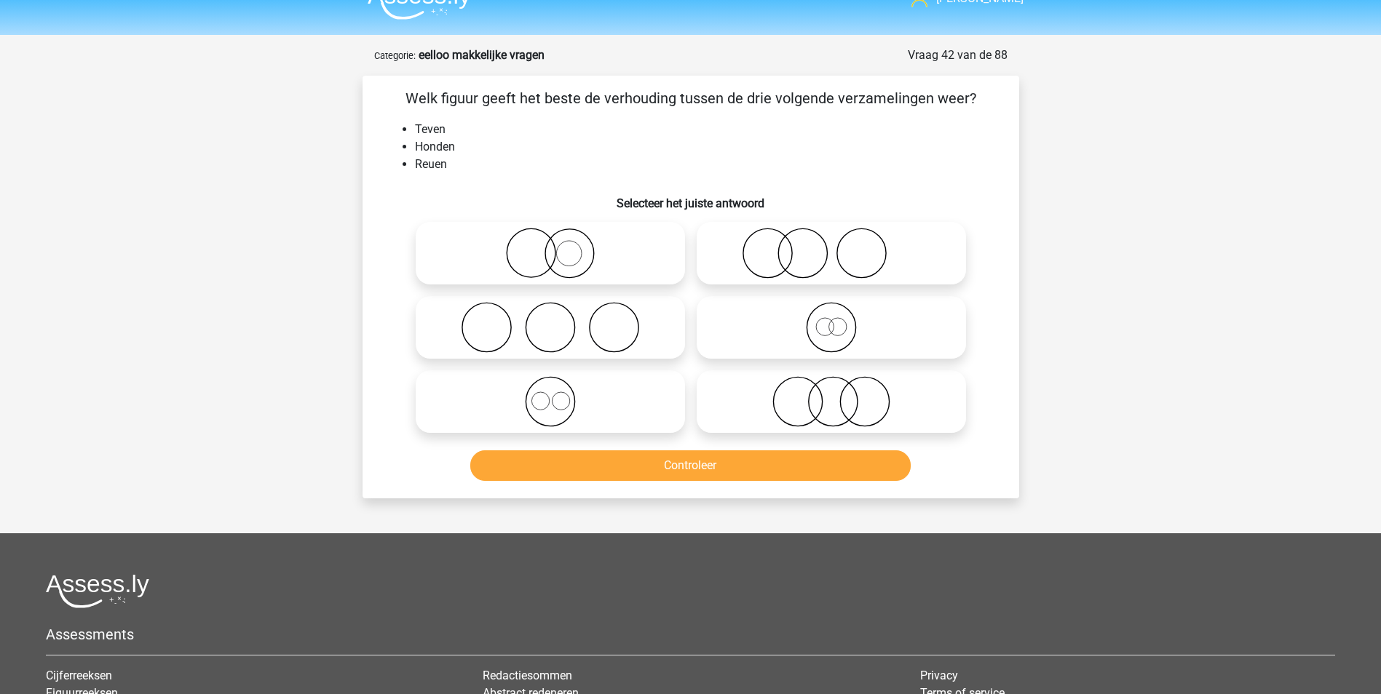
scroll to position [0, 0]
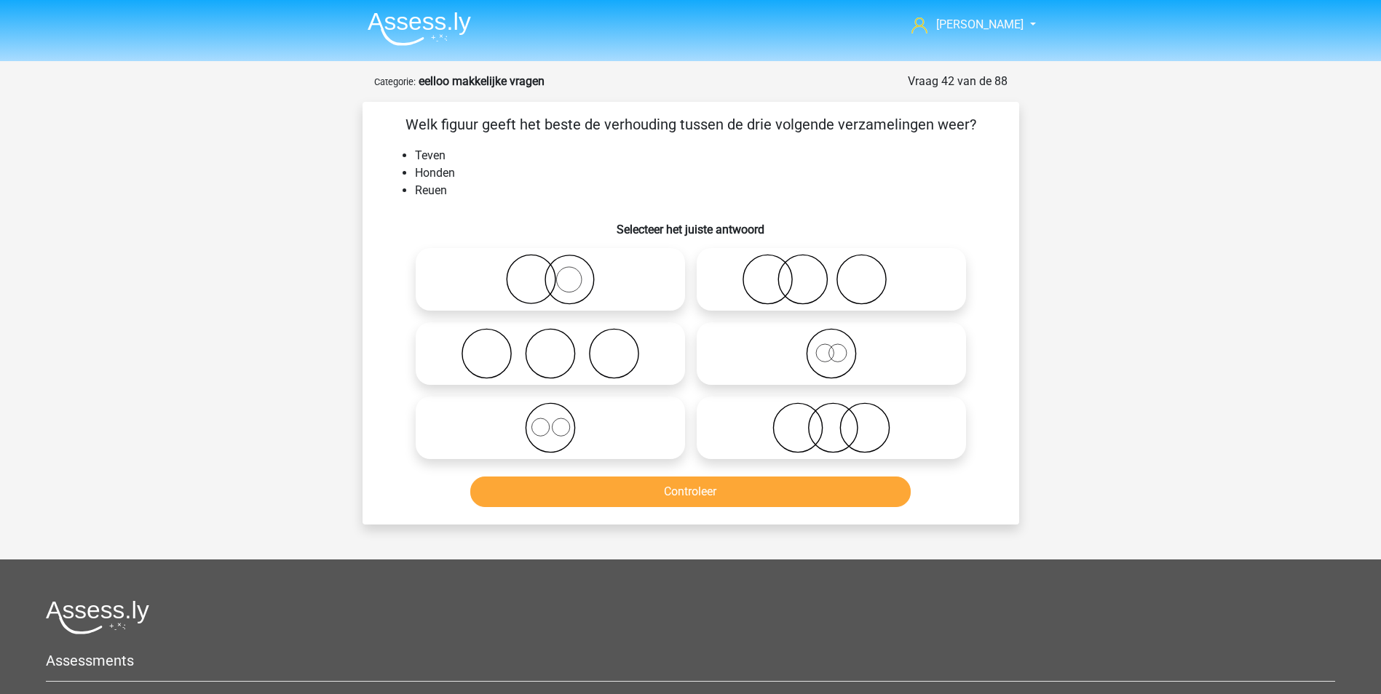
click at [560, 429] on icon at bounding box center [550, 427] width 258 height 51
click at [560, 421] on input "radio" at bounding box center [554, 415] width 9 height 9
radio input "true"
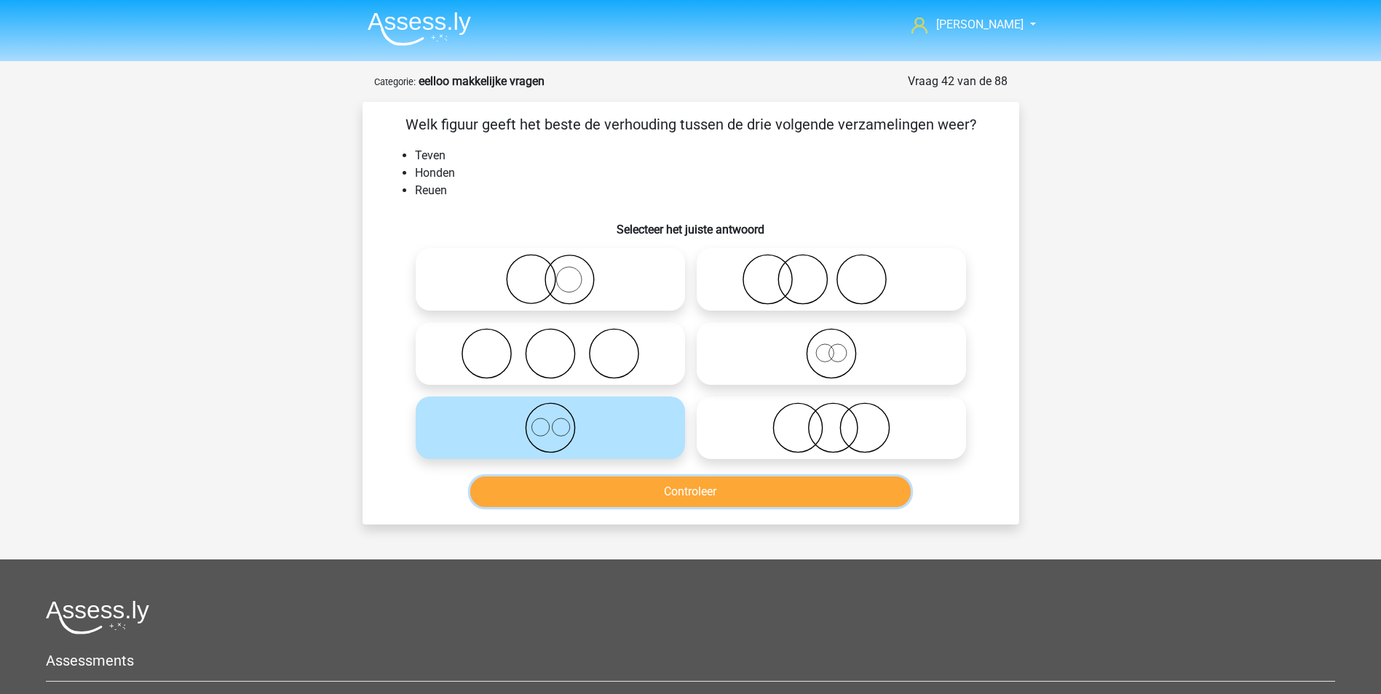
click at [704, 495] on button "Controleer" at bounding box center [690, 492] width 440 height 31
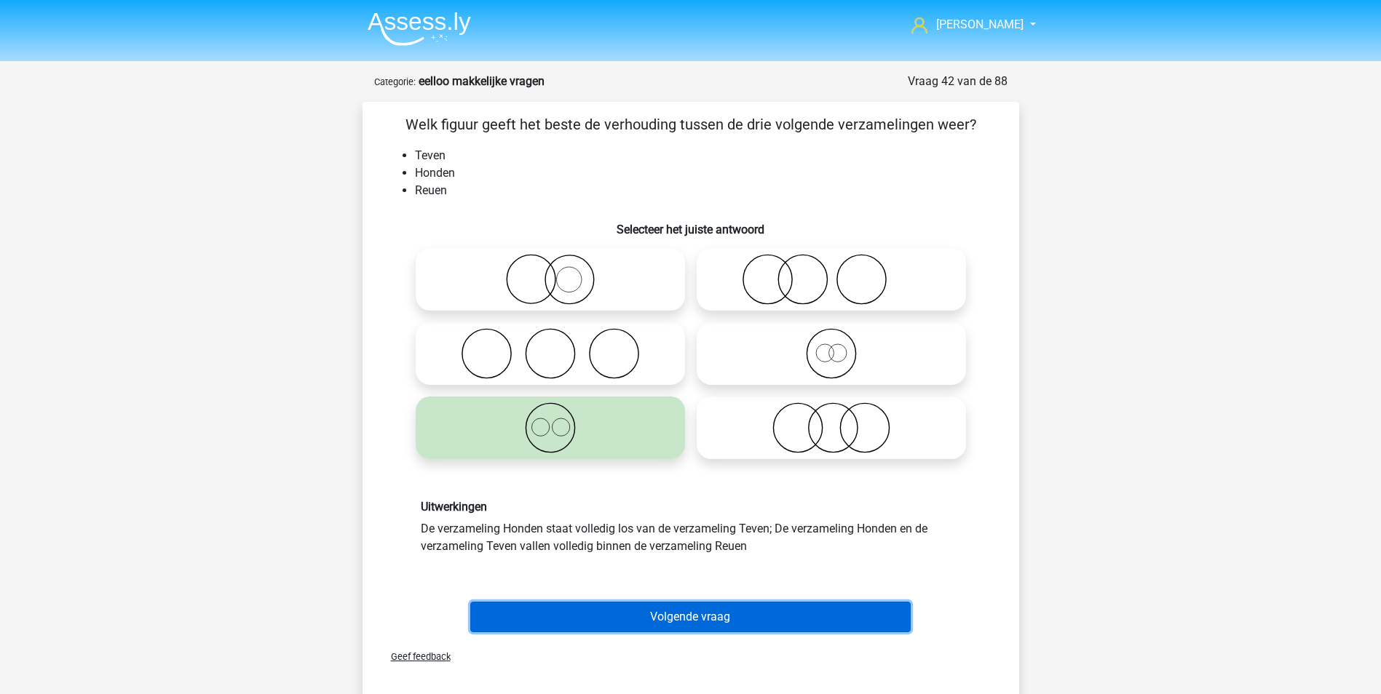
click at [739, 619] on button "Volgende vraag" at bounding box center [690, 617] width 440 height 31
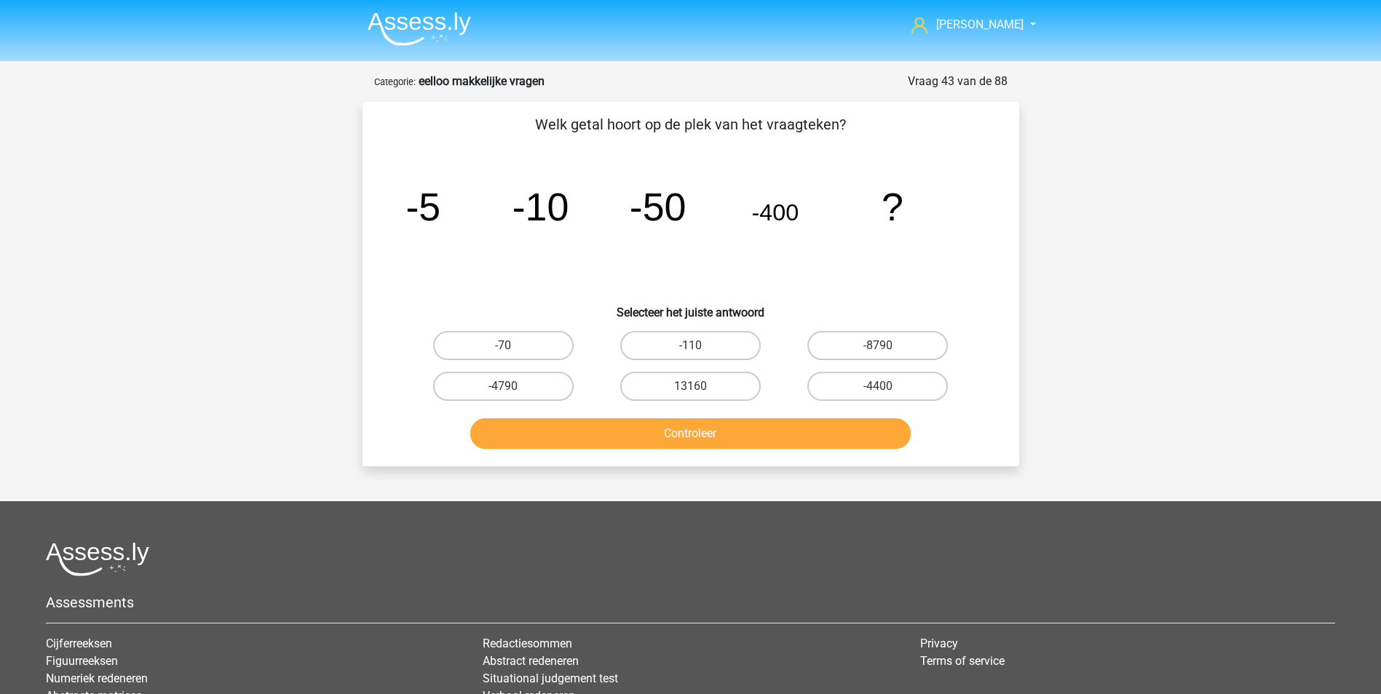
scroll to position [73, 0]
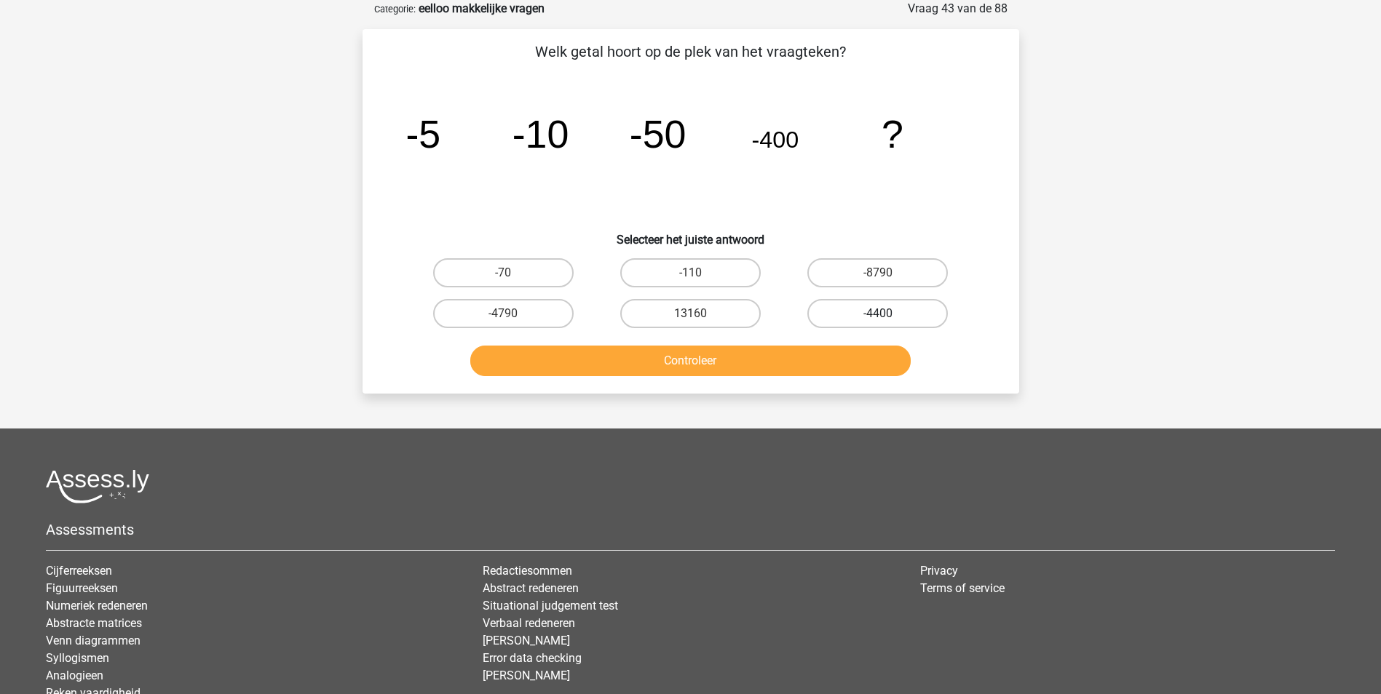
click at [881, 310] on label "-4400" at bounding box center [877, 313] width 140 height 29
click at [881, 314] on input "-4400" at bounding box center [882, 318] width 9 height 9
radio input "true"
click at [734, 357] on button "Controleer" at bounding box center [690, 361] width 440 height 31
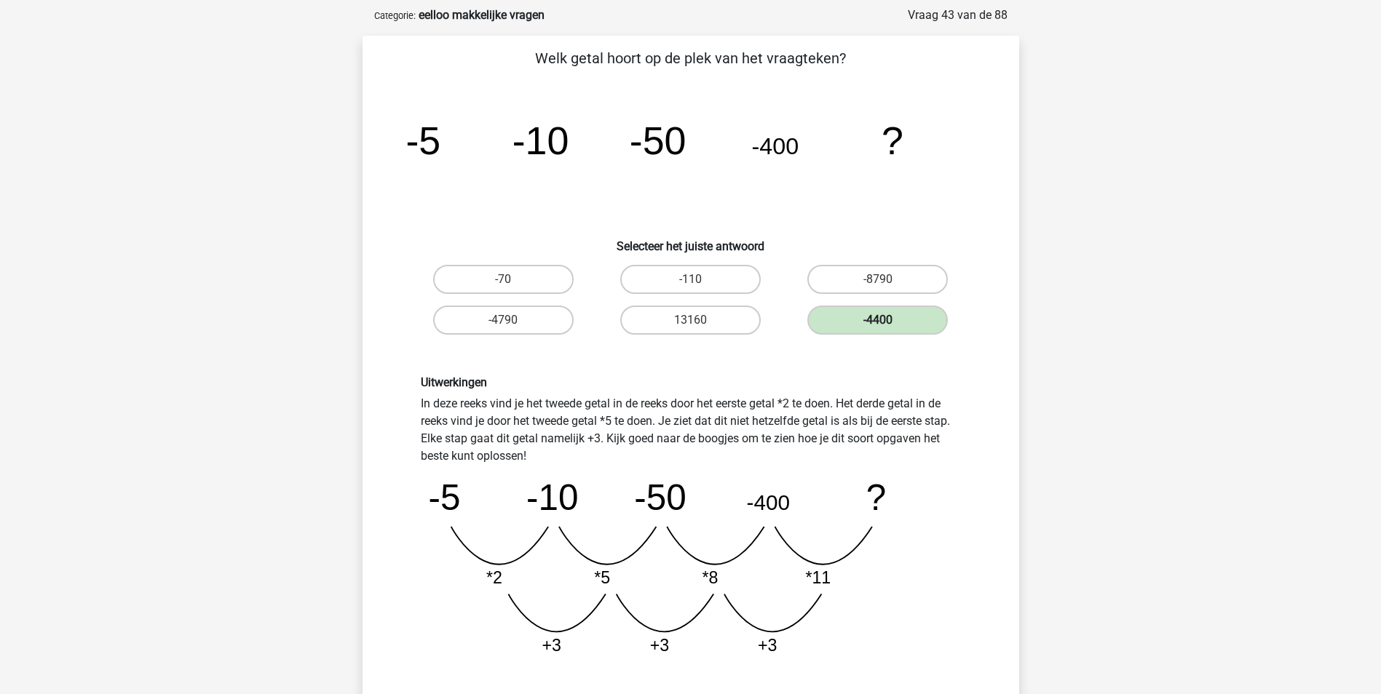
scroll to position [146, 0]
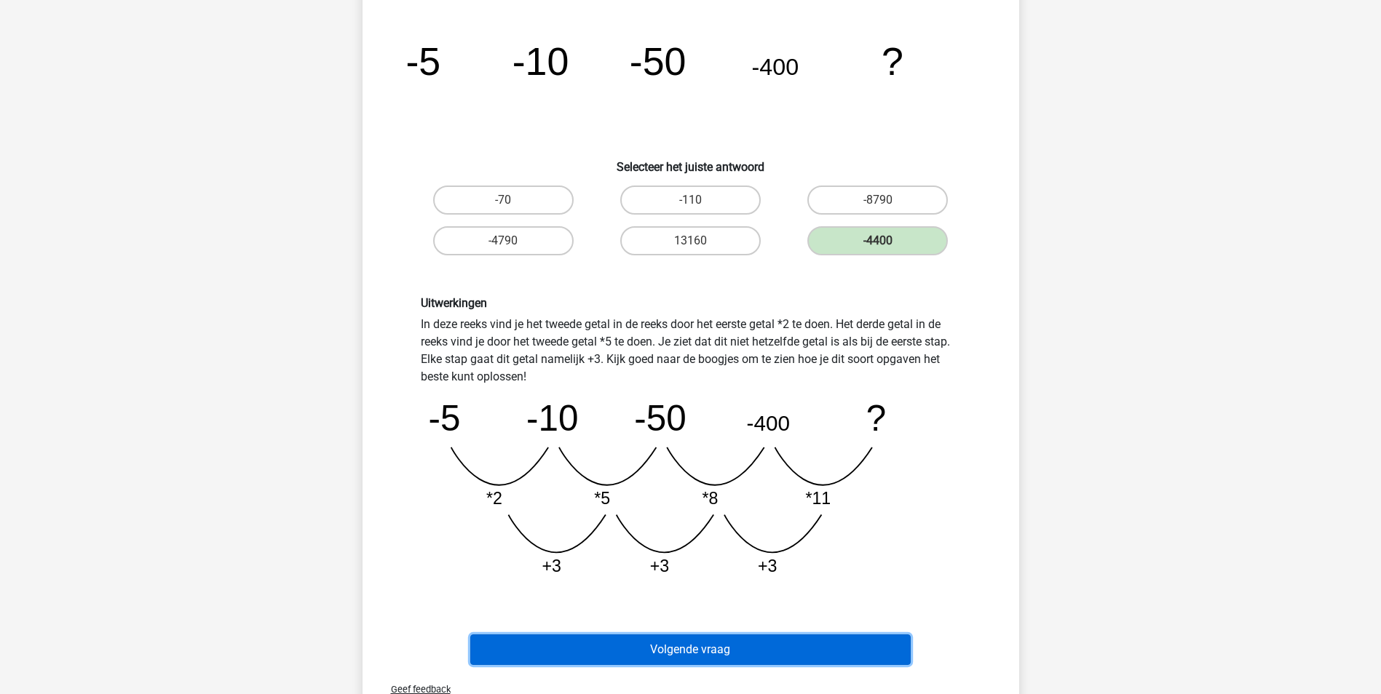
click at [721, 653] on button "Volgende vraag" at bounding box center [690, 650] width 440 height 31
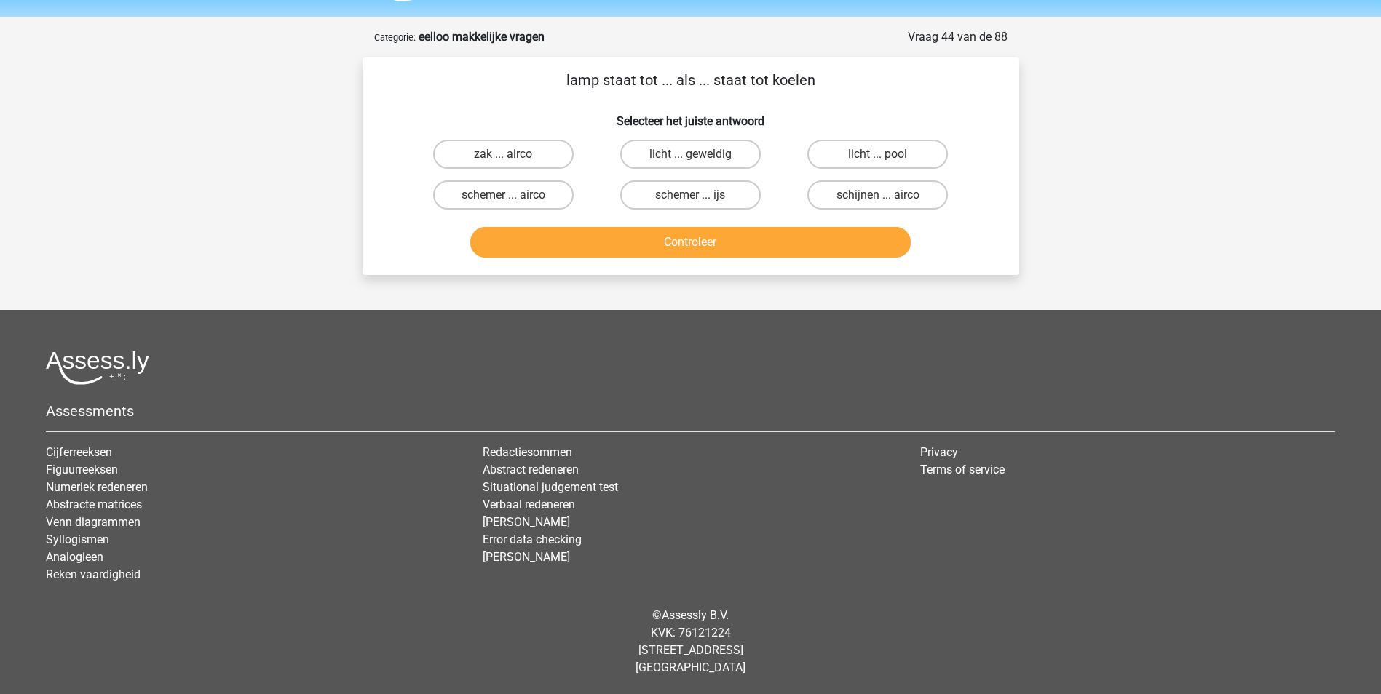
scroll to position [0, 0]
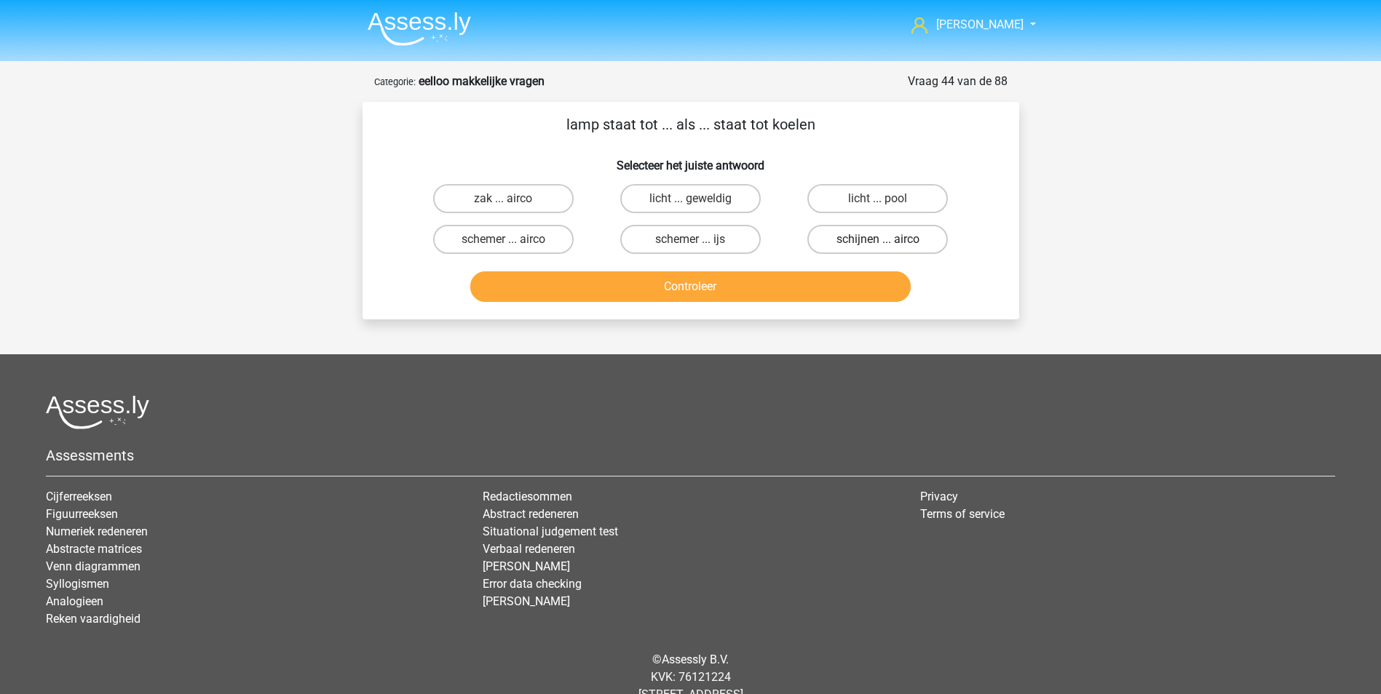
click at [854, 238] on label "schijnen ... airco" at bounding box center [877, 239] width 140 height 29
click at [878, 239] on input "schijnen ... airco" at bounding box center [882, 243] width 9 height 9
radio input "true"
click at [729, 278] on button "Controleer" at bounding box center [690, 286] width 440 height 31
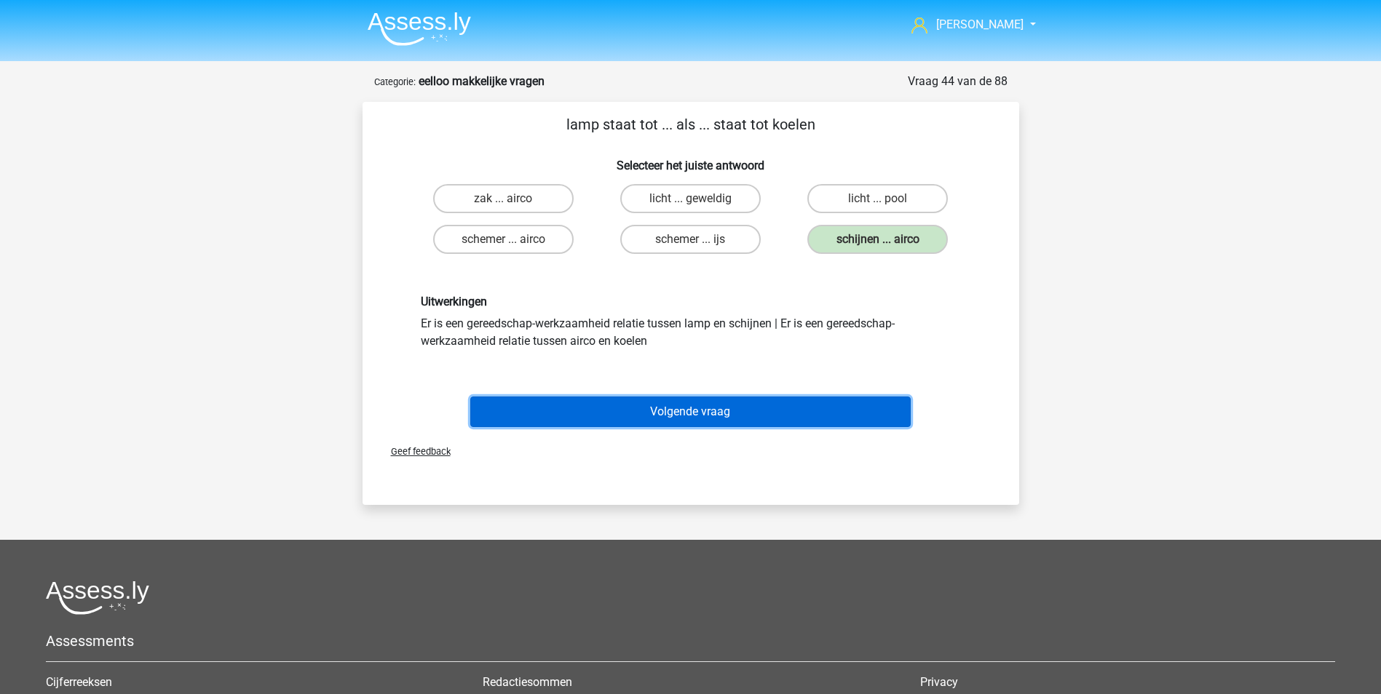
click at [694, 414] on button "Volgende vraag" at bounding box center [690, 412] width 440 height 31
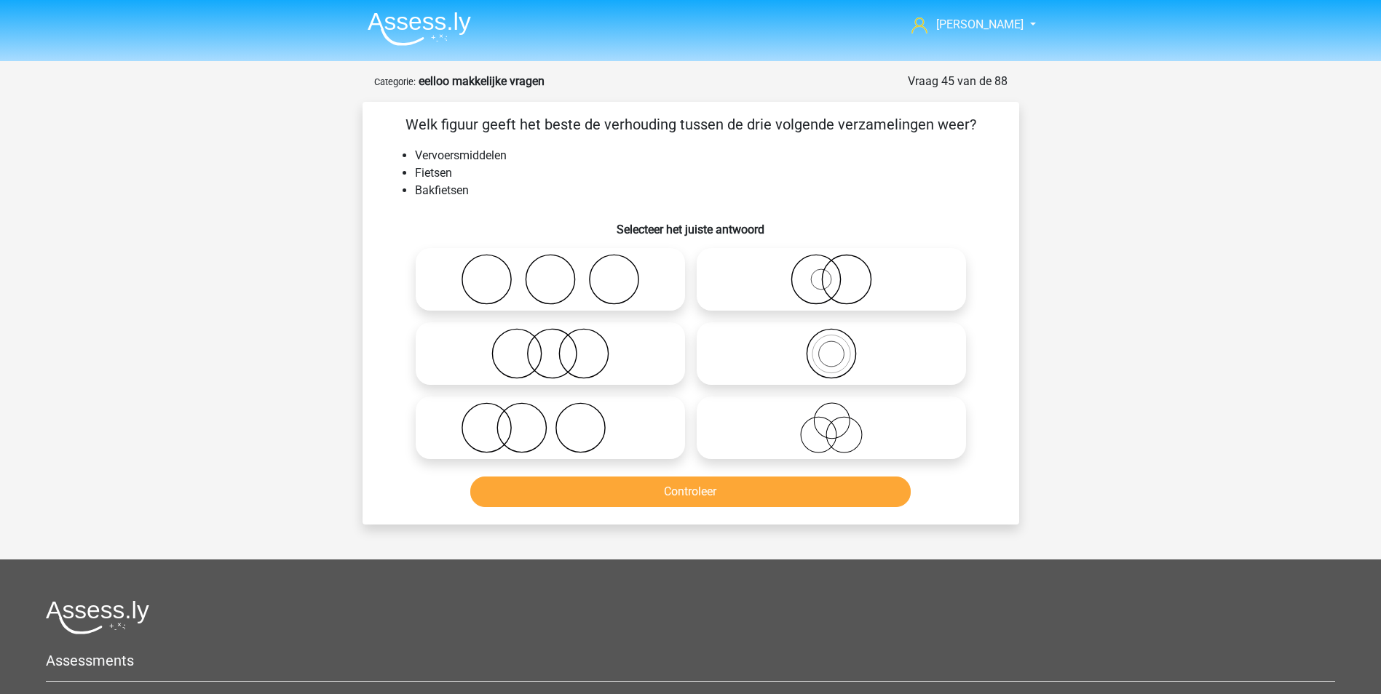
click at [823, 341] on icon at bounding box center [831, 353] width 258 height 51
click at [831, 341] on input "radio" at bounding box center [835, 341] width 9 height 9
radio input "true"
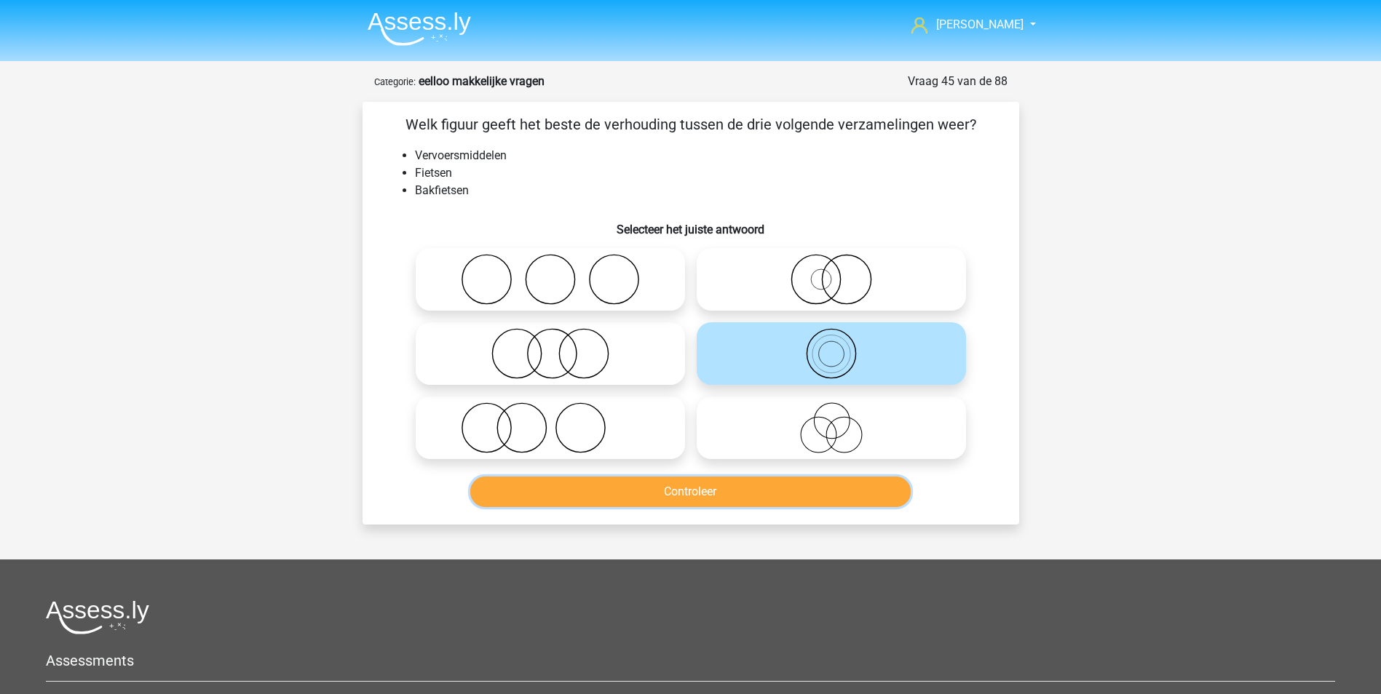
click at [738, 492] on button "Controleer" at bounding box center [690, 492] width 440 height 31
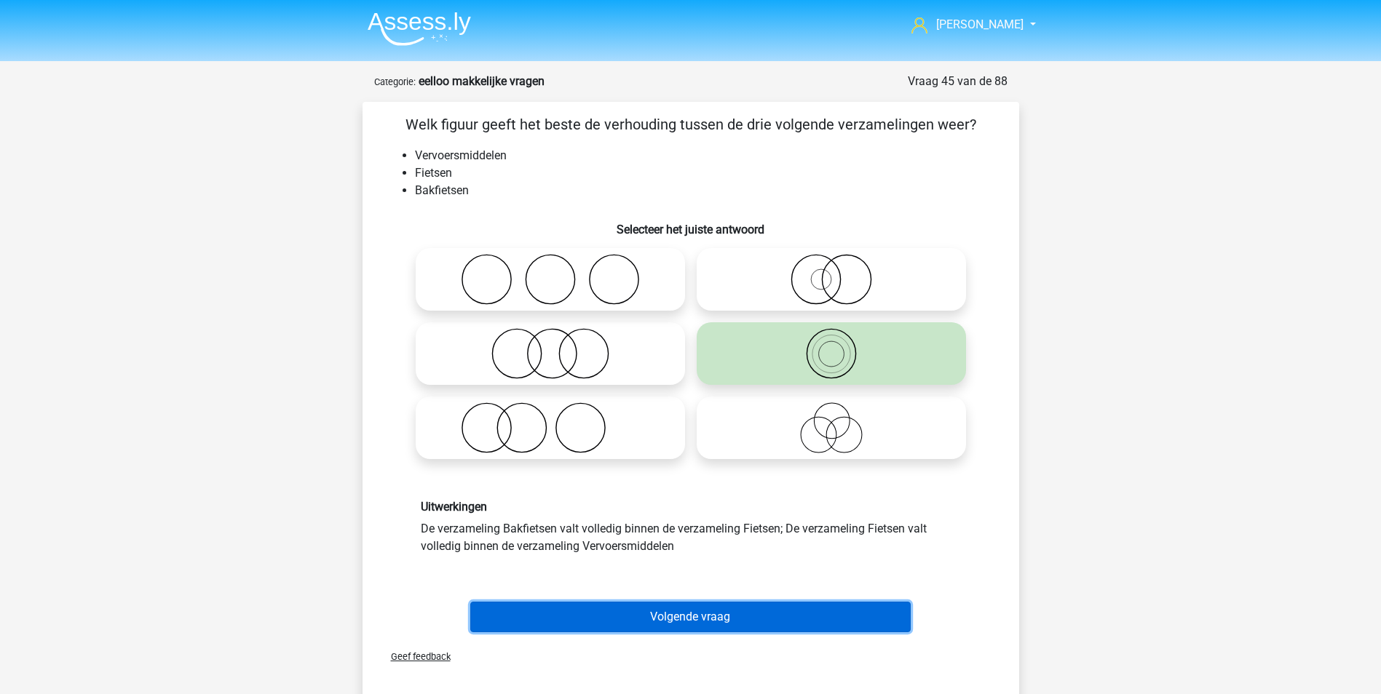
click at [720, 613] on button "Volgende vraag" at bounding box center [690, 617] width 440 height 31
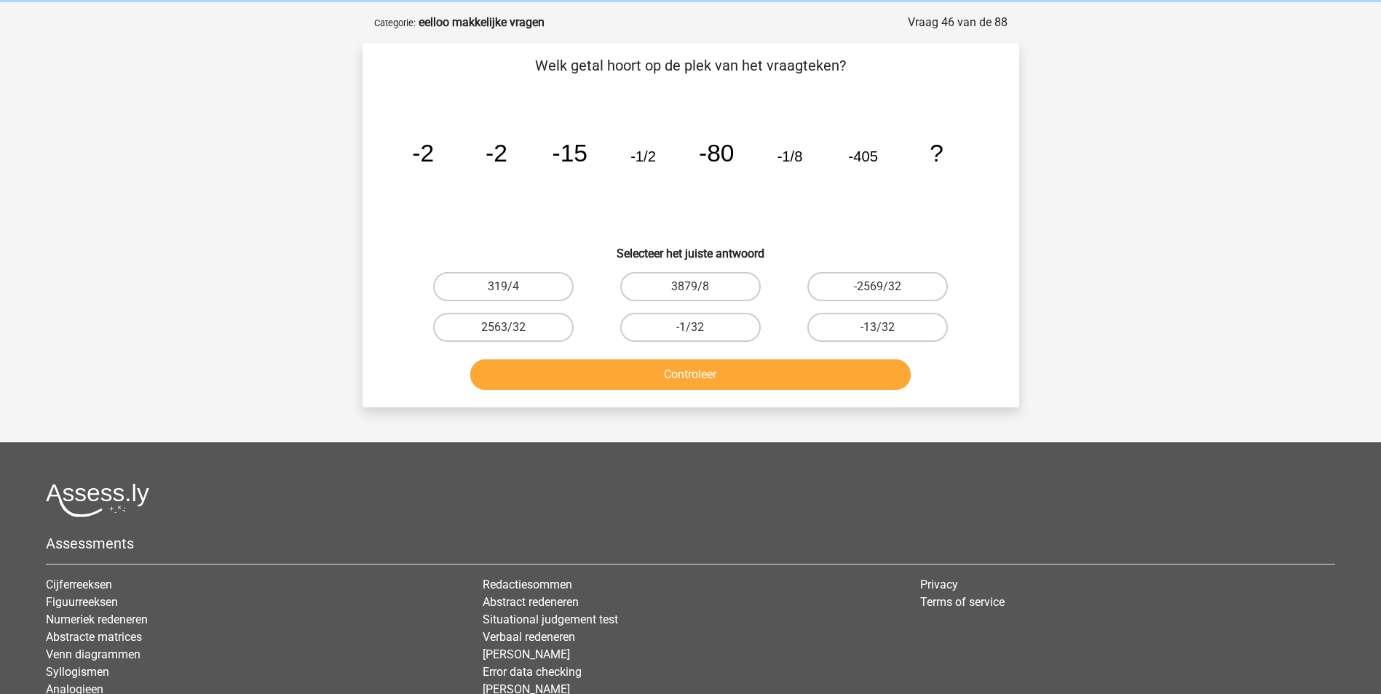
scroll to position [73, 0]
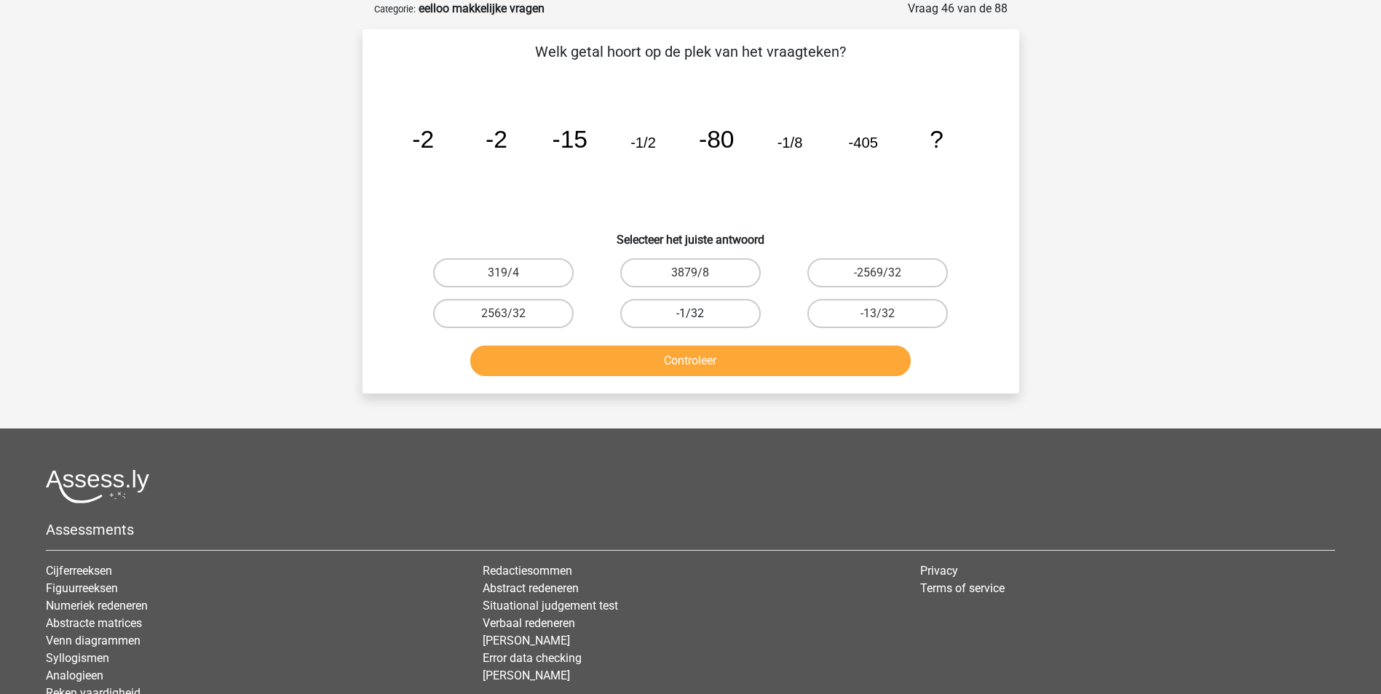
click at [663, 305] on label "-1/32" at bounding box center [690, 313] width 140 height 29
click at [690, 314] on input "-1/32" at bounding box center [694, 318] width 9 height 9
radio input "true"
click at [662, 354] on button "Controleer" at bounding box center [690, 361] width 440 height 31
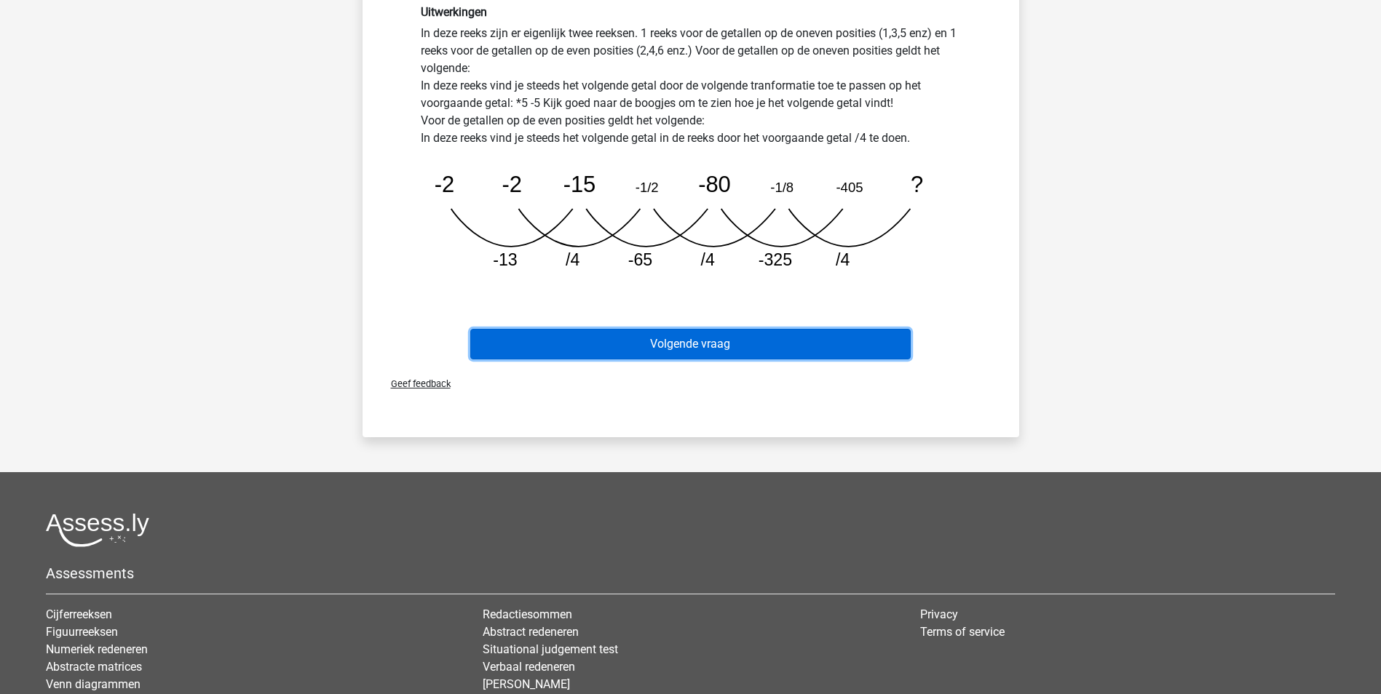
click at [778, 347] on button "Volgende vraag" at bounding box center [690, 344] width 440 height 31
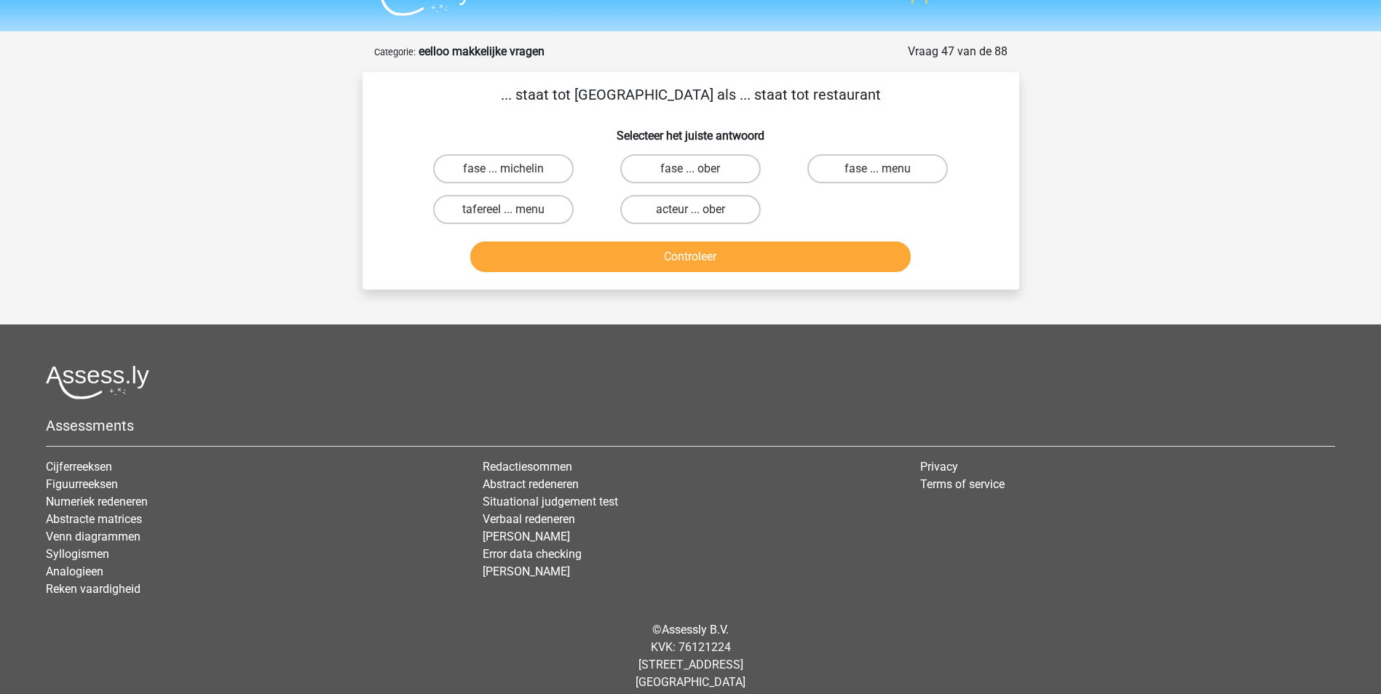
scroll to position [44, 0]
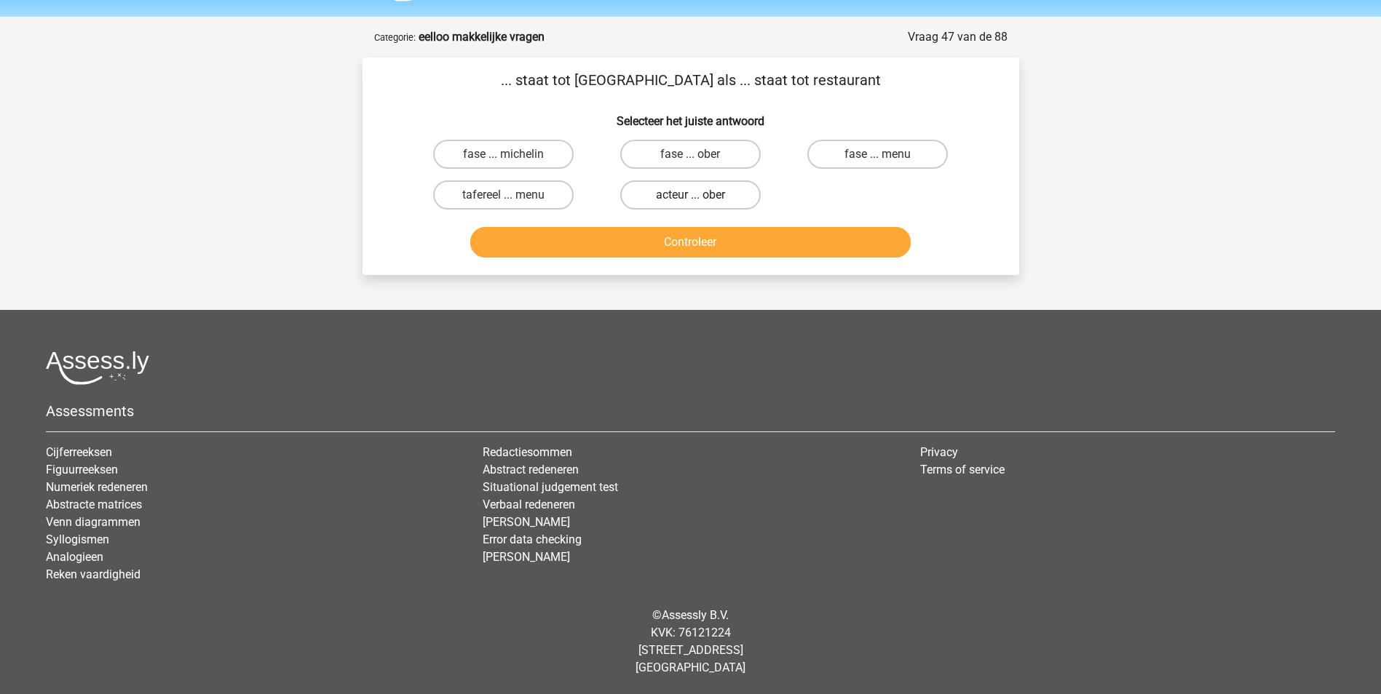
click at [667, 195] on label "acteur ... ober" at bounding box center [690, 194] width 140 height 29
click at [690, 195] on input "acteur ... ober" at bounding box center [694, 199] width 9 height 9
radio input "true"
click at [684, 237] on button "Controleer" at bounding box center [690, 242] width 440 height 31
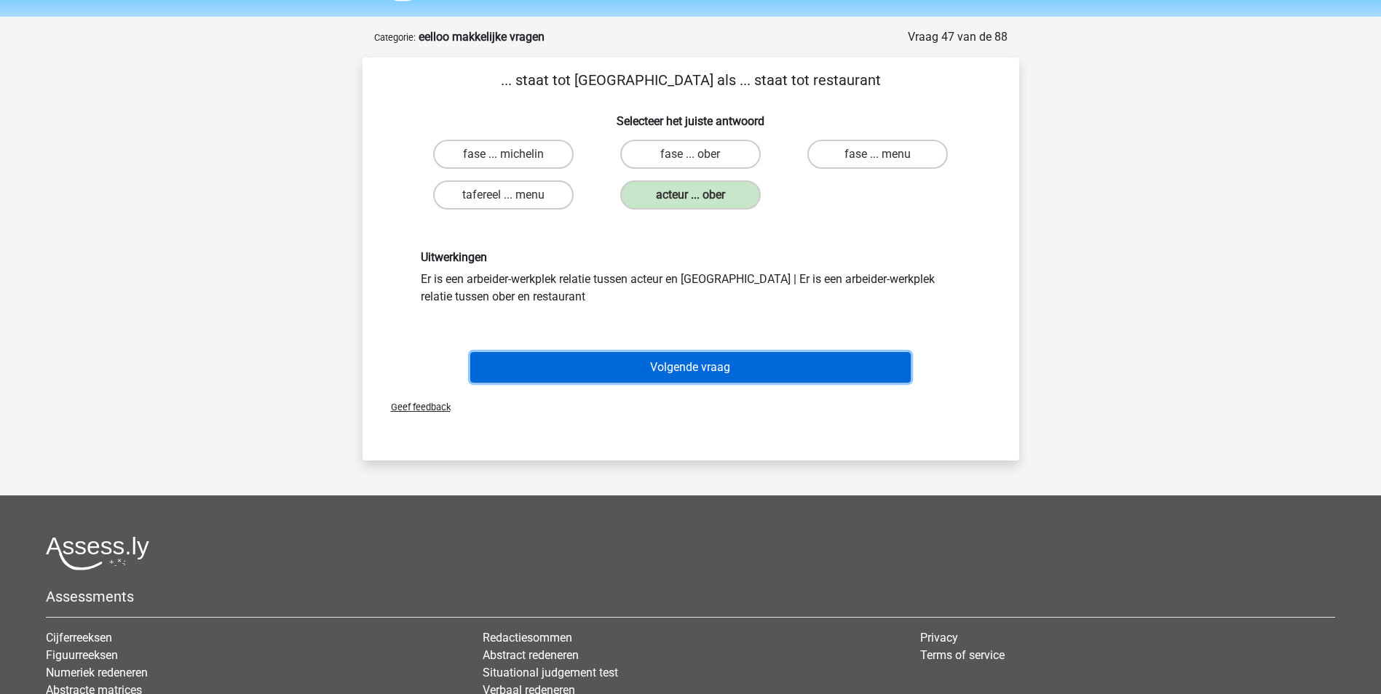
click at [712, 371] on button "Volgende vraag" at bounding box center [690, 367] width 440 height 31
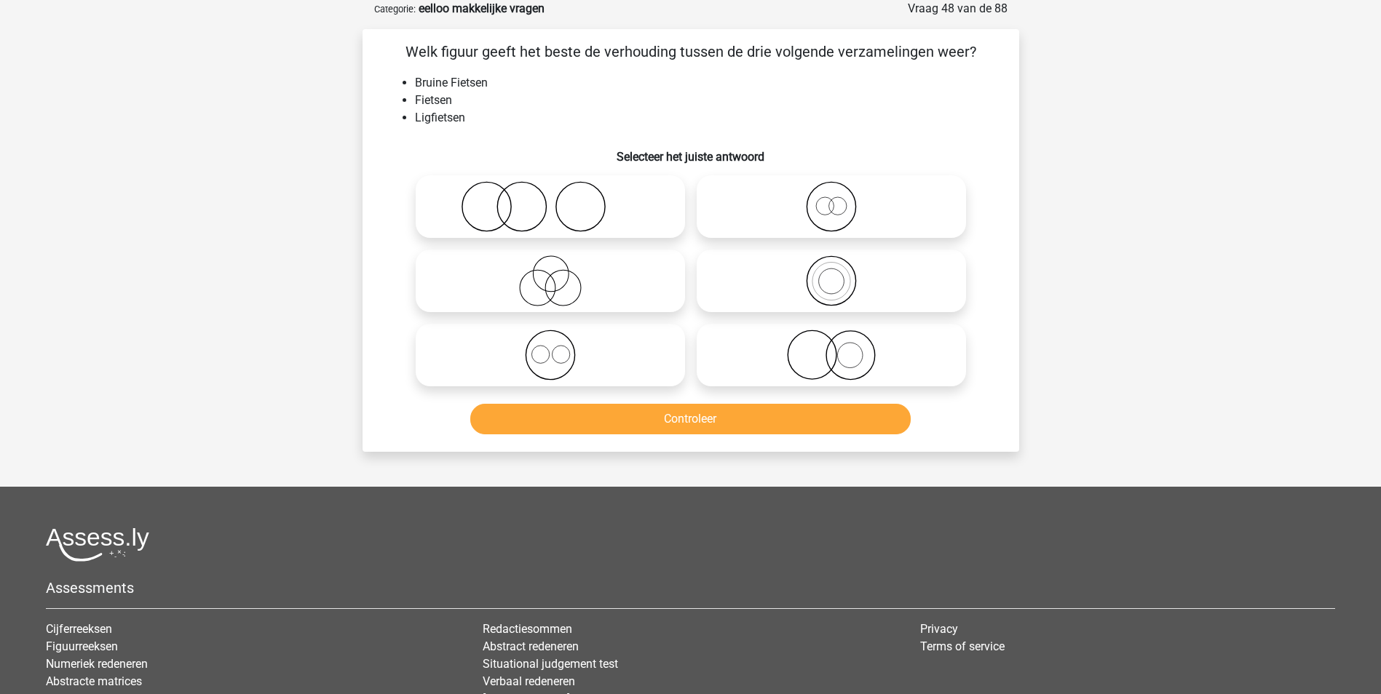
click at [822, 202] on icon at bounding box center [831, 206] width 258 height 51
click at [831, 199] on input "radio" at bounding box center [835, 194] width 9 height 9
radio input "true"
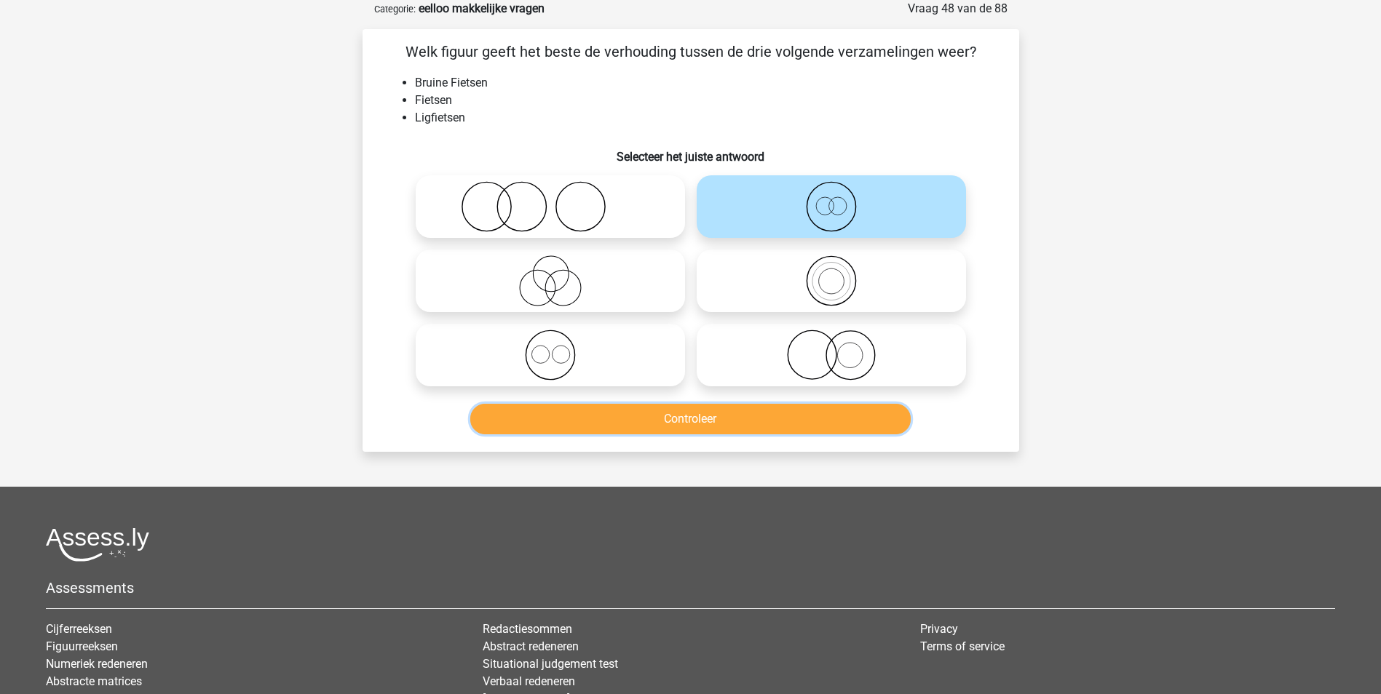
click at [734, 417] on button "Controleer" at bounding box center [690, 419] width 440 height 31
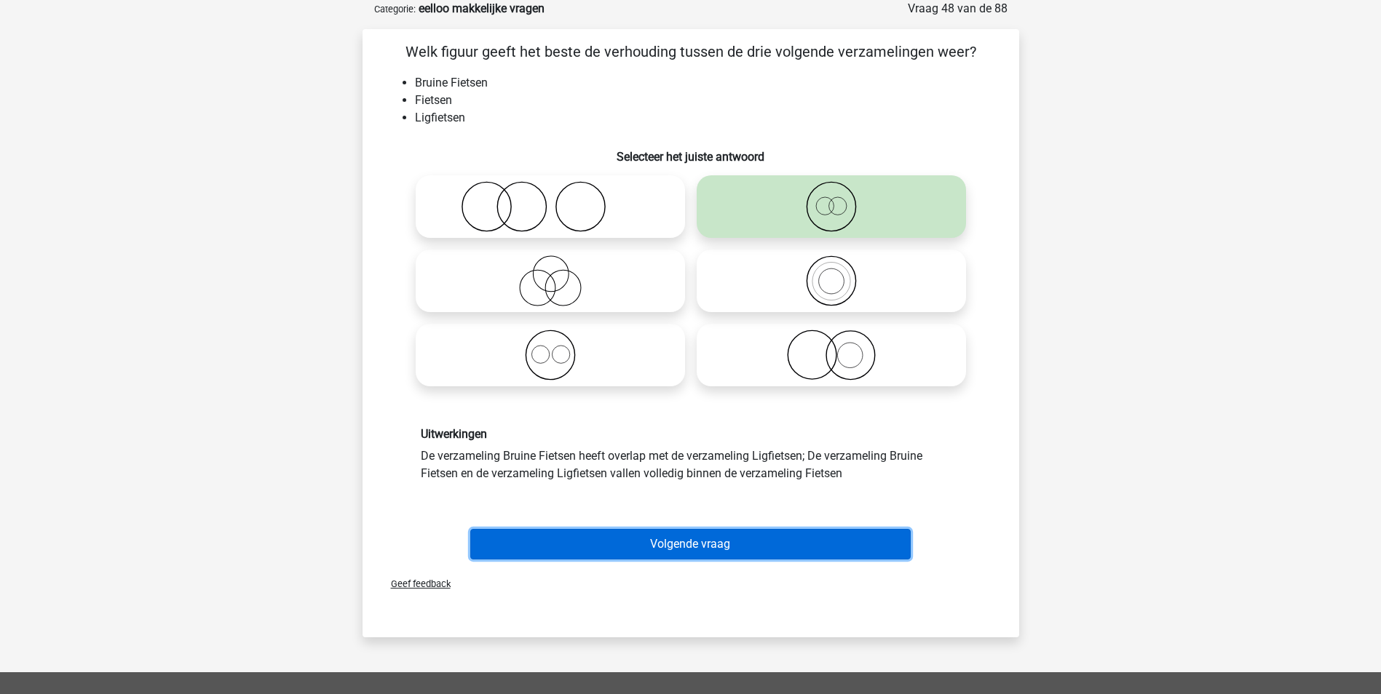
click at [701, 539] on button "Volgende vraag" at bounding box center [690, 544] width 440 height 31
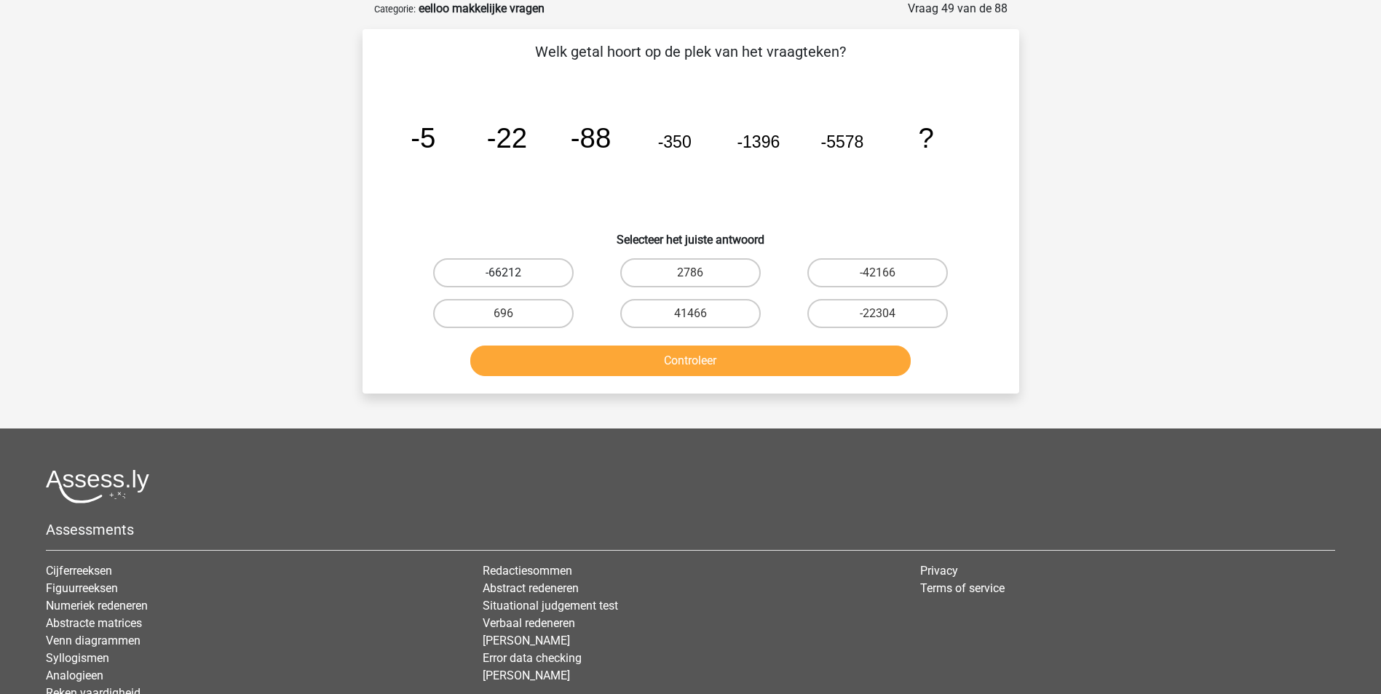
click at [520, 267] on label "-66212" at bounding box center [503, 272] width 140 height 29
click at [512, 273] on input "-66212" at bounding box center [507, 277] width 9 height 9
radio input "true"
click at [702, 358] on button "Controleer" at bounding box center [690, 361] width 440 height 31
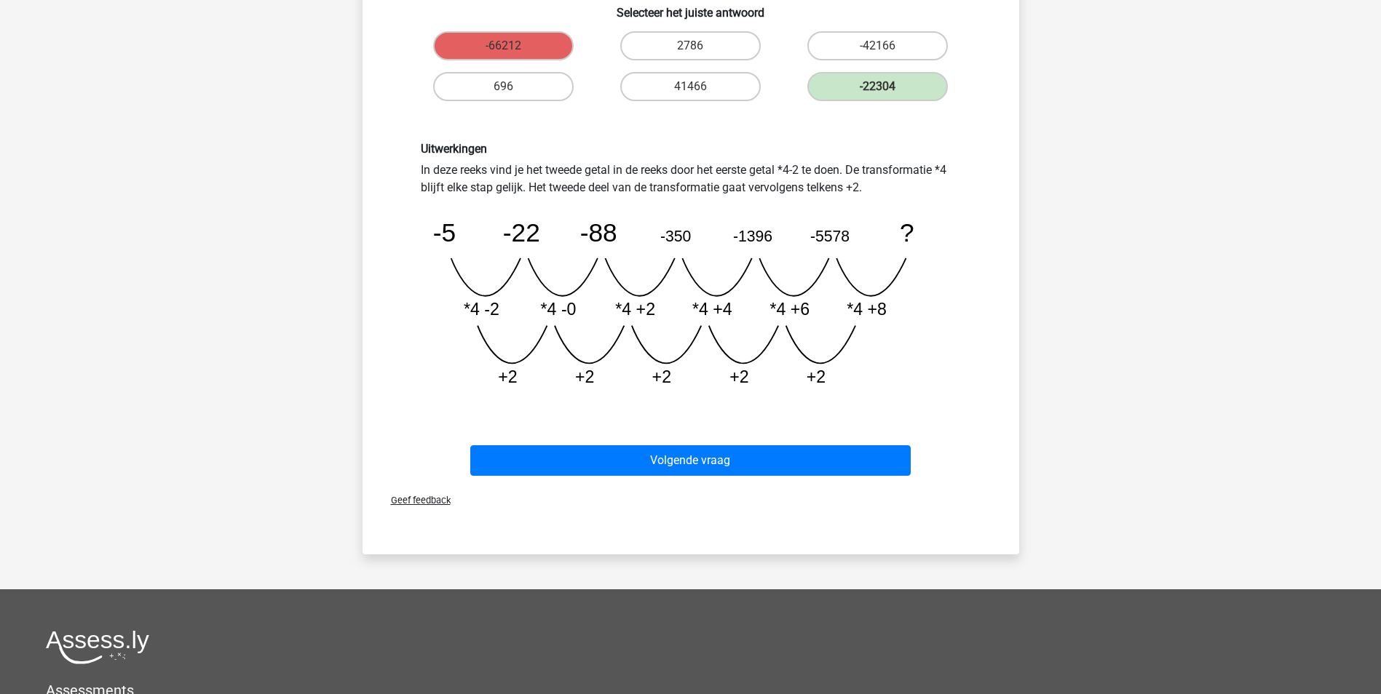
scroll to position [364, 0]
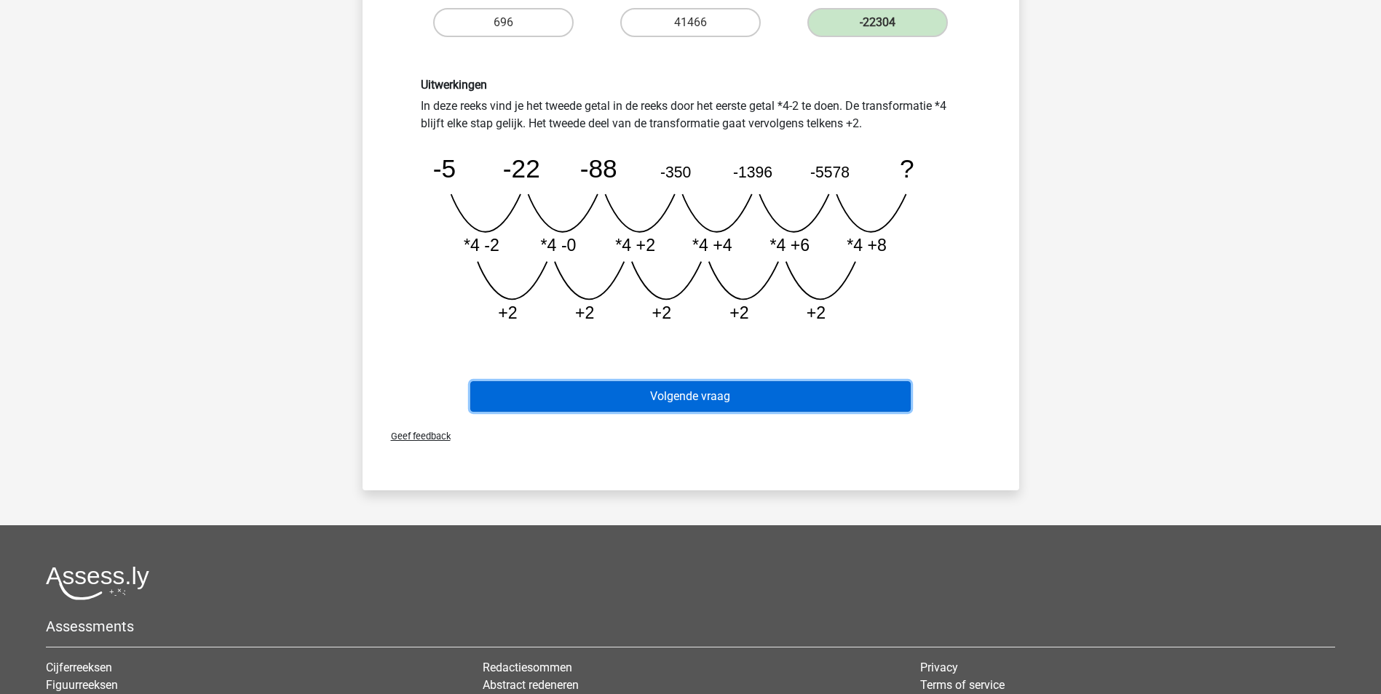
click at [749, 401] on button "Volgende vraag" at bounding box center [690, 396] width 440 height 31
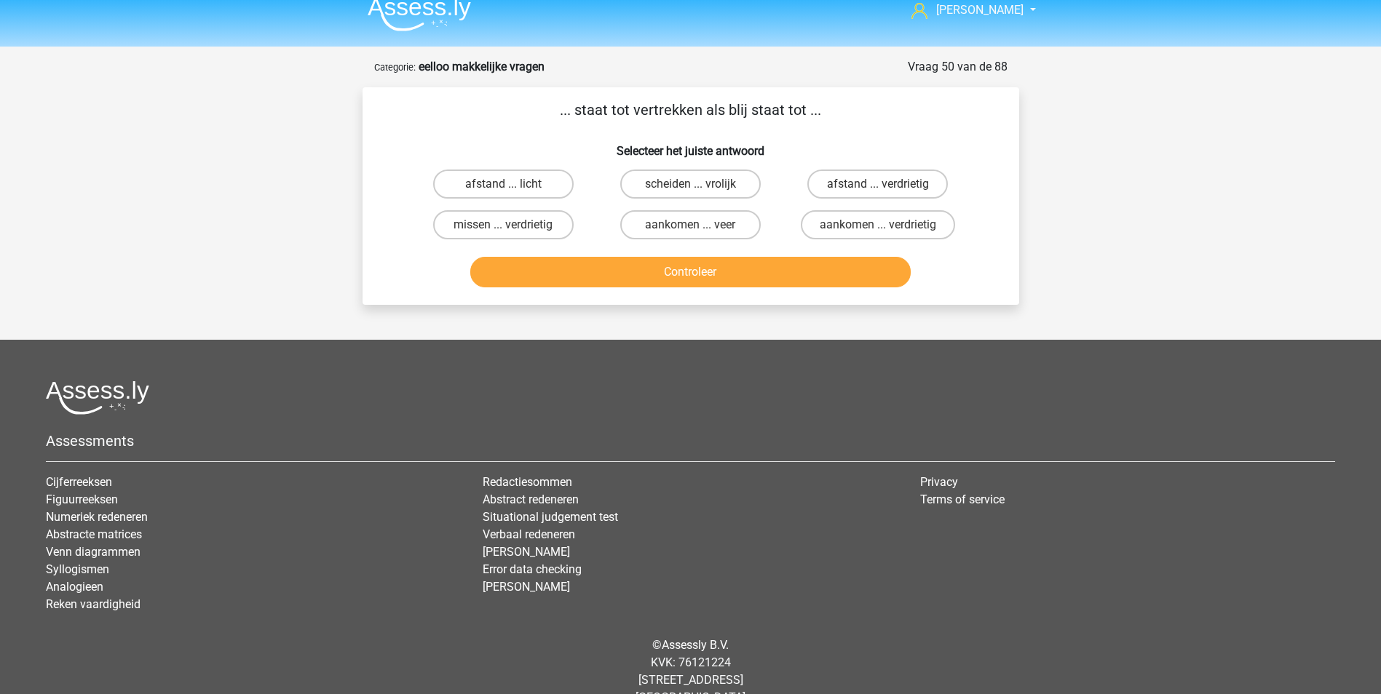
scroll to position [0, 0]
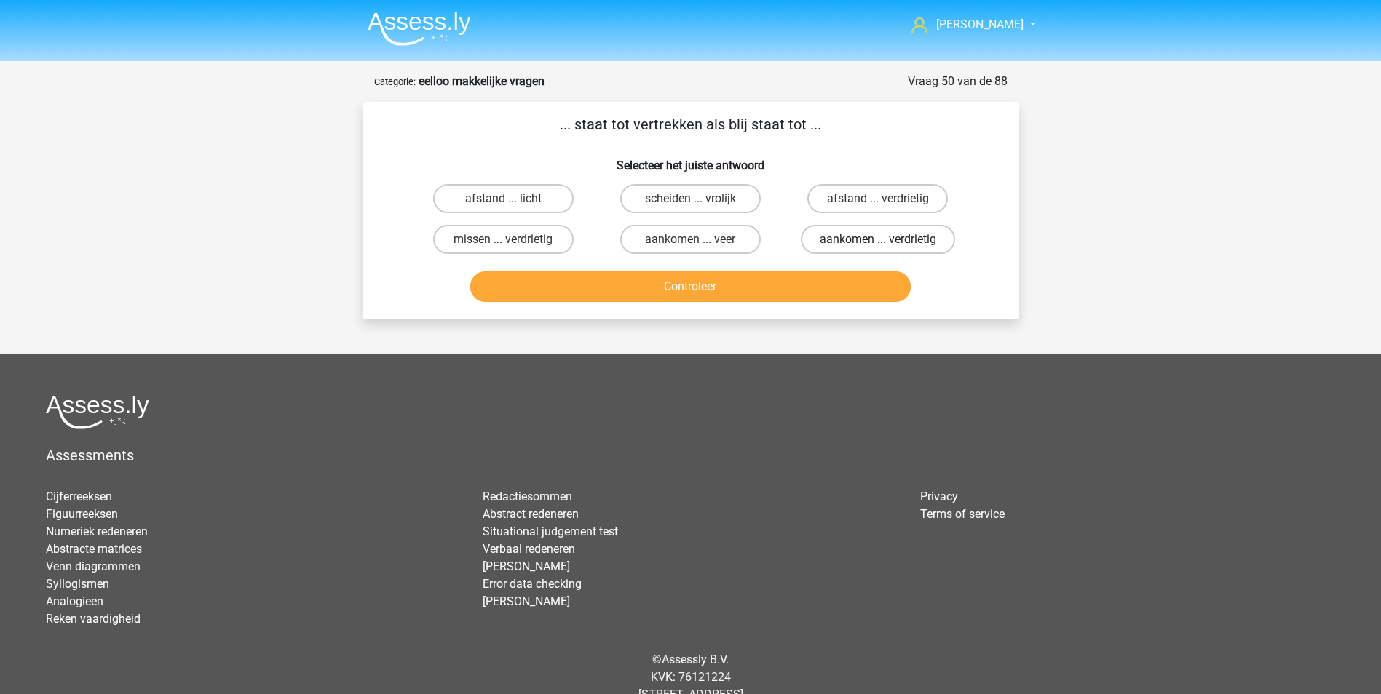
click at [843, 236] on label "aankomen ... verdrietig" at bounding box center [878, 239] width 154 height 29
click at [878, 239] on input "aankomen ... verdrietig" at bounding box center [882, 243] width 9 height 9
radio input "true"
click at [726, 279] on button "Controleer" at bounding box center [690, 286] width 440 height 31
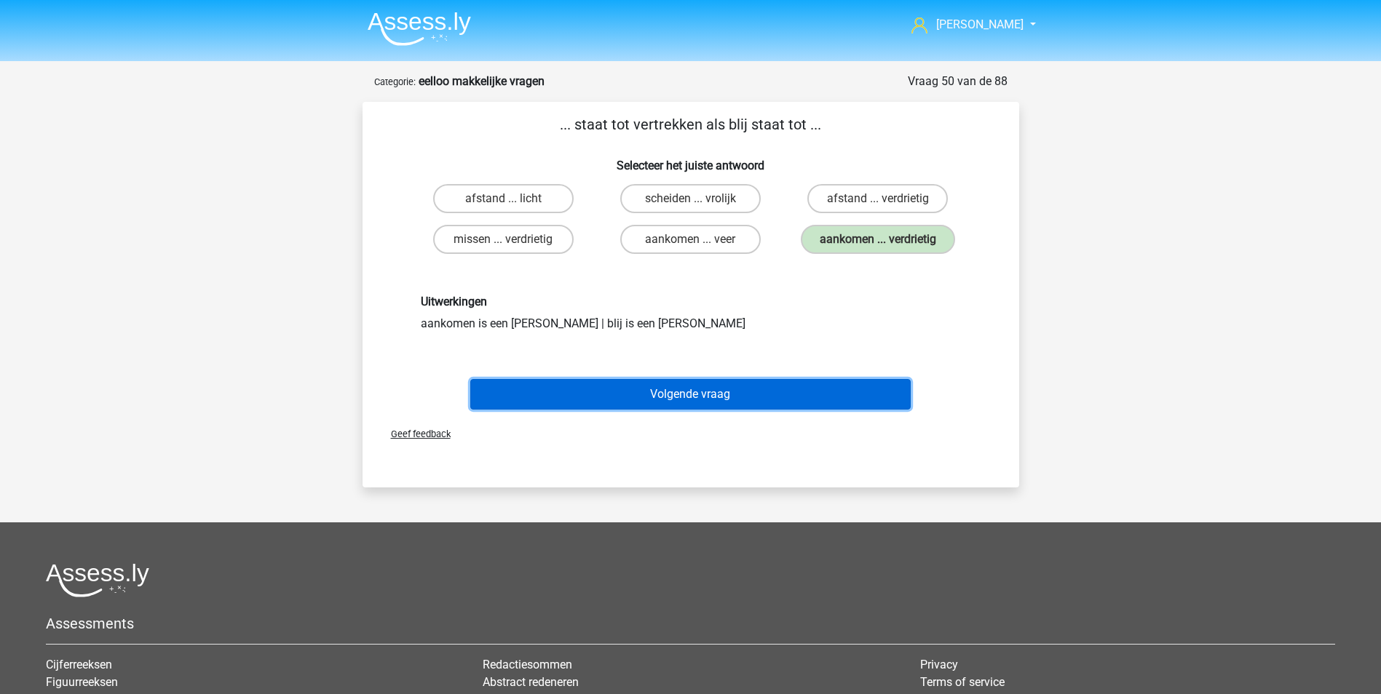
click at [723, 400] on button "Volgende vraag" at bounding box center [690, 394] width 440 height 31
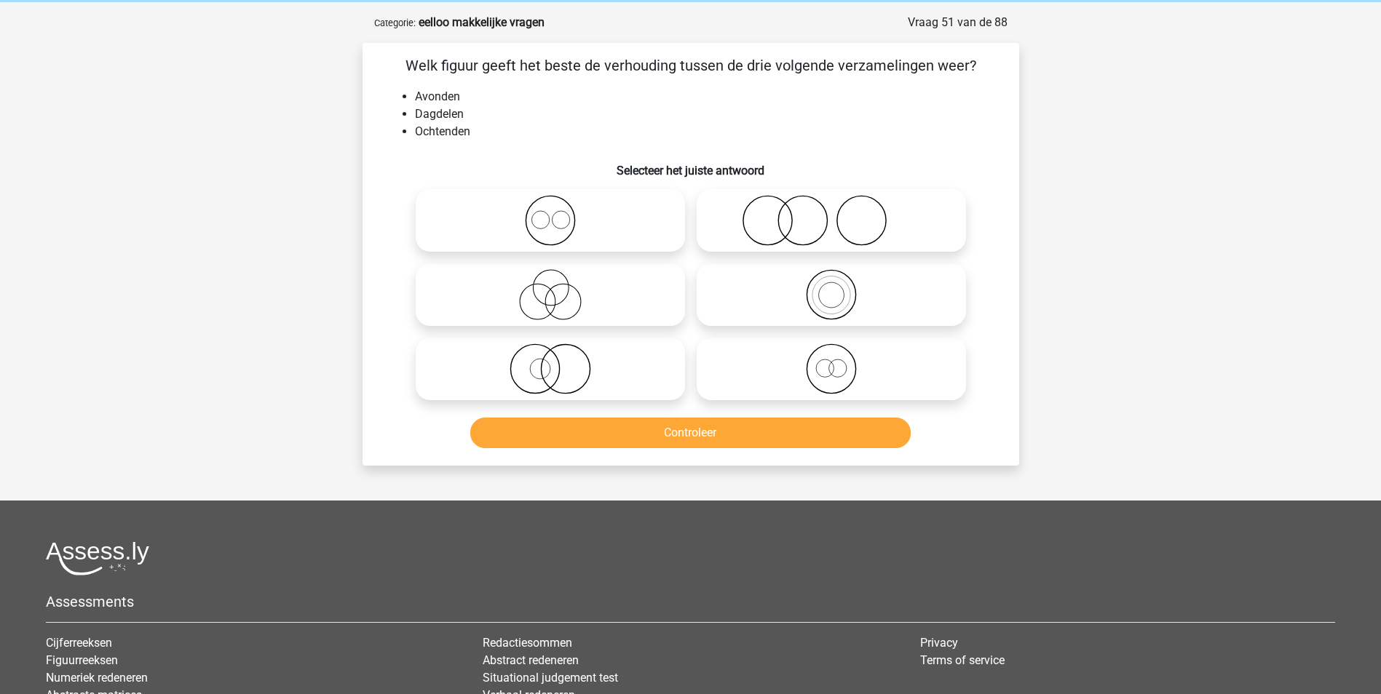
scroll to position [73, 0]
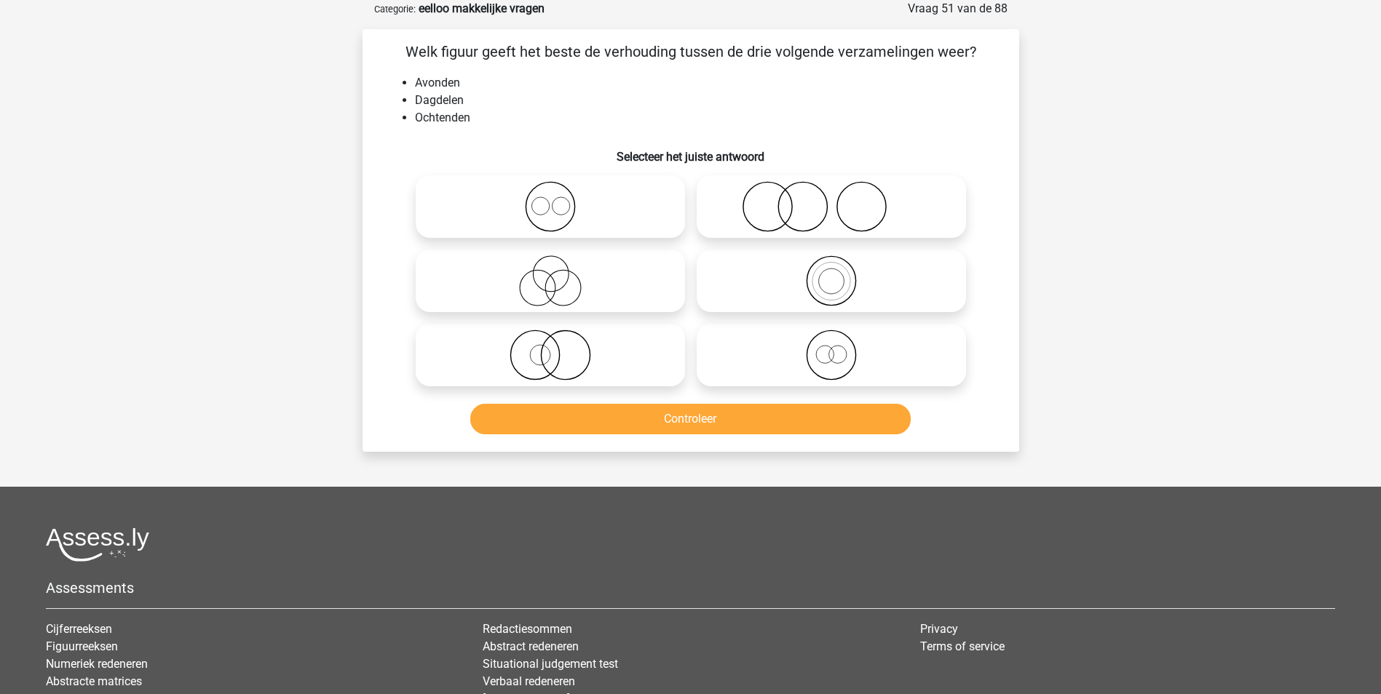
click at [547, 201] on circle at bounding box center [539, 205] width 17 height 17
click at [550, 199] on input "radio" at bounding box center [554, 194] width 9 height 9
radio input "true"
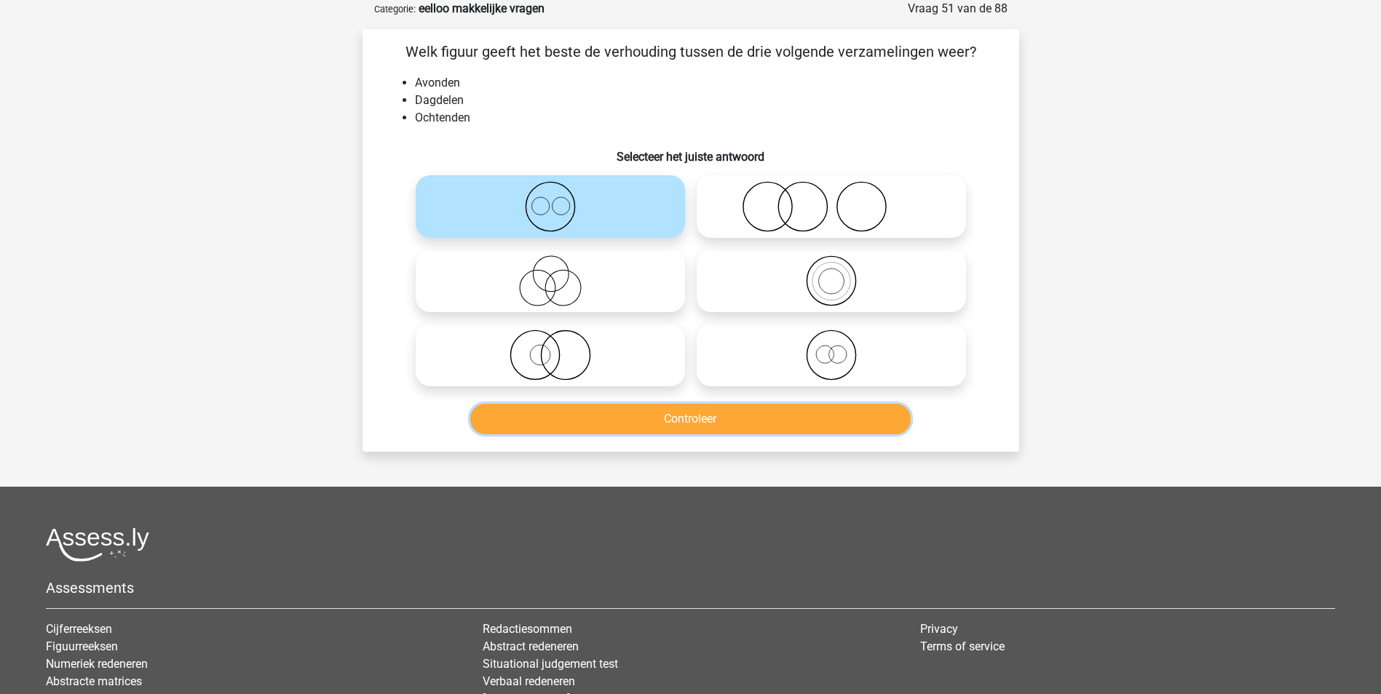
click at [692, 426] on button "Controleer" at bounding box center [690, 419] width 440 height 31
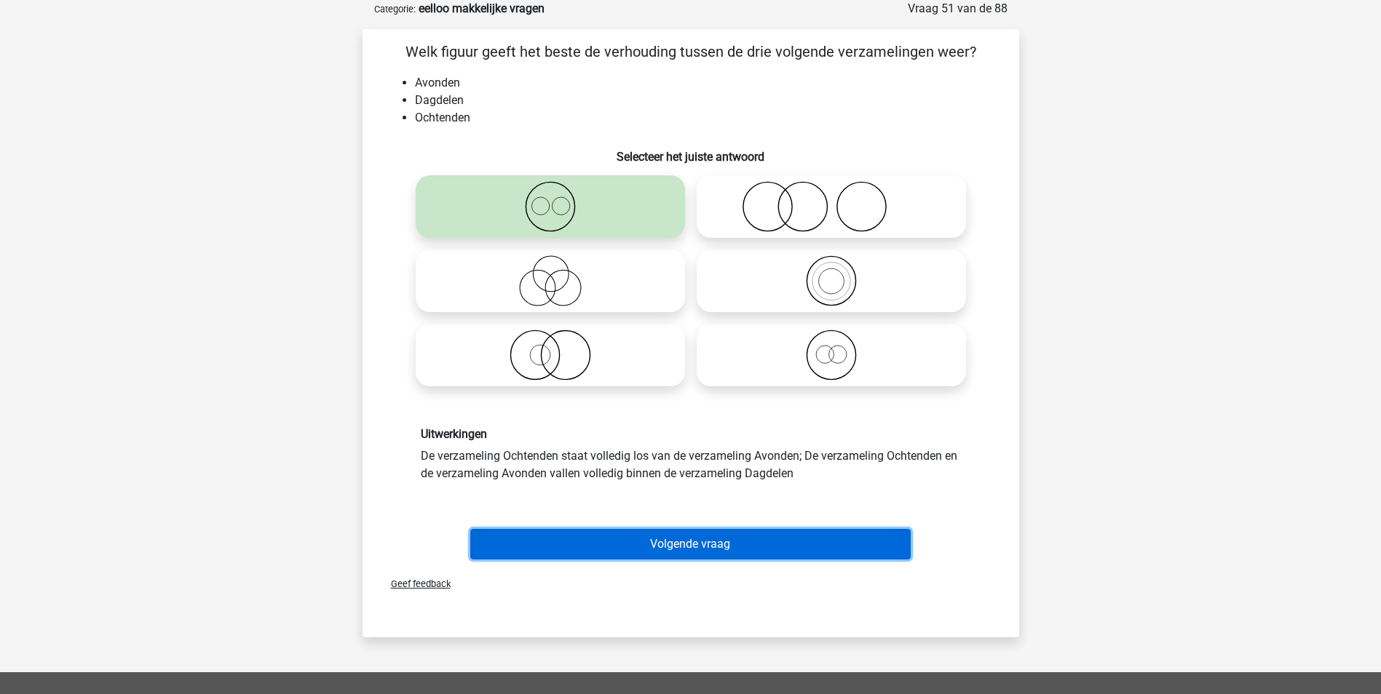
click at [723, 549] on button "Volgende vraag" at bounding box center [690, 544] width 440 height 31
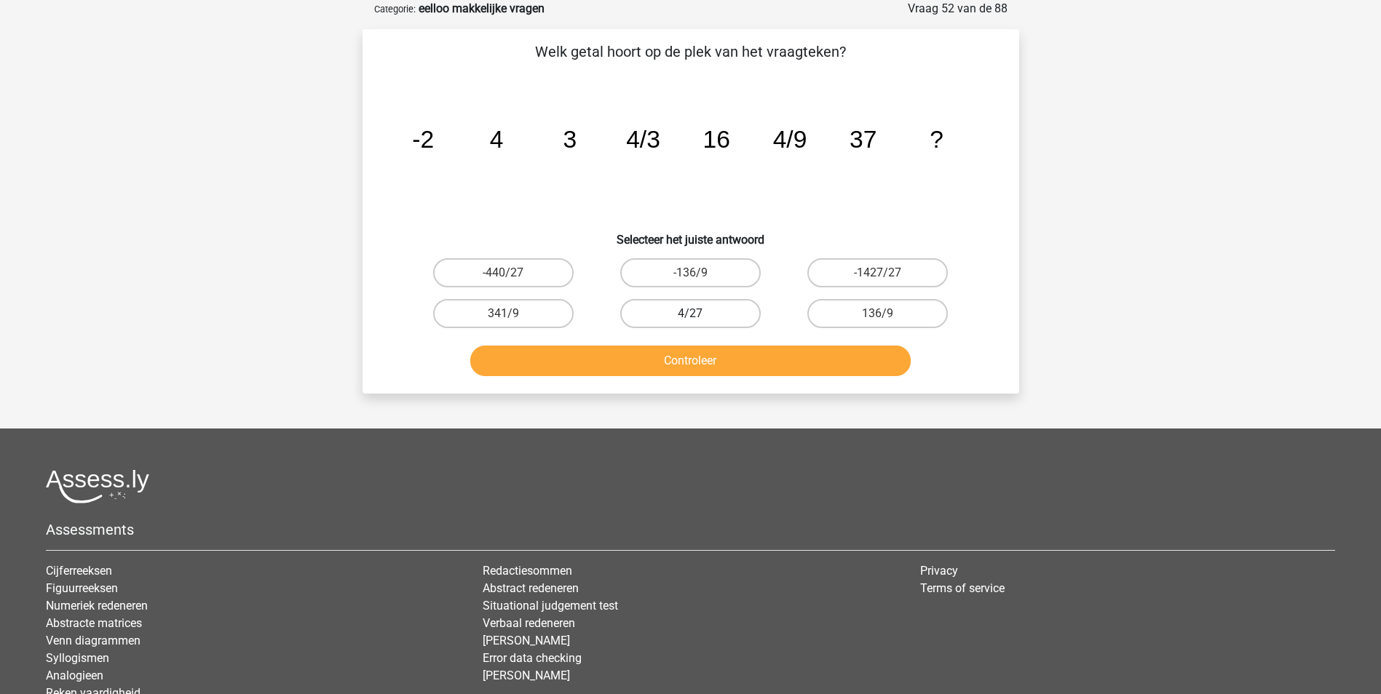
click at [715, 313] on label "4/27" at bounding box center [690, 313] width 140 height 29
click at [699, 314] on input "4/27" at bounding box center [694, 318] width 9 height 9
radio input "true"
click at [730, 359] on button "Controleer" at bounding box center [690, 361] width 440 height 31
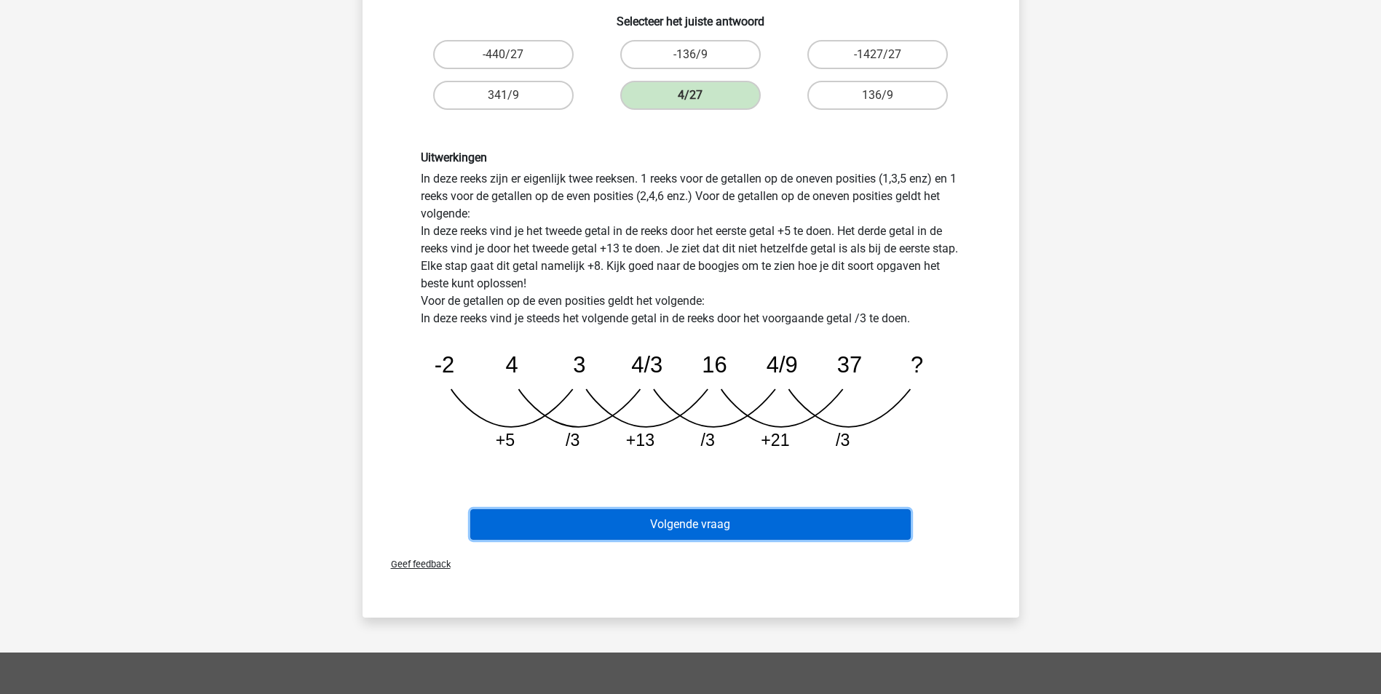
click at [720, 515] on button "Volgende vraag" at bounding box center [690, 524] width 440 height 31
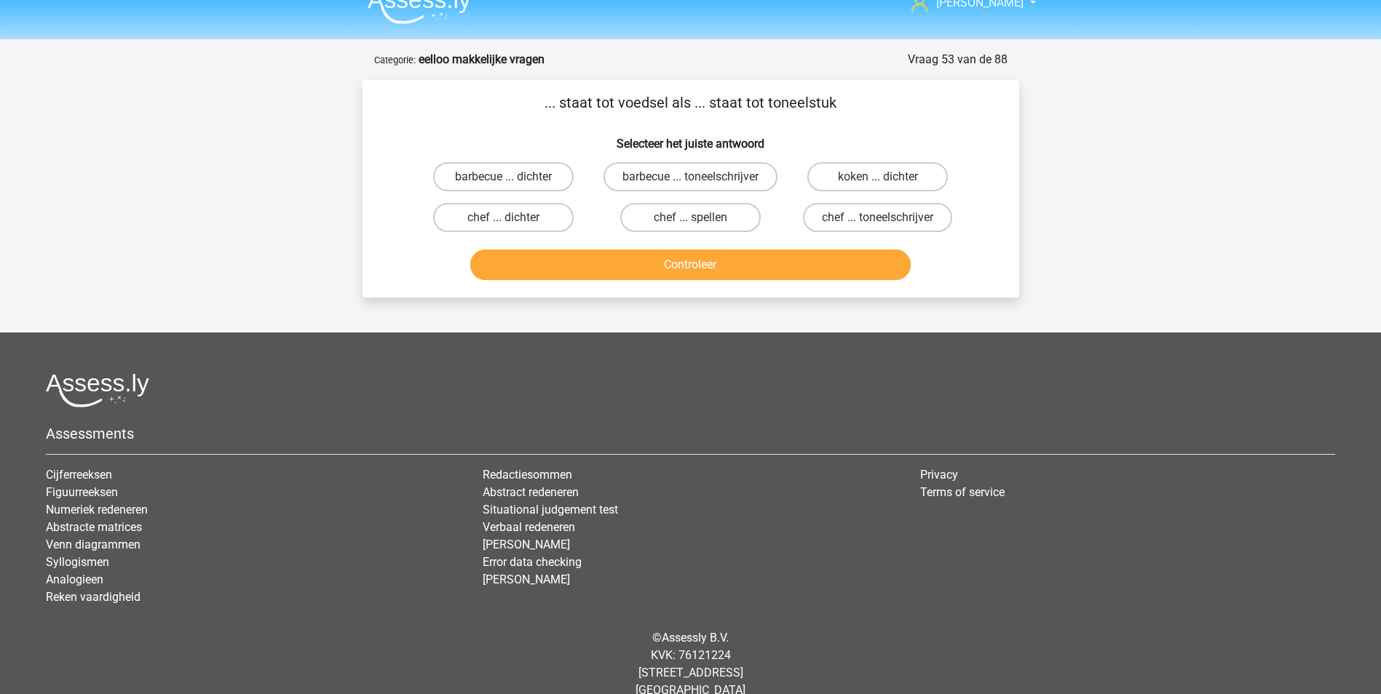
scroll to position [0, 0]
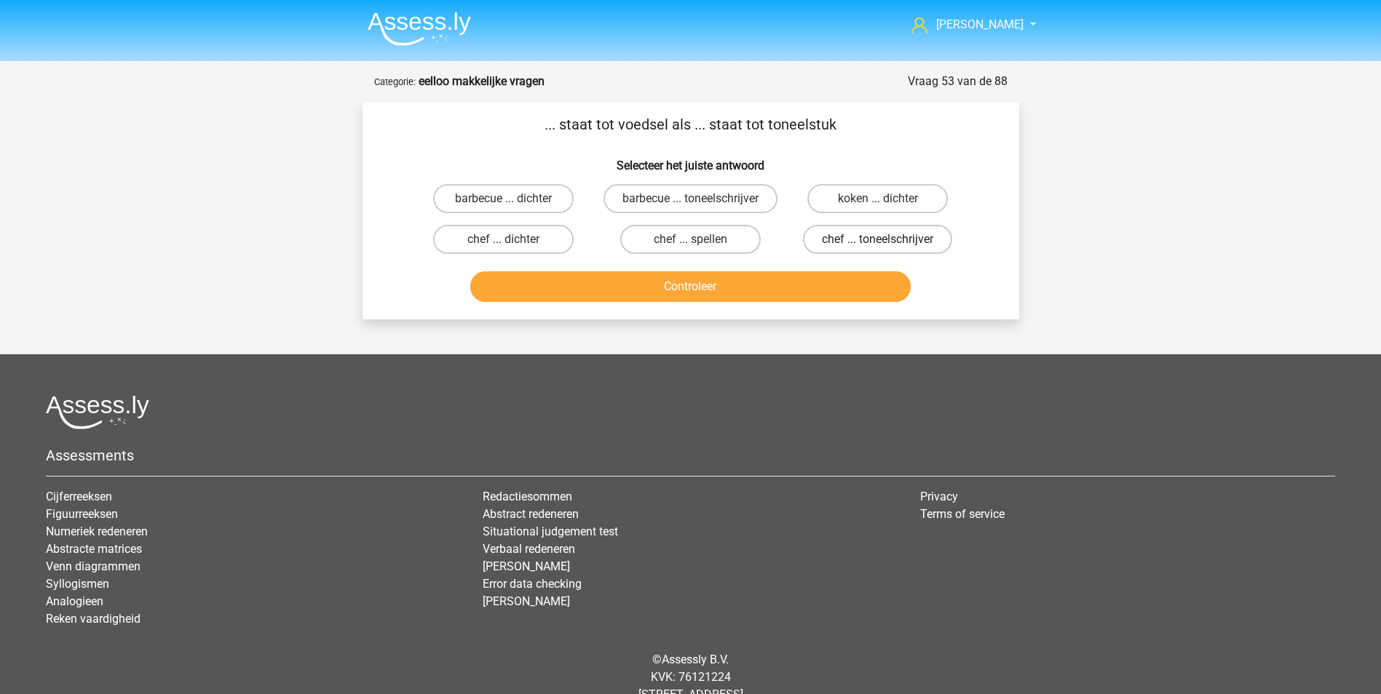
click at [835, 254] on label "chef ... toneelschrijver" at bounding box center [877, 239] width 149 height 29
click at [878, 249] on input "chef ... toneelschrijver" at bounding box center [882, 243] width 9 height 9
radio input "true"
click at [672, 293] on button "Controleer" at bounding box center [690, 286] width 440 height 31
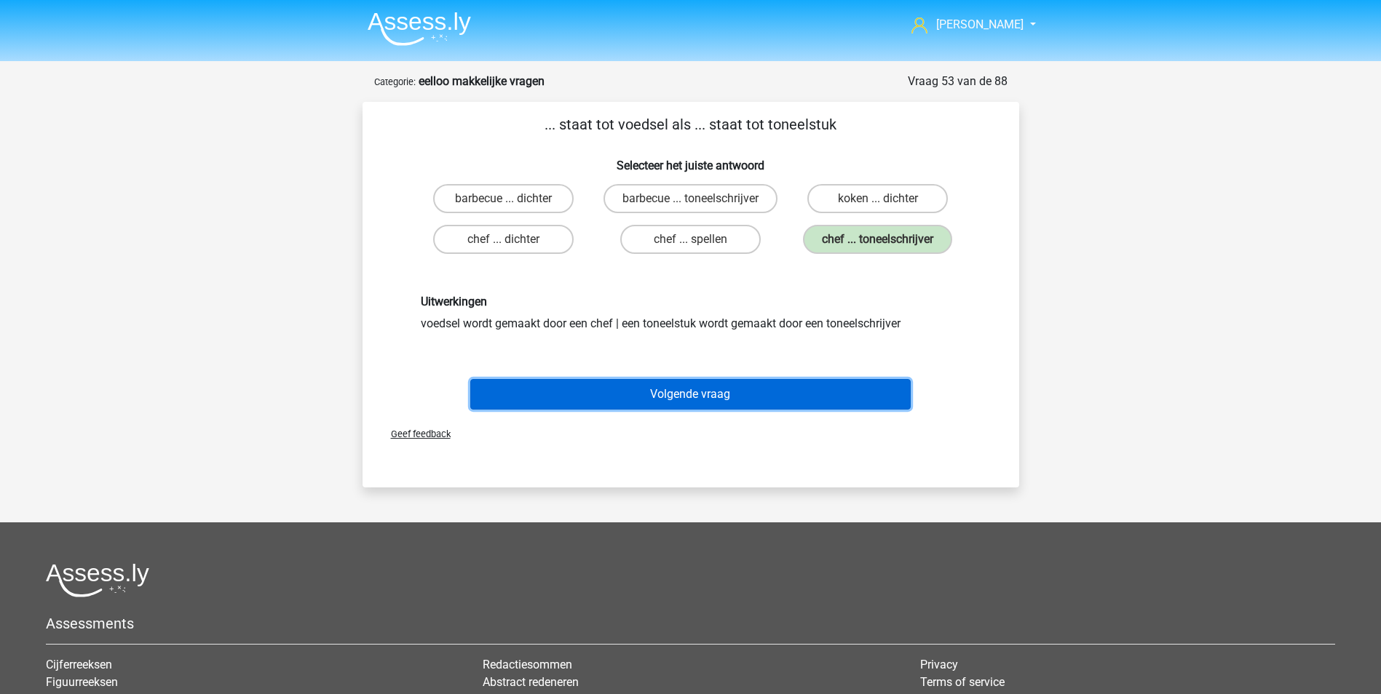
click at [724, 410] on button "Volgende vraag" at bounding box center [690, 394] width 440 height 31
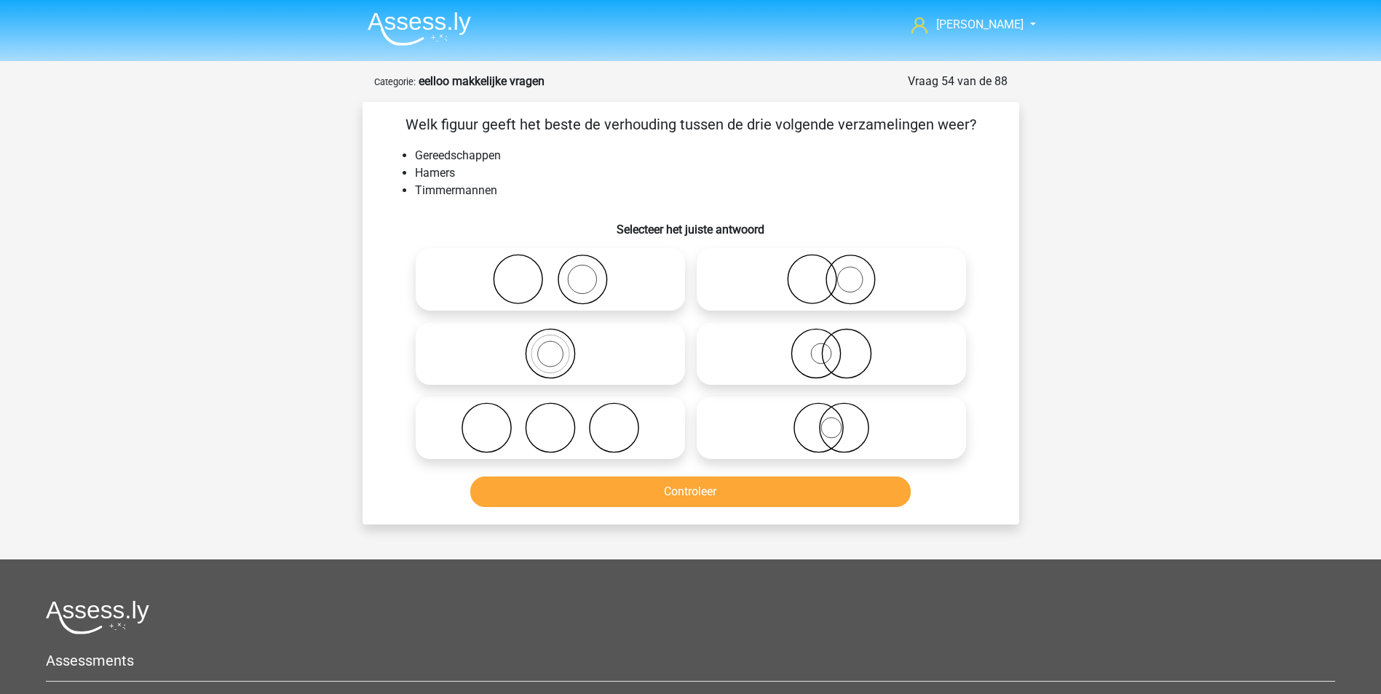
click at [584, 275] on icon at bounding box center [550, 279] width 258 height 51
click at [560, 272] on input "radio" at bounding box center [554, 267] width 9 height 9
radio input "true"
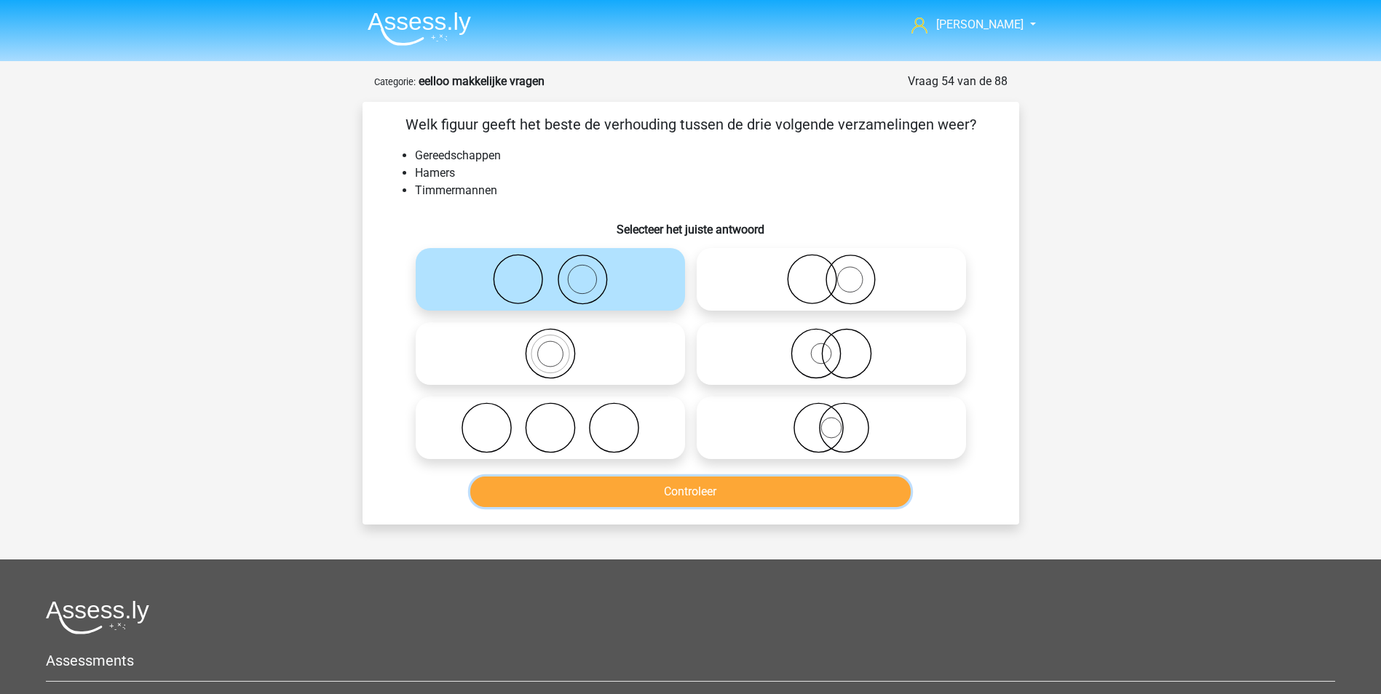
click at [705, 494] on button "Controleer" at bounding box center [690, 492] width 440 height 31
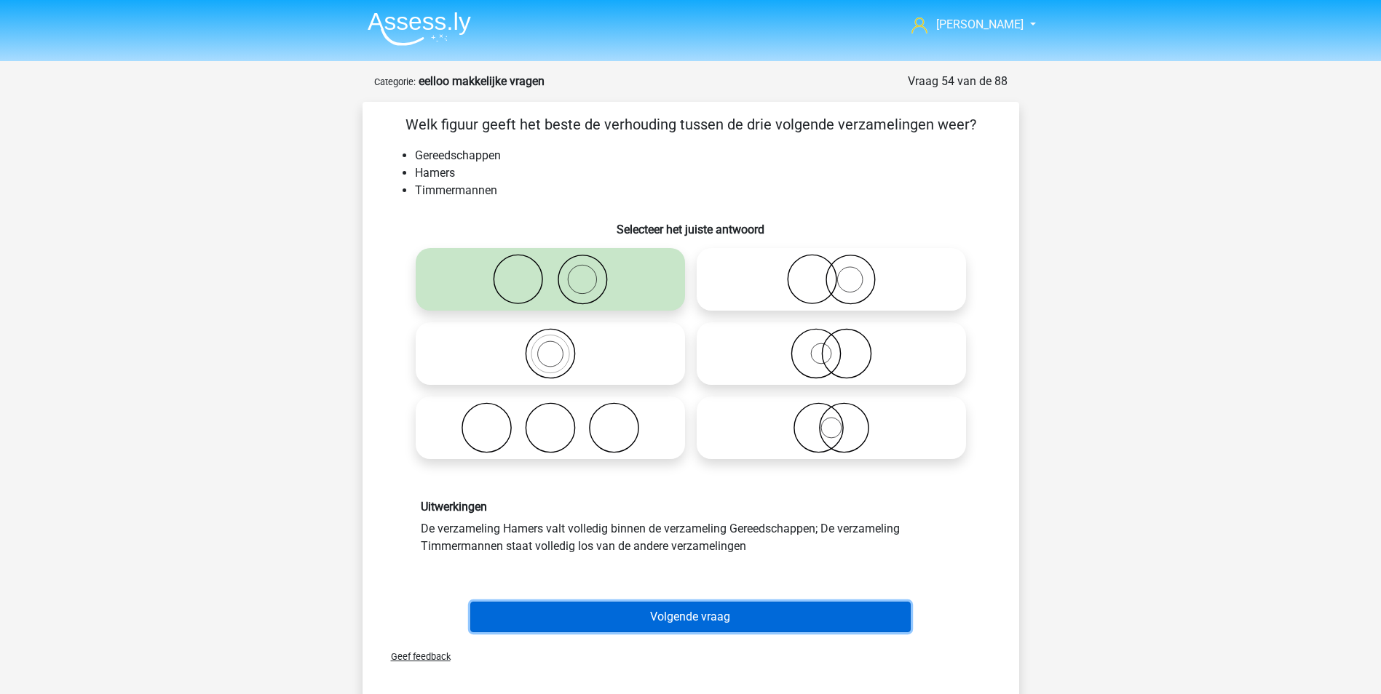
click at [696, 630] on button "Volgende vraag" at bounding box center [690, 617] width 440 height 31
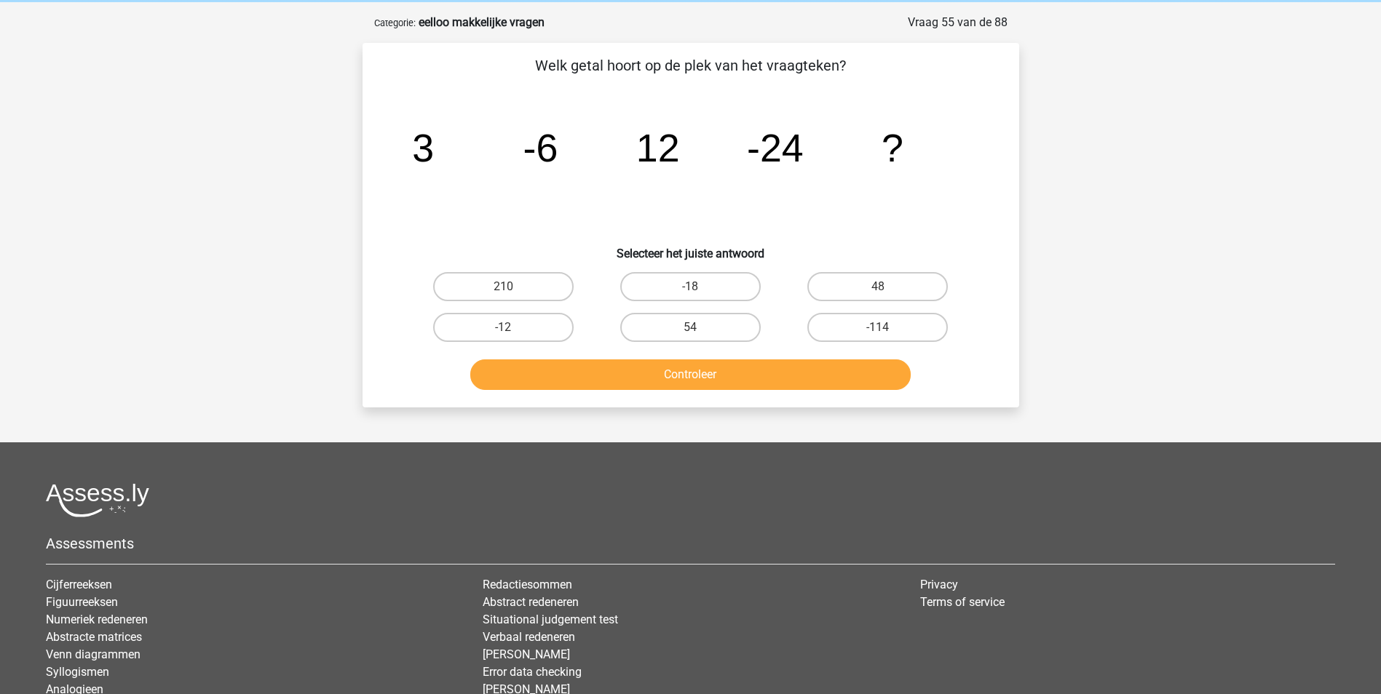
scroll to position [73, 0]
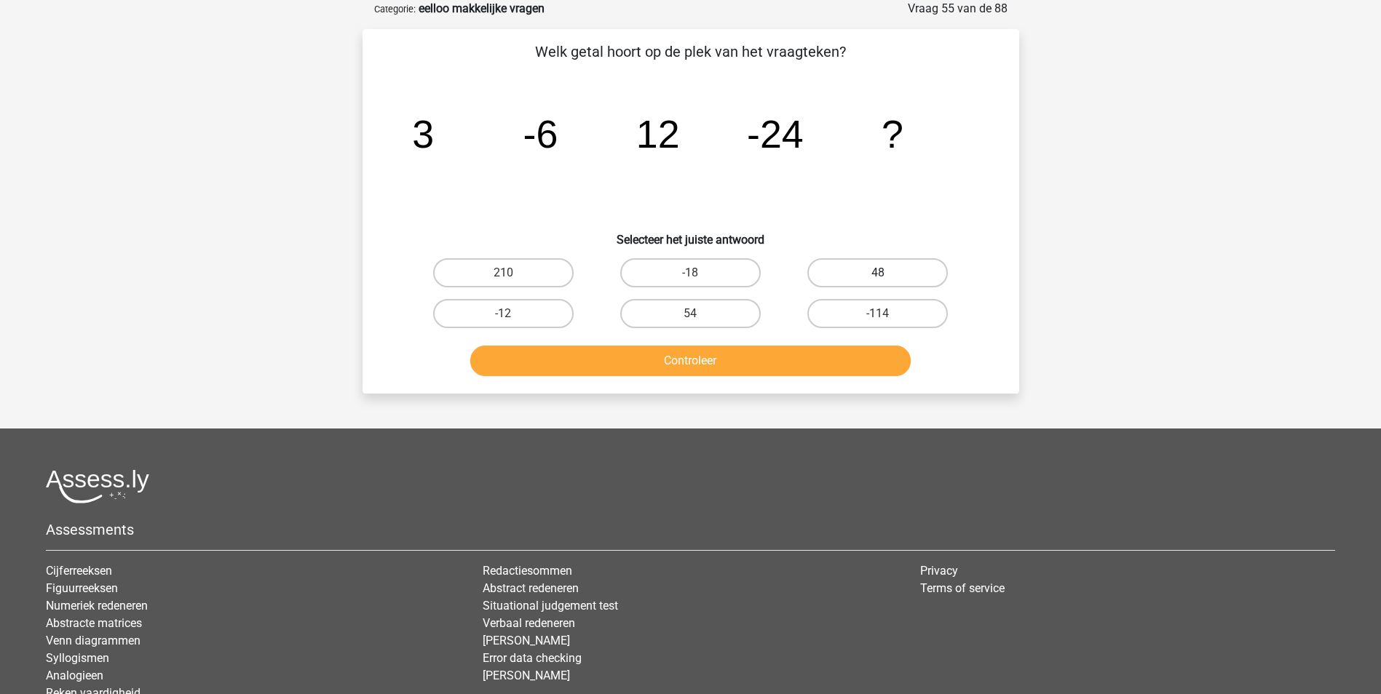
click at [873, 269] on label "48" at bounding box center [877, 272] width 140 height 29
click at [878, 273] on input "48" at bounding box center [882, 277] width 9 height 9
radio input "true"
click at [678, 353] on button "Controleer" at bounding box center [690, 361] width 440 height 31
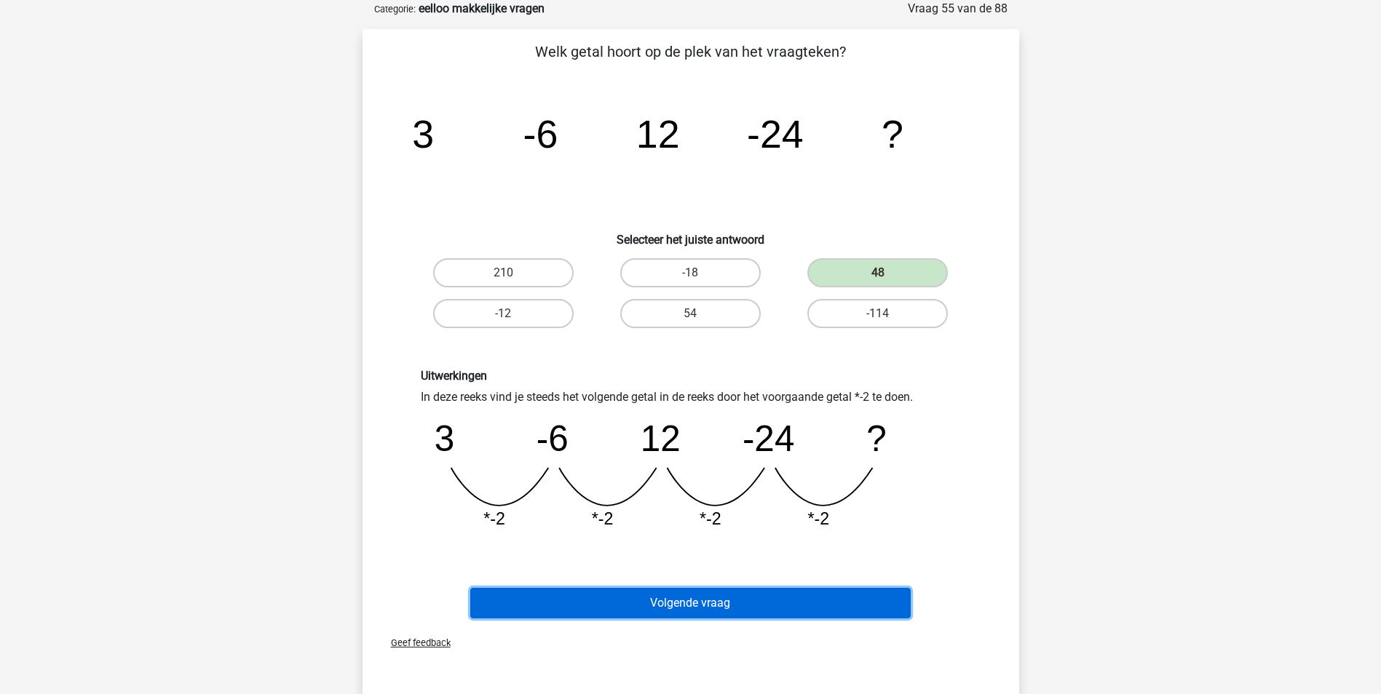
click at [723, 596] on button "Volgende vraag" at bounding box center [690, 603] width 440 height 31
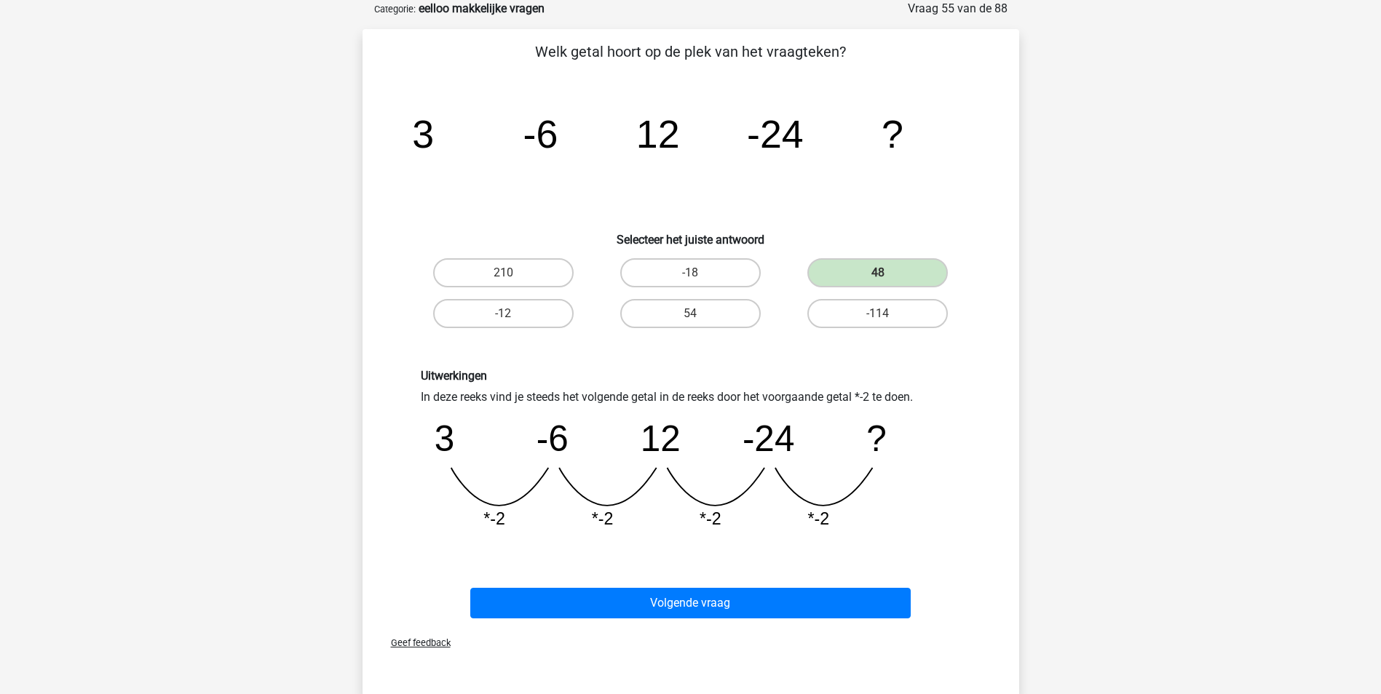
scroll to position [44, 0]
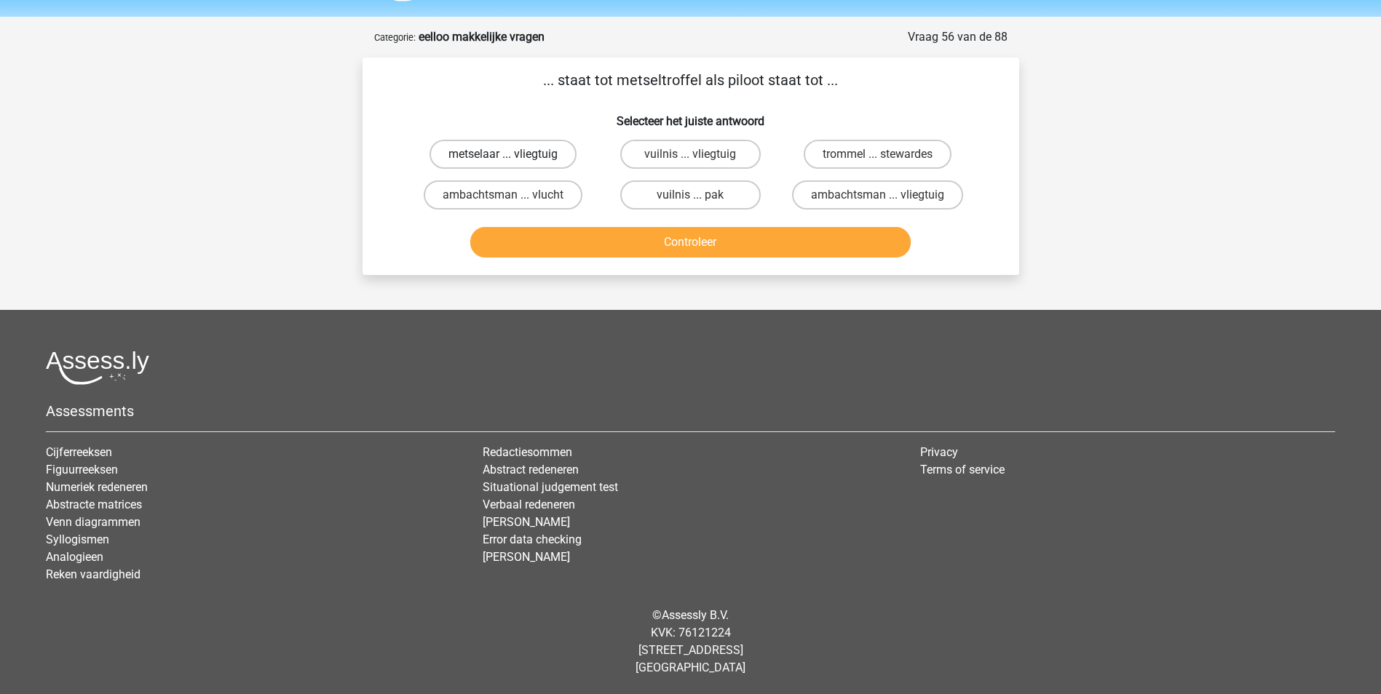
click at [482, 158] on label "metselaar ... vliegtuig" at bounding box center [502, 154] width 147 height 29
click at [503, 158] on input "metselaar ... vliegtuig" at bounding box center [507, 158] width 9 height 9
radio input "true"
click at [703, 235] on button "Controleer" at bounding box center [690, 242] width 440 height 31
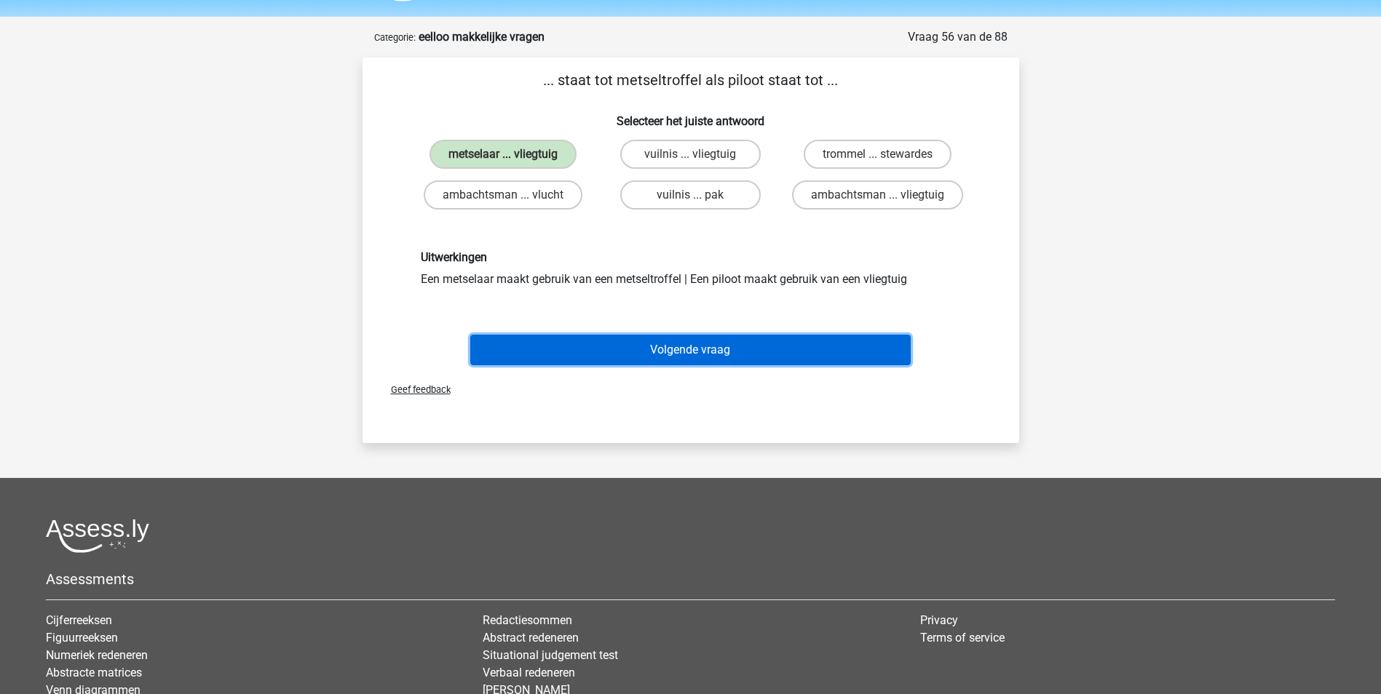
click at [720, 349] on button "Volgende vraag" at bounding box center [690, 350] width 440 height 31
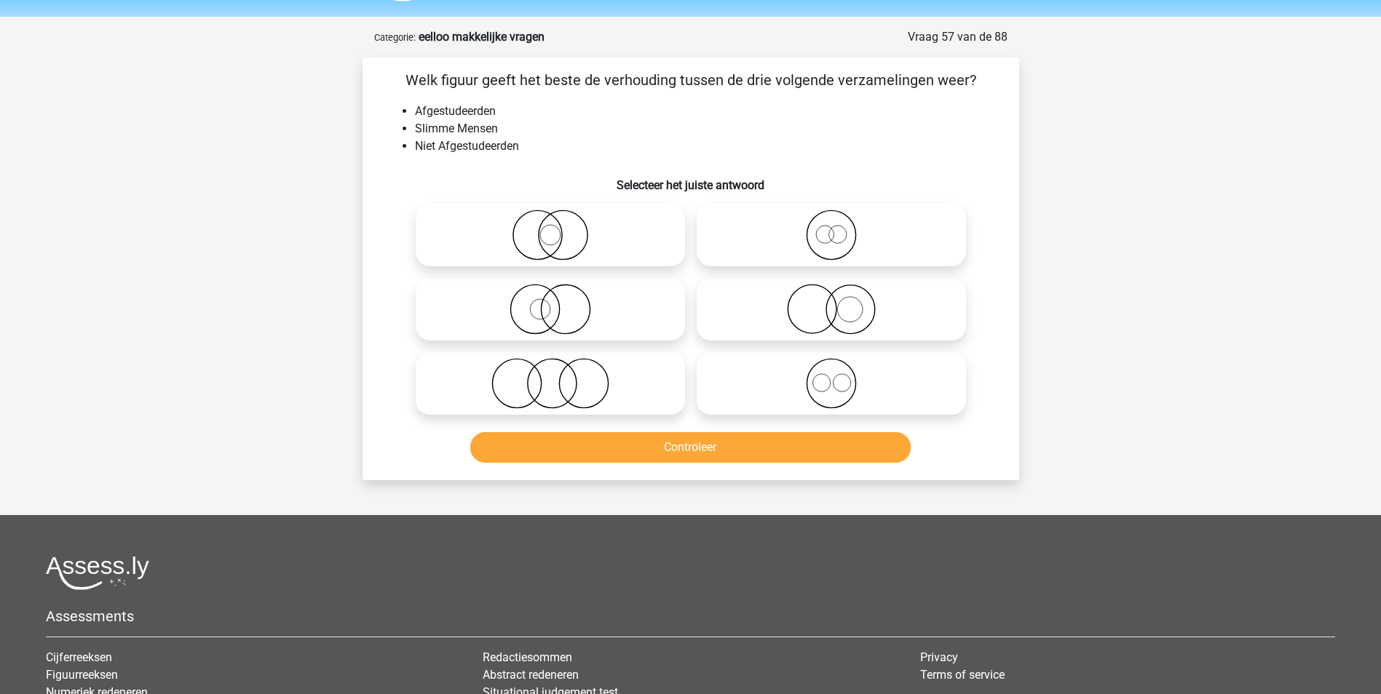
scroll to position [73, 0]
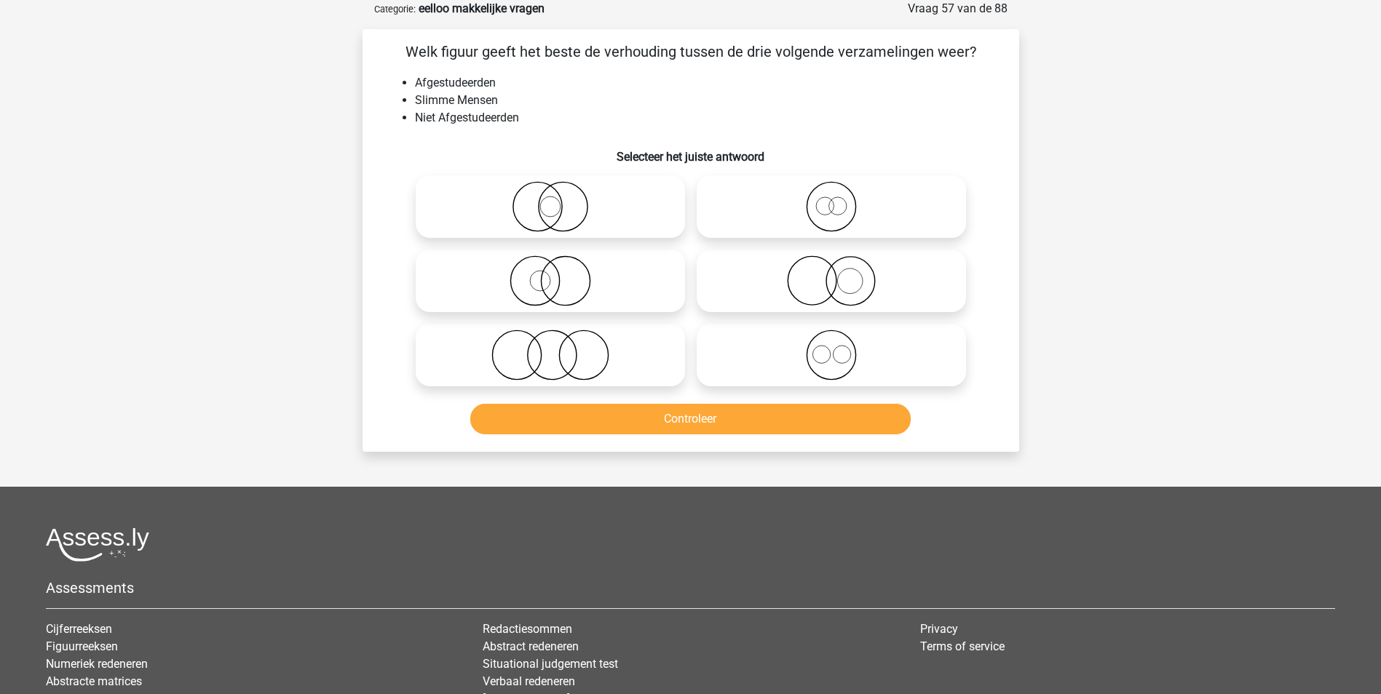
click at [550, 360] on icon at bounding box center [550, 355] width 258 height 51
click at [550, 348] on input "radio" at bounding box center [554, 342] width 9 height 9
radio input "true"
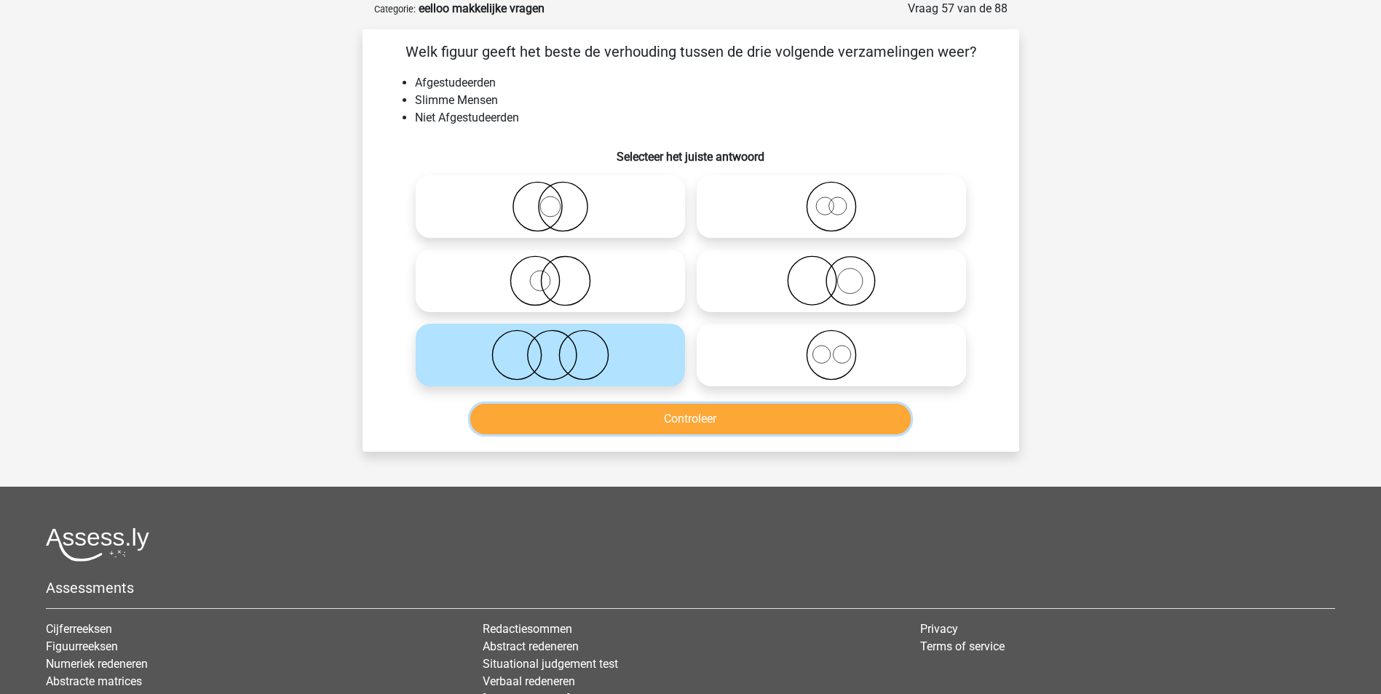
click at [691, 418] on button "Controleer" at bounding box center [690, 419] width 440 height 31
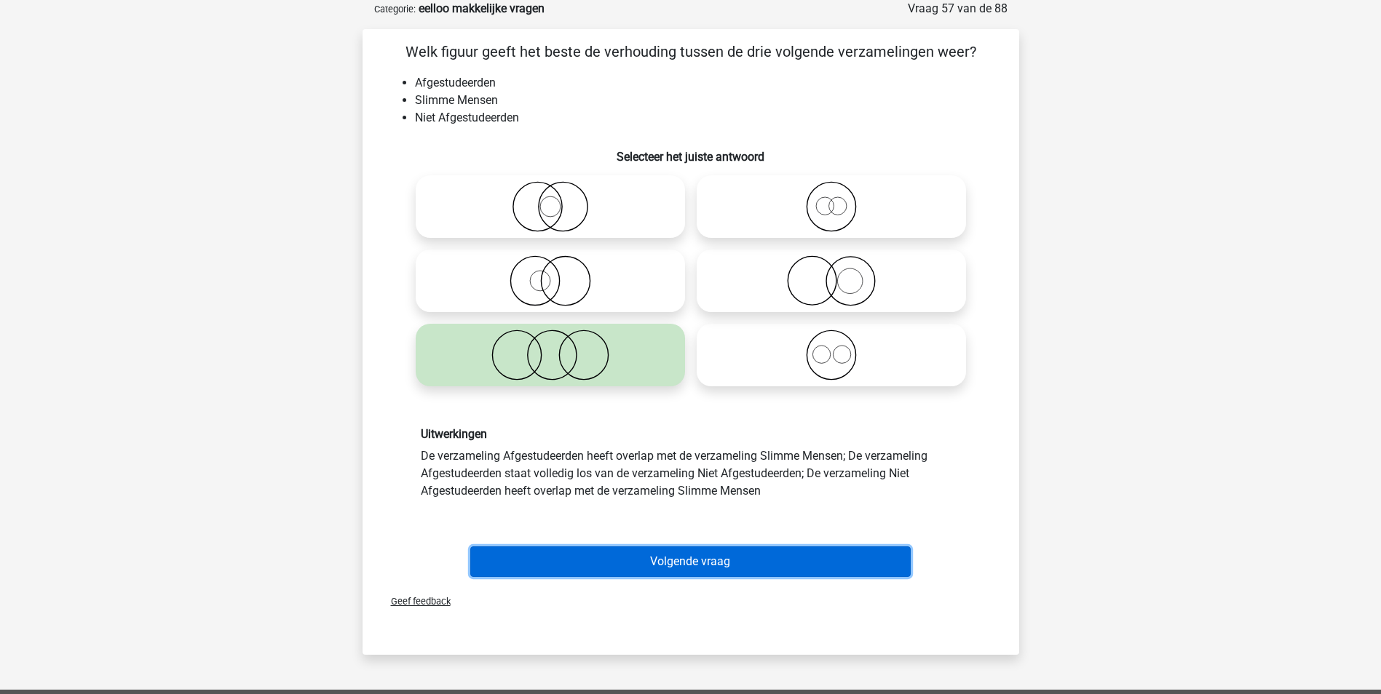
click at [738, 557] on button "Volgende vraag" at bounding box center [690, 562] width 440 height 31
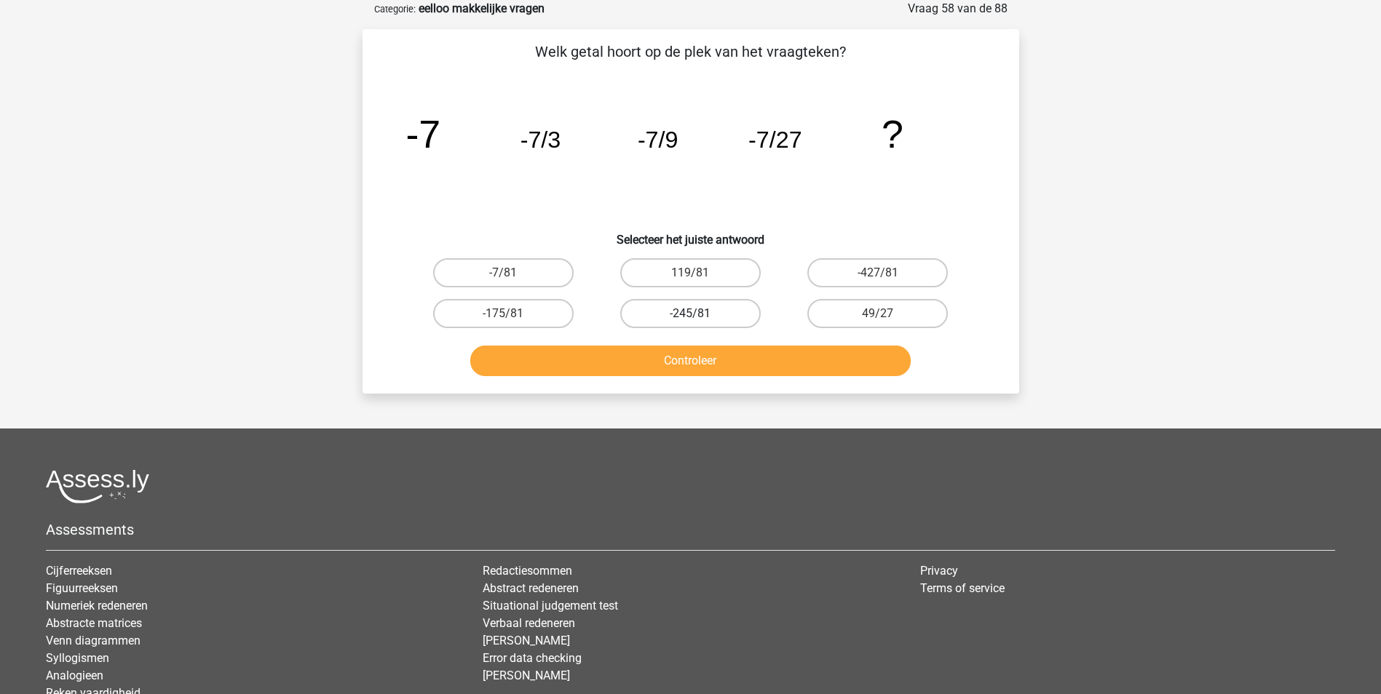
click at [677, 311] on label "-245/81" at bounding box center [690, 313] width 140 height 29
click at [690, 314] on input "-245/81" at bounding box center [694, 318] width 9 height 9
radio input "true"
click at [513, 271] on label "-7/81" at bounding box center [503, 272] width 140 height 29
click at [512, 273] on input "-7/81" at bounding box center [507, 277] width 9 height 9
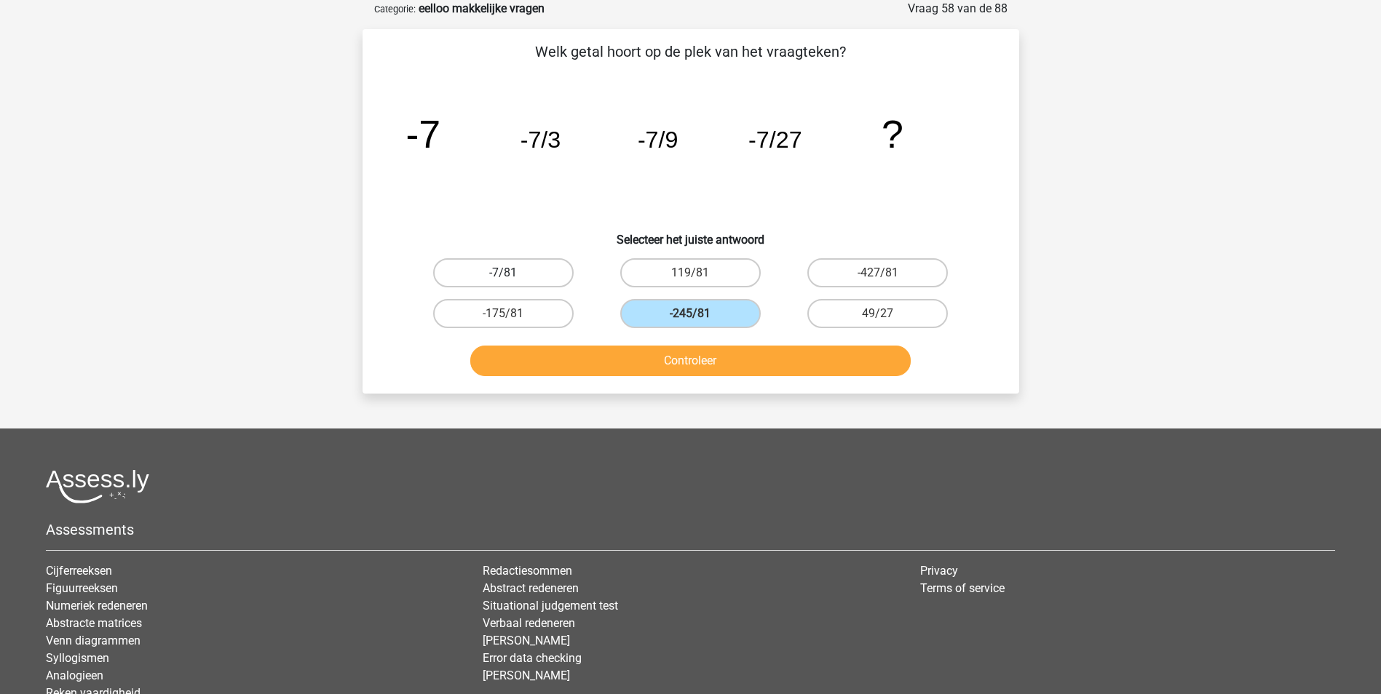
radio input "true"
click at [671, 360] on button "Controleer" at bounding box center [690, 361] width 440 height 31
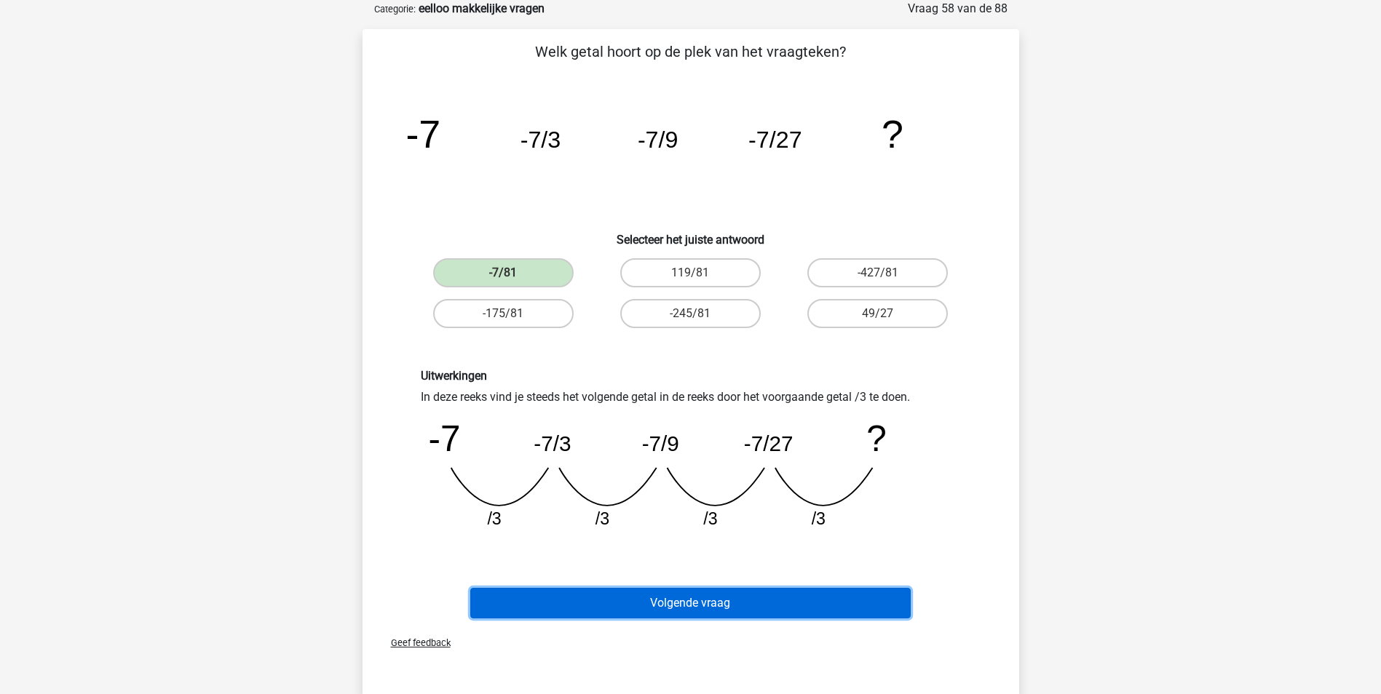
click at [751, 597] on button "Volgende vraag" at bounding box center [690, 603] width 440 height 31
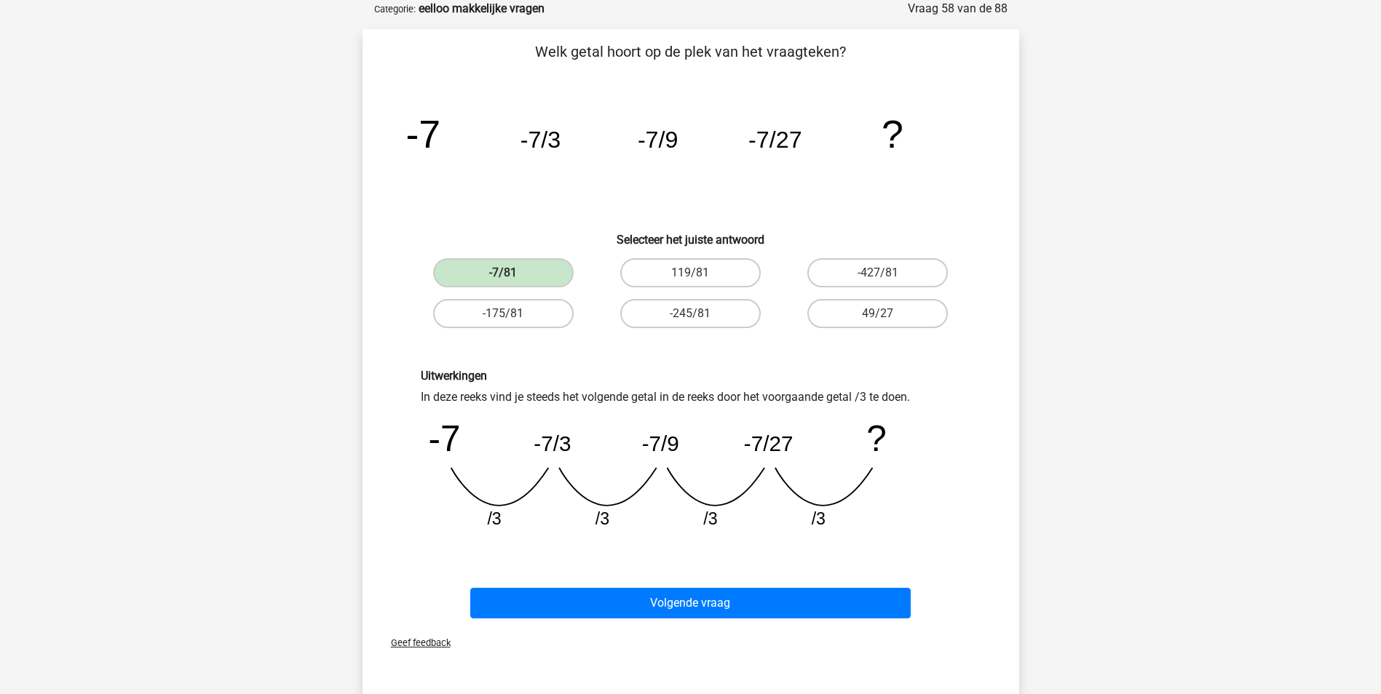
scroll to position [44, 0]
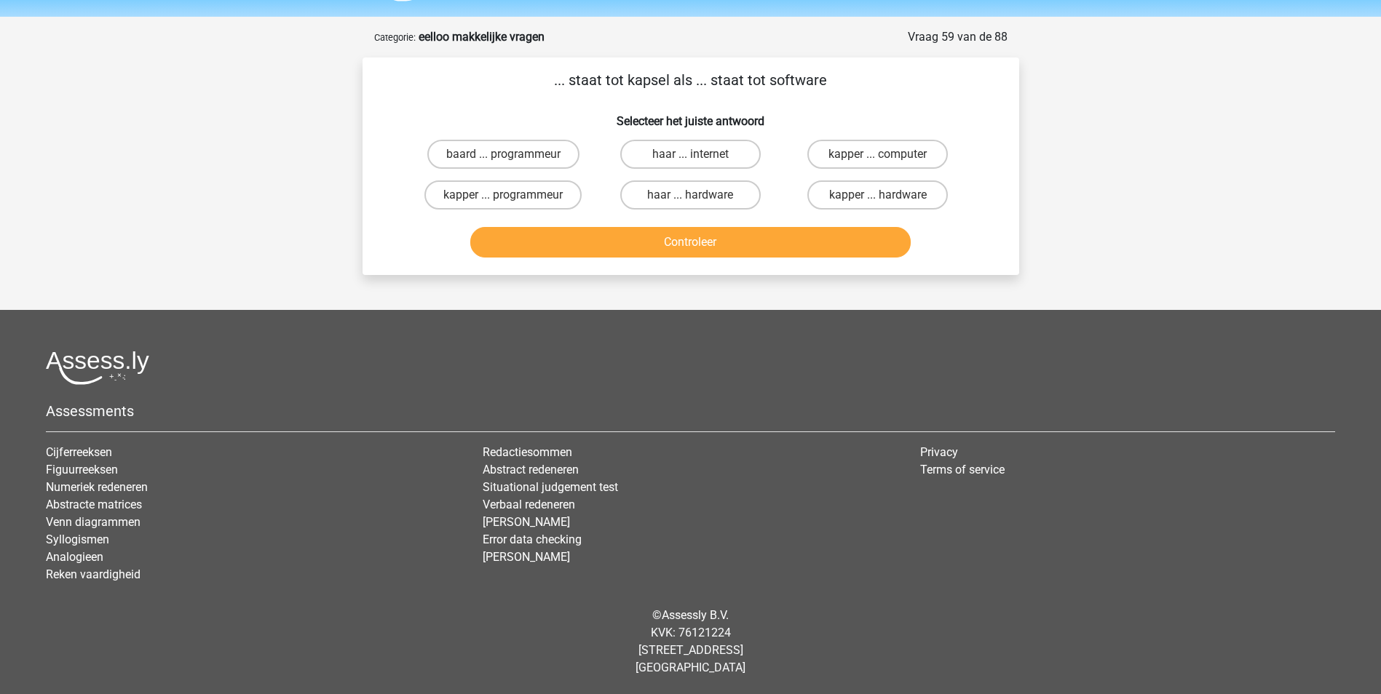
click at [627, 229] on button "Controleer" at bounding box center [690, 242] width 440 height 31
click at [636, 230] on button "Controleer" at bounding box center [690, 242] width 440 height 31
click at [433, 188] on label "kapper ... programmeur" at bounding box center [502, 194] width 157 height 29
click at [503, 195] on input "kapper ... programmeur" at bounding box center [507, 199] width 9 height 9
radio input "true"
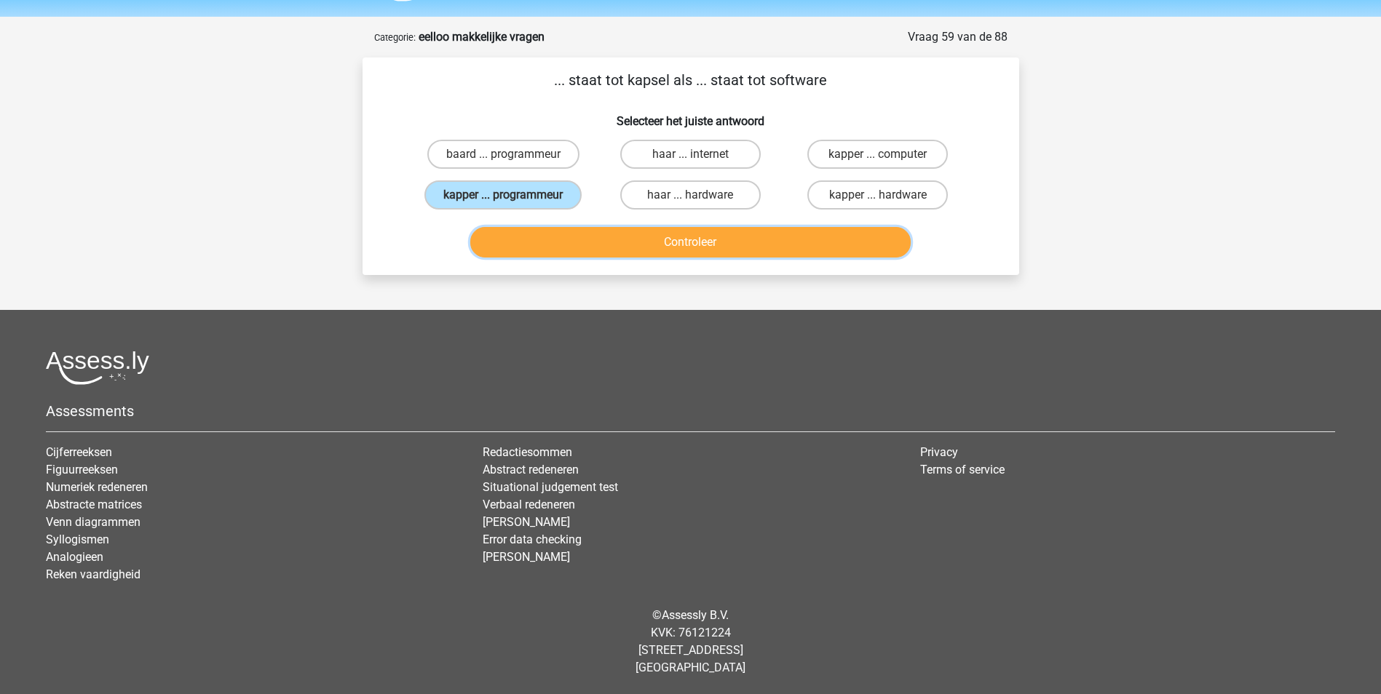
click at [691, 238] on button "Controleer" at bounding box center [690, 242] width 440 height 31
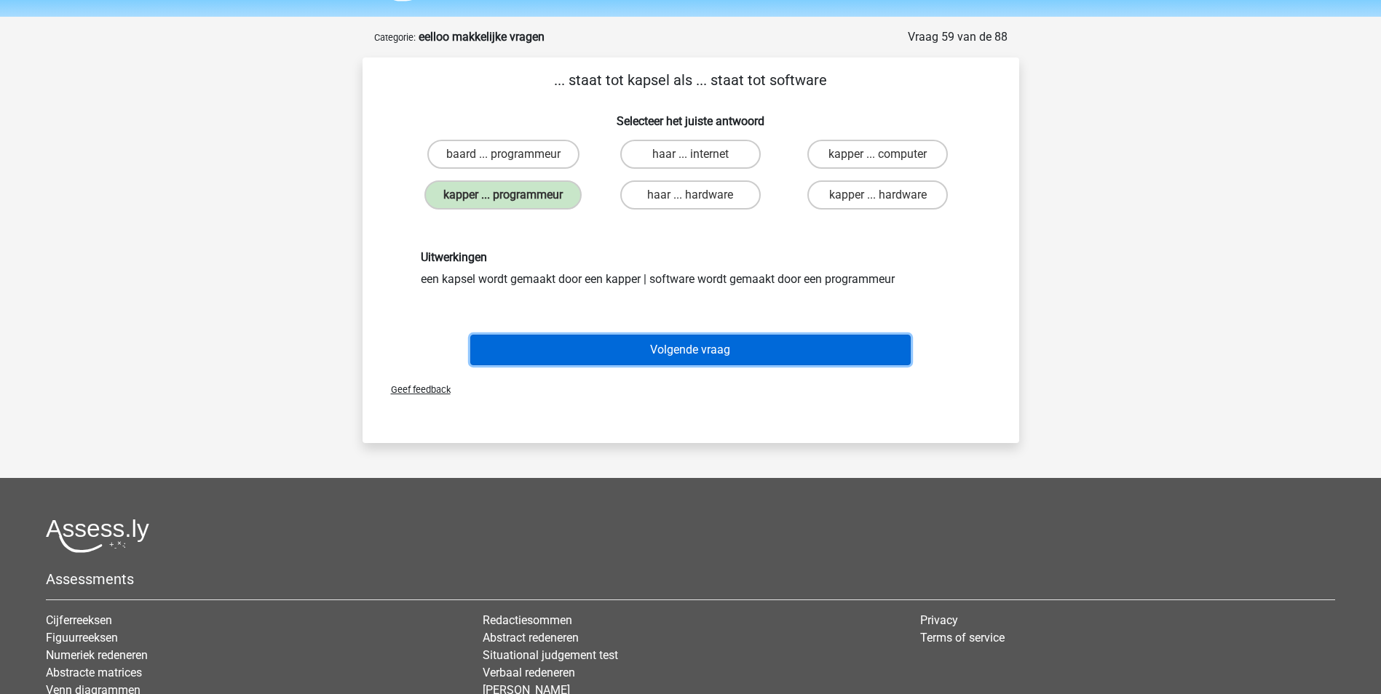
click at [731, 345] on button "Volgende vraag" at bounding box center [690, 350] width 440 height 31
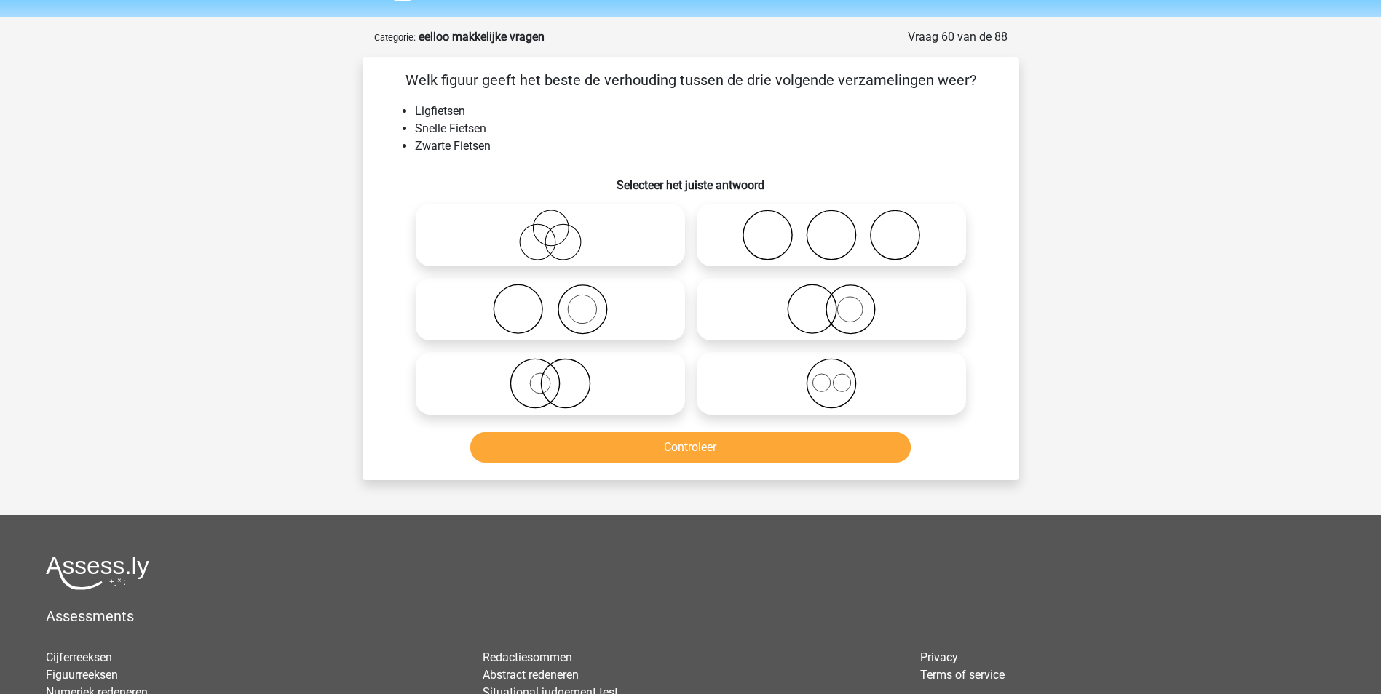
scroll to position [73, 0]
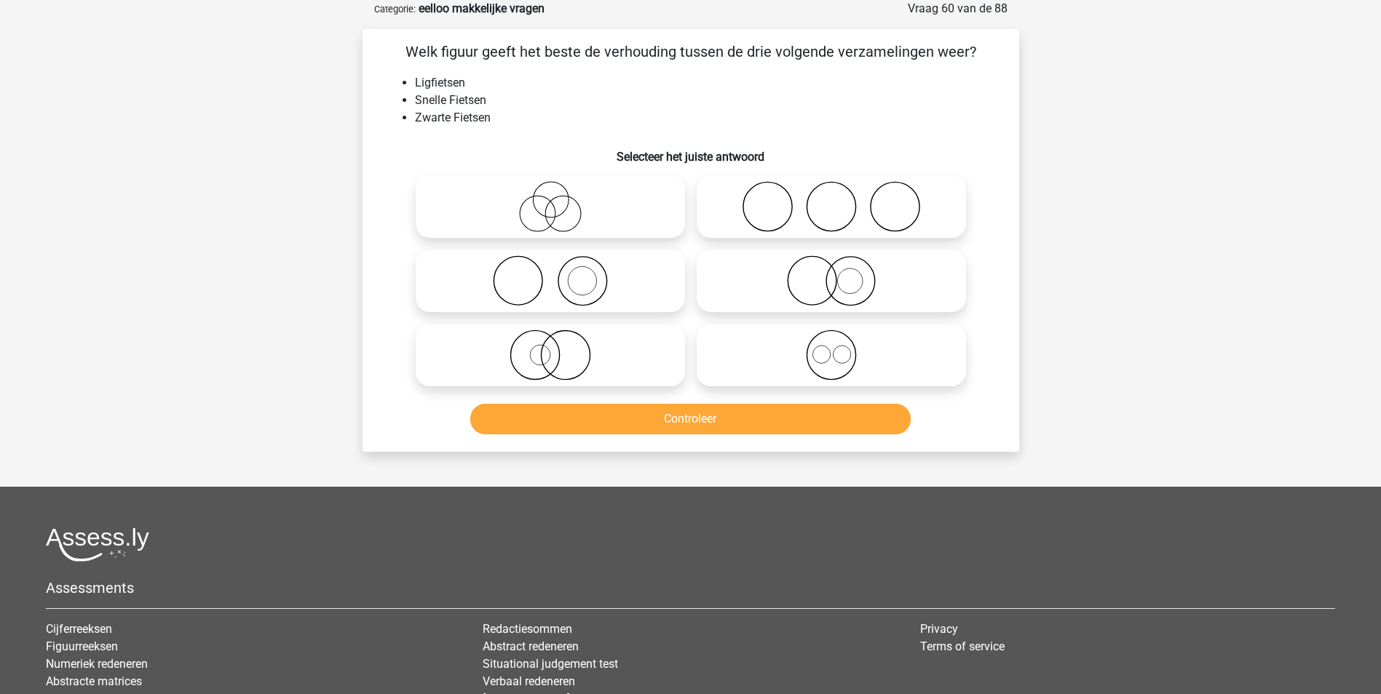
click at [522, 180] on label at bounding box center [550, 206] width 269 height 63
click at [550, 190] on input "radio" at bounding box center [554, 194] width 9 height 9
radio input "true"
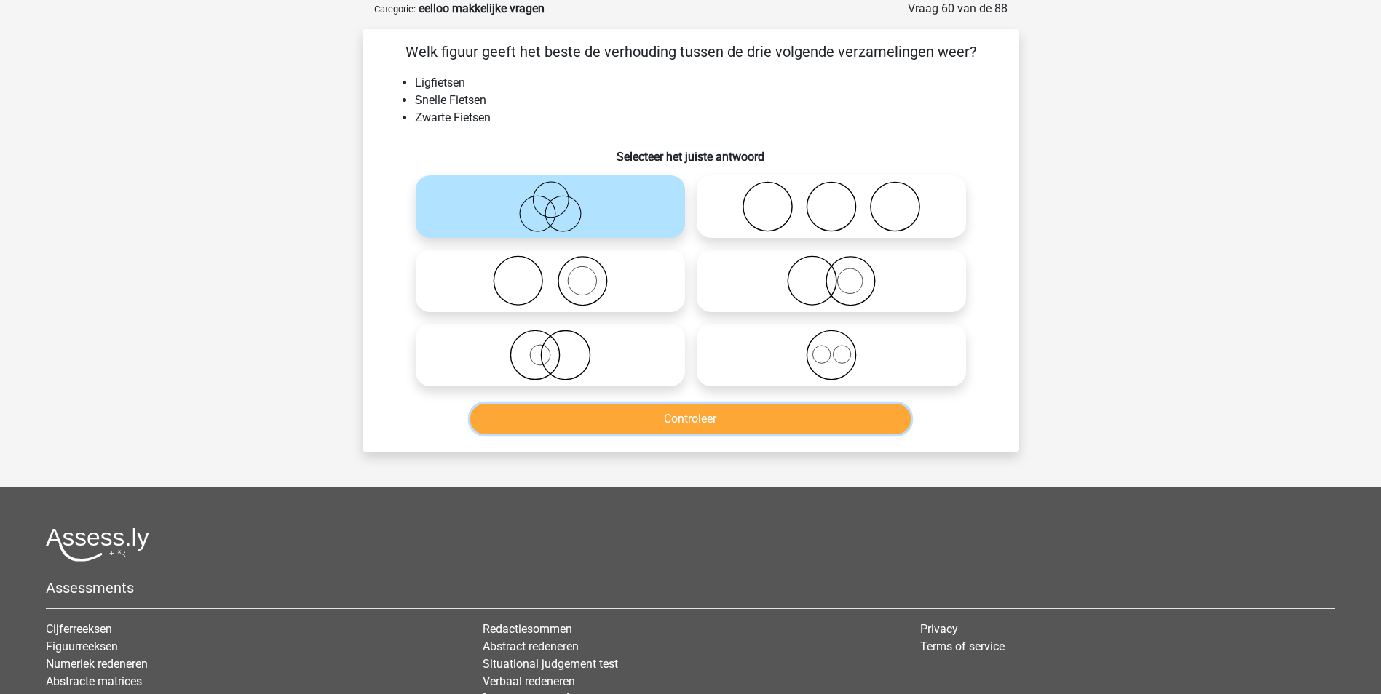
click at [697, 413] on button "Controleer" at bounding box center [690, 419] width 440 height 31
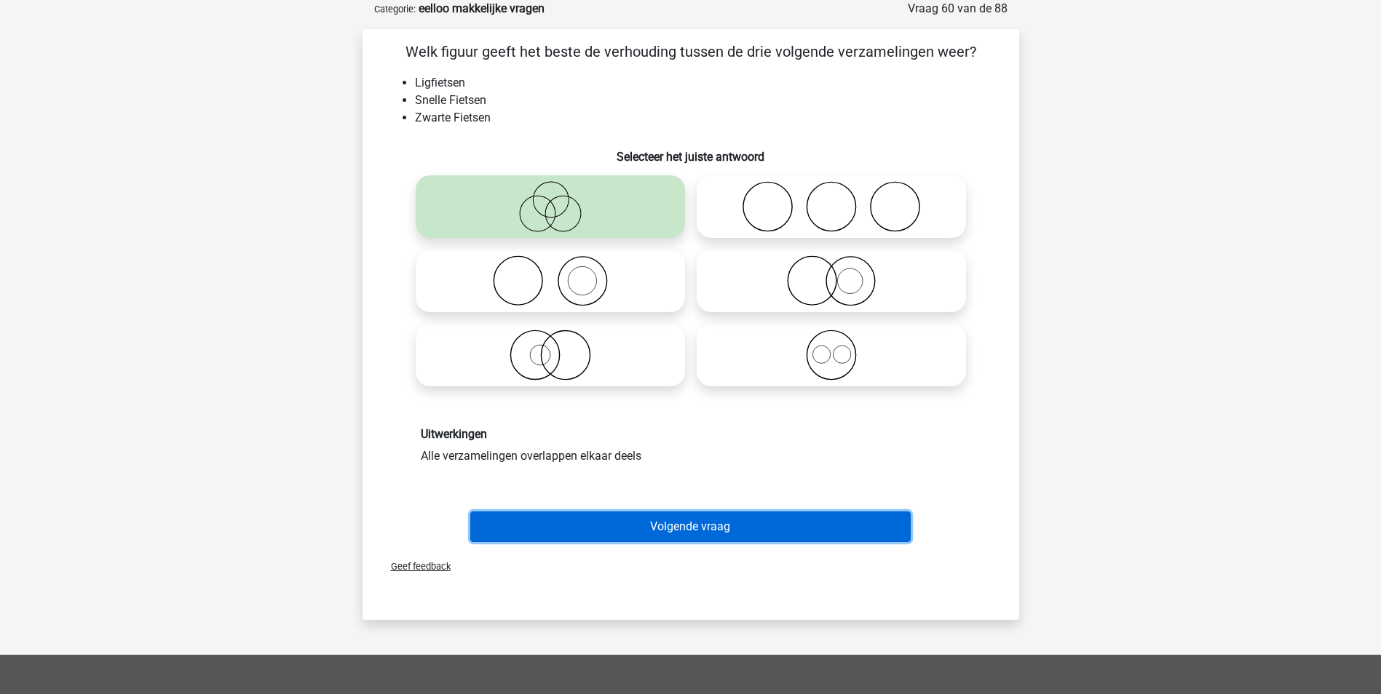
click at [730, 531] on button "Volgende vraag" at bounding box center [690, 527] width 440 height 31
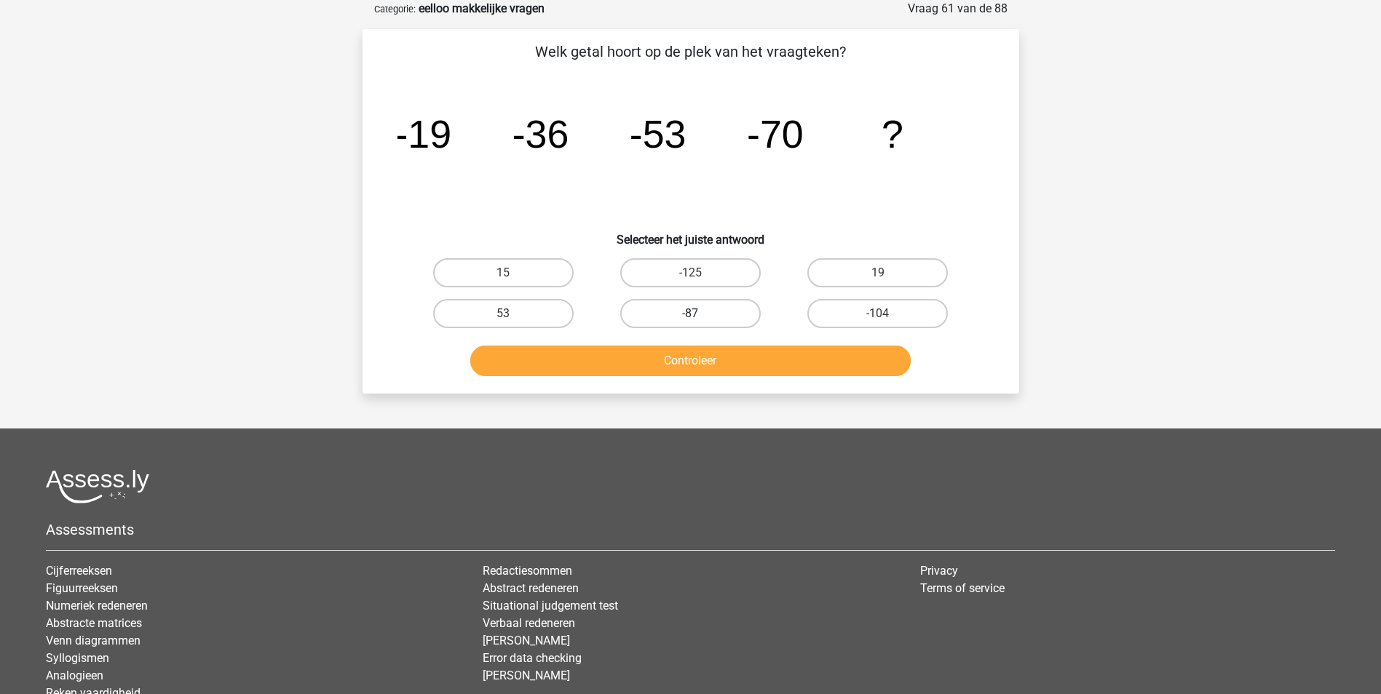
click at [731, 312] on label "-87" at bounding box center [690, 313] width 140 height 29
click at [699, 314] on input "-87" at bounding box center [694, 318] width 9 height 9
radio input "true"
click at [740, 363] on button "Controleer" at bounding box center [690, 361] width 440 height 31
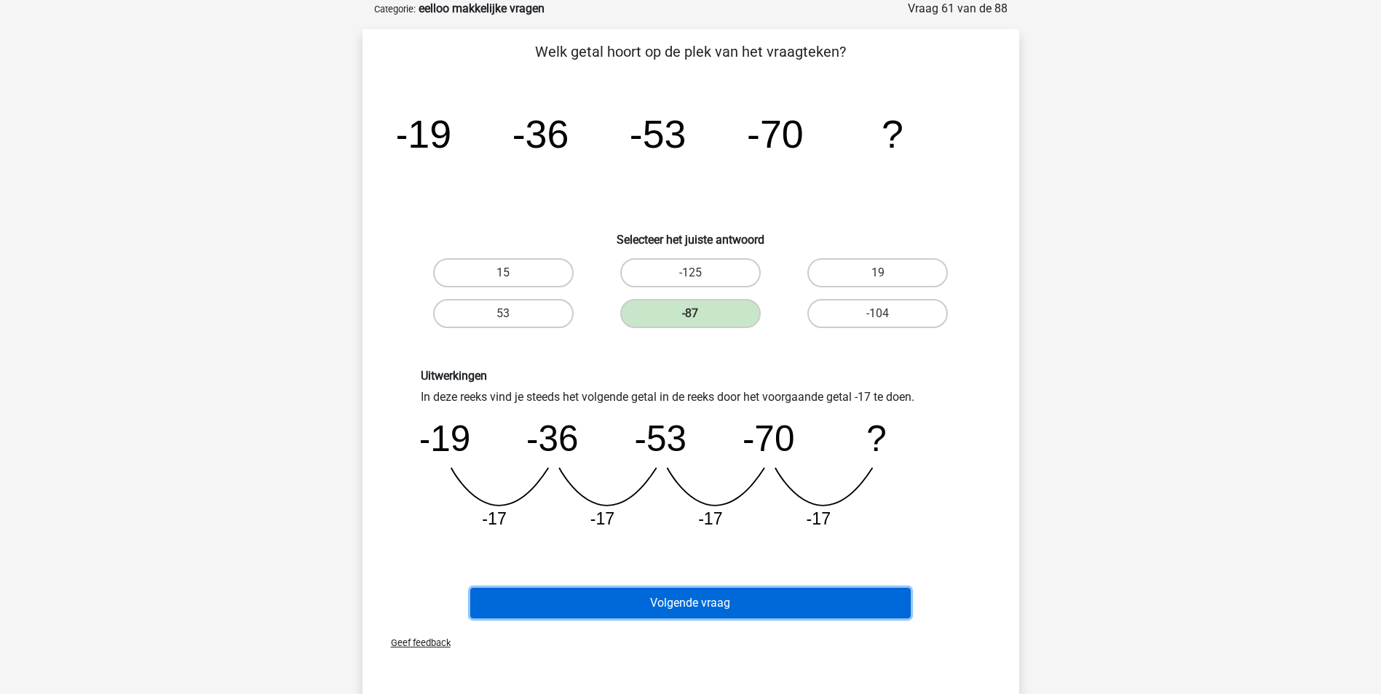
click at [710, 611] on button "Volgende vraag" at bounding box center [690, 603] width 440 height 31
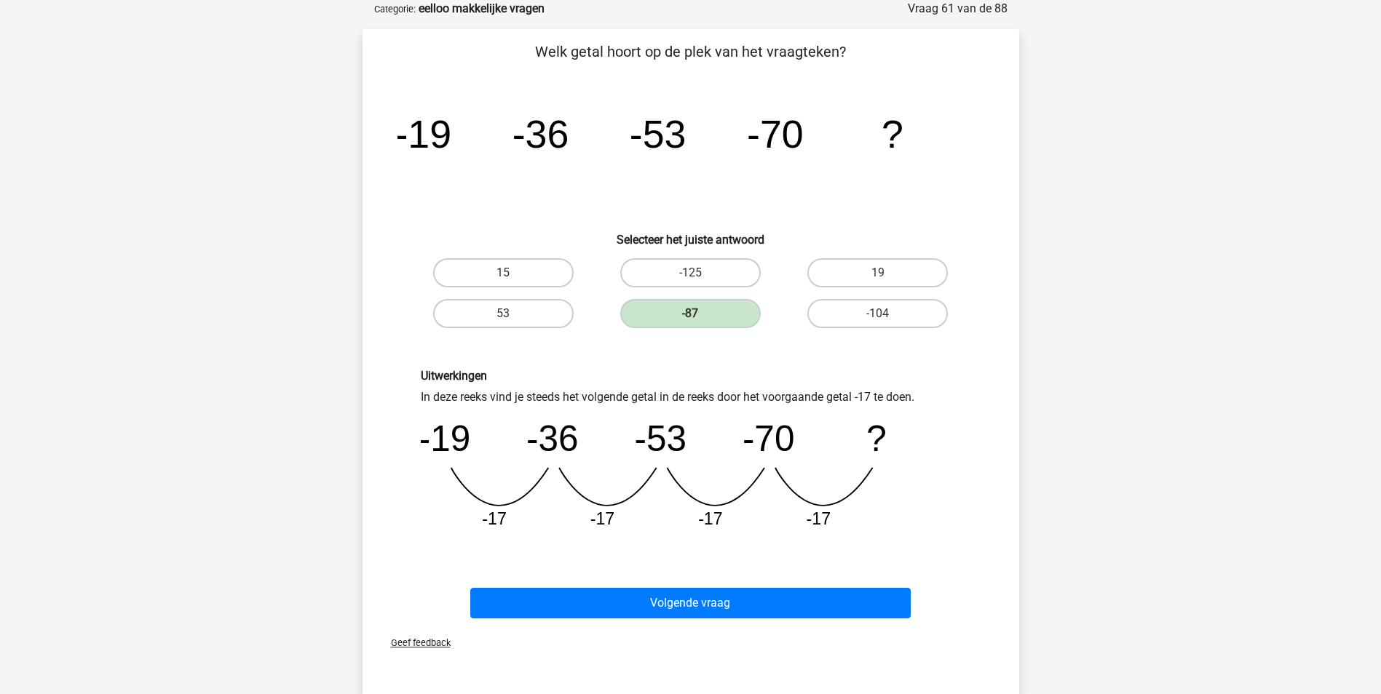
scroll to position [44, 0]
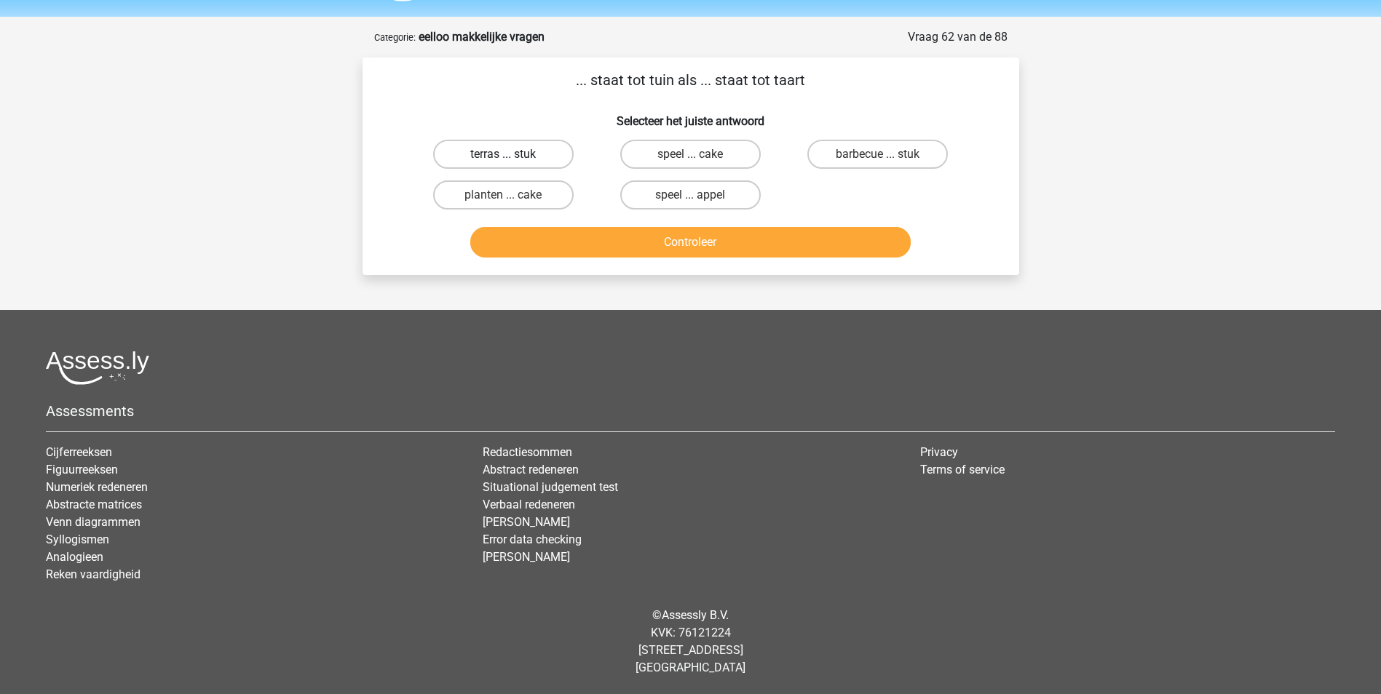
click at [501, 154] on label "terras ... stuk" at bounding box center [503, 154] width 140 height 29
click at [503, 154] on input "terras ... stuk" at bounding box center [507, 158] width 9 height 9
radio input "true"
click at [688, 242] on button "Controleer" at bounding box center [690, 242] width 440 height 31
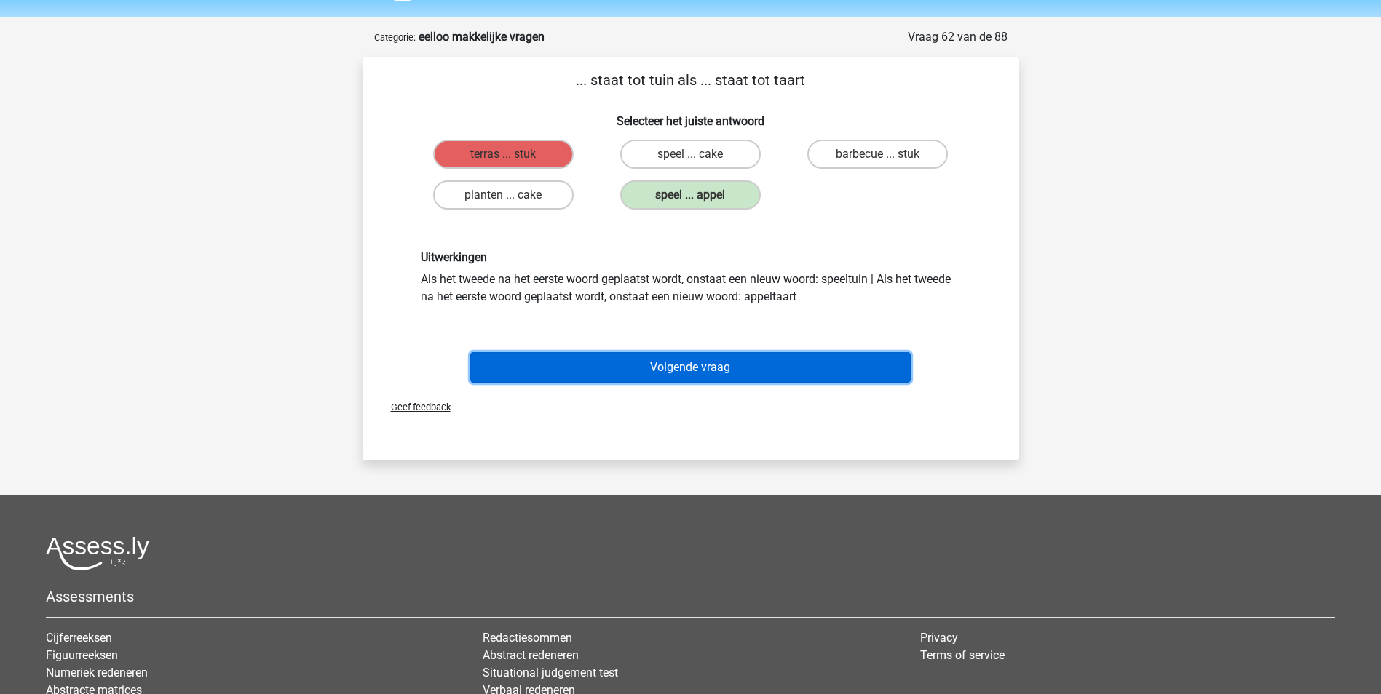
click at [728, 368] on button "Volgende vraag" at bounding box center [690, 367] width 440 height 31
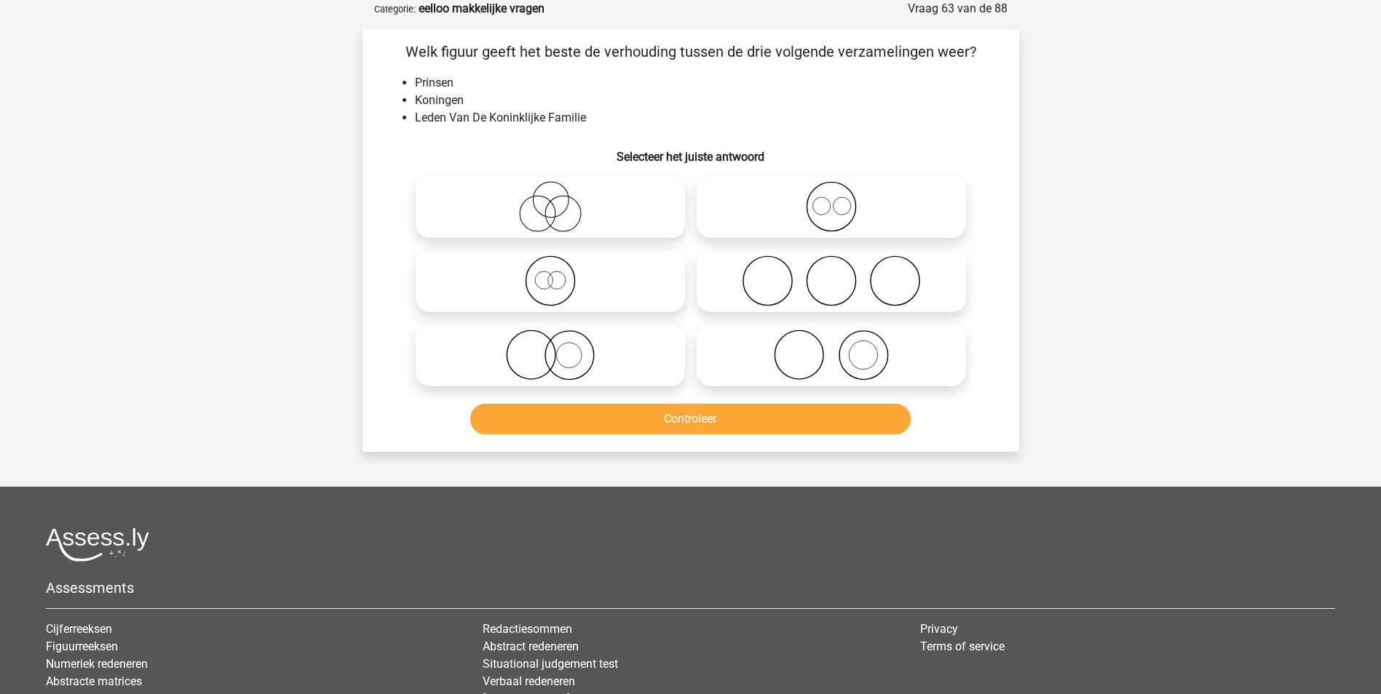
click at [823, 202] on icon at bounding box center [831, 206] width 258 height 51
click at [831, 199] on input "radio" at bounding box center [835, 194] width 9 height 9
radio input "true"
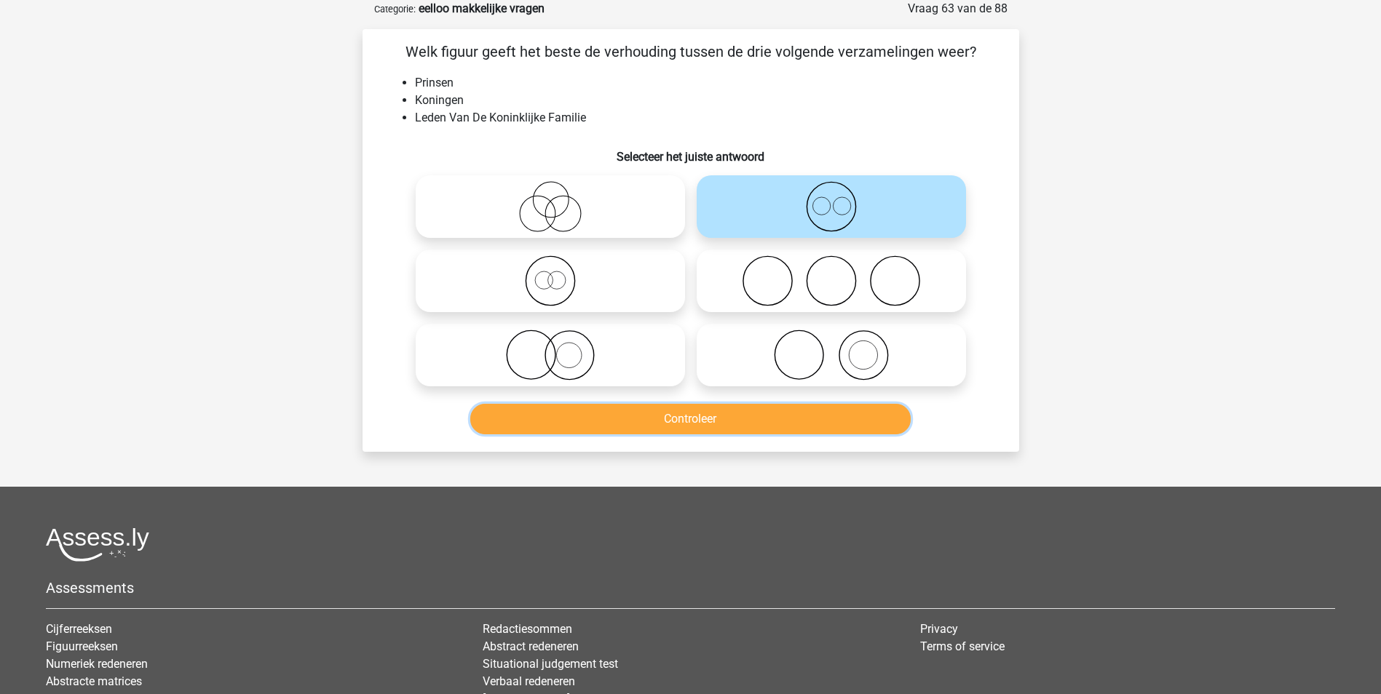
click at [752, 425] on button "Controleer" at bounding box center [690, 419] width 440 height 31
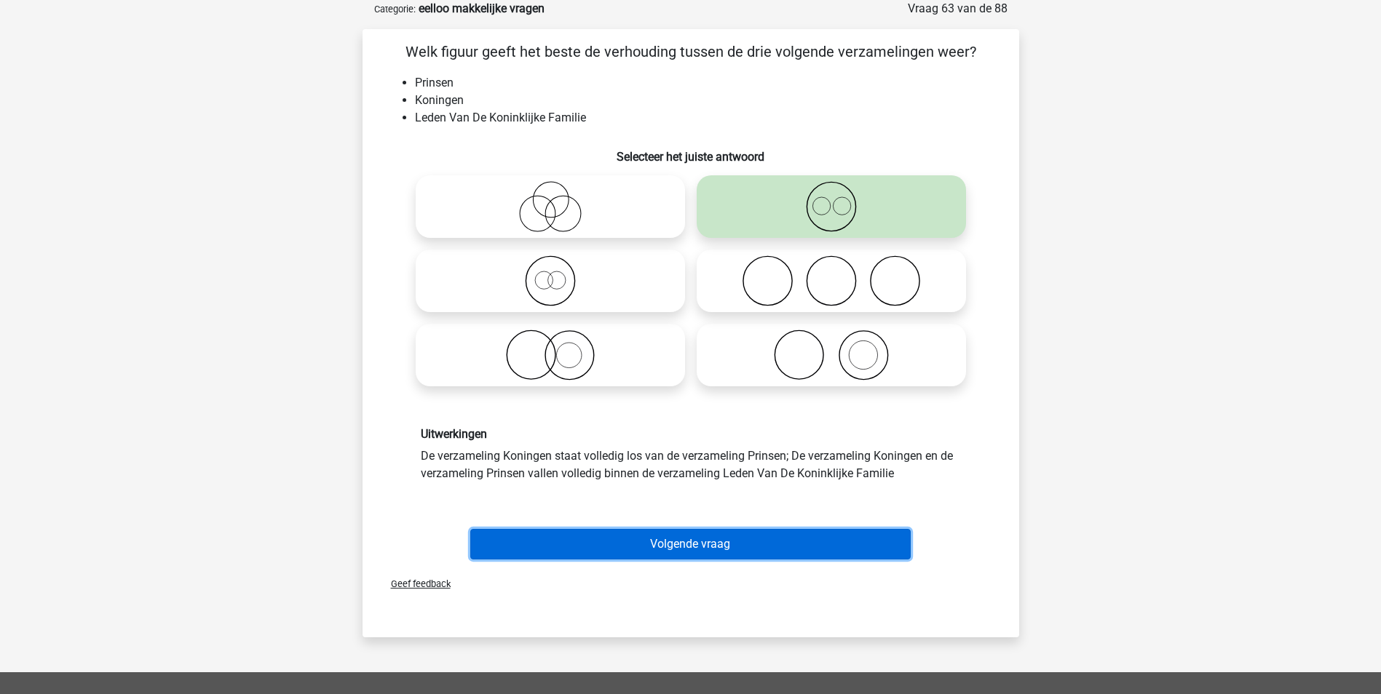
click at [703, 550] on button "Volgende vraag" at bounding box center [690, 544] width 440 height 31
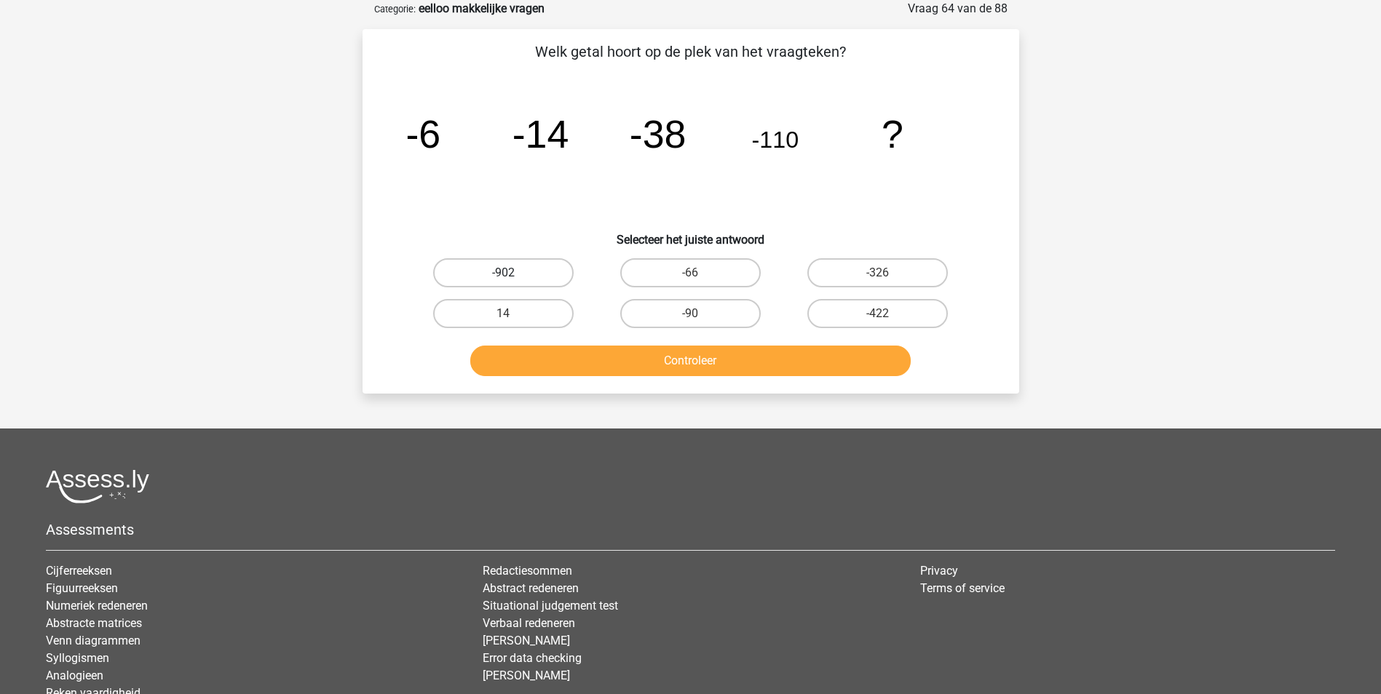
click at [542, 272] on label "-902" at bounding box center [503, 272] width 140 height 29
click at [512, 273] on input "-902" at bounding box center [507, 277] width 9 height 9
radio input "true"
drag, startPoint x: 699, startPoint y: 357, endPoint x: 714, endPoint y: 357, distance: 14.6
click at [702, 357] on button "Controleer" at bounding box center [690, 361] width 440 height 31
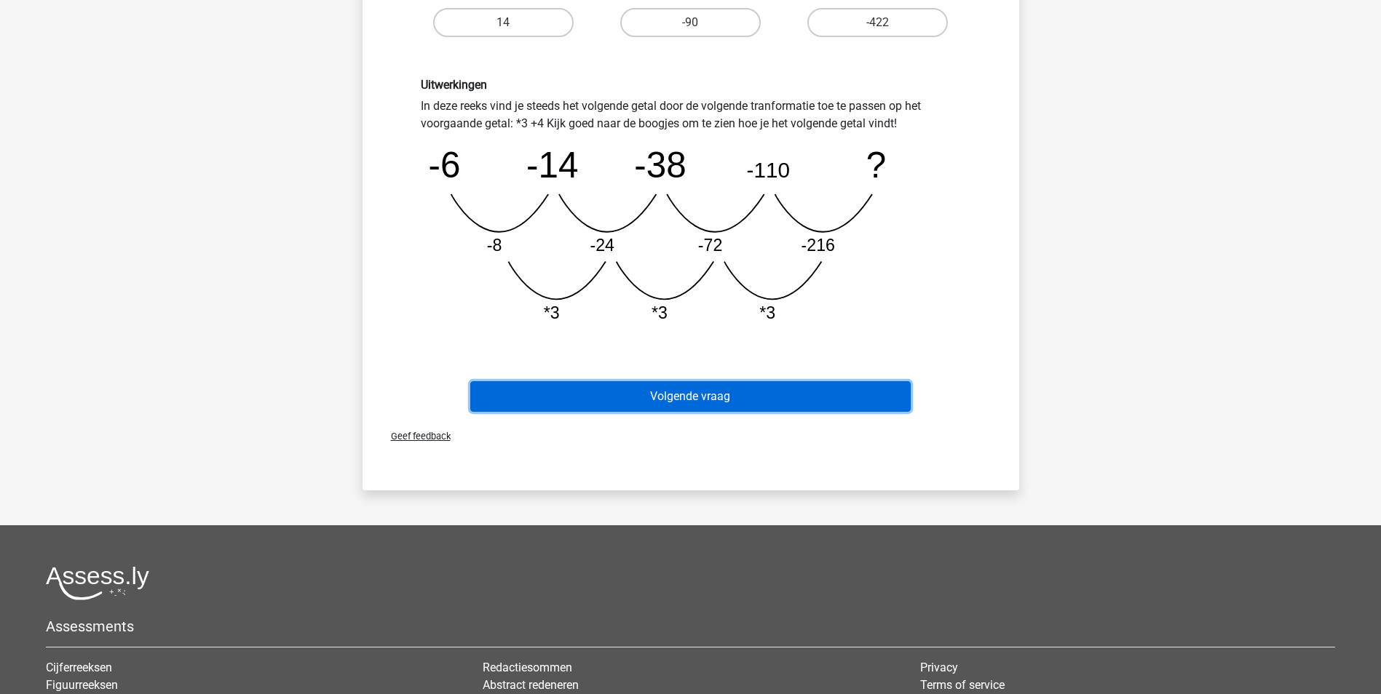
click at [693, 402] on button "Volgende vraag" at bounding box center [690, 396] width 440 height 31
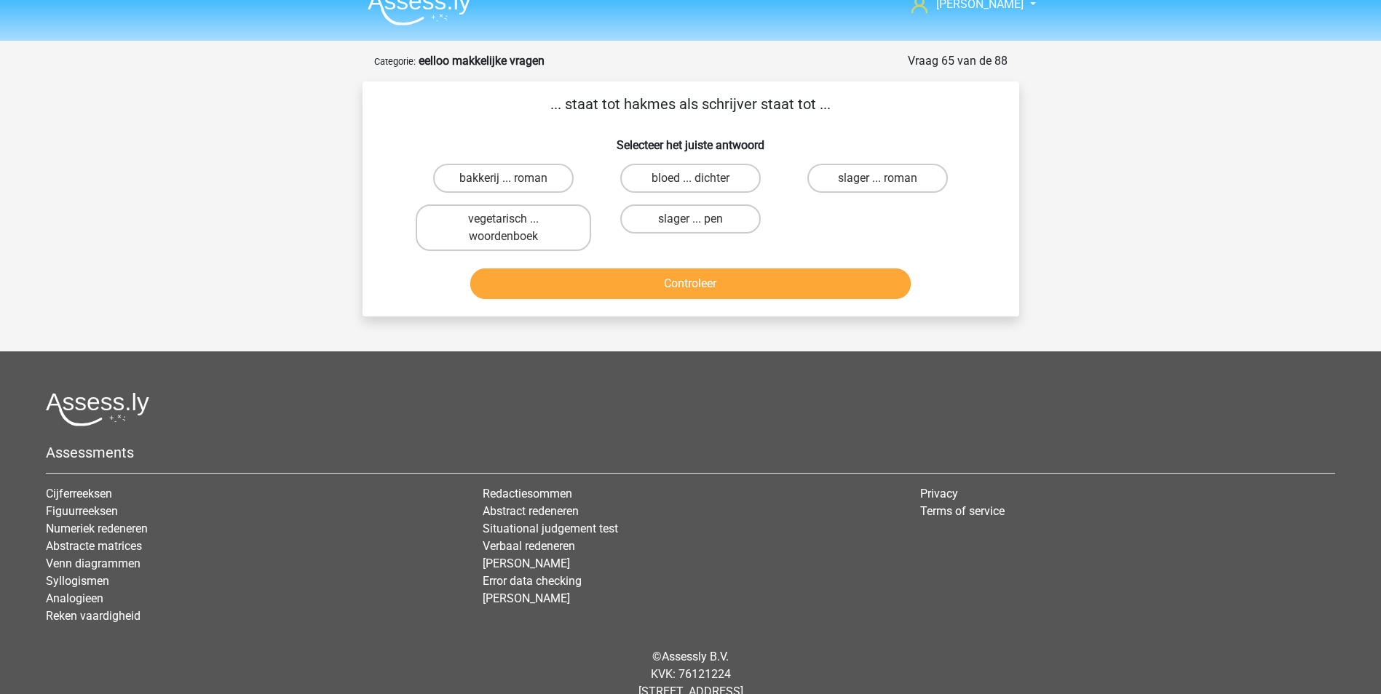
scroll to position [0, 0]
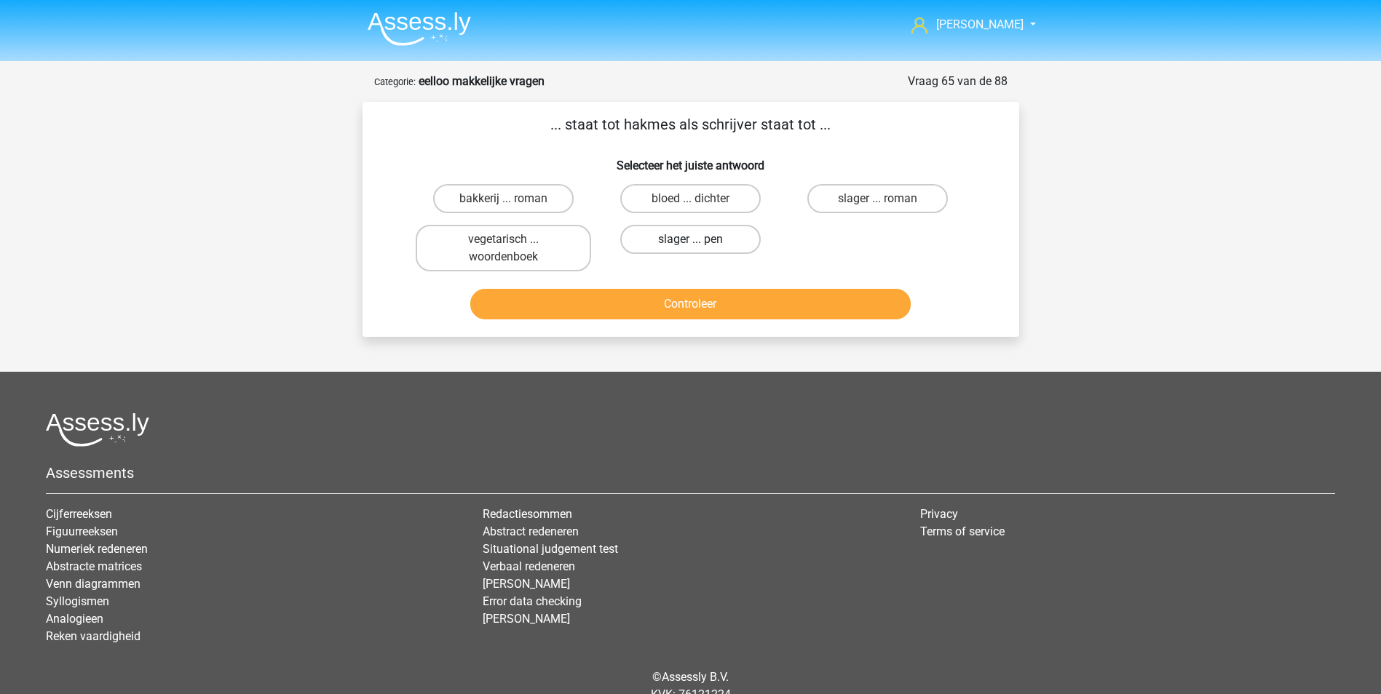
click at [687, 242] on label "slager ... pen" at bounding box center [690, 239] width 140 height 29
click at [690, 242] on input "slager ... pen" at bounding box center [694, 243] width 9 height 9
radio input "true"
click at [703, 308] on button "Controleer" at bounding box center [690, 304] width 440 height 31
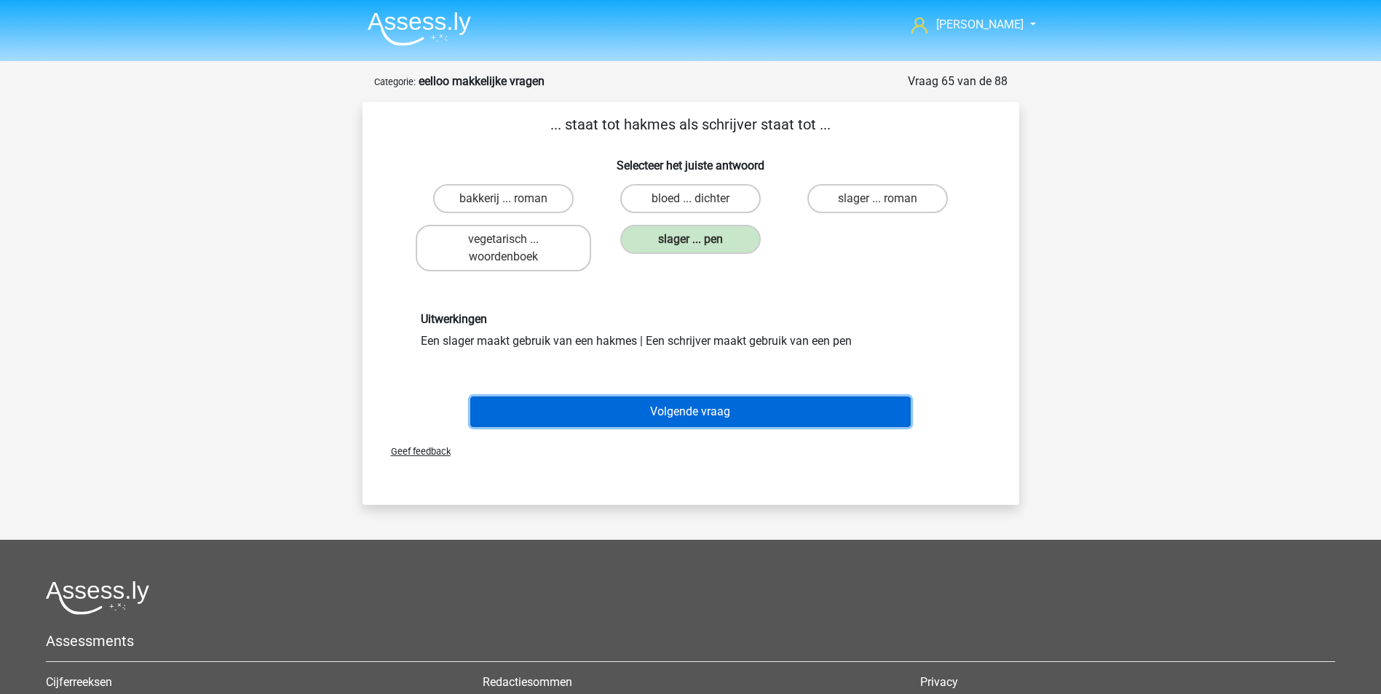
click at [670, 412] on button "Volgende vraag" at bounding box center [690, 412] width 440 height 31
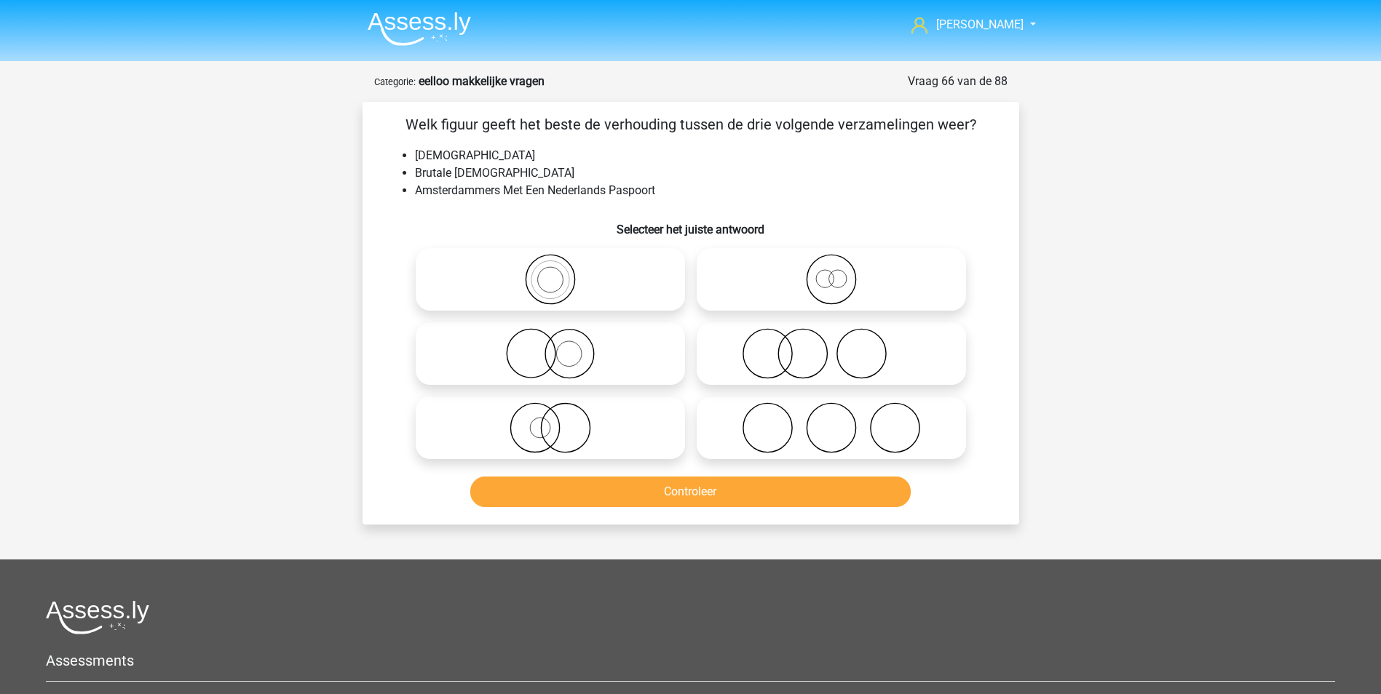
click at [841, 278] on icon at bounding box center [831, 279] width 258 height 51
click at [841, 272] on input "radio" at bounding box center [835, 267] width 9 height 9
radio input "true"
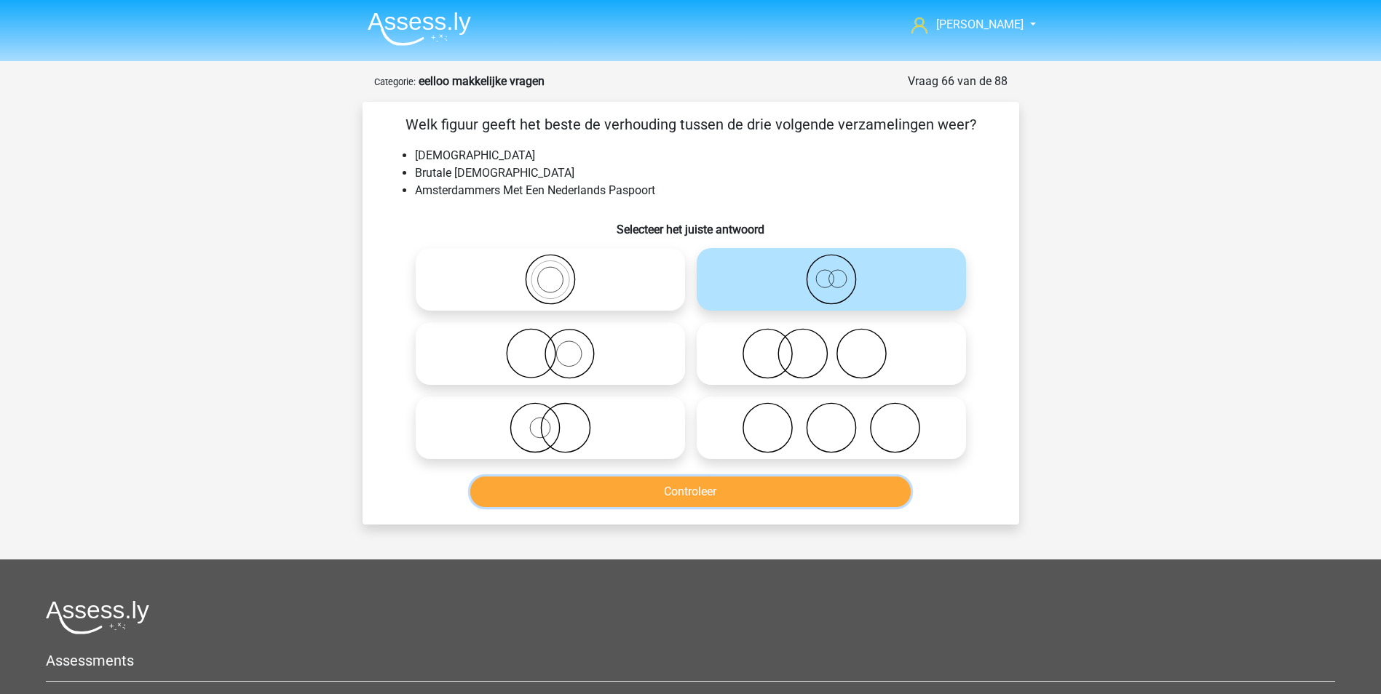
click at [737, 489] on button "Controleer" at bounding box center [690, 492] width 440 height 31
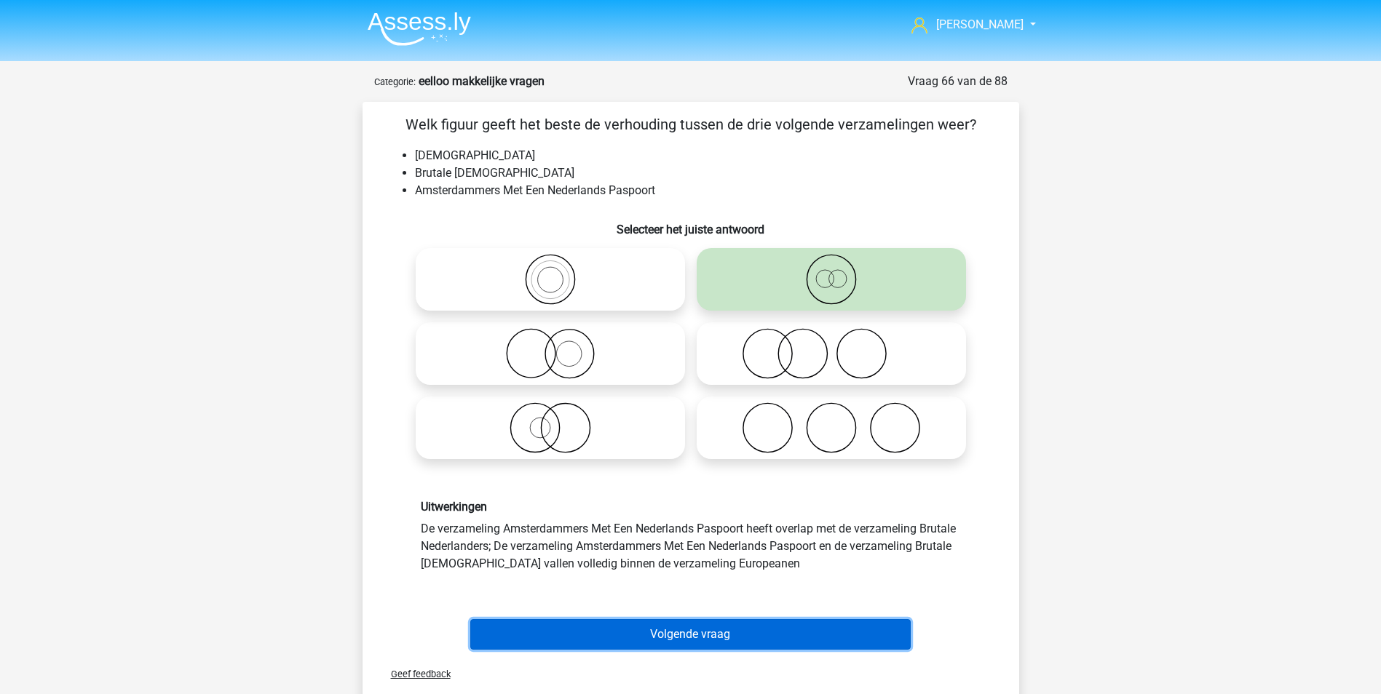
click at [741, 644] on button "Volgende vraag" at bounding box center [690, 634] width 440 height 31
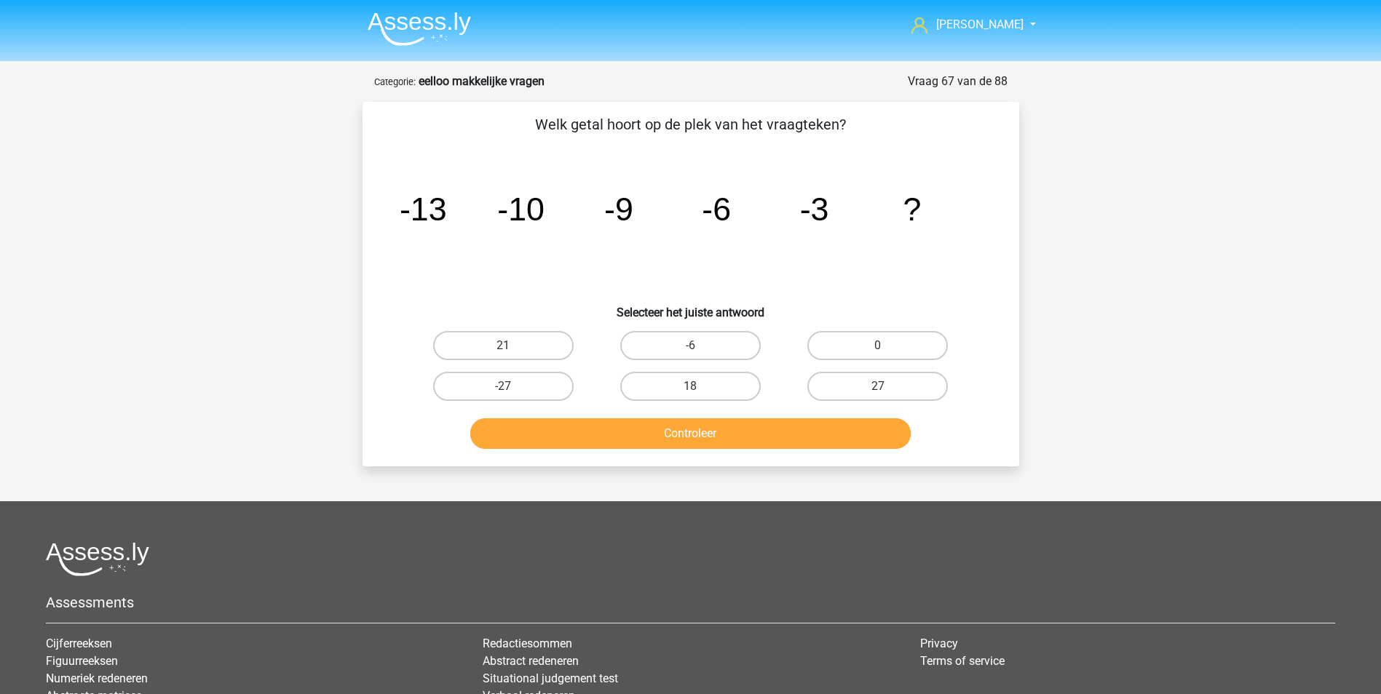
click at [668, 327] on div "-6" at bounding box center [690, 345] width 187 height 41
click at [712, 345] on label "-6" at bounding box center [690, 345] width 140 height 29
click at [699, 346] on input "-6" at bounding box center [694, 350] width 9 height 9
radio input "true"
click at [731, 429] on button "Controleer" at bounding box center [690, 433] width 440 height 31
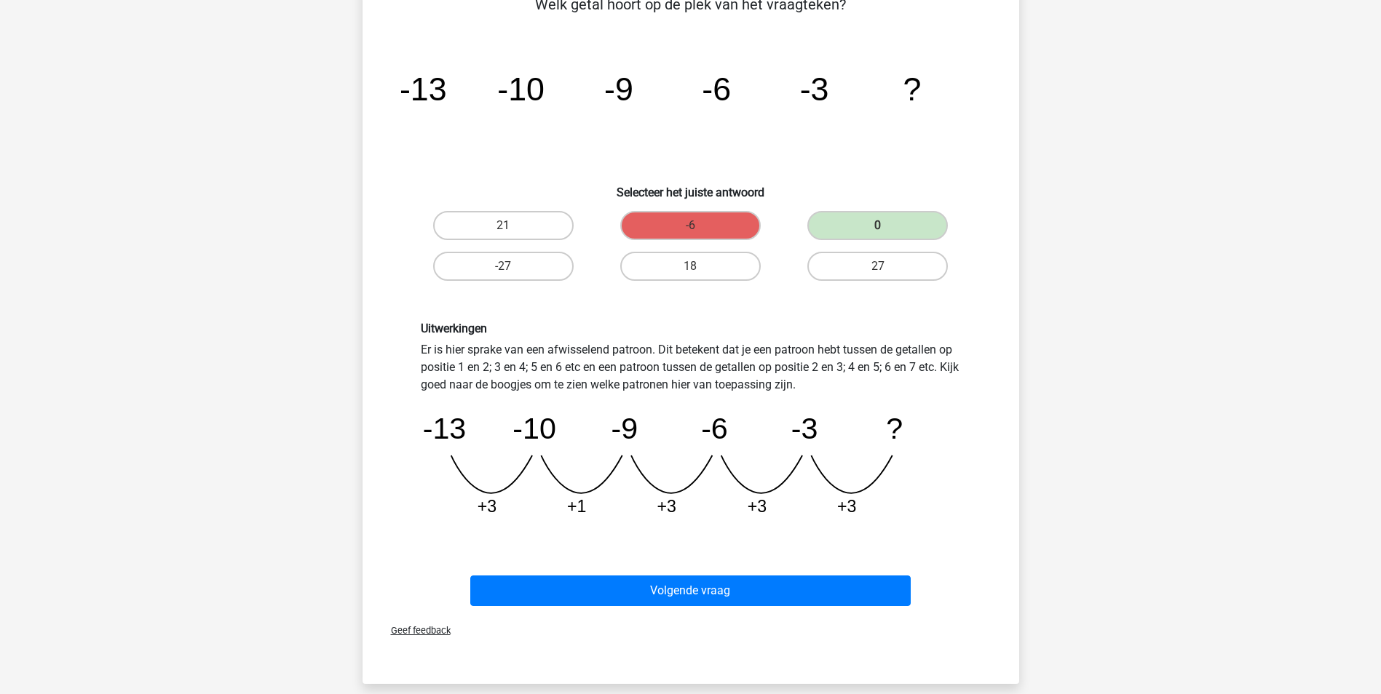
scroll to position [146, 0]
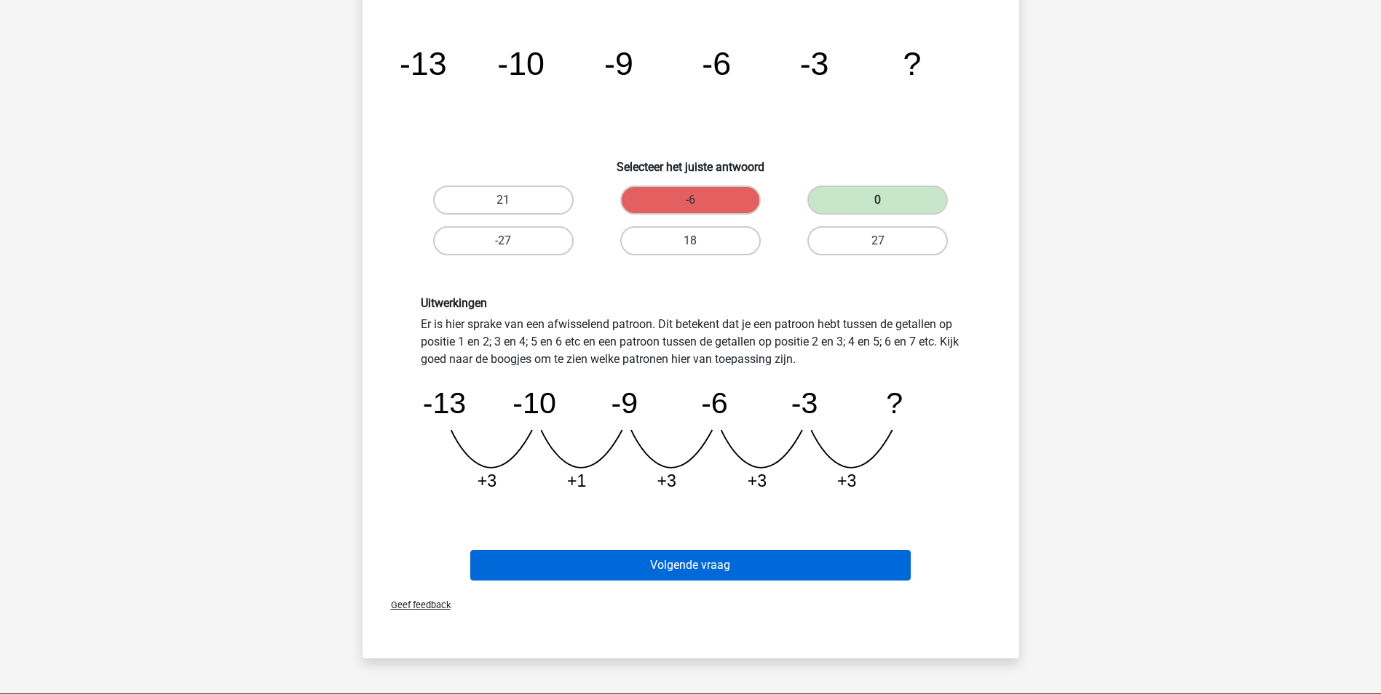
click at [686, 556] on div "Volgende vraag" at bounding box center [691, 563] width 610 height 48
click at [688, 557] on button "Volgende vraag" at bounding box center [690, 565] width 440 height 31
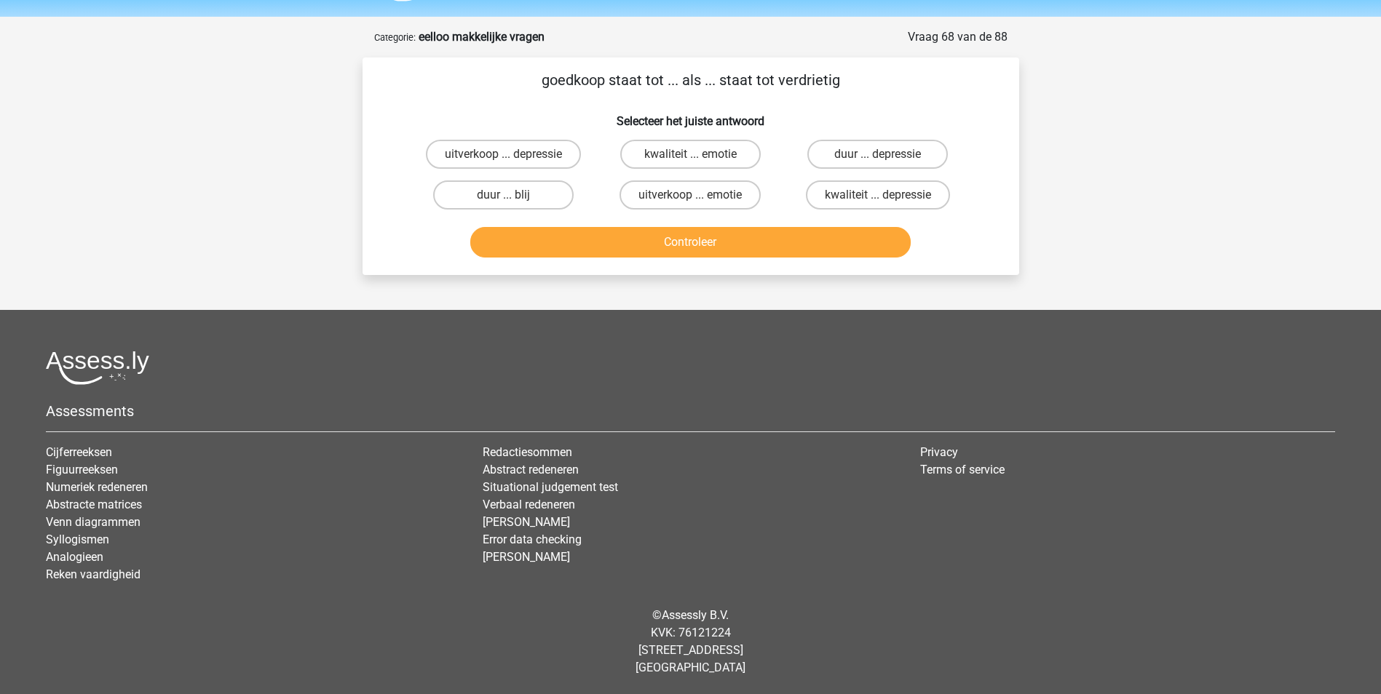
scroll to position [0, 0]
